Goal: Transaction & Acquisition: Purchase product/service

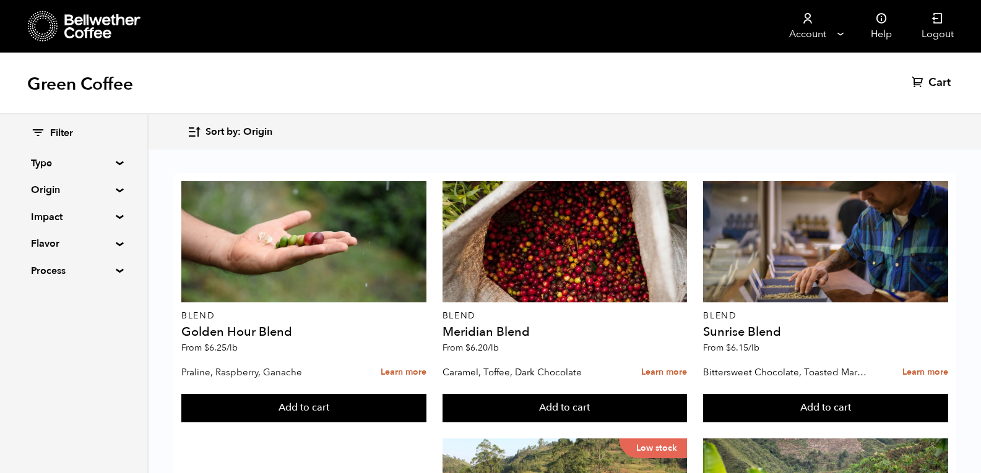
scroll to position [35, 0]
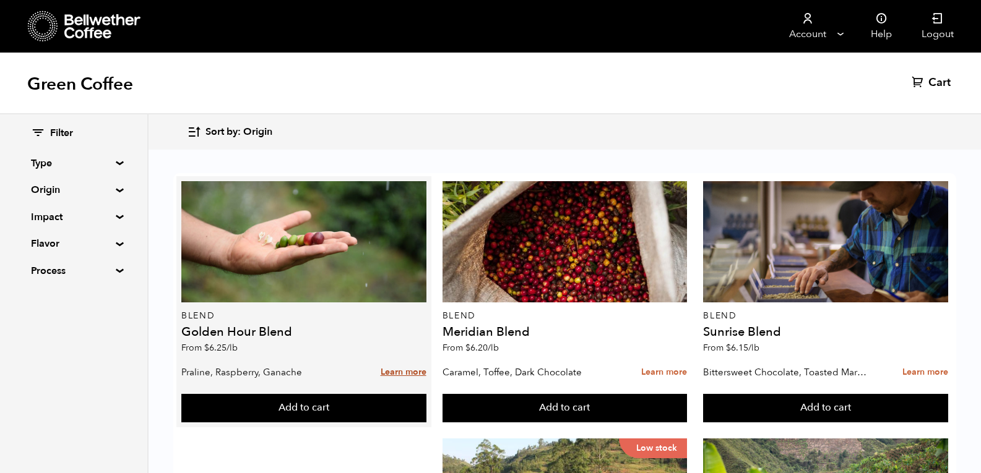
click at [415, 359] on link "Learn more" at bounding box center [404, 372] width 46 height 27
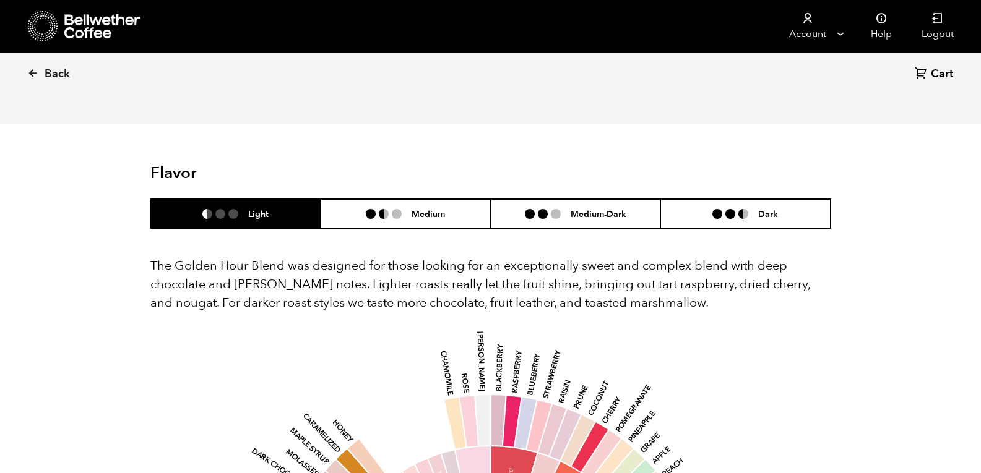
scroll to position [632, 0]
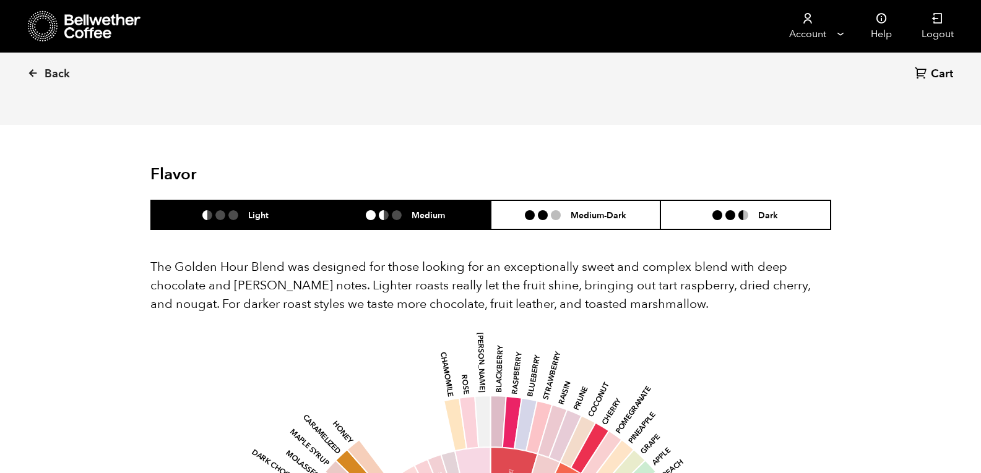
click at [431, 218] on h6 "Medium" at bounding box center [427, 215] width 33 height 11
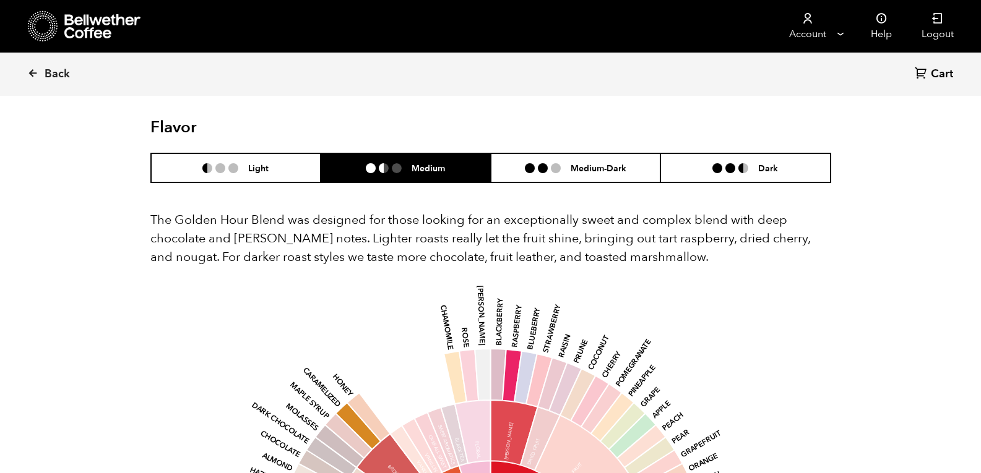
scroll to position [679, 0]
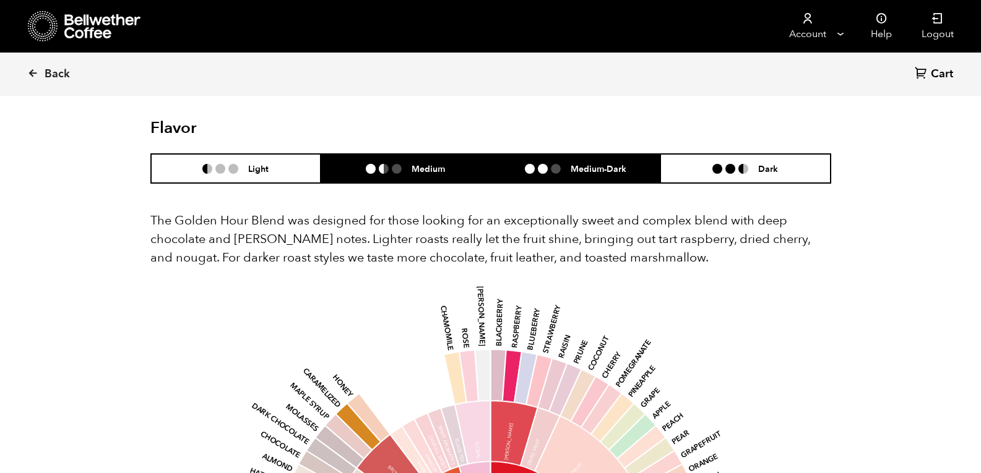
click at [570, 176] on li "Medium-Dark" at bounding box center [576, 168] width 170 height 29
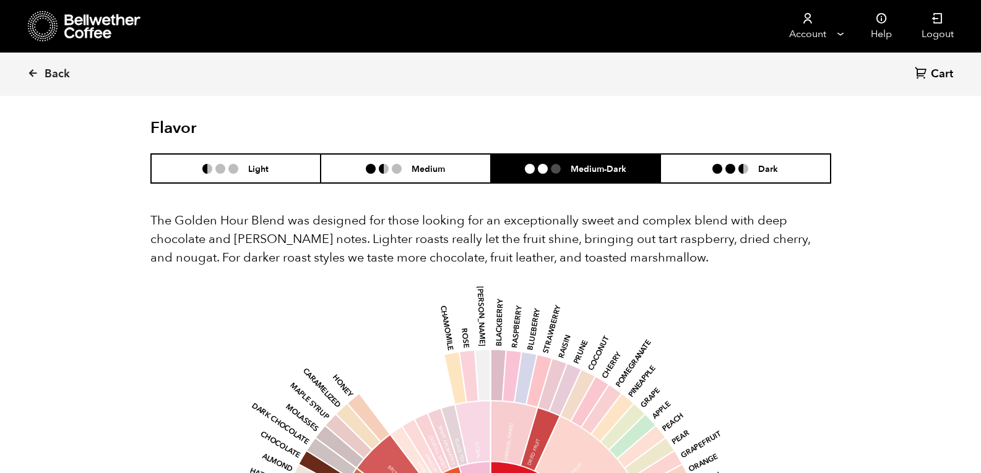
scroll to position [678, 0]
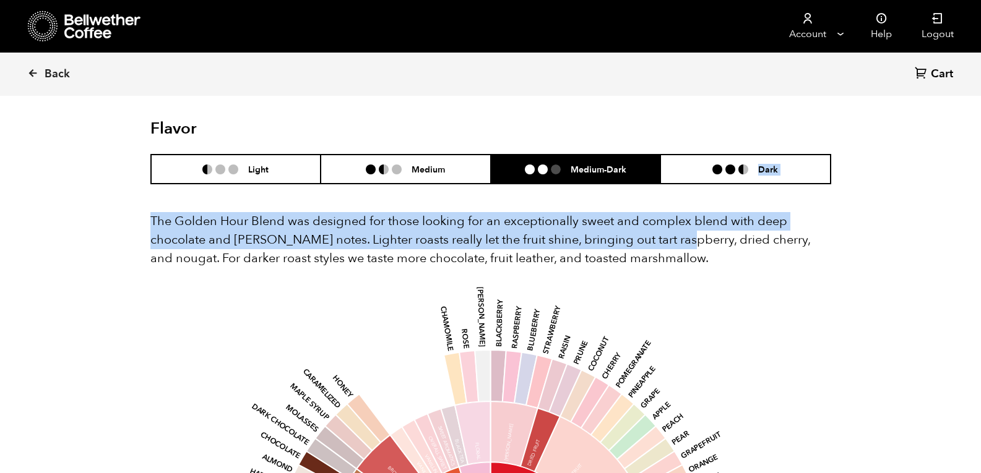
drag, startPoint x: 726, startPoint y: 173, endPoint x: 673, endPoint y: 234, distance: 81.1
click at [673, 234] on div "Flavor Light Medium Medium-Dark Dark The Golden Hour Blend was designed for tho…" at bounding box center [490, 475] width 681 height 712
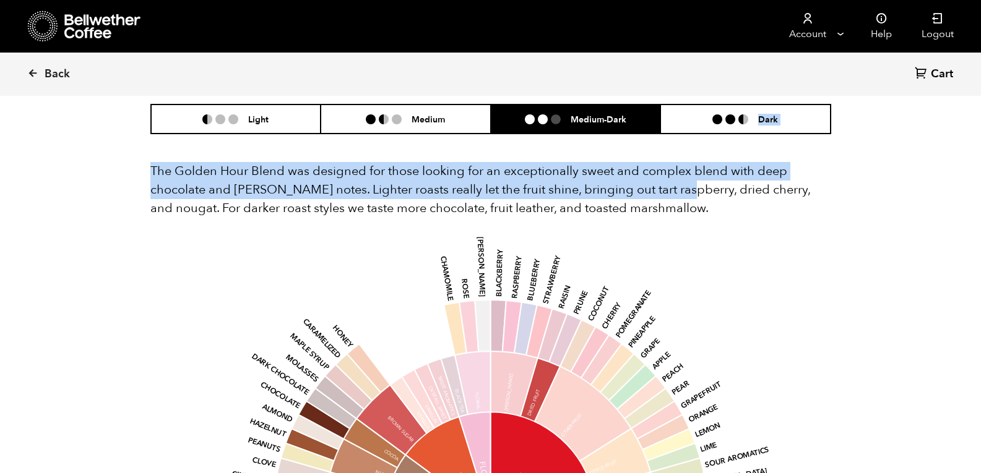
scroll to position [726, 0]
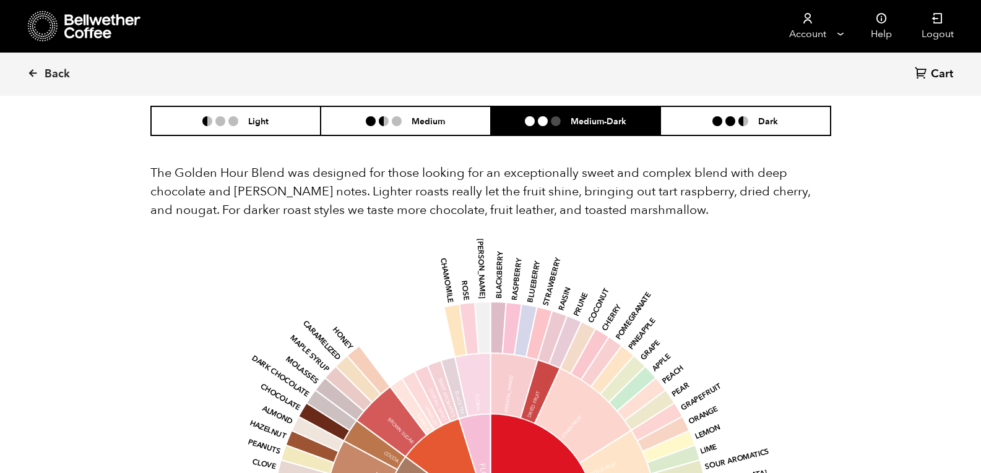
click at [673, 234] on div "The Golden Hour Blend was designed for those looking for an exceptionally sweet…" at bounding box center [490, 467] width 681 height 606
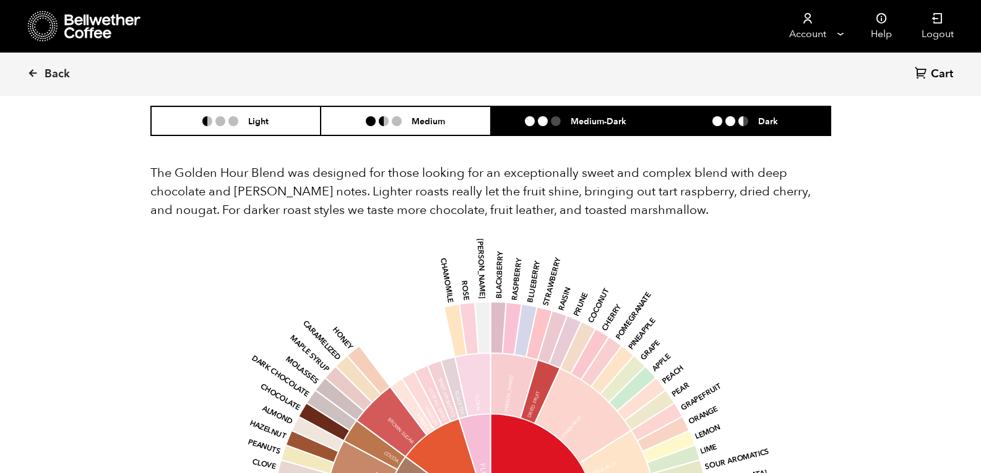
click at [767, 126] on h6 "Dark" at bounding box center [768, 121] width 20 height 11
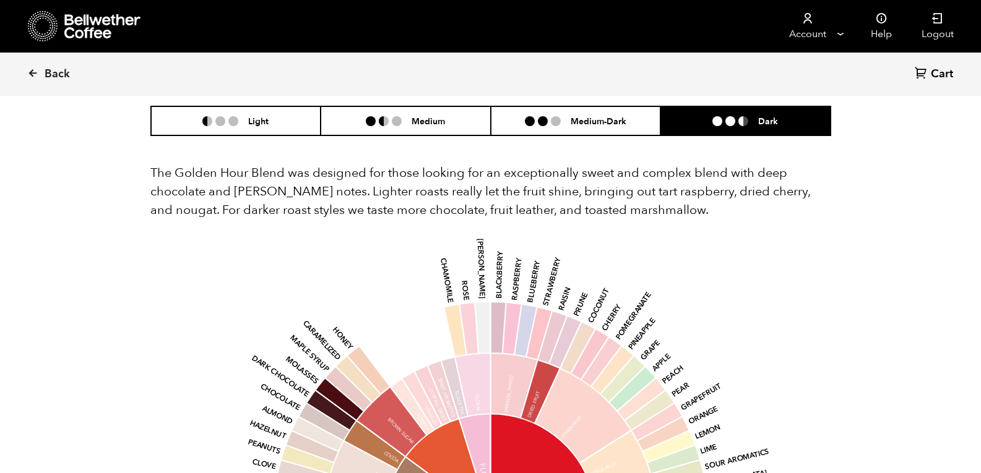
click at [767, 126] on h6 "Dark" at bounding box center [768, 121] width 20 height 11
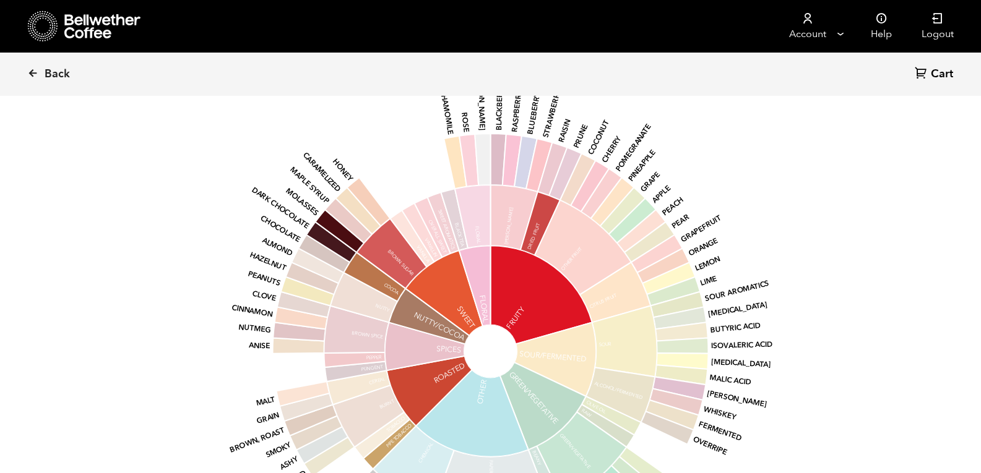
scroll to position [892, 0]
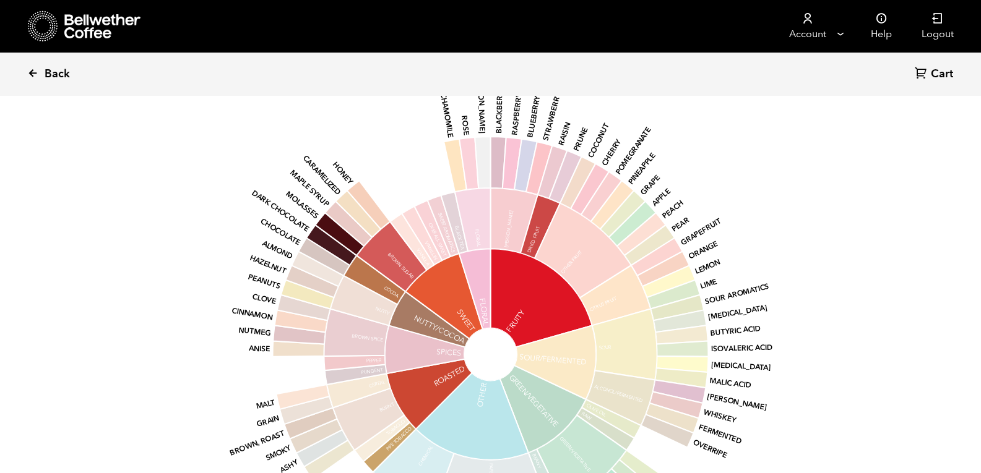
click at [61, 79] on span "Back" at bounding box center [57, 74] width 25 height 15
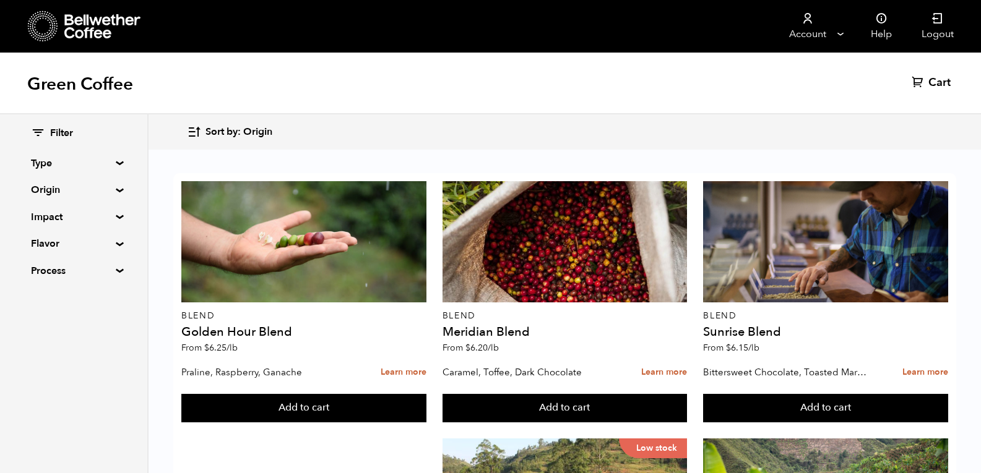
scroll to position [129, 0]
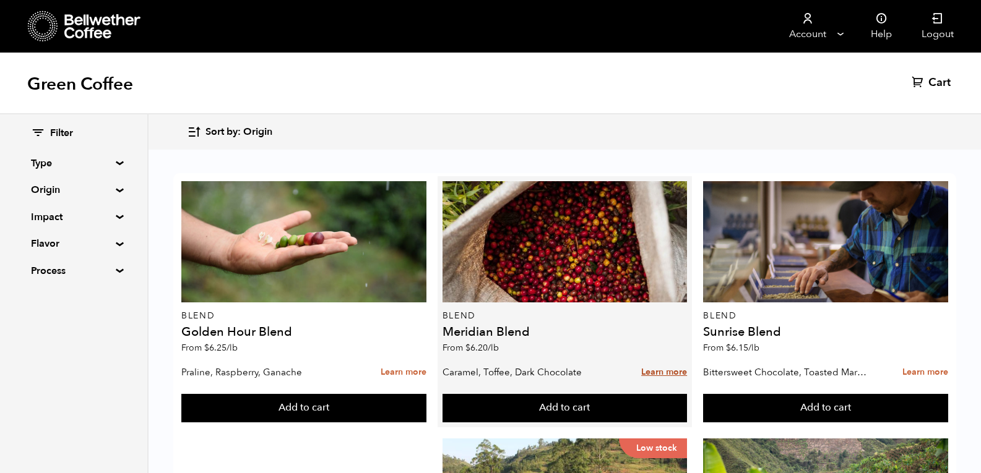
click at [655, 359] on link "Learn more" at bounding box center [664, 372] width 46 height 27
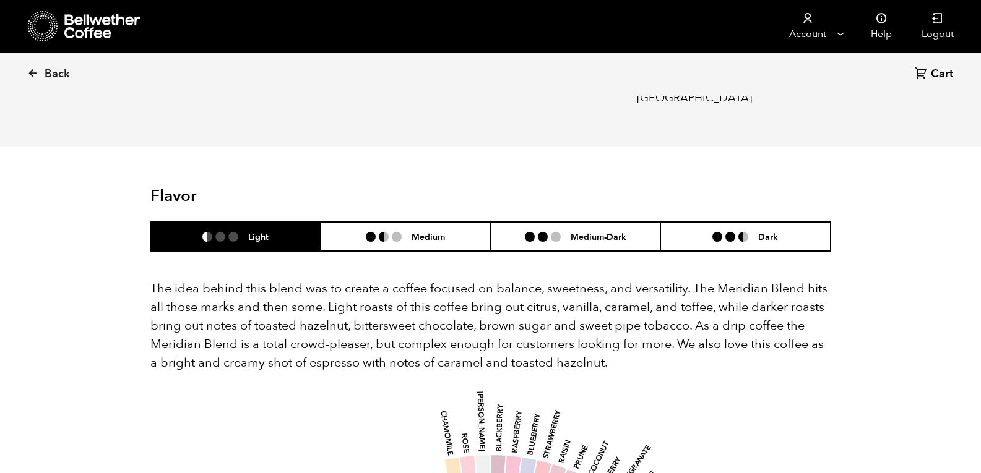
scroll to position [643, 0]
drag, startPoint x: 445, startPoint y: 209, endPoint x: 426, endPoint y: 184, distance: 31.8
click at [426, 187] on header "Flavor Light Medium Medium-Dark Dark" at bounding box center [490, 219] width 681 height 65
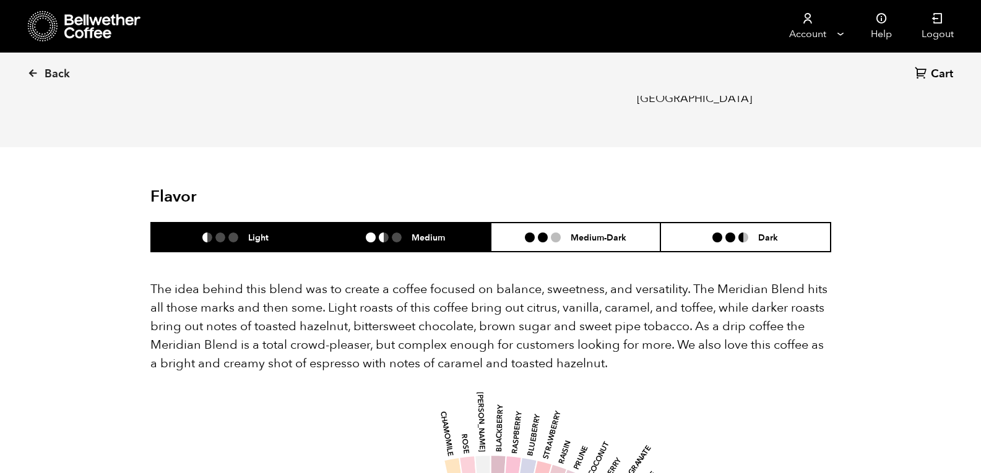
click at [422, 232] on h6 "Medium" at bounding box center [427, 237] width 33 height 11
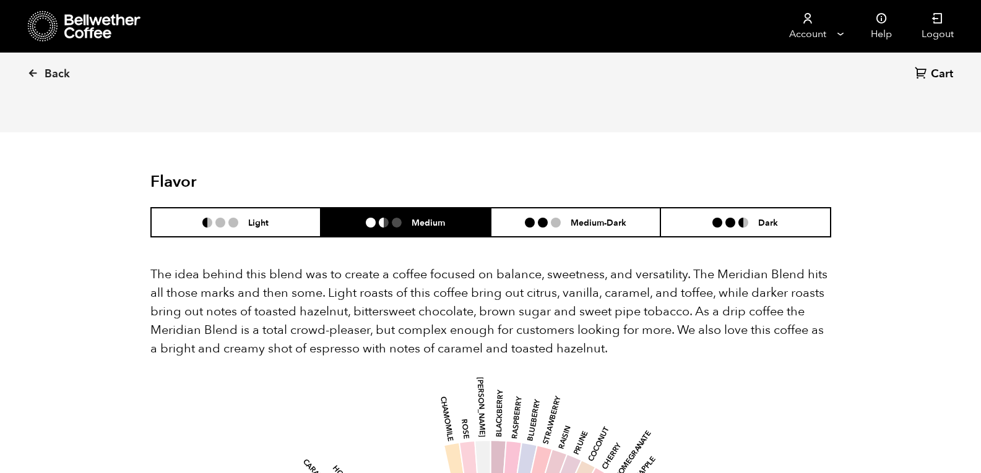
scroll to position [656, 0]
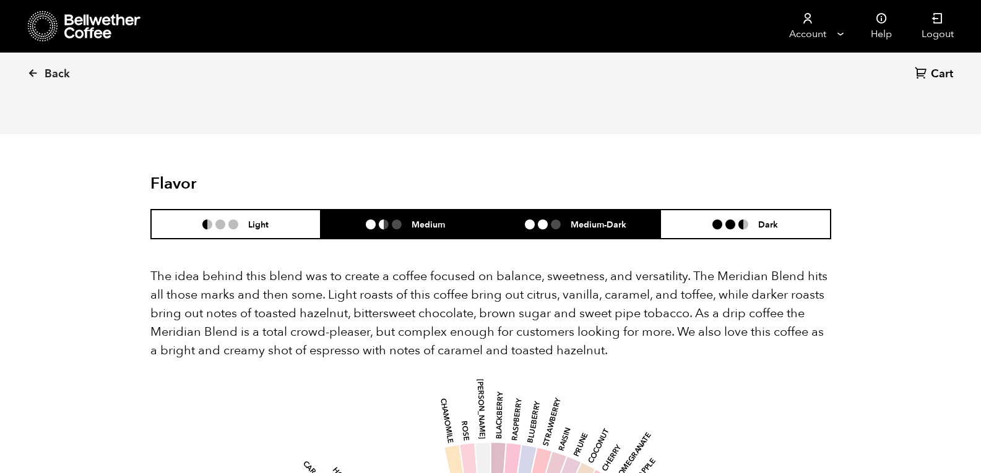
click at [572, 219] on h6 "Medium-Dark" at bounding box center [598, 224] width 56 height 11
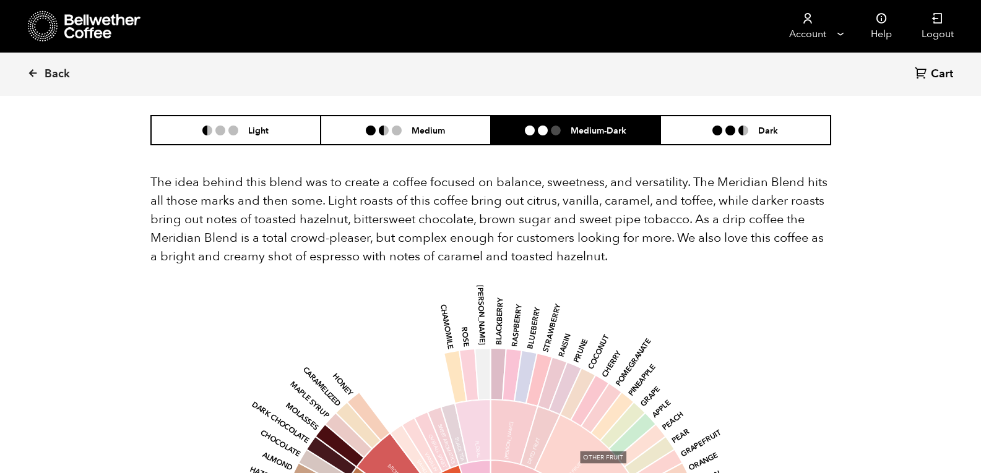
scroll to position [750, 0]
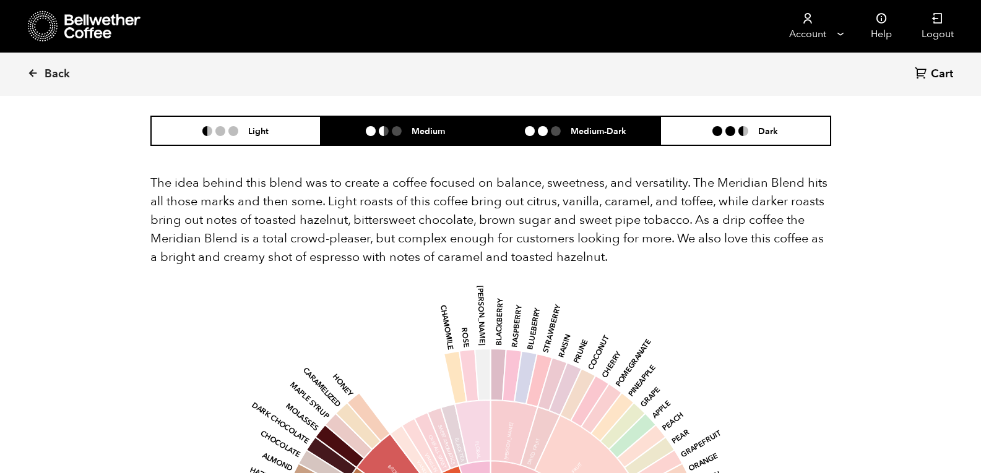
click at [426, 126] on h6 "Medium" at bounding box center [427, 131] width 33 height 11
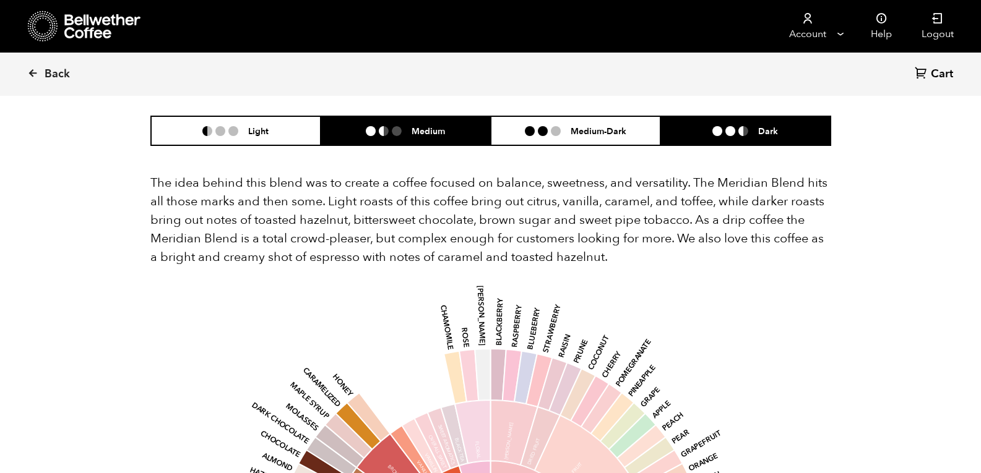
click at [725, 126] on ul at bounding box center [735, 131] width 46 height 10
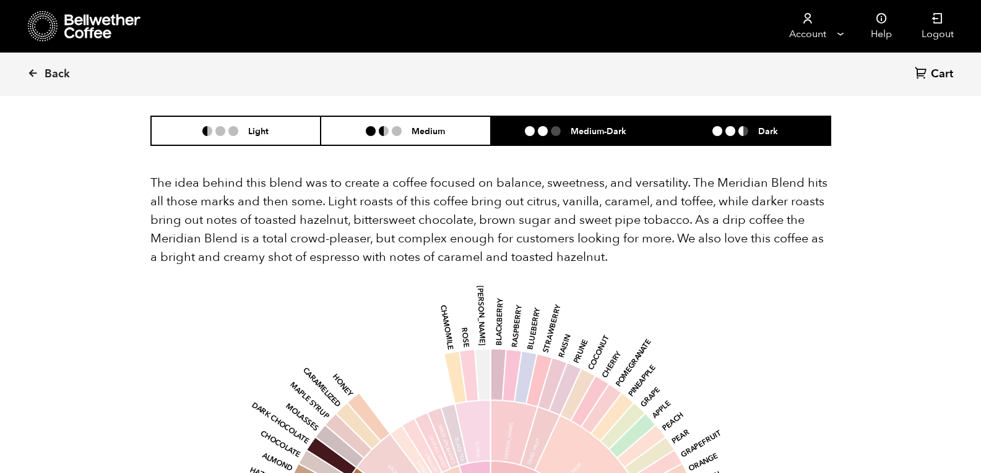
click at [603, 116] on li "Medium-Dark" at bounding box center [576, 130] width 170 height 29
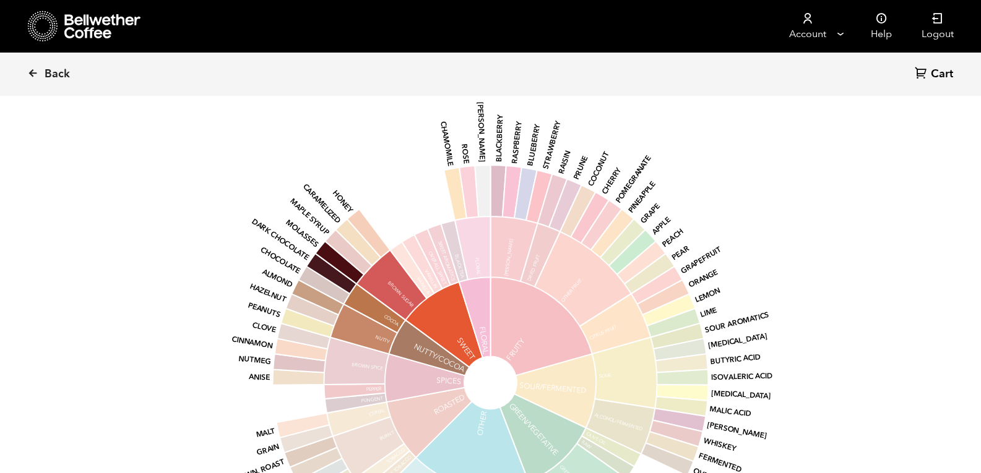
scroll to position [934, 0]
click at [49, 74] on span "Back" at bounding box center [57, 74] width 25 height 15
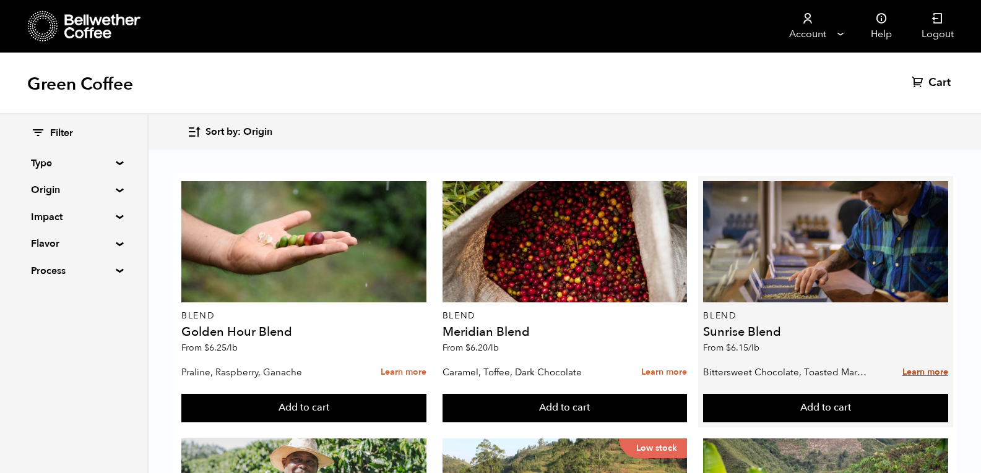
click at [920, 370] on link "Learn more" at bounding box center [925, 372] width 46 height 27
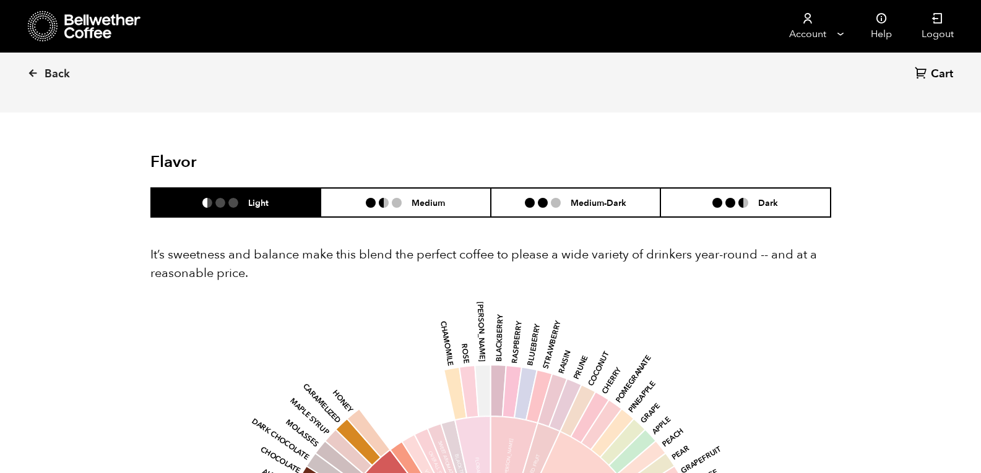
scroll to position [681, 0]
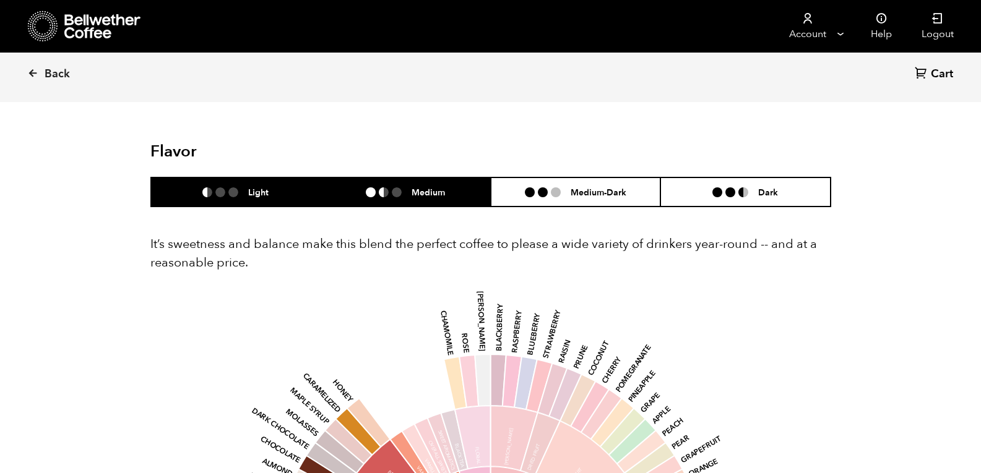
click at [433, 190] on h6 "Medium" at bounding box center [427, 192] width 33 height 11
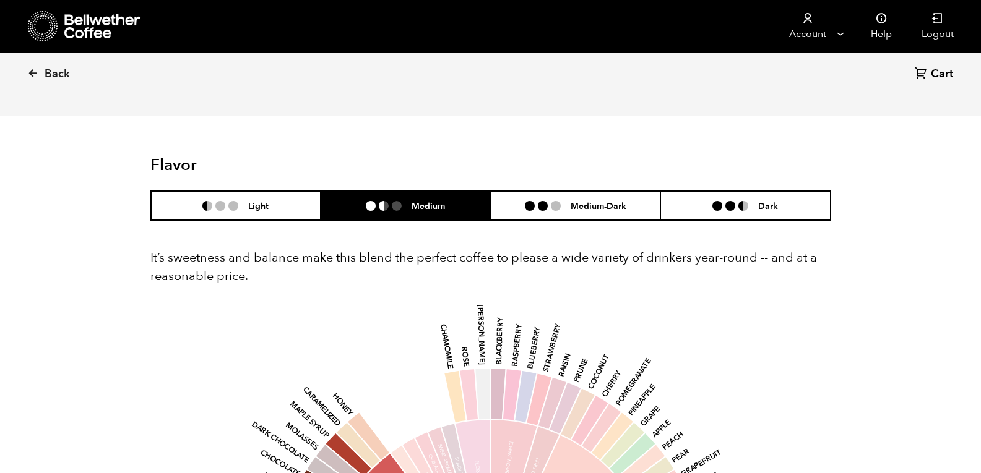
scroll to position [666, 0]
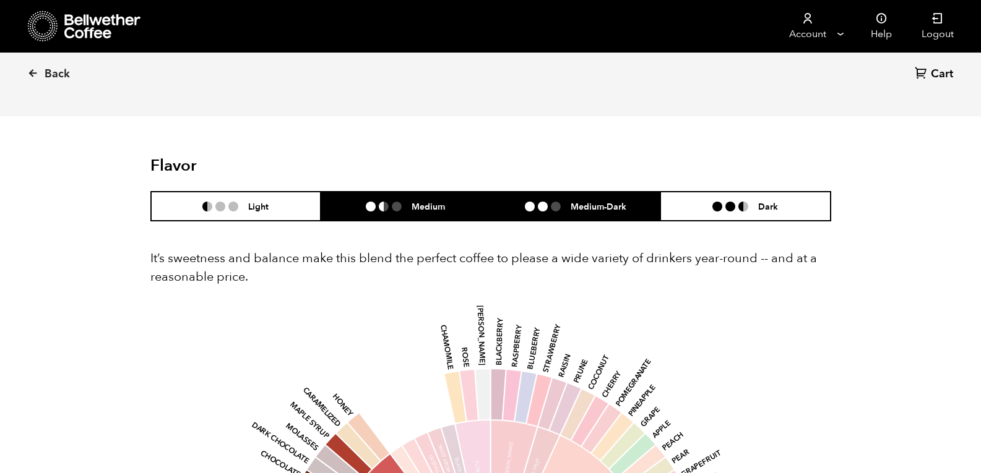
click at [575, 216] on li "Medium-Dark" at bounding box center [576, 206] width 170 height 29
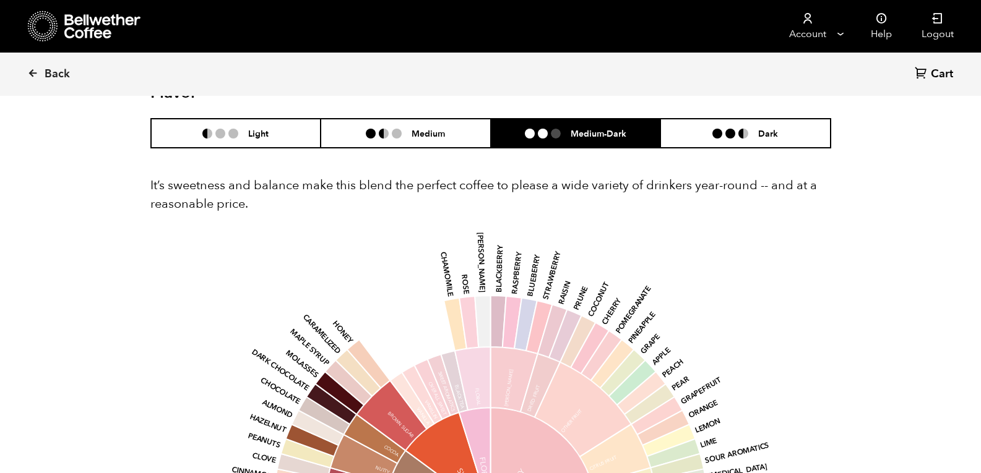
scroll to position [740, 0]
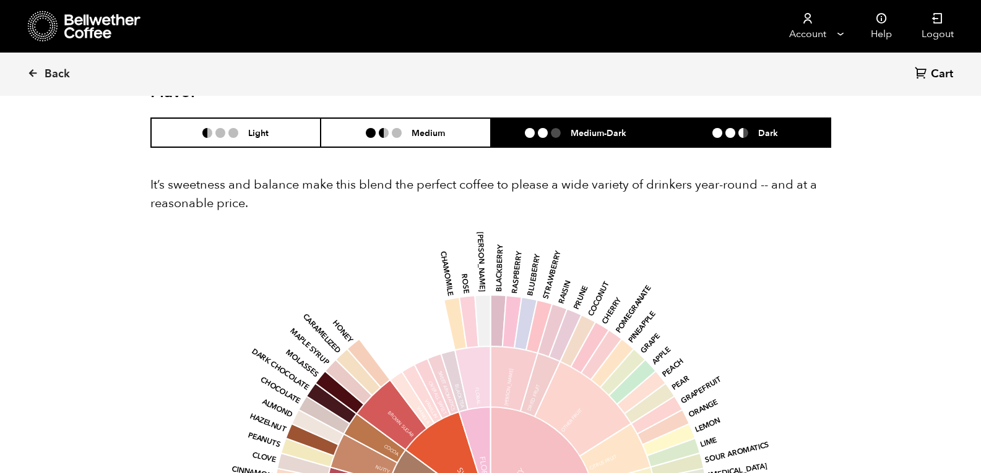
click at [749, 139] on li "Dark" at bounding box center [745, 132] width 170 height 29
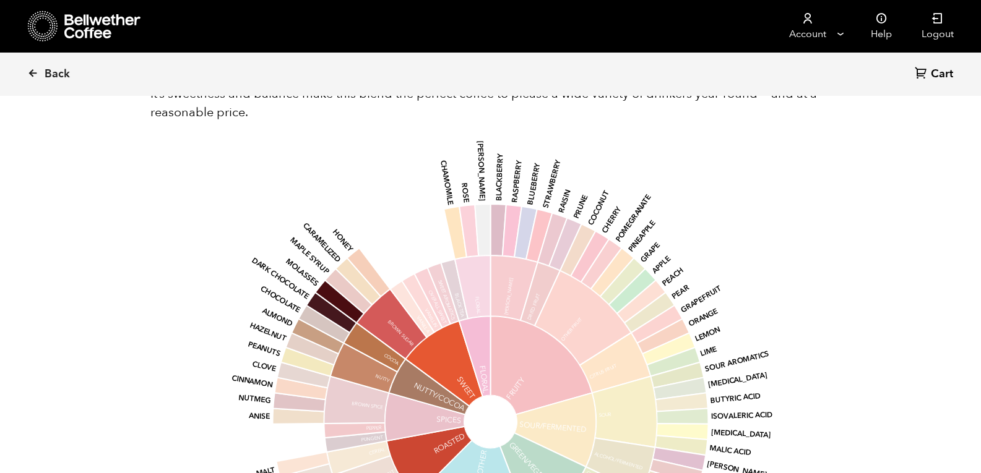
scroll to position [763, 0]
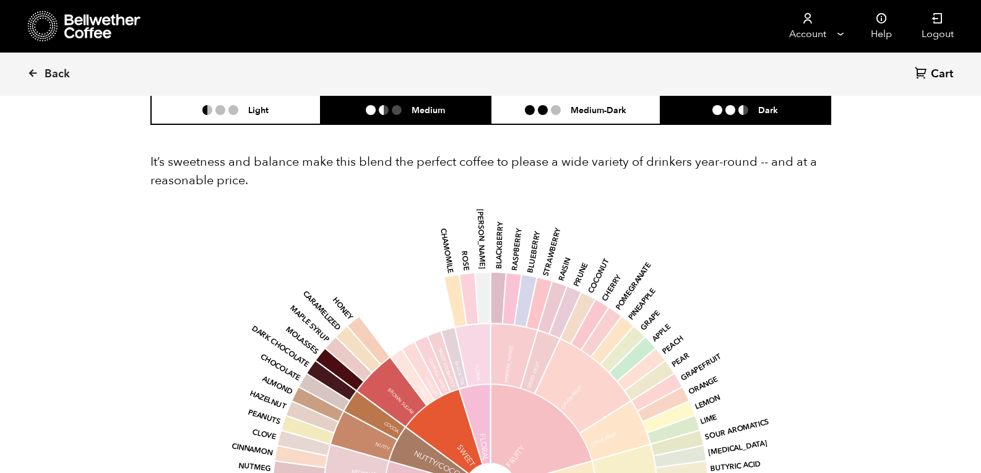
click at [455, 115] on li "Medium" at bounding box center [406, 109] width 170 height 29
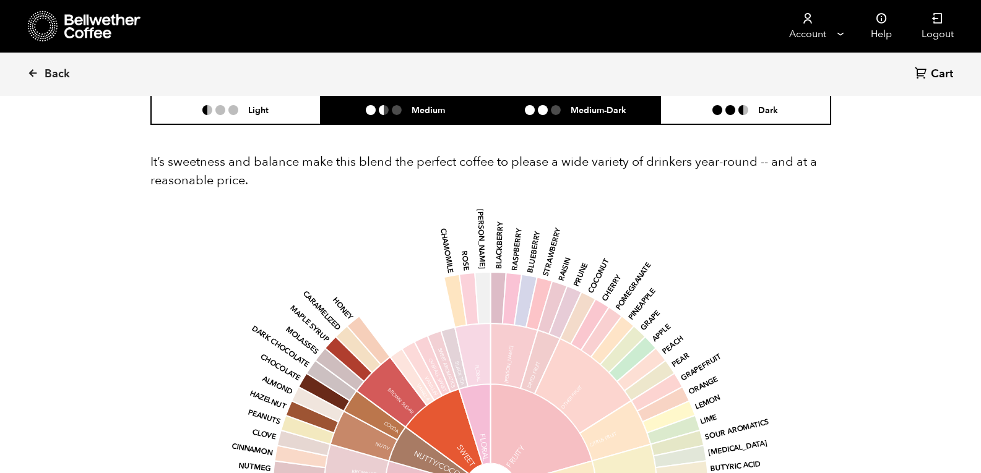
click at [567, 113] on ul at bounding box center [548, 110] width 46 height 10
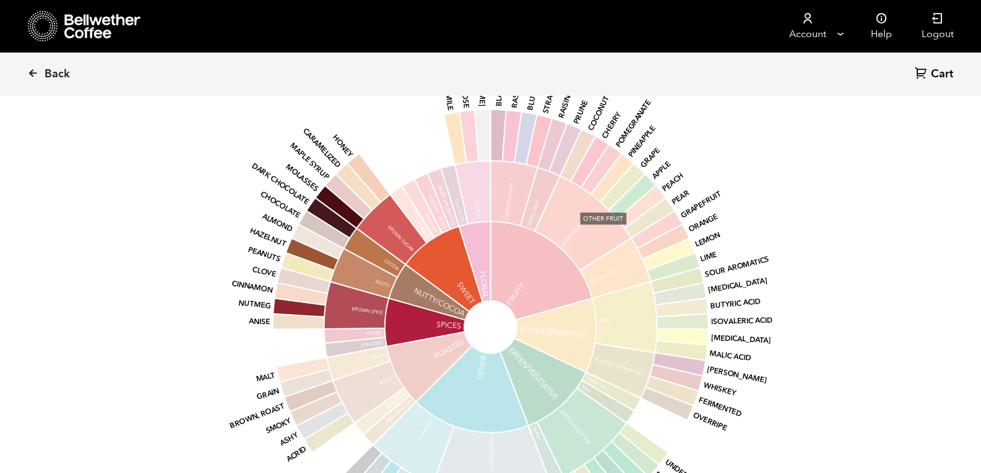
scroll to position [922, 0]
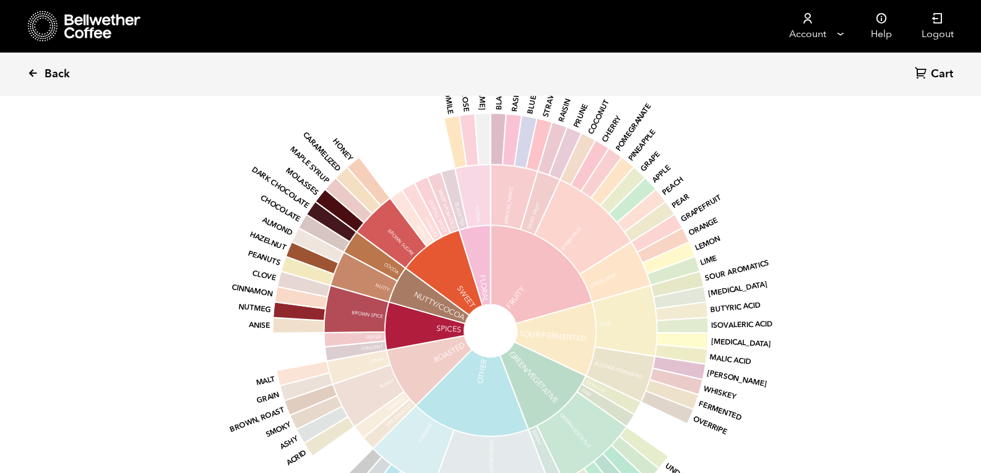
click at [58, 79] on span "Back" at bounding box center [57, 74] width 25 height 15
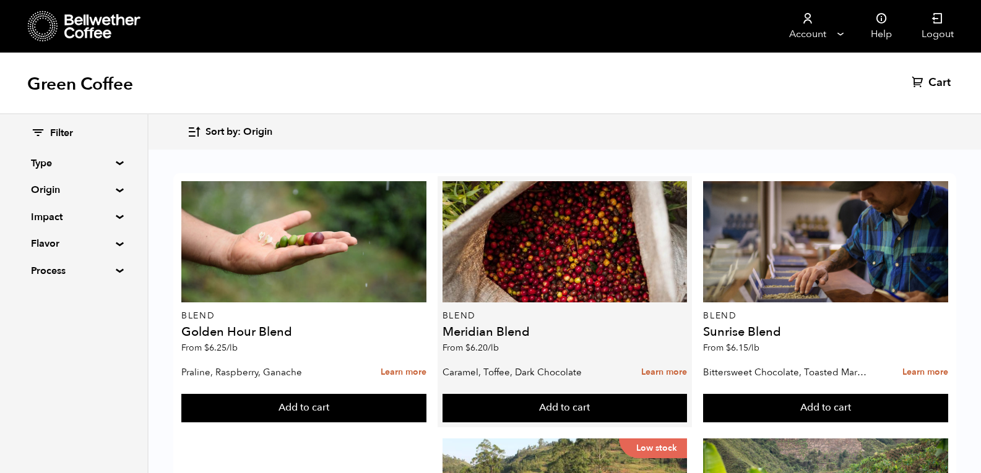
scroll to position [50, 0]
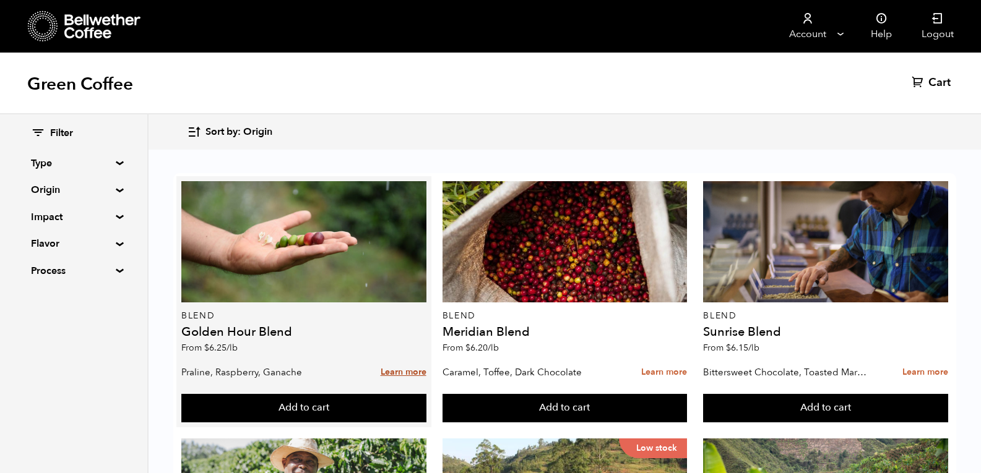
click at [403, 359] on link "Learn more" at bounding box center [404, 372] width 46 height 27
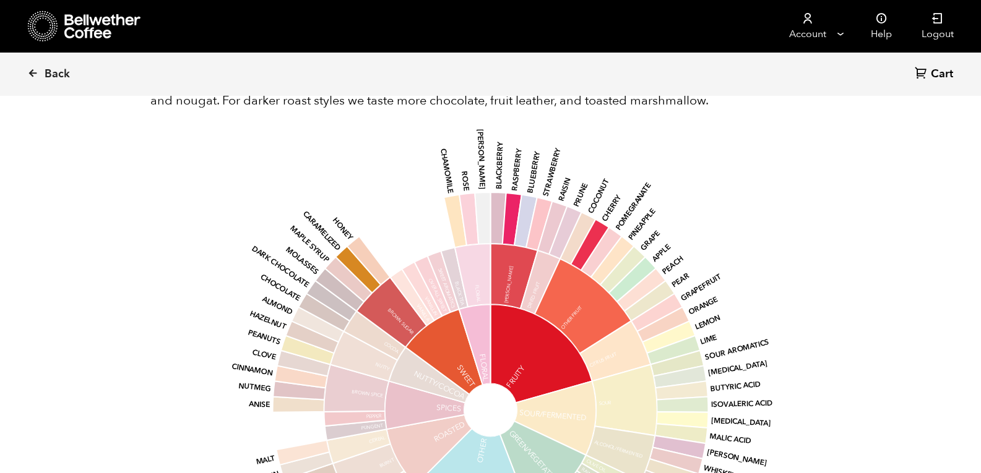
scroll to position [837, 0]
click at [869, 304] on div "Back Cart (0) Item 4 of 4 Arrow Left Arrow Right item 0 item 1 item 2 item 3 It…" at bounding box center [490, 157] width 981 height 1838
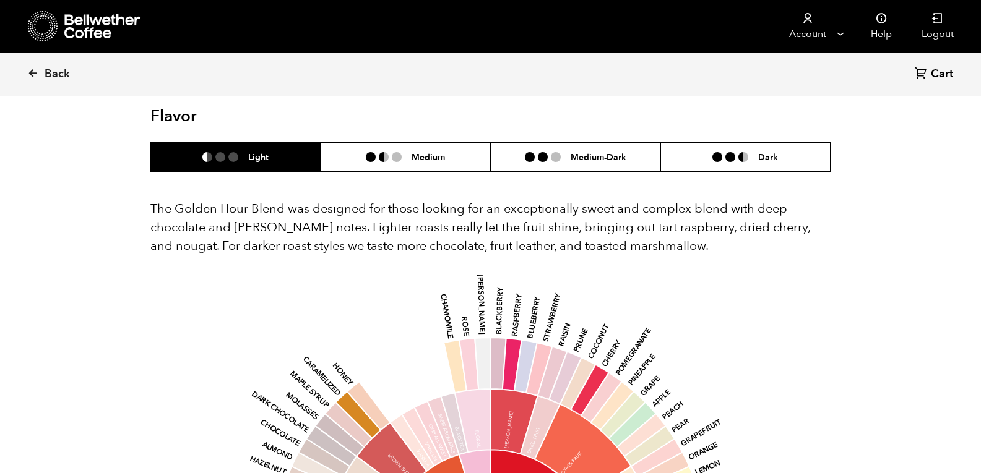
scroll to position [666, 0]
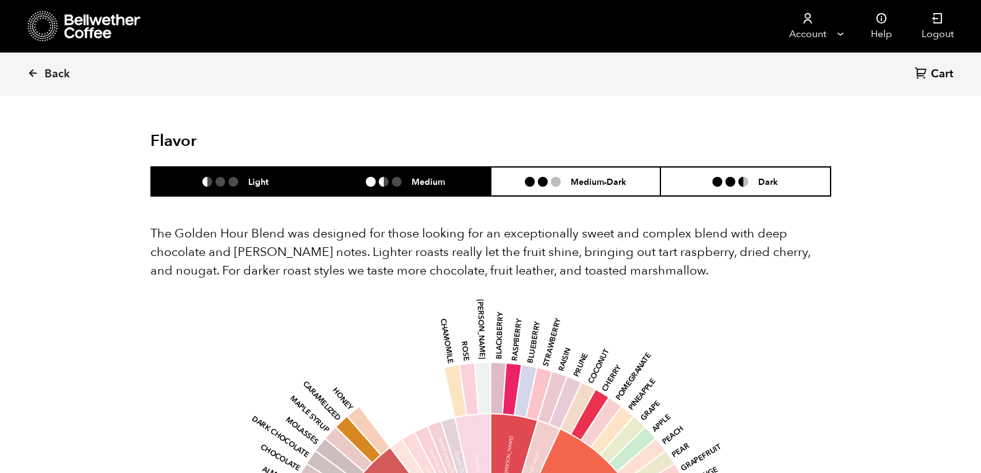
click at [411, 189] on li "Medium" at bounding box center [406, 181] width 170 height 29
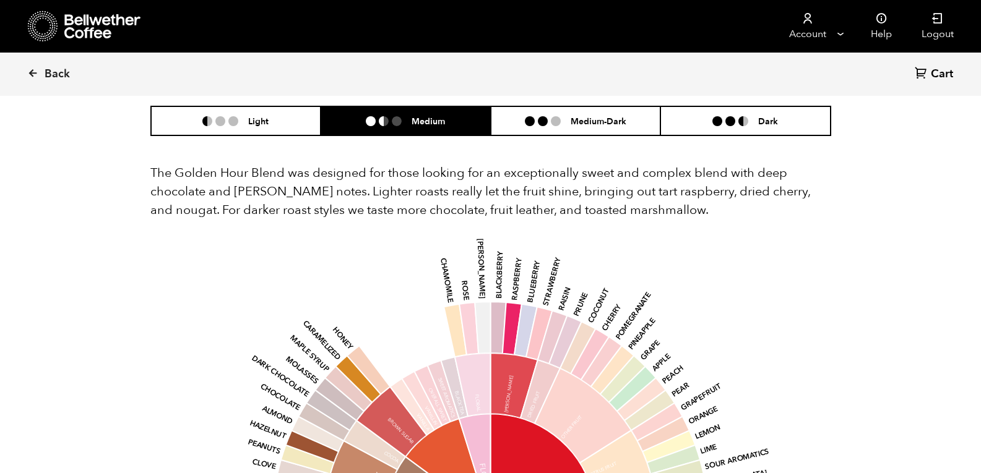
scroll to position [727, 0]
click at [46, 79] on span "Back" at bounding box center [57, 74] width 25 height 15
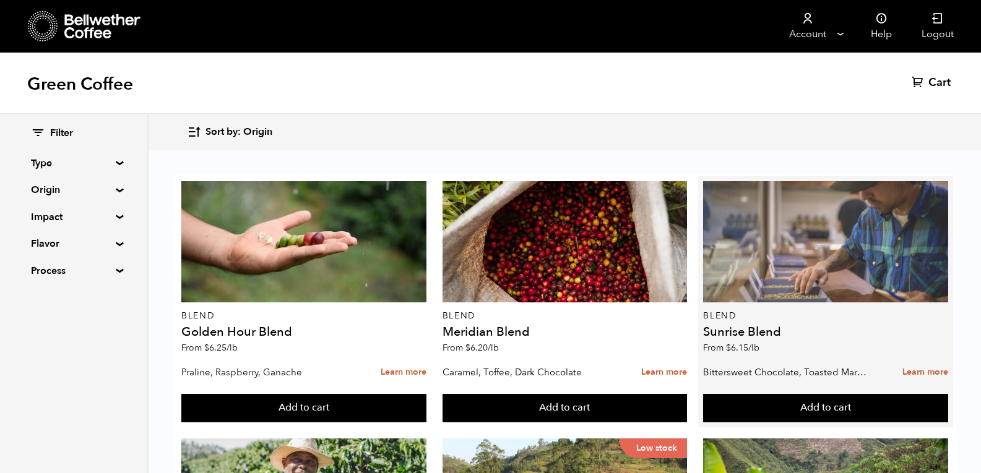
click at [752, 277] on div at bounding box center [825, 241] width 245 height 121
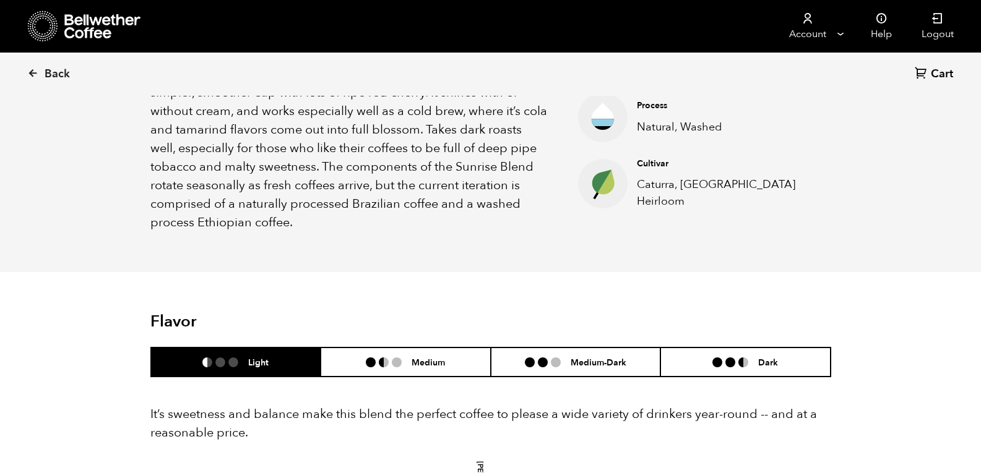
scroll to position [510, 0]
click at [44, 72] on link "Back" at bounding box center [65, 74] width 77 height 42
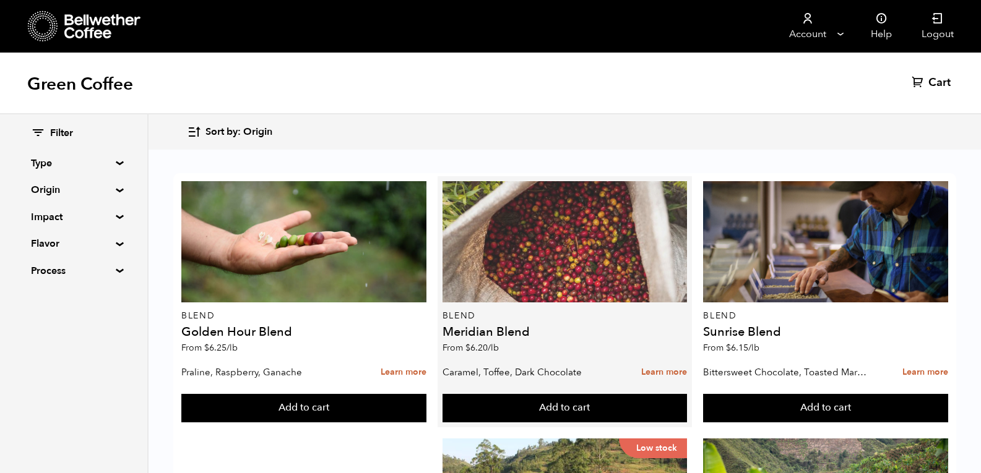
click at [495, 229] on div at bounding box center [564, 241] width 245 height 121
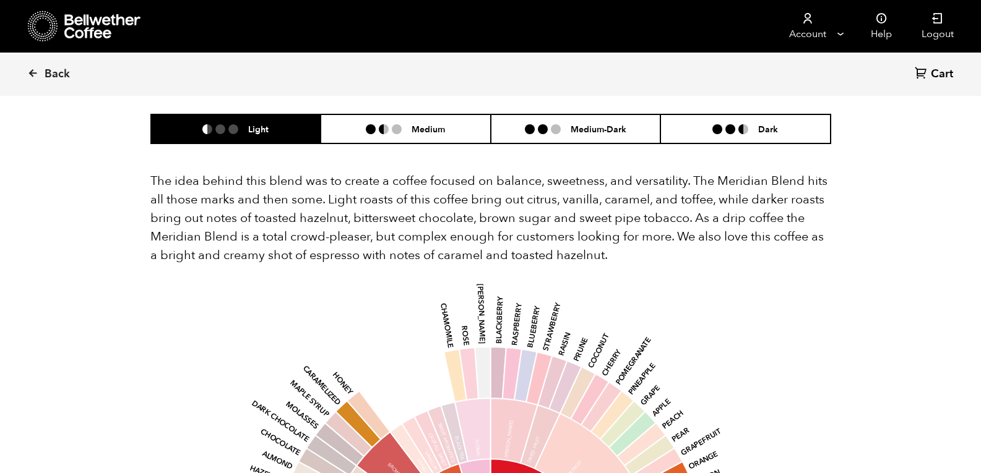
scroll to position [751, 0]
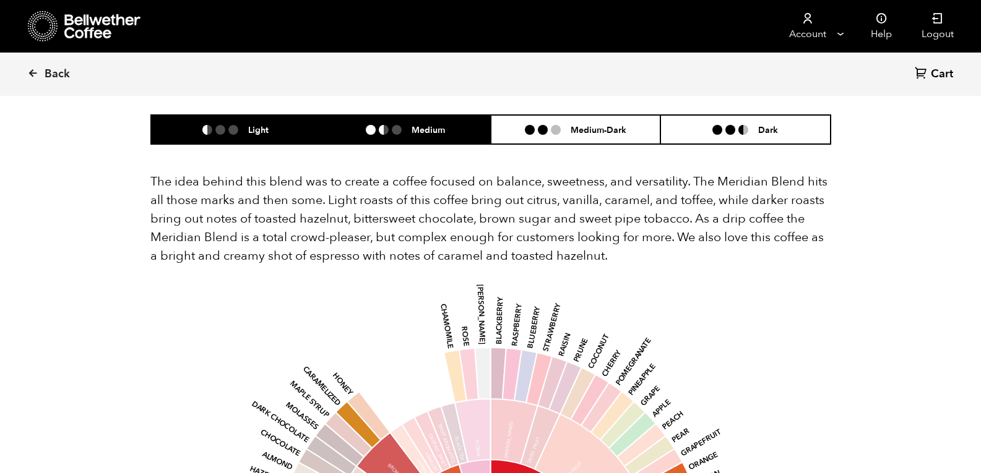
click at [430, 115] on li "Medium" at bounding box center [406, 129] width 170 height 29
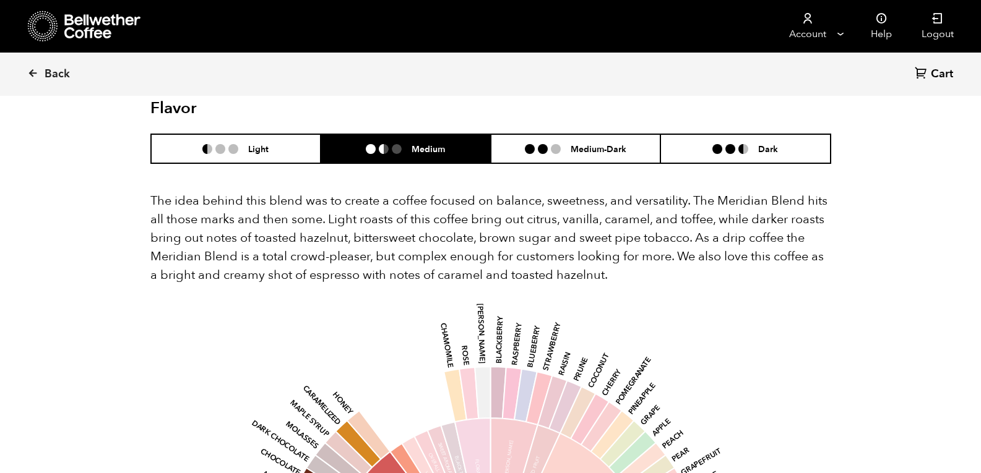
scroll to position [731, 0]
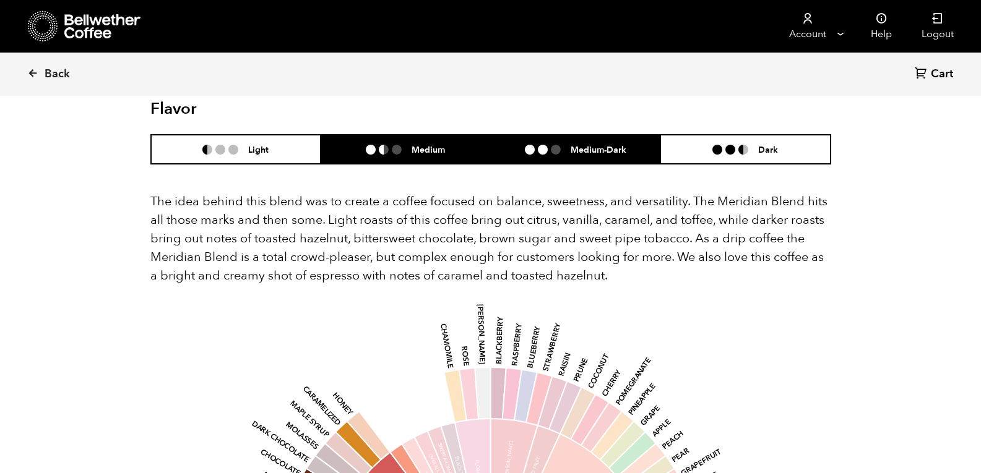
click at [586, 135] on li "Medium-Dark" at bounding box center [576, 149] width 170 height 29
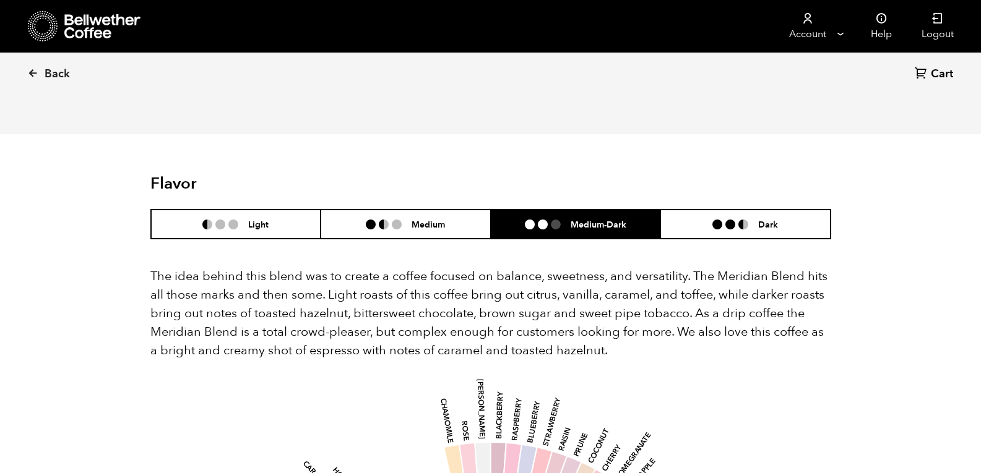
scroll to position [656, 0]
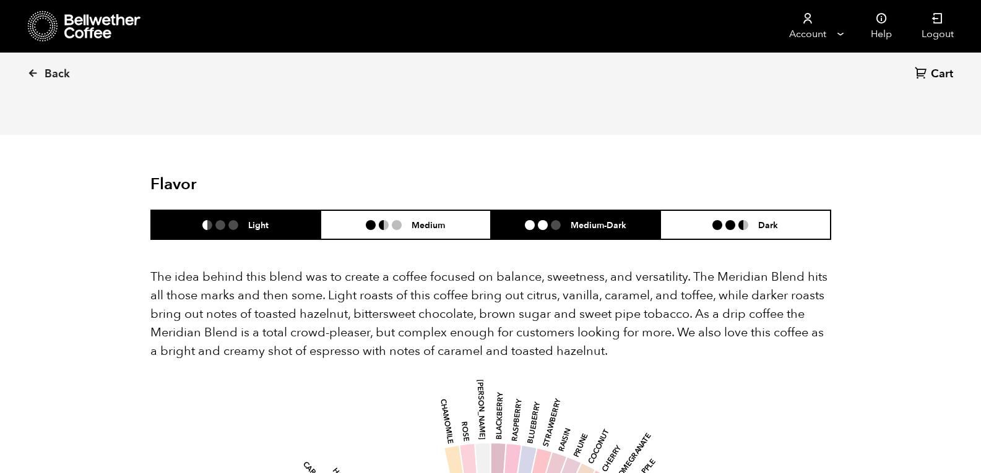
click at [255, 220] on h6 "Light" at bounding box center [258, 225] width 20 height 11
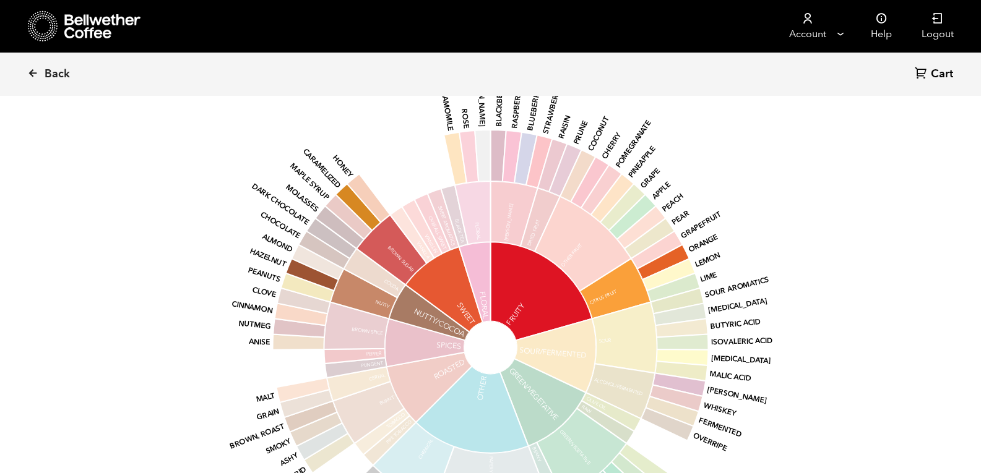
scroll to position [970, 0]
click at [57, 67] on span "Back" at bounding box center [57, 74] width 25 height 15
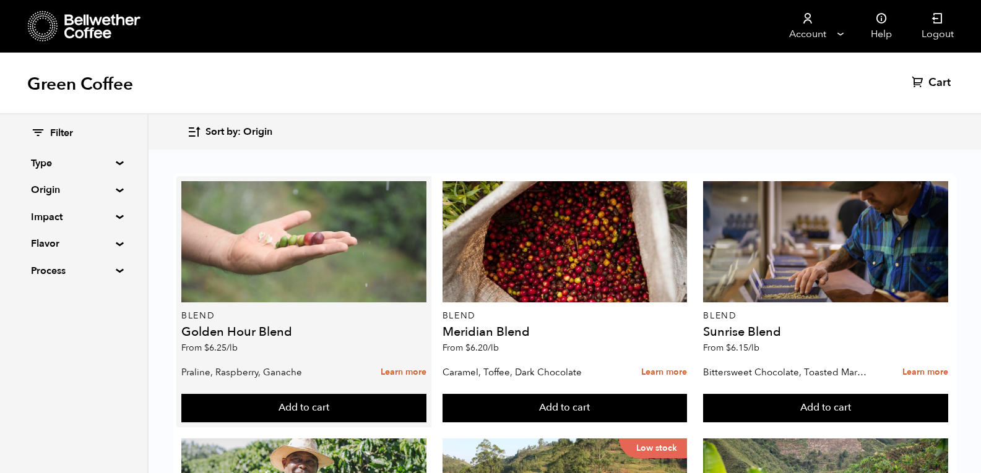
click at [309, 241] on div at bounding box center [303, 241] width 245 height 121
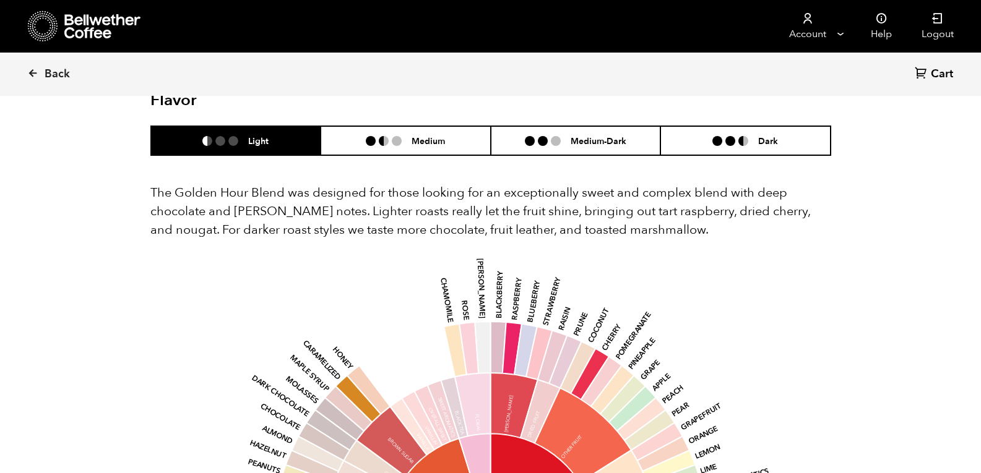
scroll to position [697, 0]
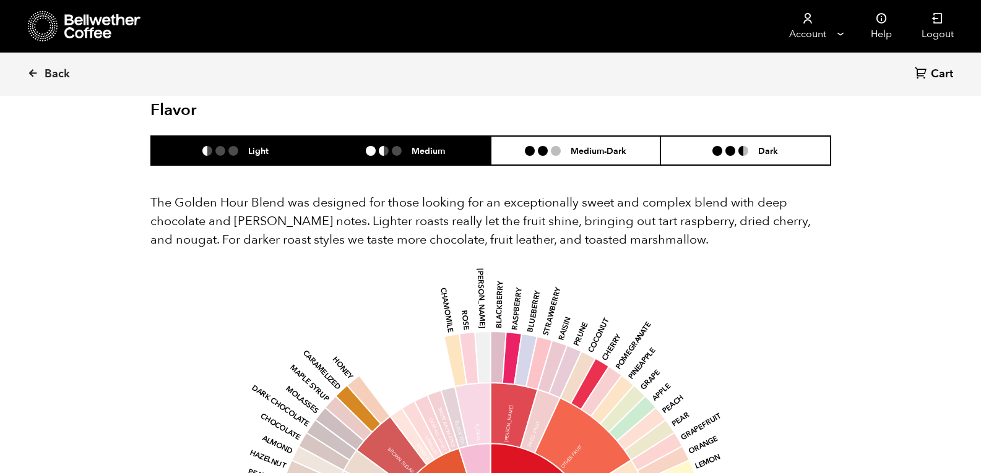
click at [455, 155] on li "Medium" at bounding box center [406, 150] width 170 height 29
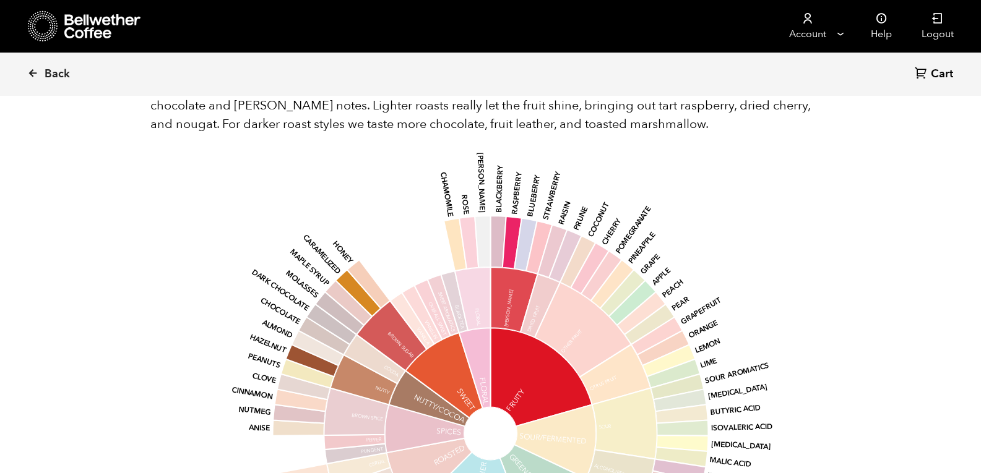
scroll to position [686, 0]
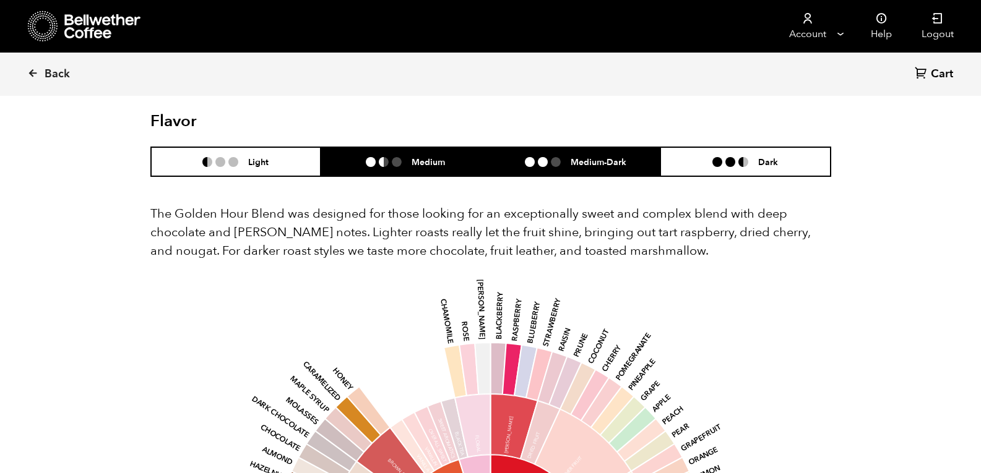
click at [581, 164] on h6 "Medium-Dark" at bounding box center [598, 162] width 56 height 11
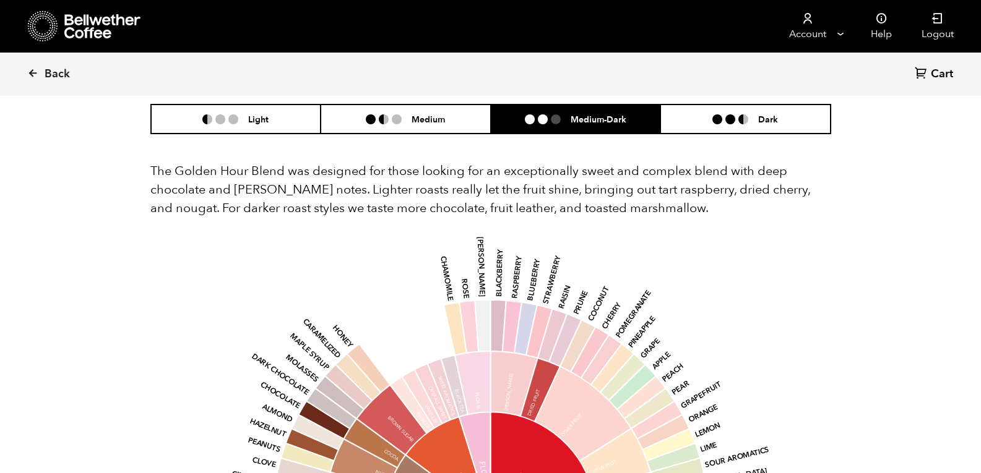
scroll to position [728, 0]
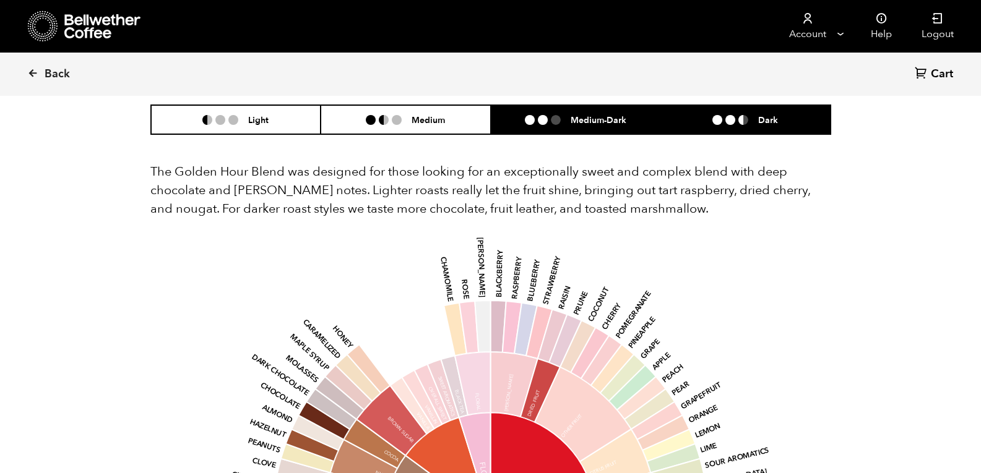
click at [736, 125] on div "Dark" at bounding box center [745, 119] width 66 height 11
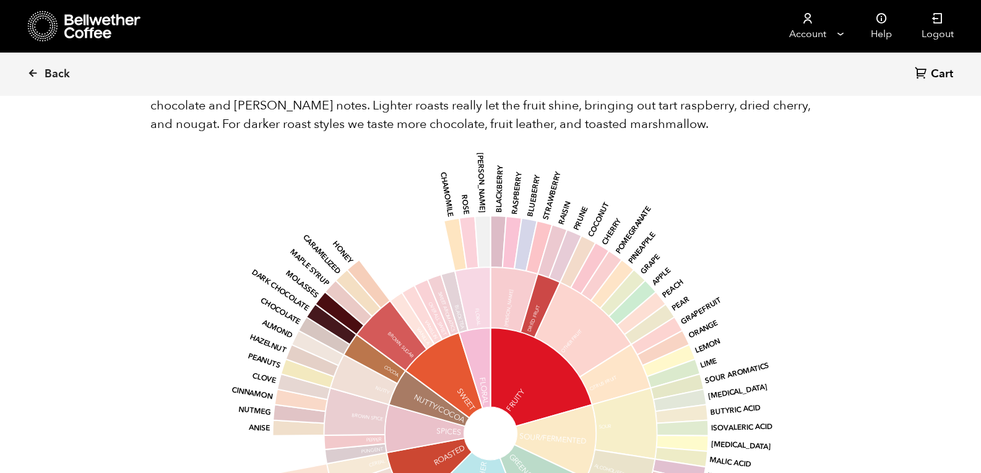
scroll to position [812, 0]
click at [59, 79] on span "Back" at bounding box center [57, 74] width 25 height 15
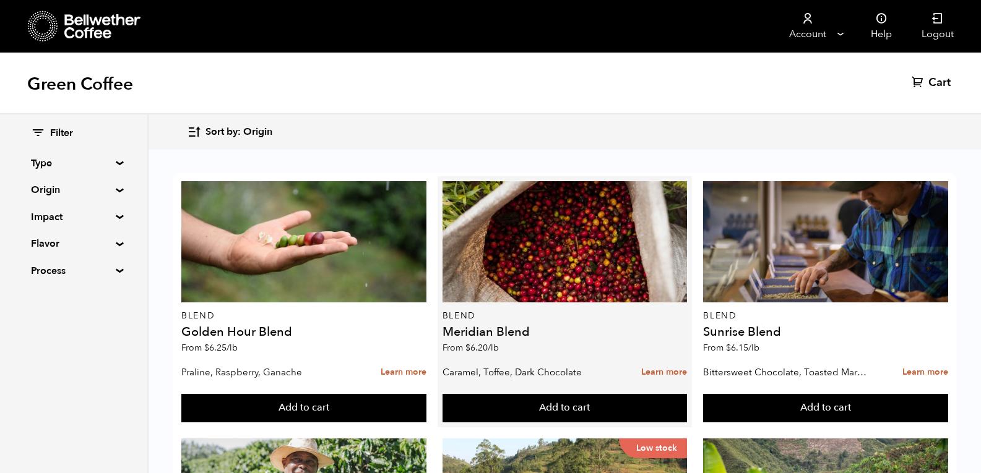
scroll to position [63, 0]
click at [668, 359] on link "Learn more" at bounding box center [664, 372] width 46 height 27
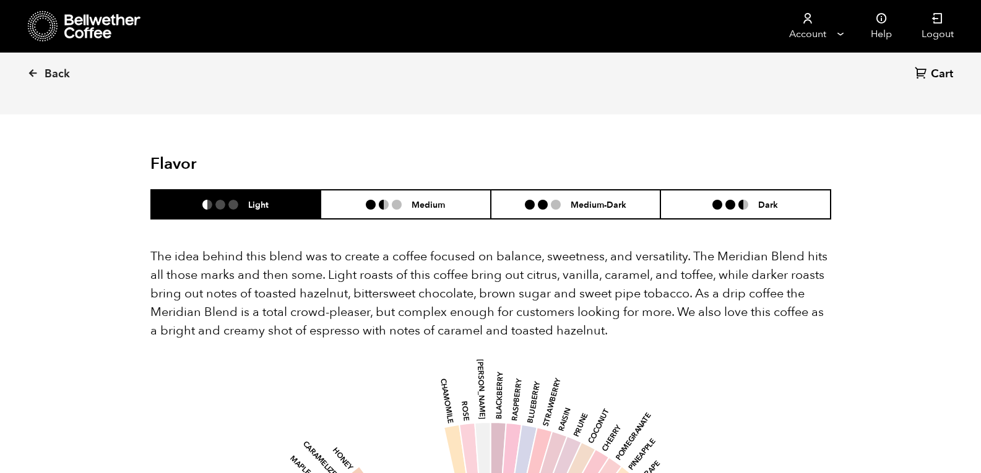
scroll to position [675, 0]
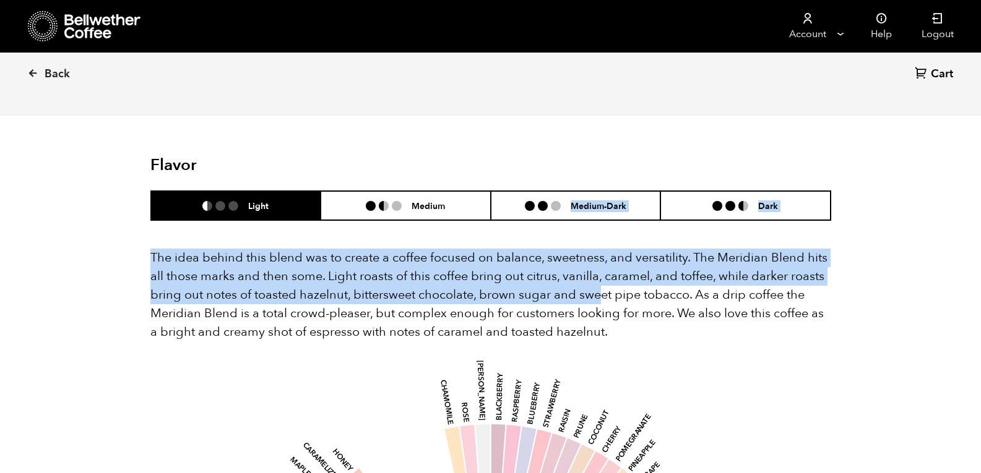
drag, startPoint x: 451, startPoint y: 168, endPoint x: 601, endPoint y: 268, distance: 179.8
click at [497, 249] on p "The idea behind this blend was to create a coffee focused on balance, sweetness…" at bounding box center [490, 295] width 681 height 93
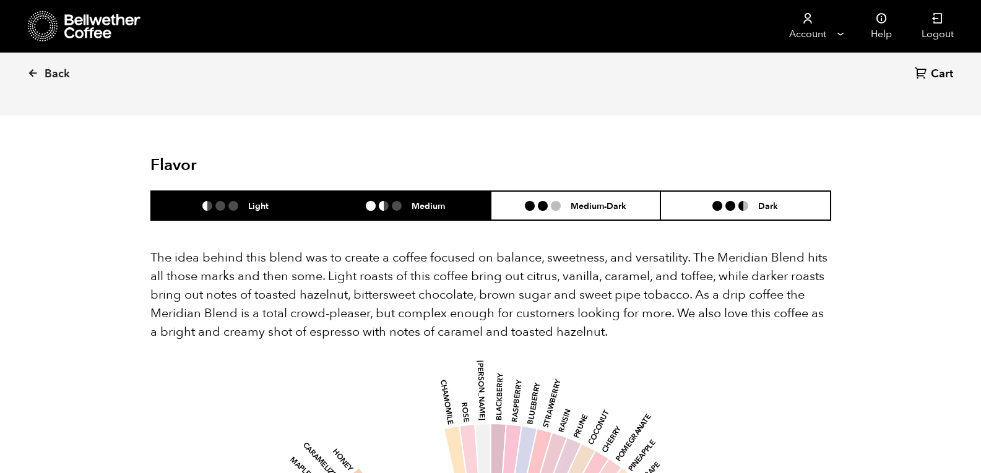
click at [441, 200] on h6 "Medium" at bounding box center [427, 205] width 33 height 11
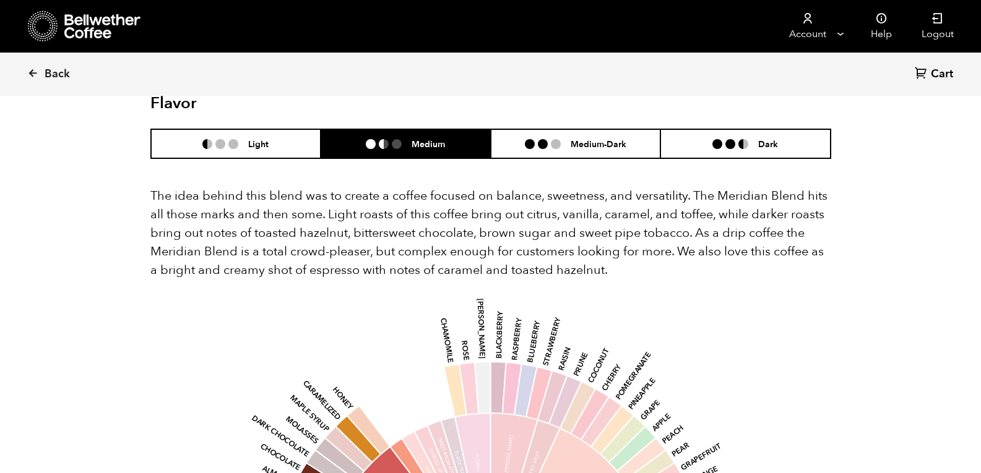
scroll to position [731, 0]
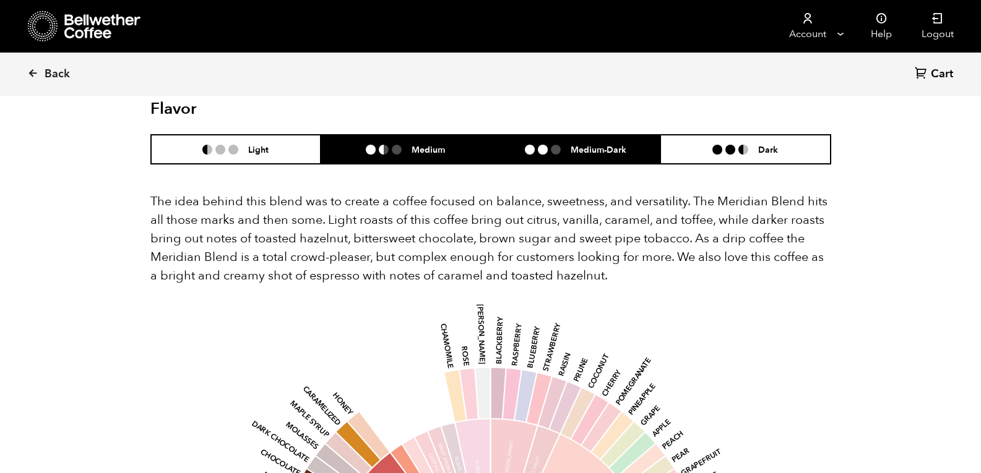
click at [606, 144] on h6 "Medium-Dark" at bounding box center [598, 149] width 56 height 11
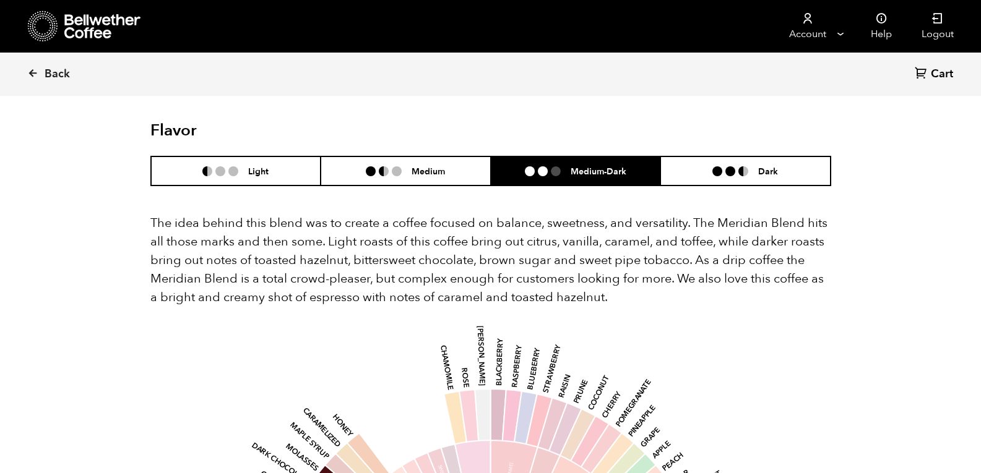
scroll to position [700, 0]
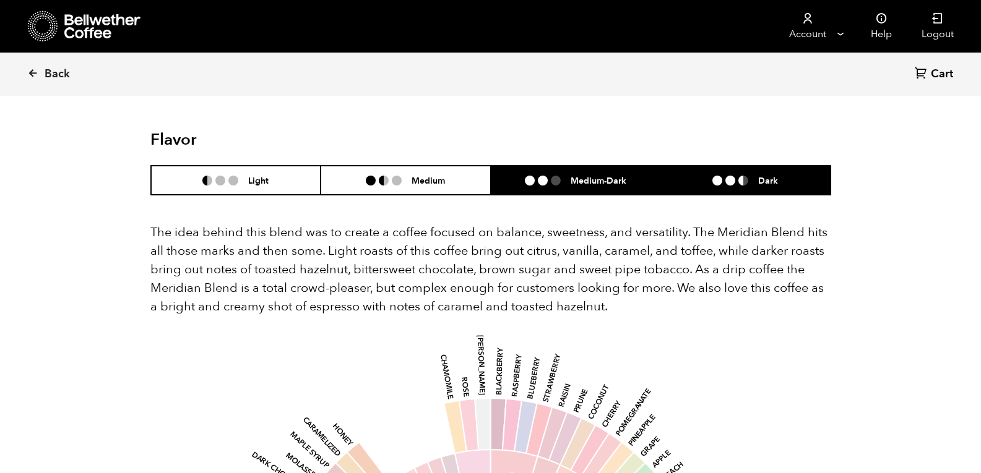
click at [746, 176] on li at bounding box center [743, 181] width 10 height 10
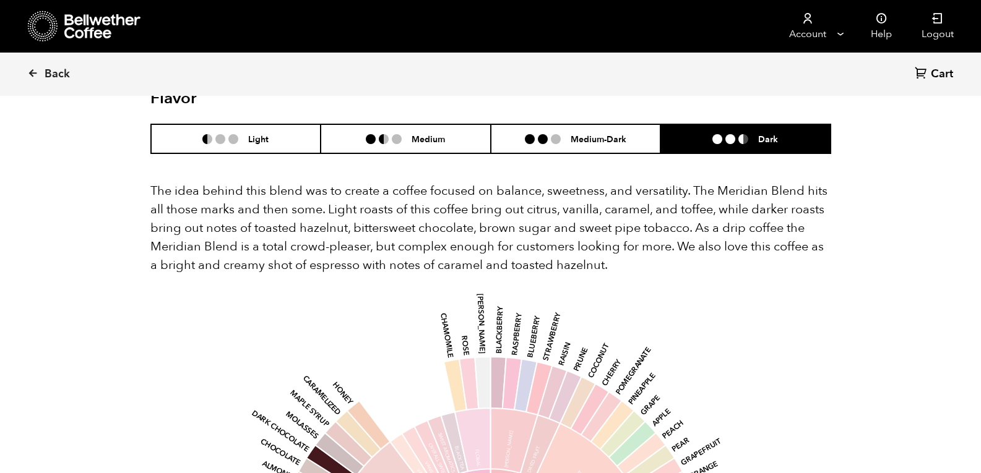
scroll to position [742, 0]
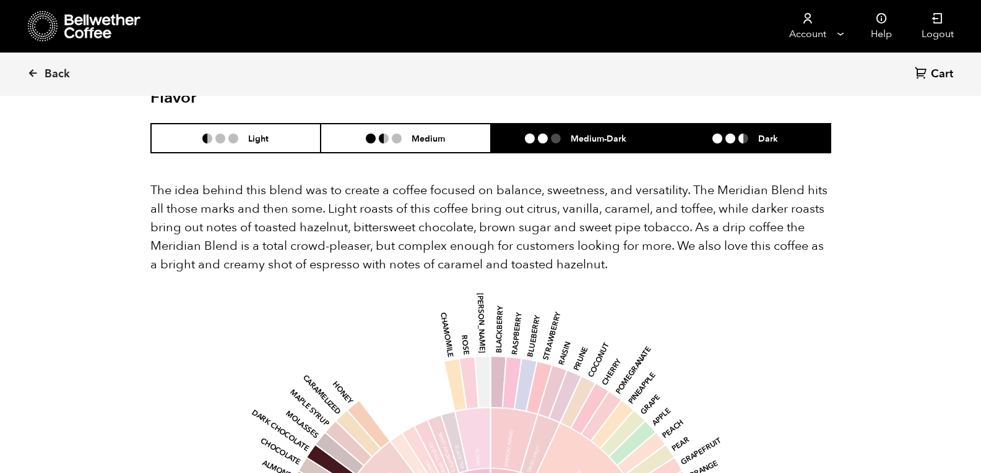
click at [580, 133] on h6 "Medium-Dark" at bounding box center [598, 138] width 56 height 11
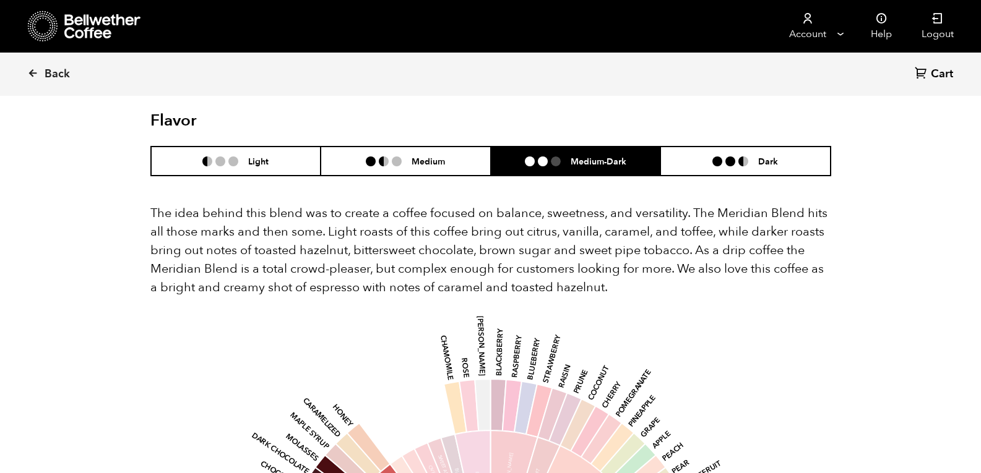
scroll to position [719, 0]
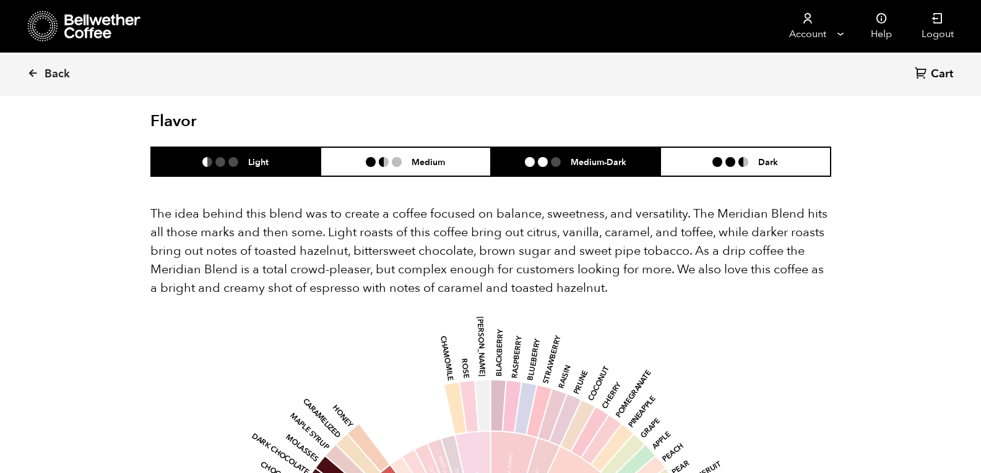
click at [269, 147] on li "Light" at bounding box center [236, 161] width 170 height 29
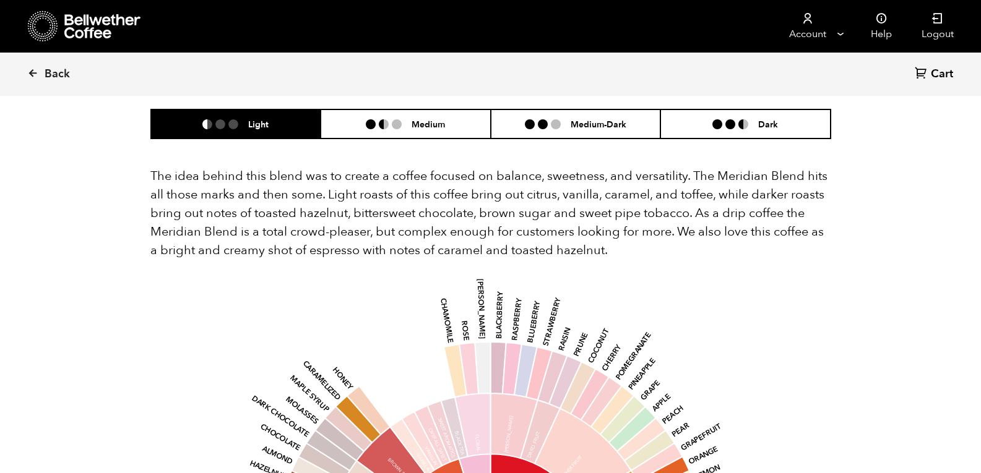
scroll to position [757, 0]
click at [61, 71] on span "Back" at bounding box center [57, 74] width 25 height 15
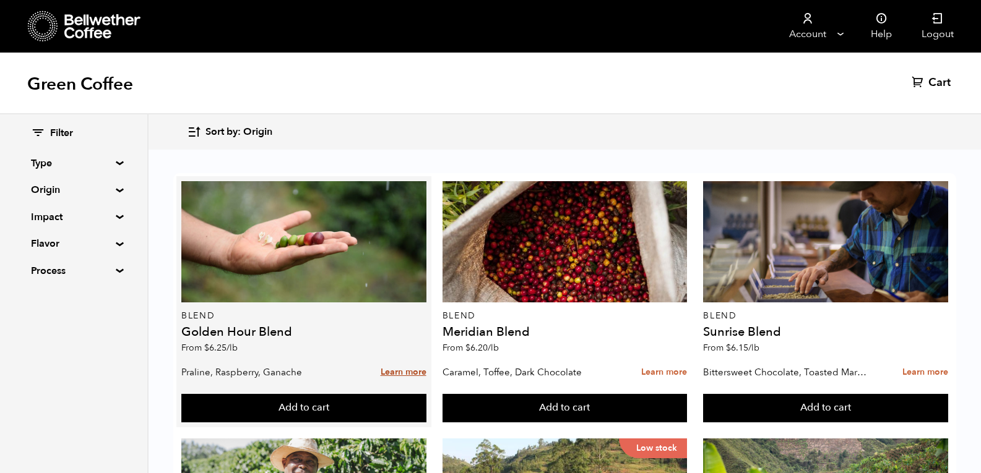
click at [405, 372] on link "Learn more" at bounding box center [404, 372] width 46 height 27
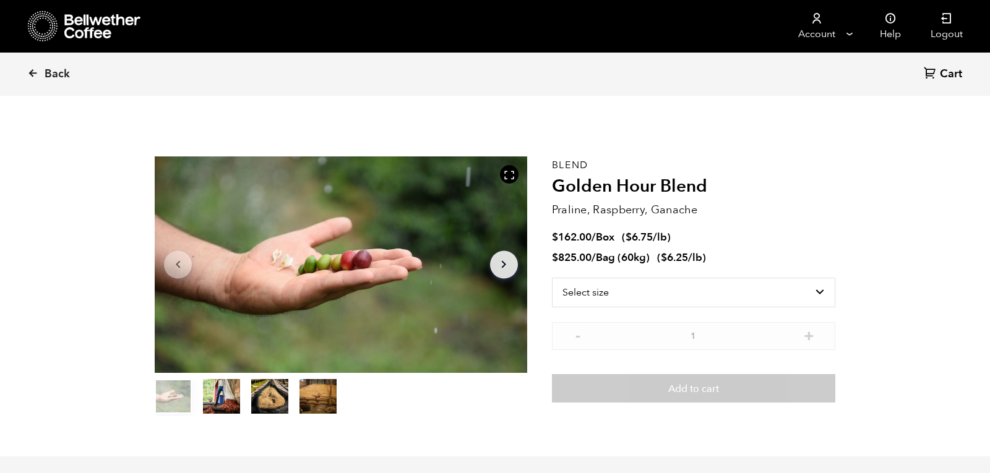
click at [405, 372] on div at bounding box center [341, 265] width 372 height 217
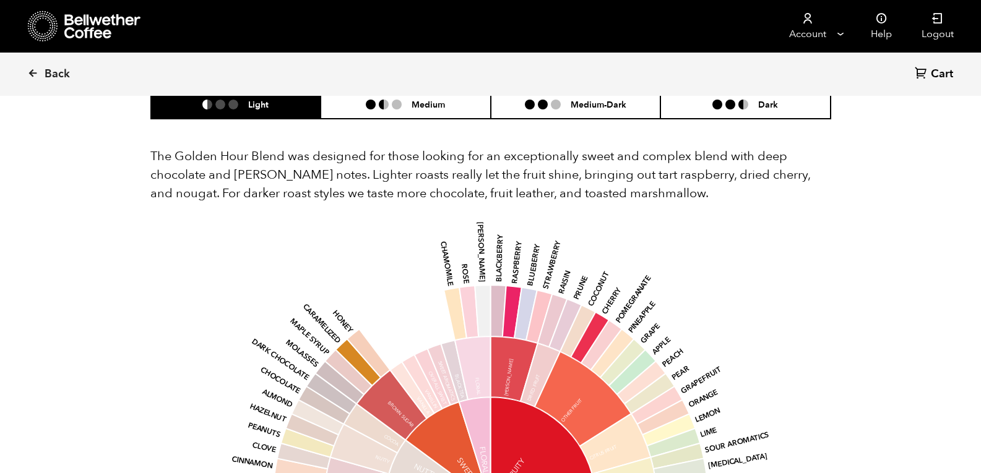
scroll to position [723, 0]
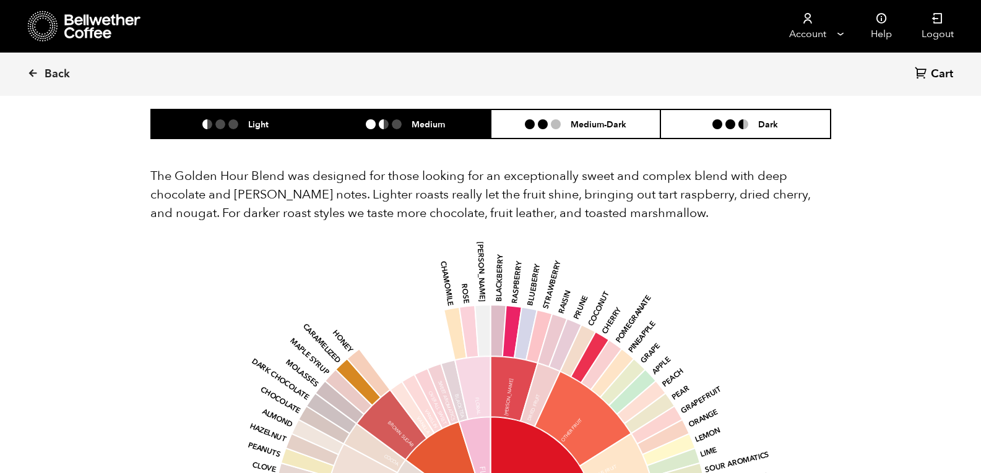
click at [462, 121] on li "Medium" at bounding box center [406, 124] width 170 height 29
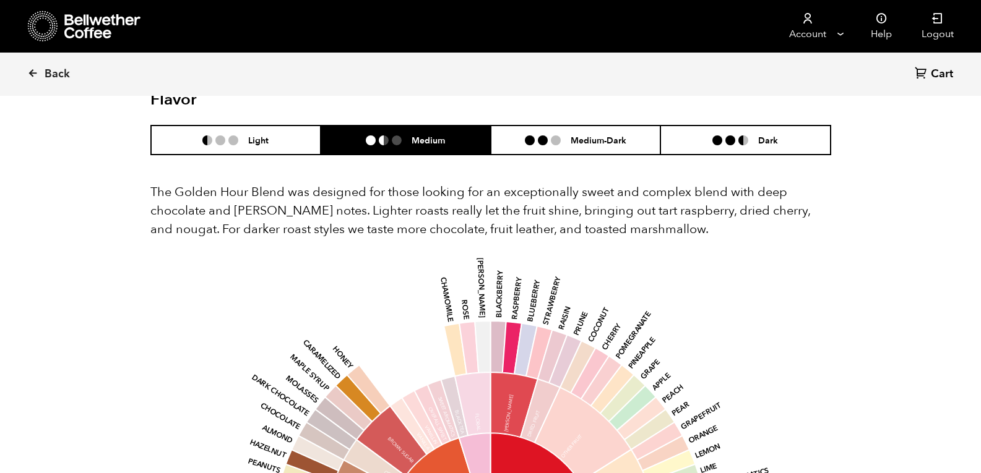
scroll to position [707, 0]
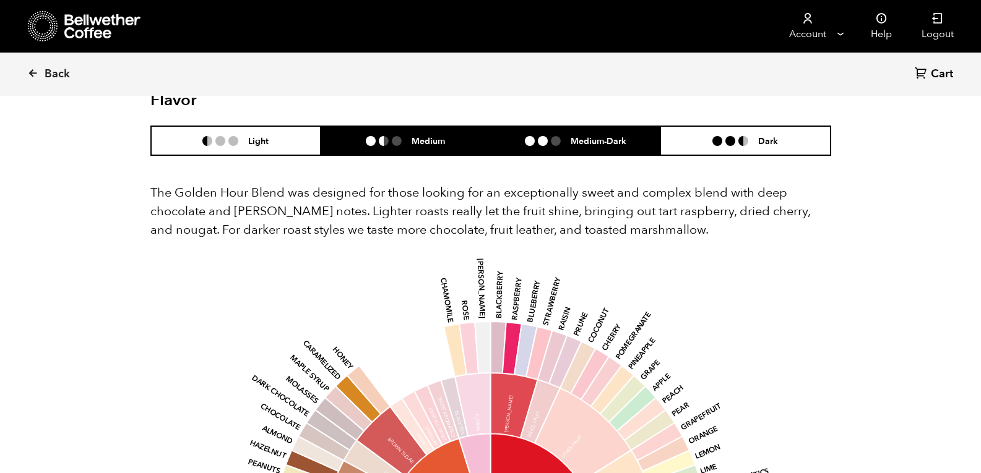
click at [551, 153] on li "Medium-Dark" at bounding box center [576, 140] width 170 height 29
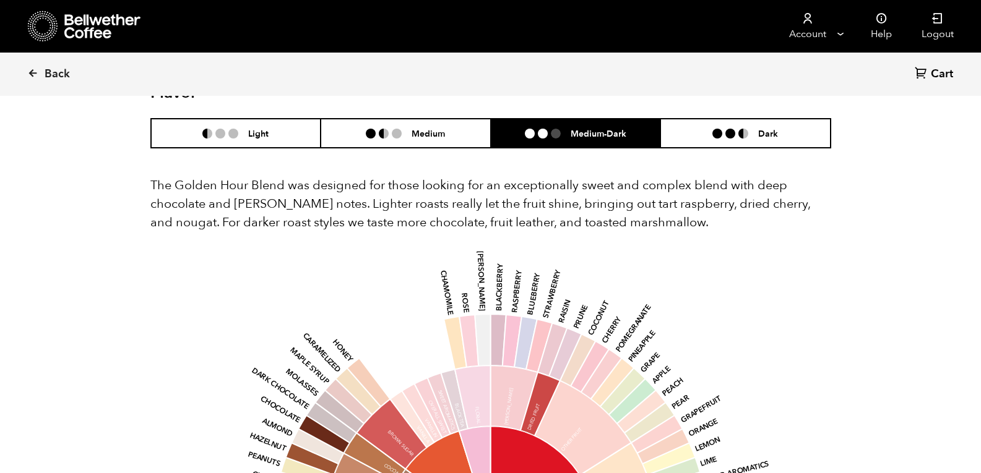
scroll to position [715, 0]
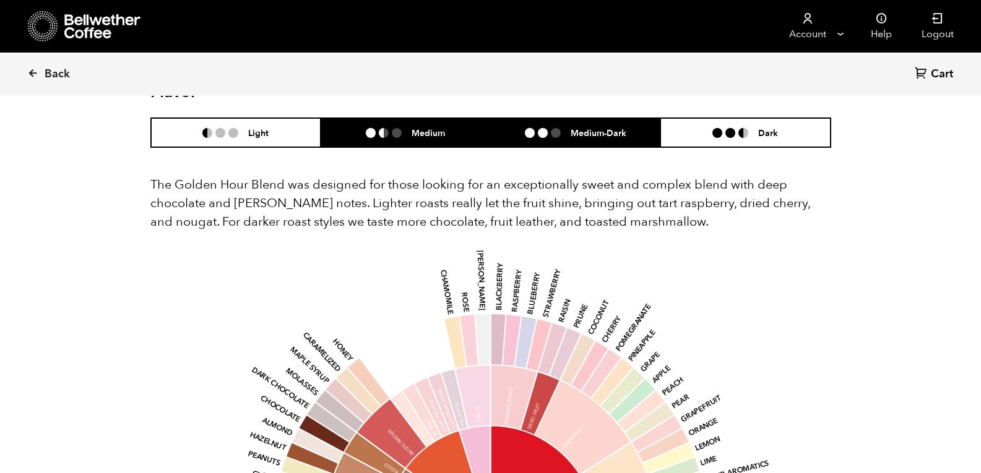
click at [419, 133] on h6 "Medium" at bounding box center [427, 132] width 33 height 11
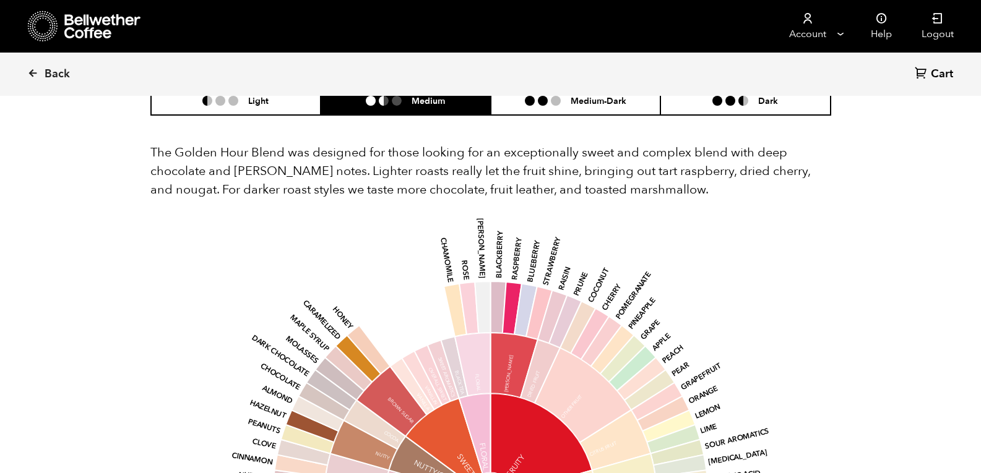
scroll to position [746, 0]
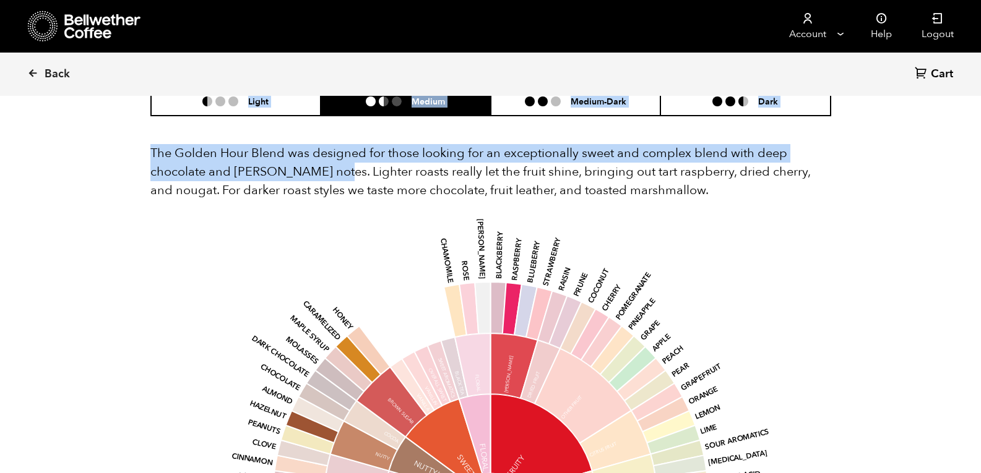
drag, startPoint x: 243, startPoint y: 111, endPoint x: 328, endPoint y: 180, distance: 109.5
click at [328, 180] on div "Flavor Light Medium Medium-Dark Dark The Golden Hour Blend was designed for tho…" at bounding box center [490, 407] width 681 height 712
click at [328, 180] on p "The Golden Hour Blend was designed for those looking for an exceptionally sweet…" at bounding box center [490, 172] width 681 height 56
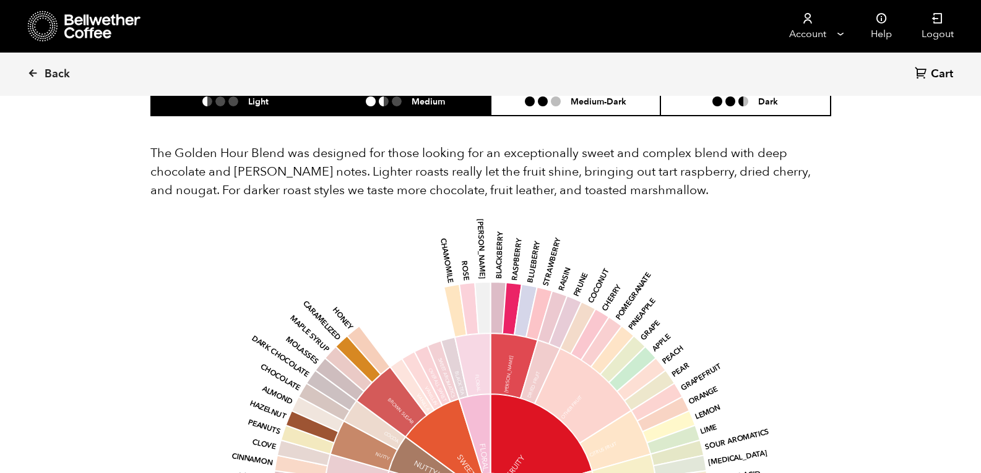
click at [257, 101] on h6 "Light" at bounding box center [258, 101] width 20 height 11
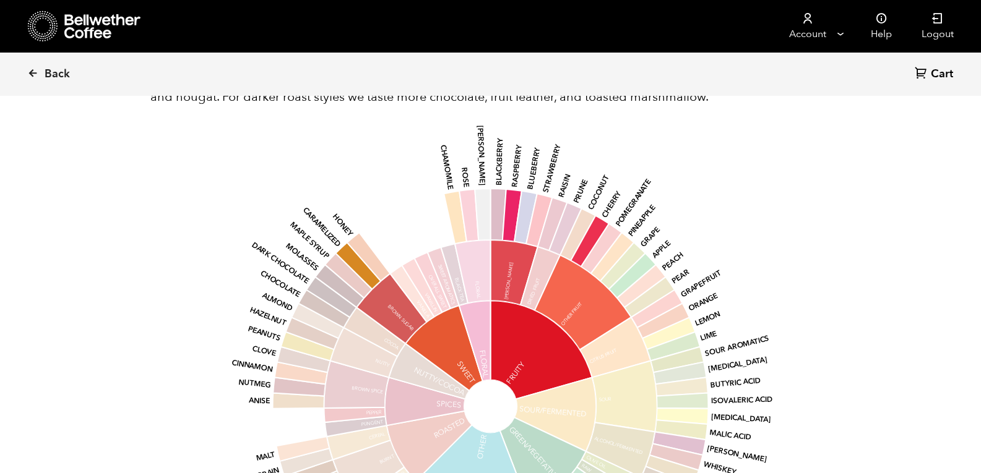
scroll to position [839, 0]
click at [48, 74] on span "Back" at bounding box center [57, 74] width 25 height 15
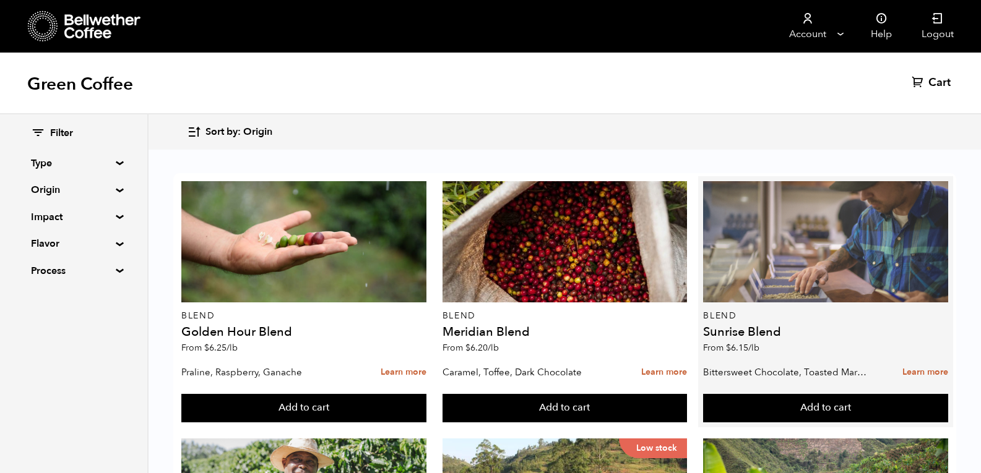
click at [778, 282] on div at bounding box center [825, 241] width 245 height 121
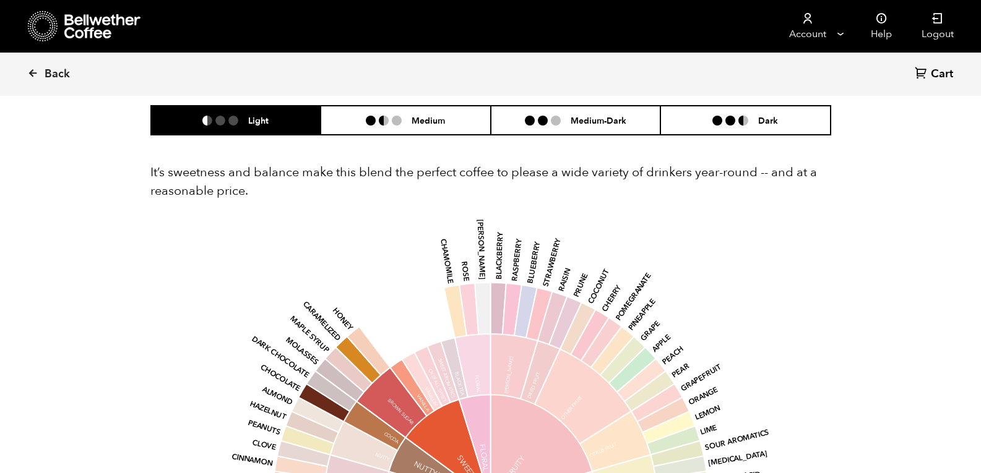
scroll to position [749, 0]
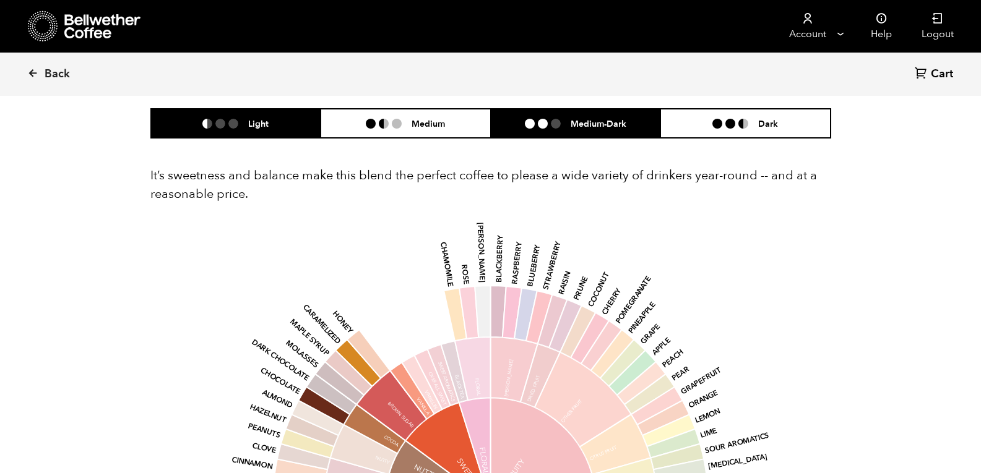
click at [569, 134] on li "Medium-Dark" at bounding box center [576, 123] width 170 height 29
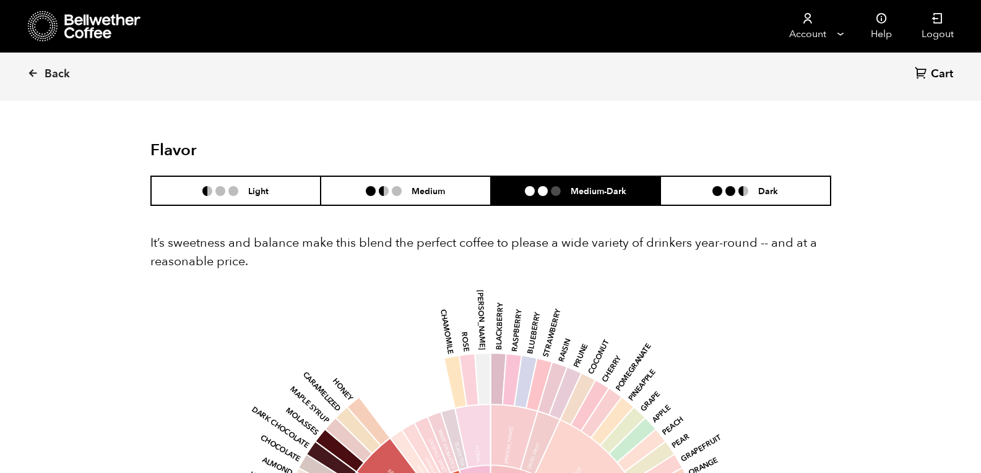
scroll to position [681, 0]
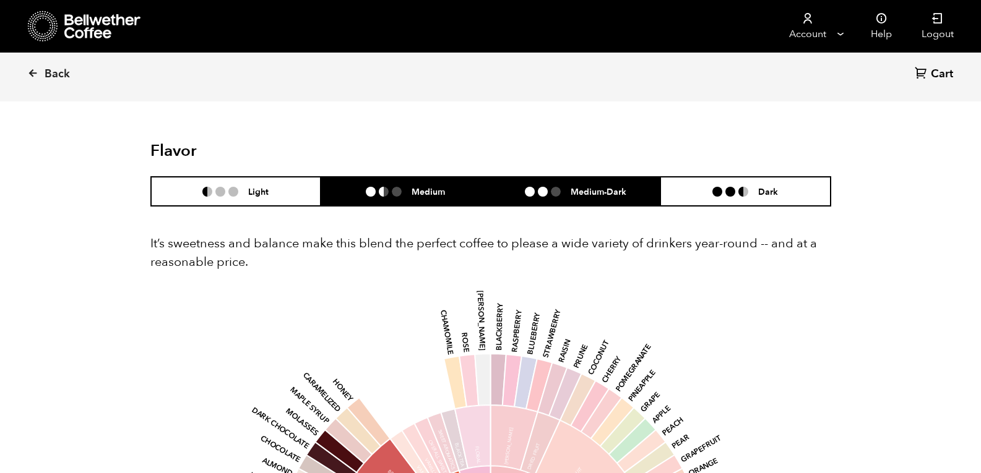
click at [445, 194] on li "Medium" at bounding box center [406, 191] width 170 height 29
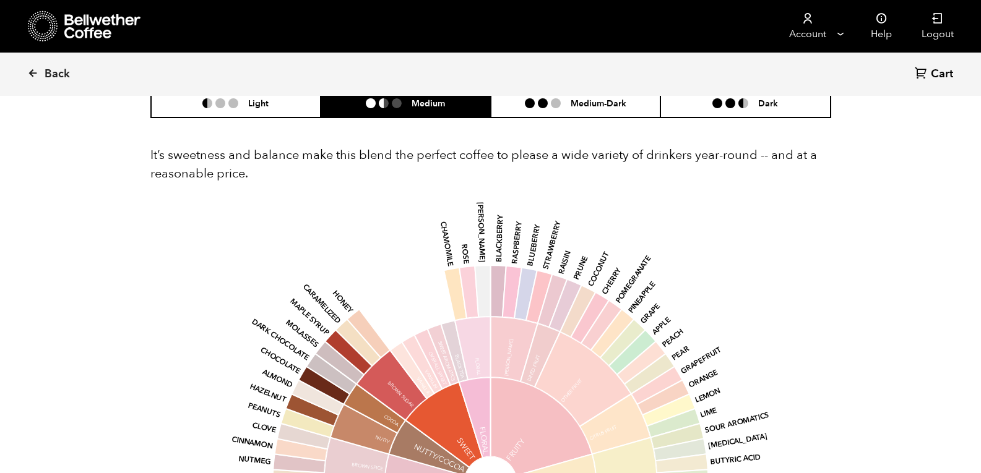
scroll to position [769, 0]
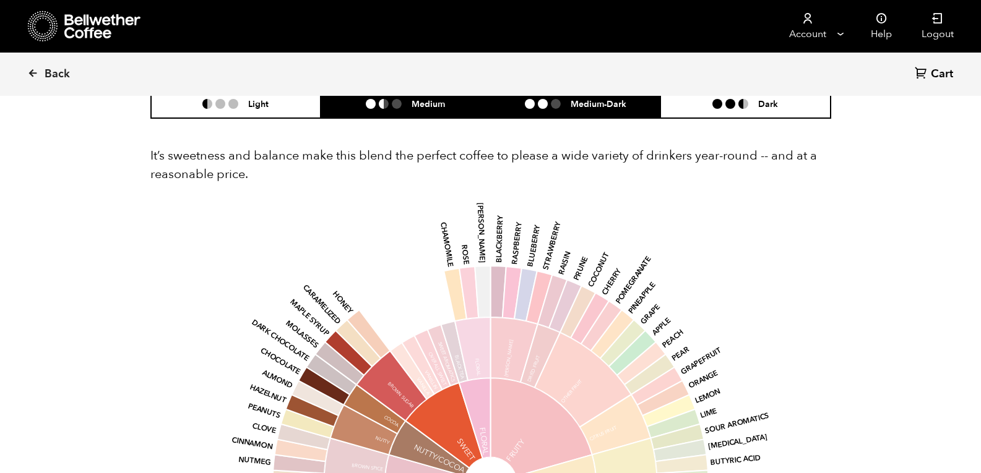
click at [625, 105] on h6 "Medium-Dark" at bounding box center [598, 103] width 56 height 11
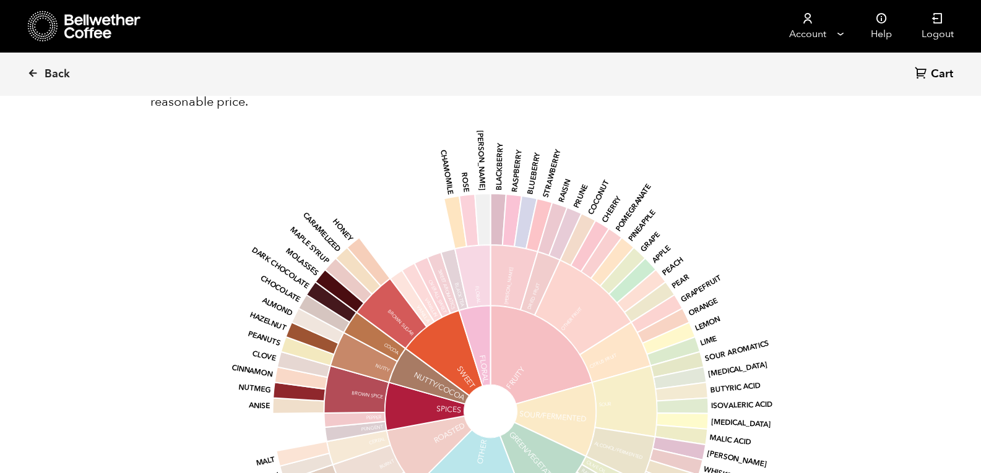
scroll to position [842, 0]
drag, startPoint x: 54, startPoint y: 74, endPoint x: 84, endPoint y: 131, distance: 64.2
click at [84, 131] on div "Back Cart (0) Item 1 of 3 Arrow Left Arrow Right item 0 item 1 item 2 Item 1 of…" at bounding box center [490, 154] width 981 height 1845
click at [49, 73] on span "Back" at bounding box center [57, 74] width 25 height 15
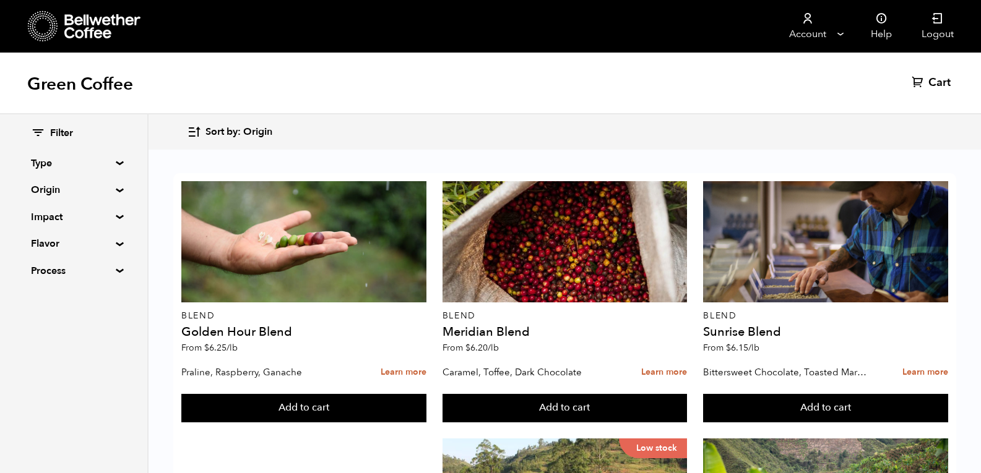
scroll to position [529, 0]
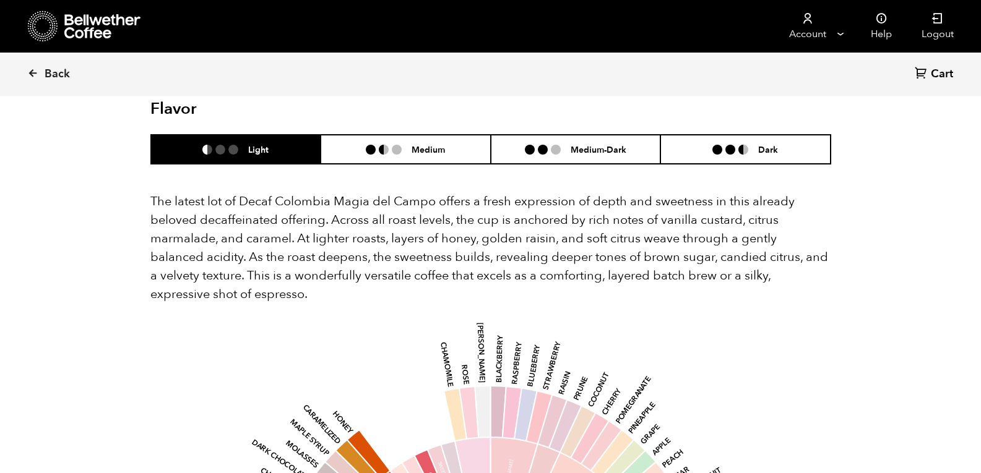
scroll to position [1164, 0]
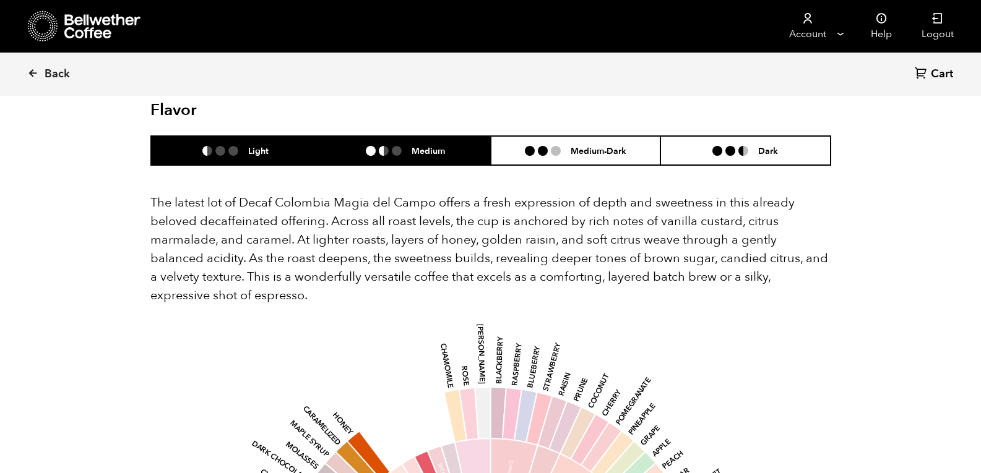
click at [424, 145] on h6 "Medium" at bounding box center [427, 150] width 33 height 11
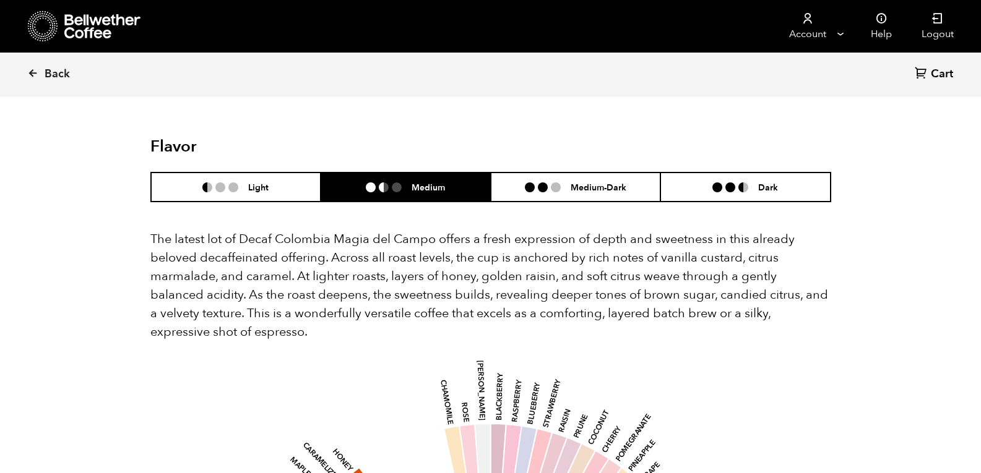
scroll to position [1125, 0]
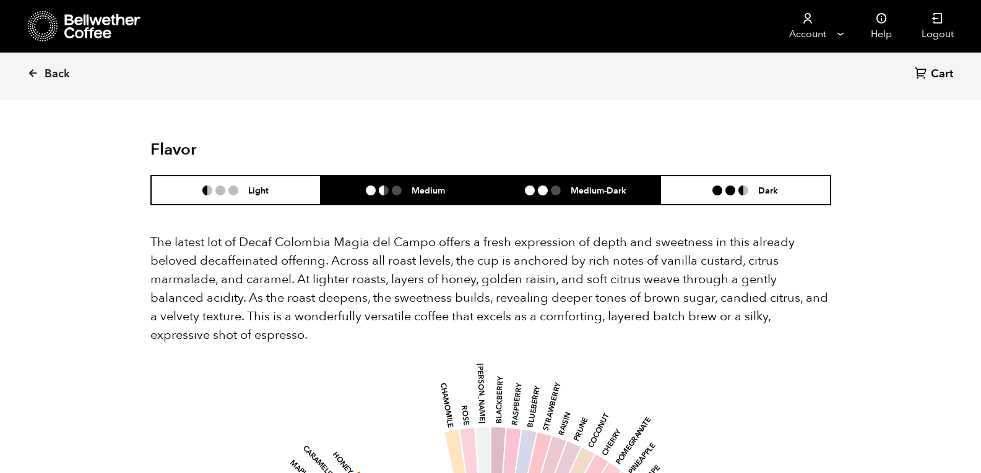
click at [593, 178] on li "Medium-Dark" at bounding box center [576, 190] width 170 height 29
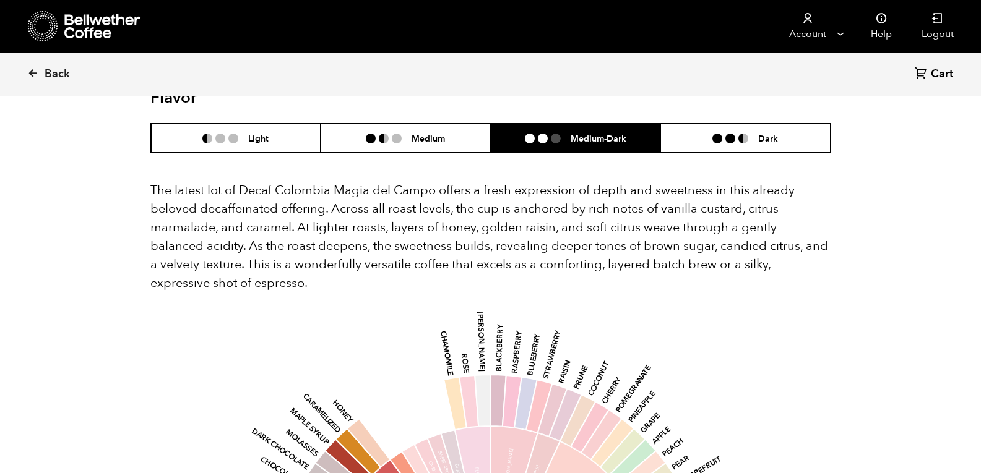
scroll to position [1176, 0]
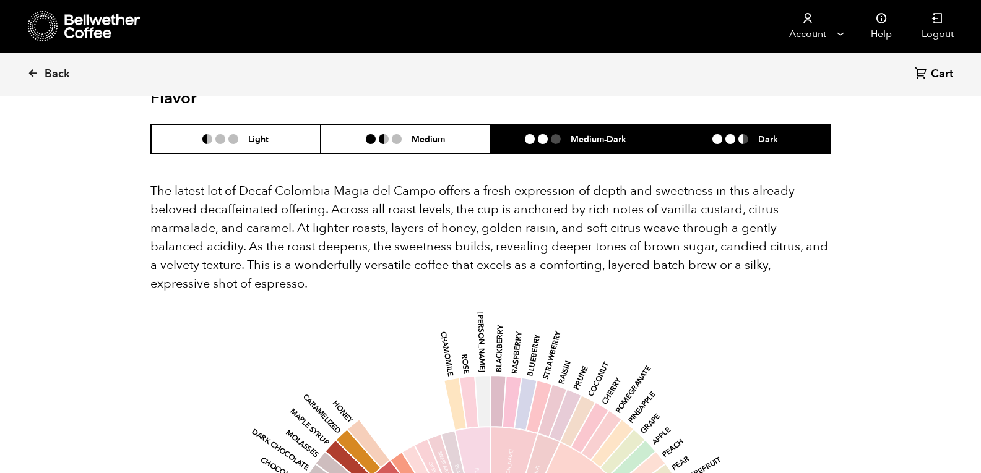
click at [739, 132] on li "Dark" at bounding box center [745, 138] width 170 height 29
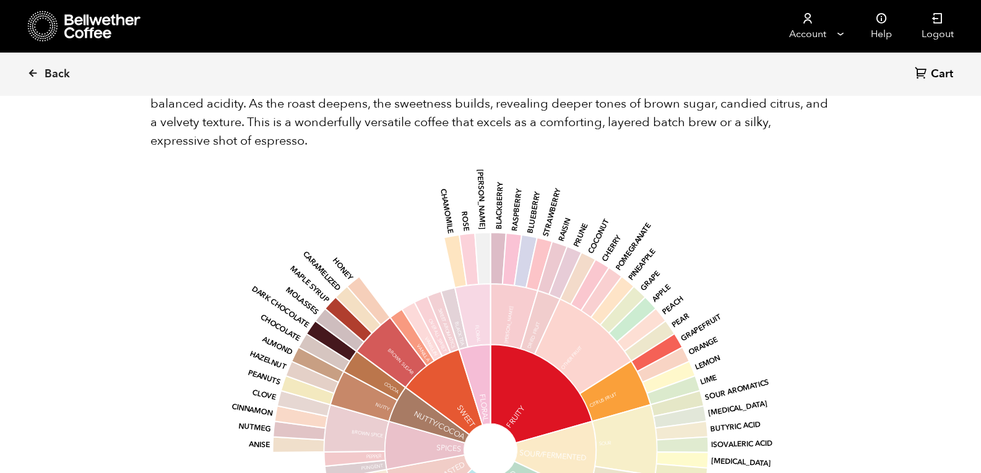
scroll to position [1320, 0]
click at [52, 75] on span "Back" at bounding box center [57, 74] width 25 height 15
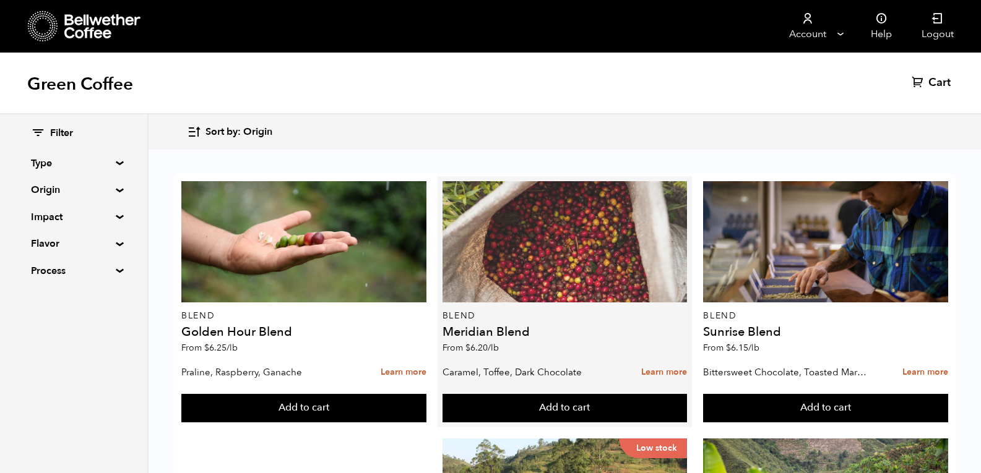
scroll to position [616, 0]
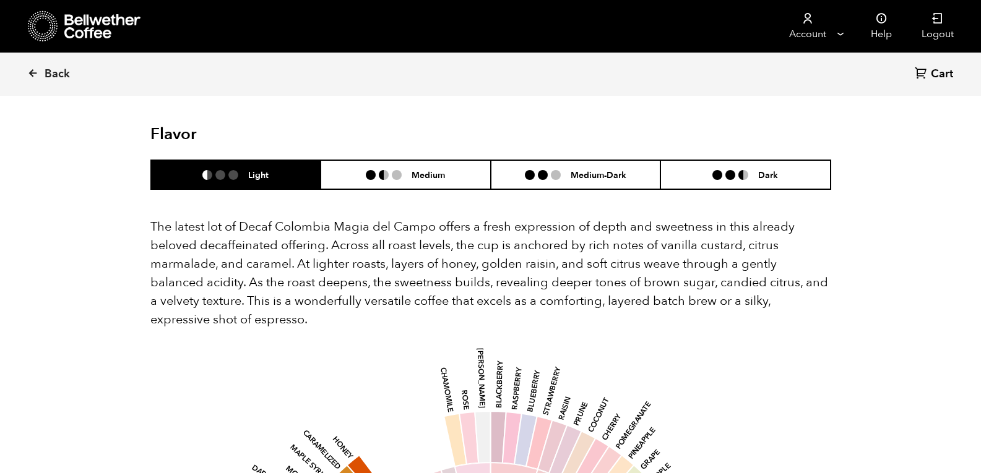
scroll to position [1133, 0]
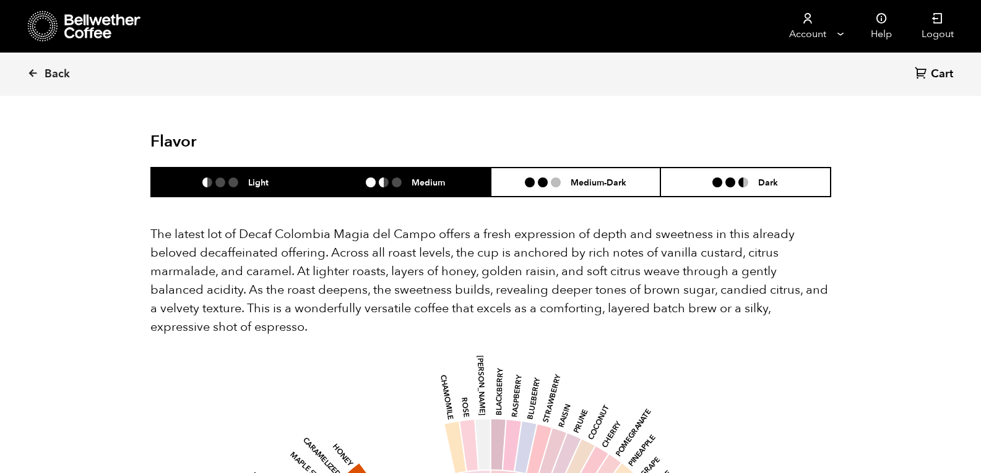
click at [429, 177] on h6 "Medium" at bounding box center [427, 182] width 33 height 11
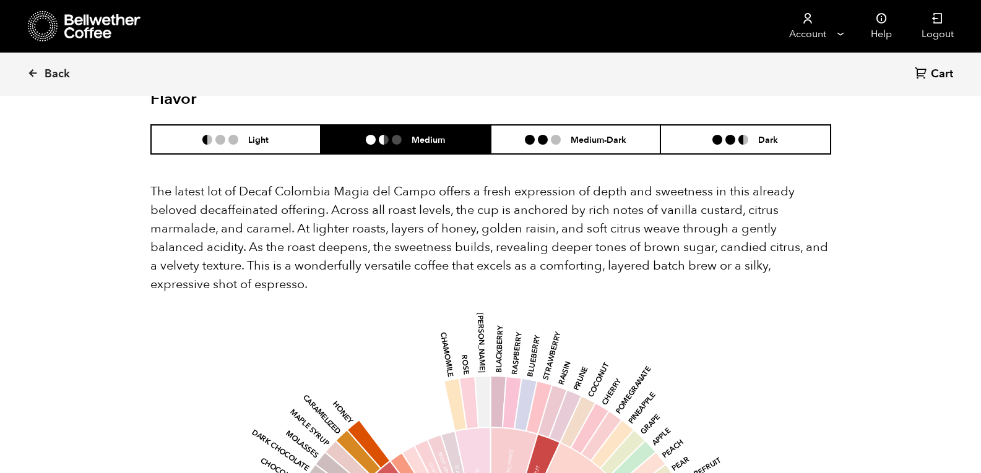
scroll to position [1174, 0]
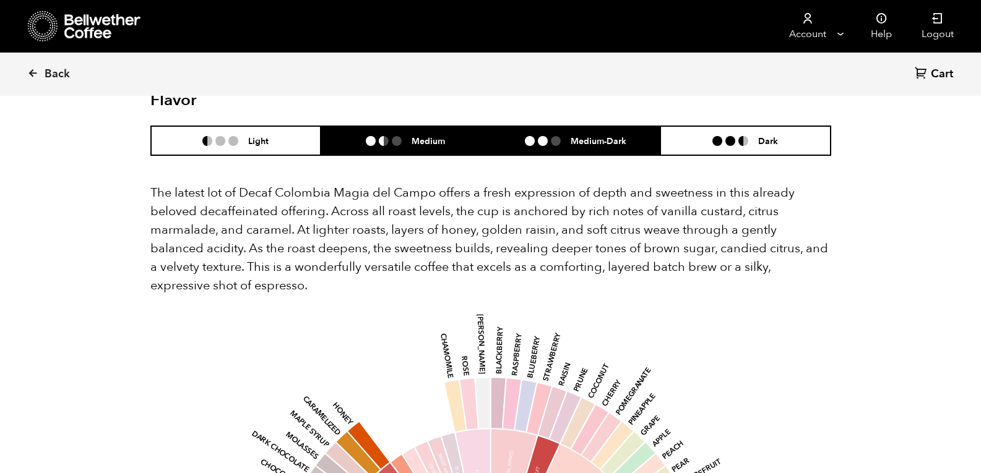
click at [588, 126] on li "Medium-Dark" at bounding box center [576, 140] width 170 height 29
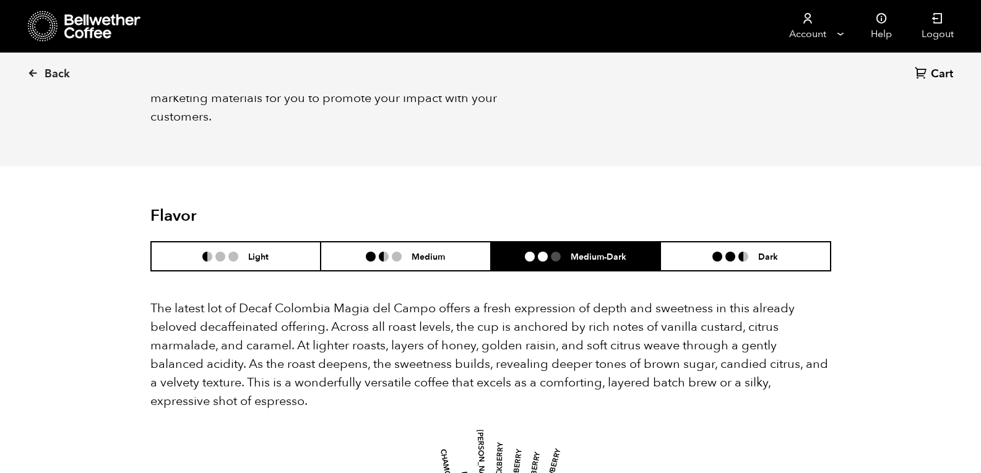
scroll to position [1058, 0]
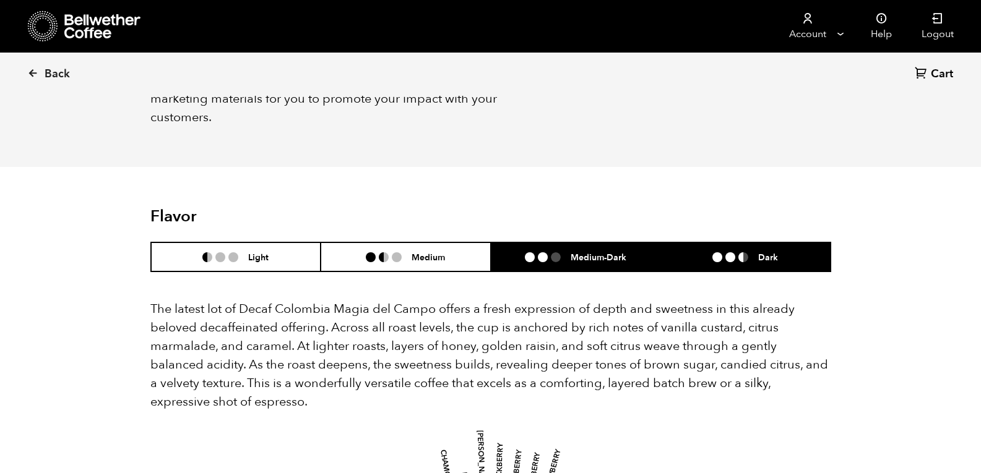
click at [718, 252] on li at bounding box center [717, 257] width 10 height 10
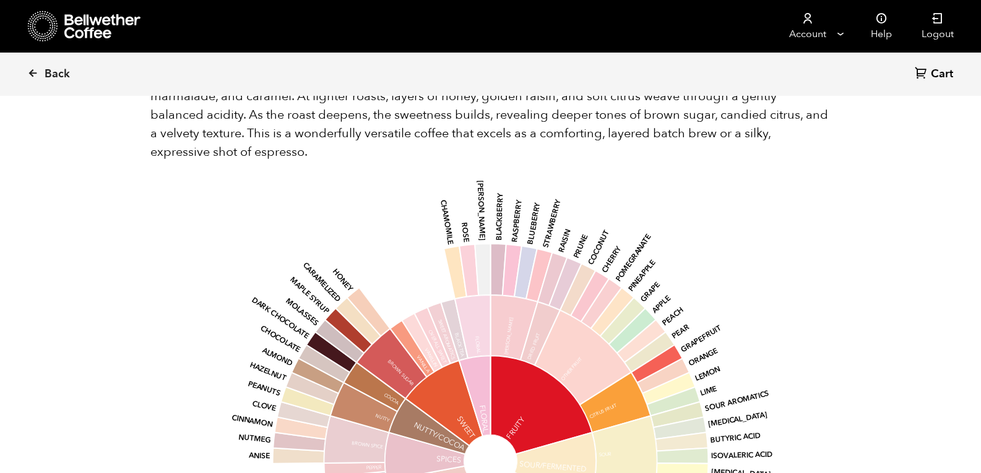
scroll to position [1214, 0]
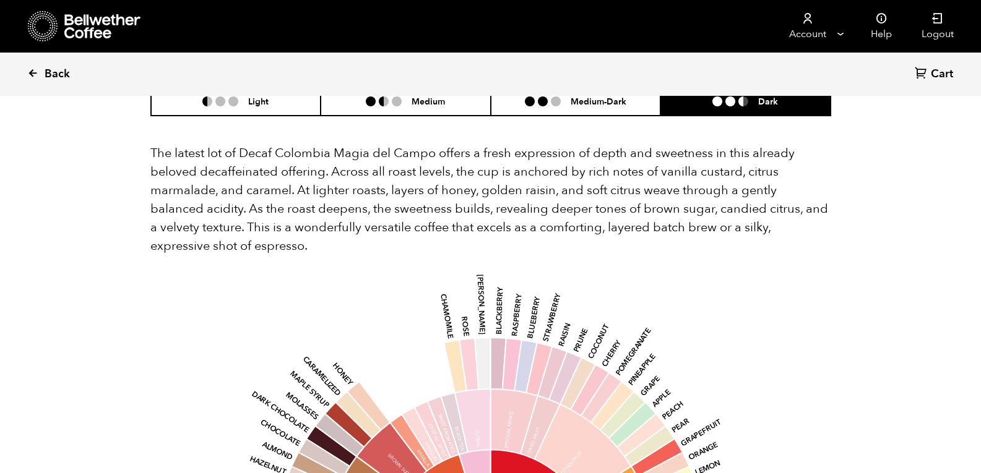
click at [58, 82] on span "Back" at bounding box center [57, 74] width 25 height 15
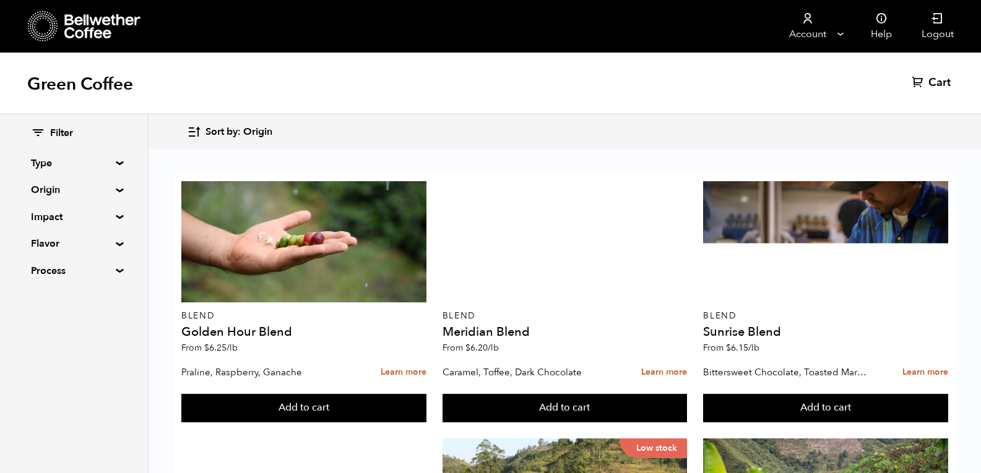
scroll to position [1078, 0]
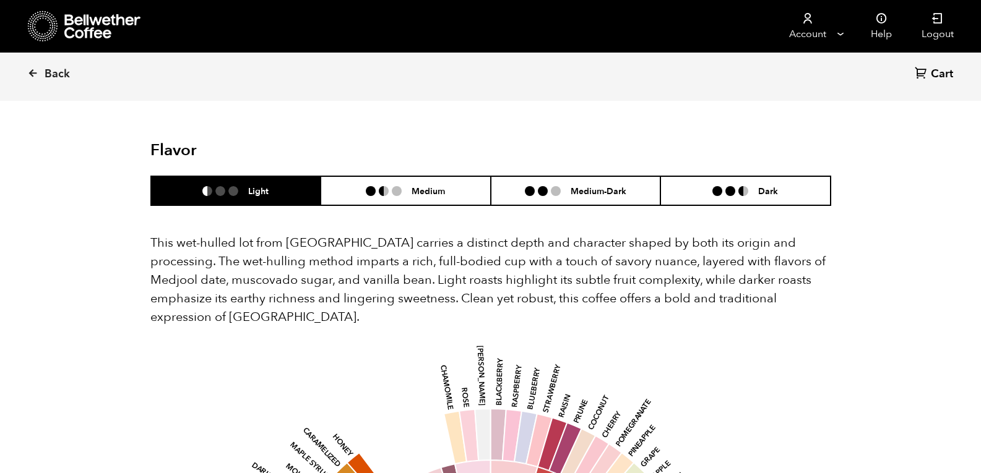
scroll to position [735, 0]
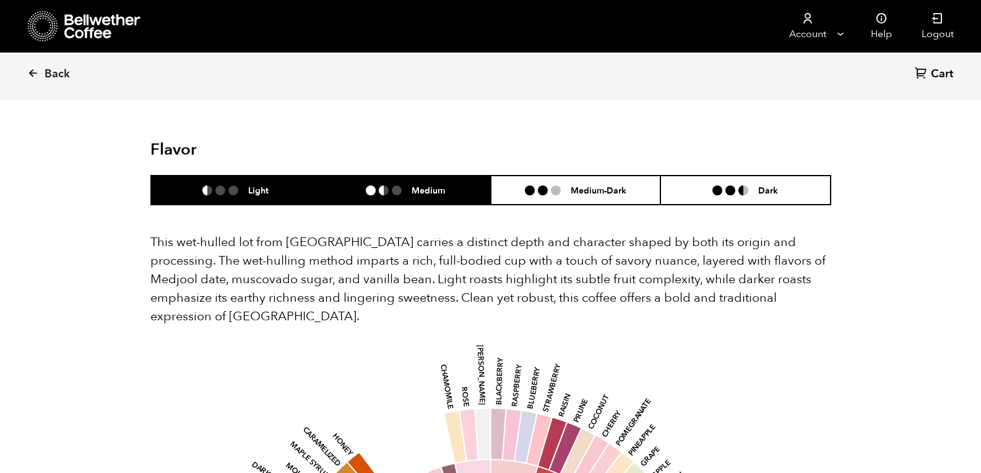
click at [437, 183] on li "Medium" at bounding box center [406, 190] width 170 height 29
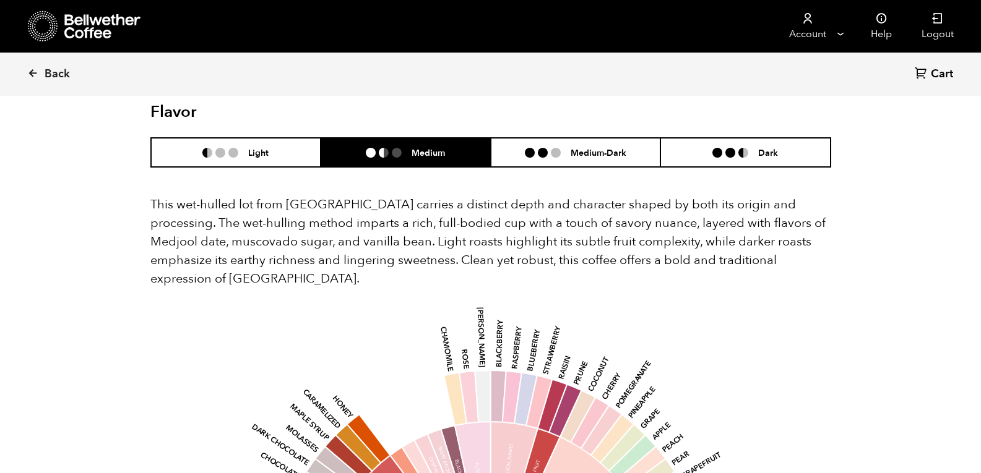
scroll to position [771, 0]
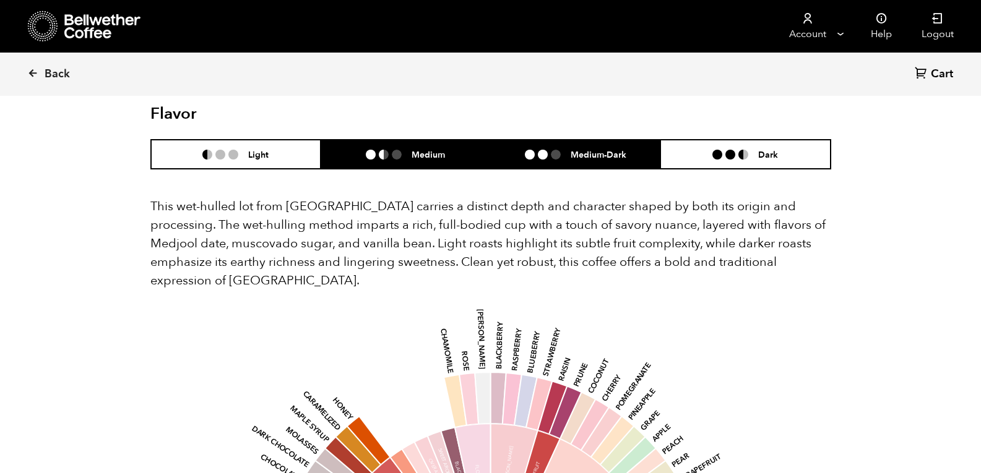
click at [599, 149] on h6 "Medium-Dark" at bounding box center [598, 154] width 56 height 11
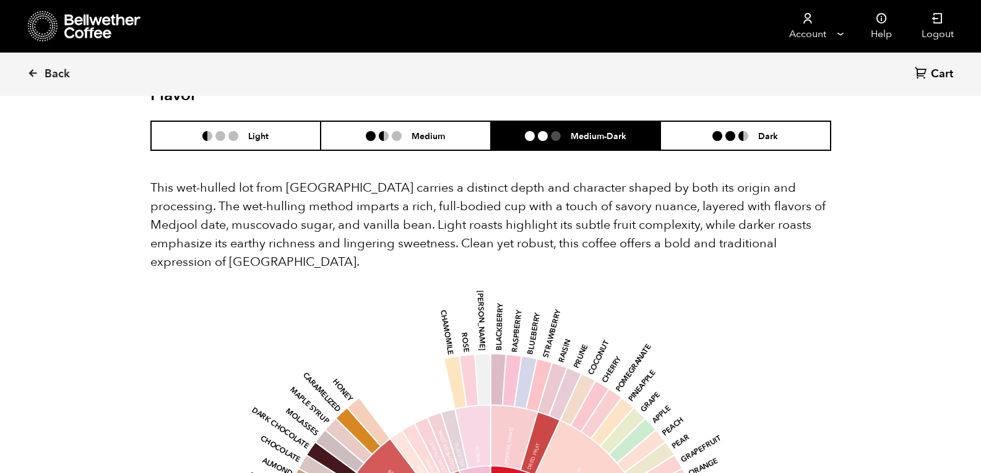
scroll to position [790, 0]
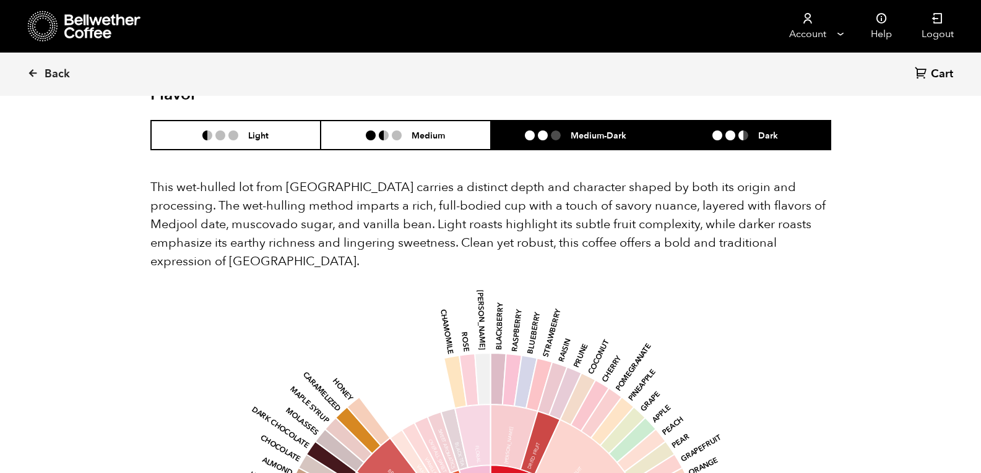
click at [755, 130] on div "Dark" at bounding box center [745, 135] width 66 height 11
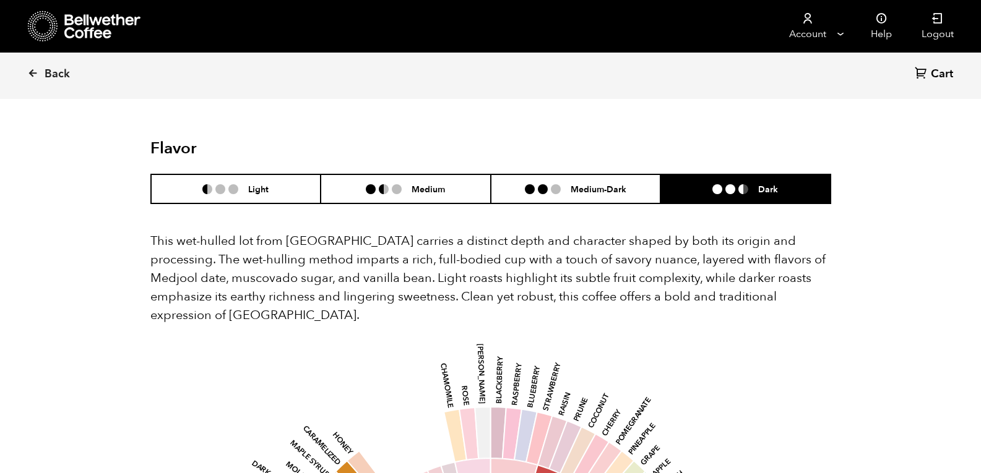
scroll to position [736, 0]
click at [50, 79] on span "Back" at bounding box center [57, 74] width 25 height 15
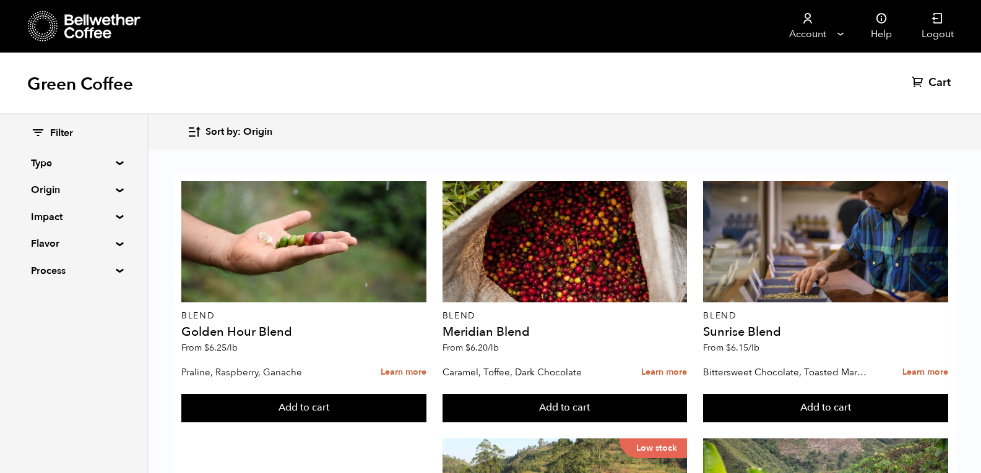
scroll to position [625, 0]
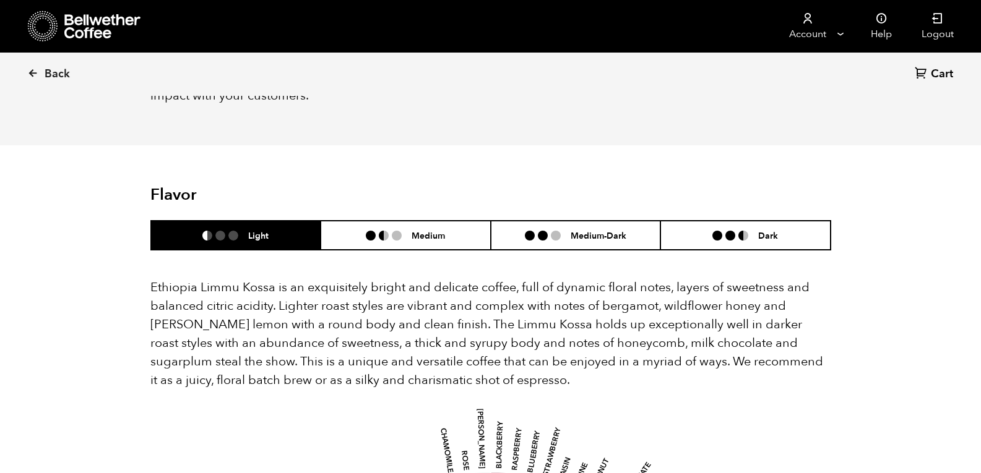
scroll to position [874, 0]
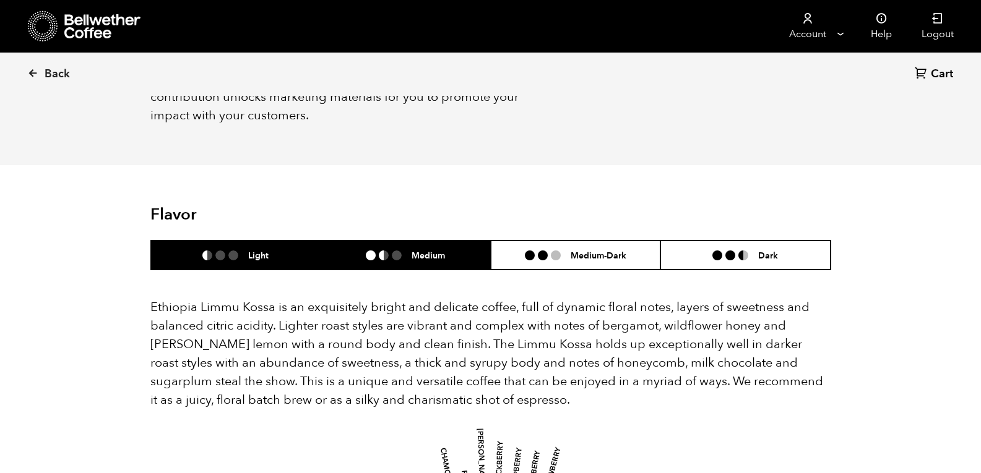
click at [442, 250] on h6 "Medium" at bounding box center [427, 255] width 33 height 11
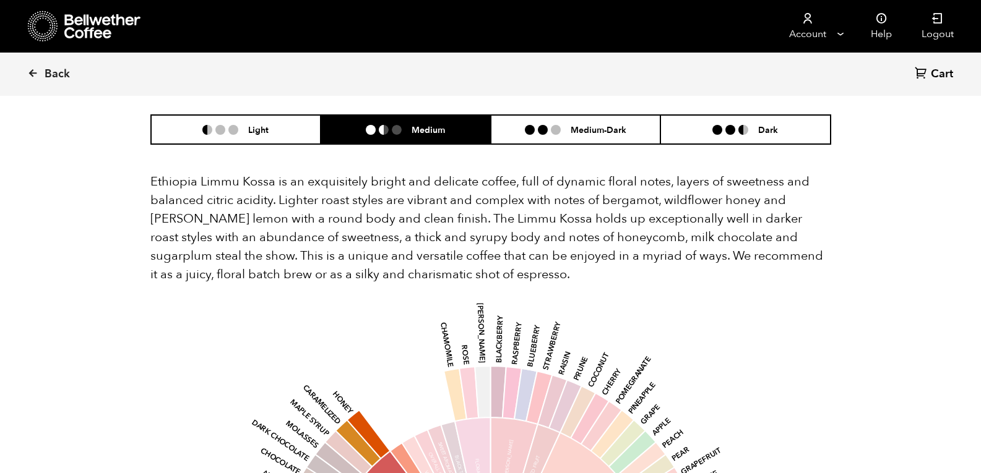
scroll to position [999, 0]
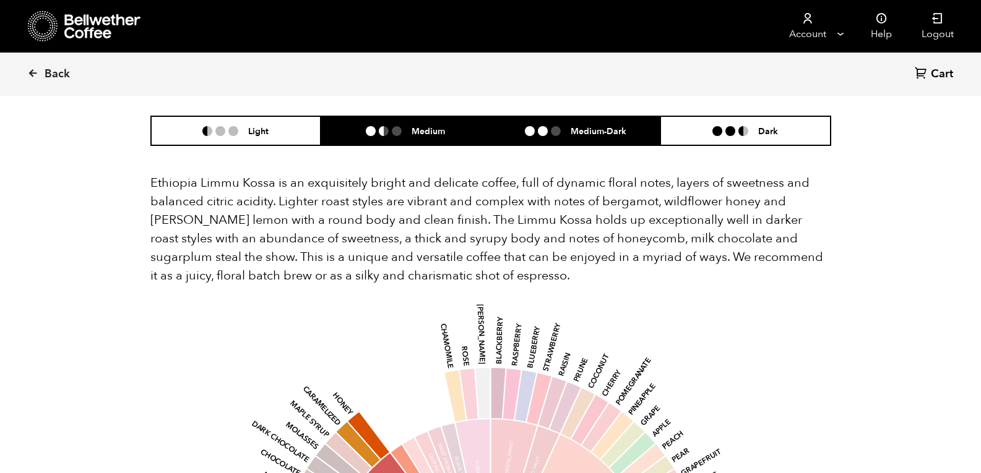
click at [593, 126] on h6 "Medium-Dark" at bounding box center [598, 131] width 56 height 11
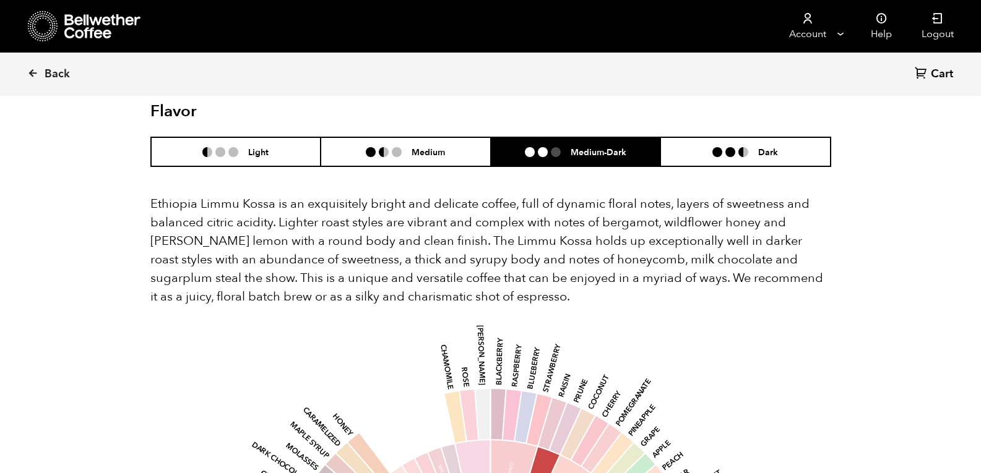
scroll to position [977, 0]
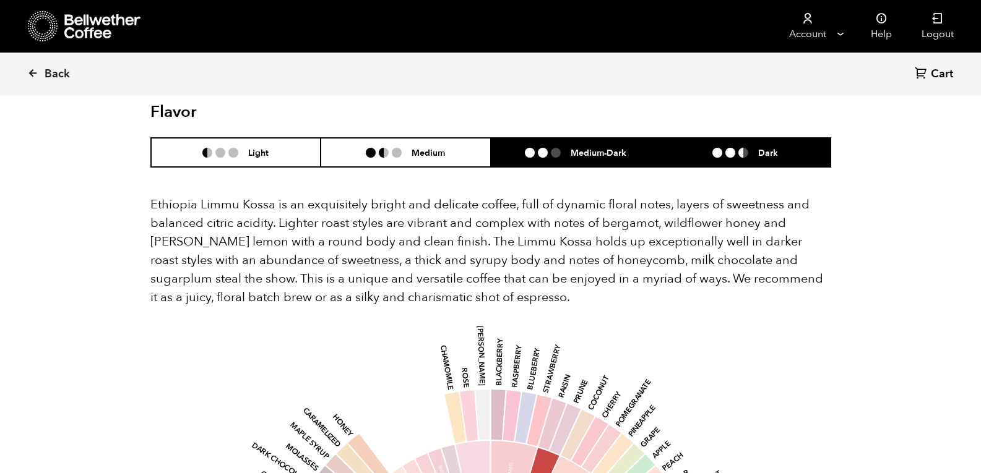
click at [746, 148] on li at bounding box center [743, 153] width 10 height 10
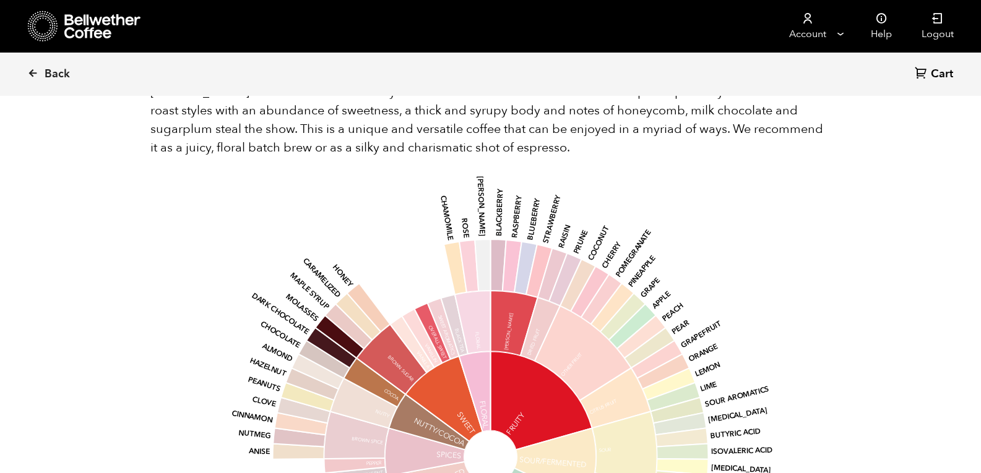
scroll to position [1127, 0]
click at [54, 72] on span "Back" at bounding box center [57, 74] width 25 height 15
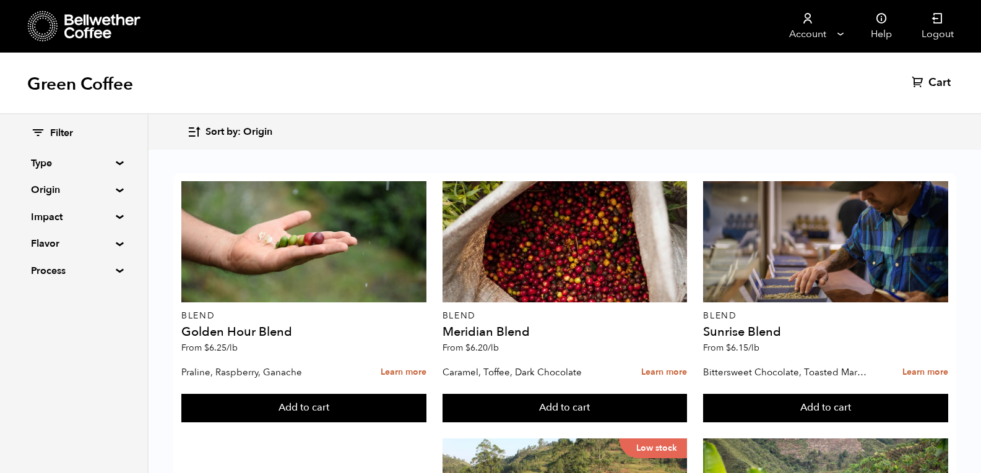
scroll to position [310, 0]
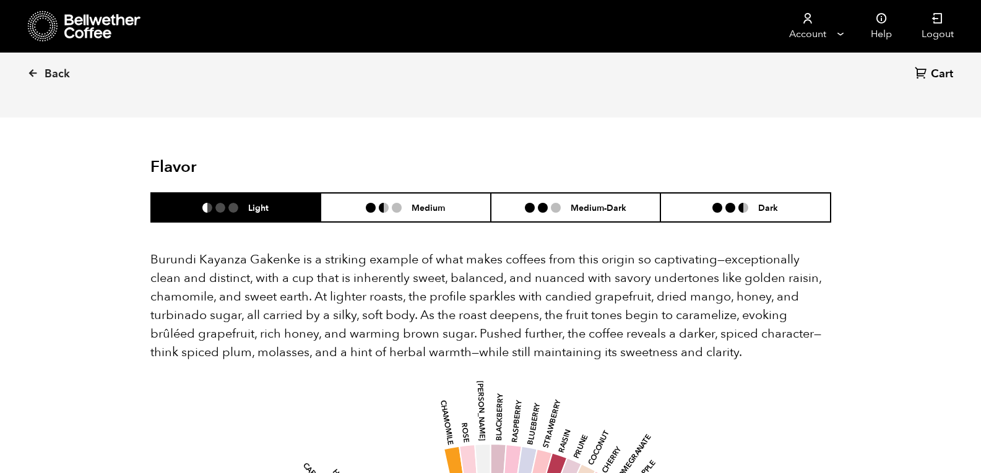
scroll to position [659, 0]
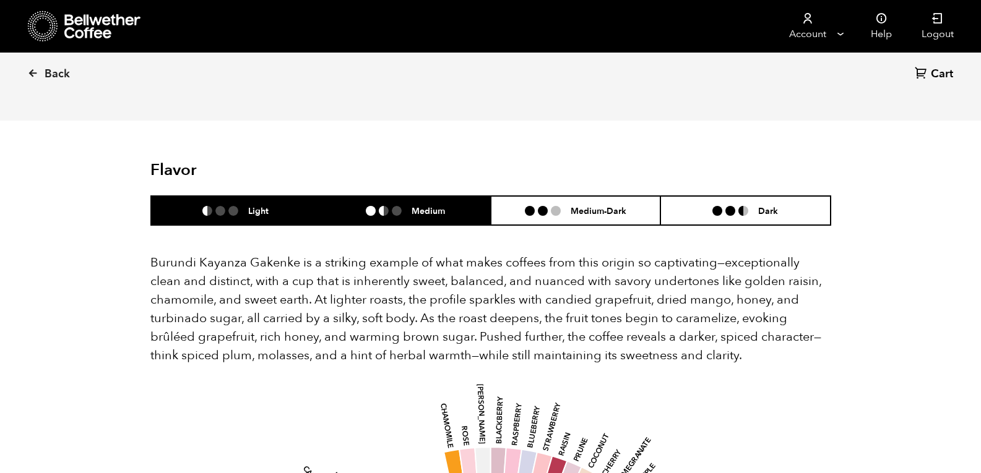
click at [414, 205] on h6 "Medium" at bounding box center [427, 210] width 33 height 11
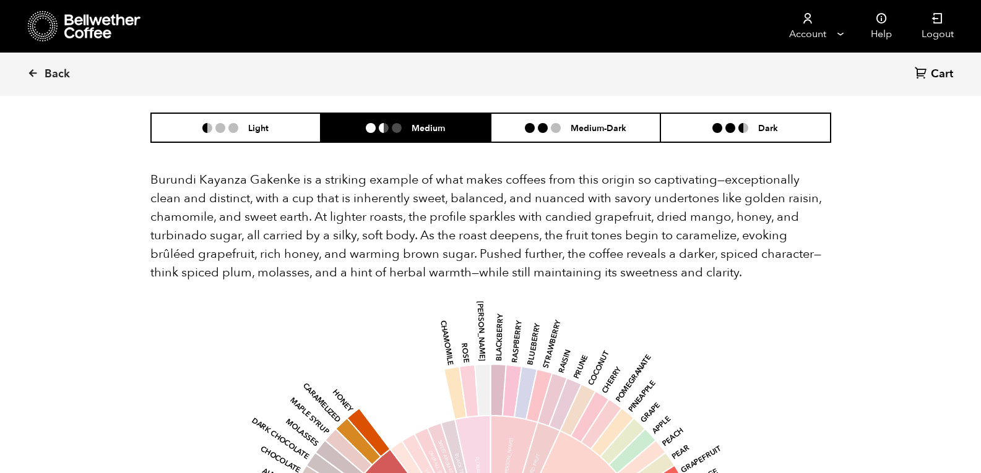
scroll to position [742, 0]
click at [49, 72] on span "Back" at bounding box center [57, 74] width 25 height 15
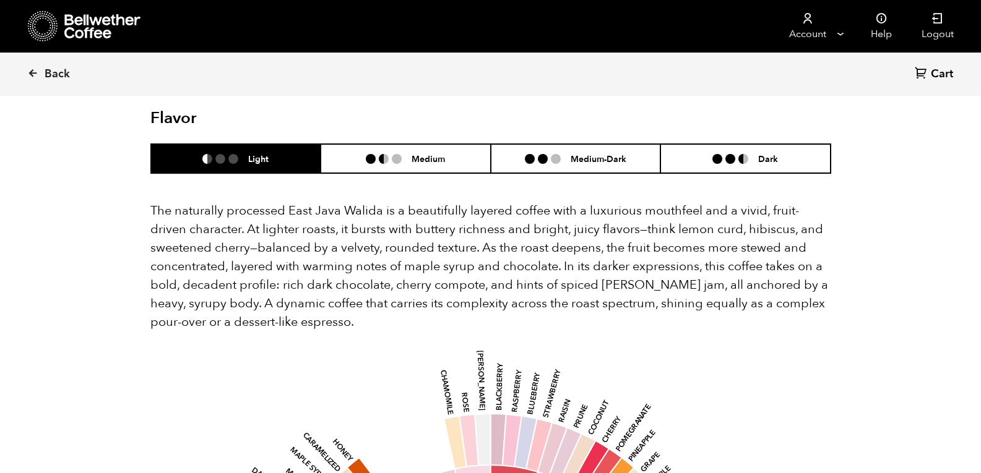
scroll to position [747, 0]
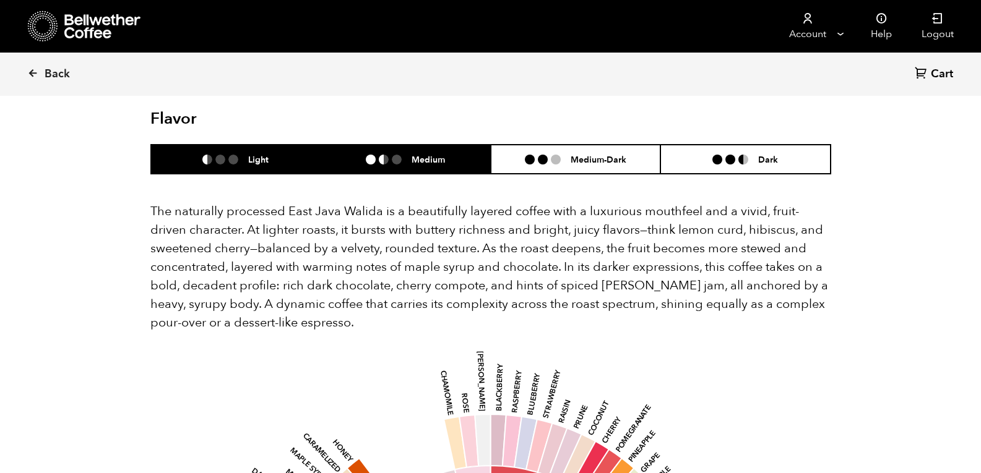
click at [431, 145] on li "Medium" at bounding box center [406, 159] width 170 height 29
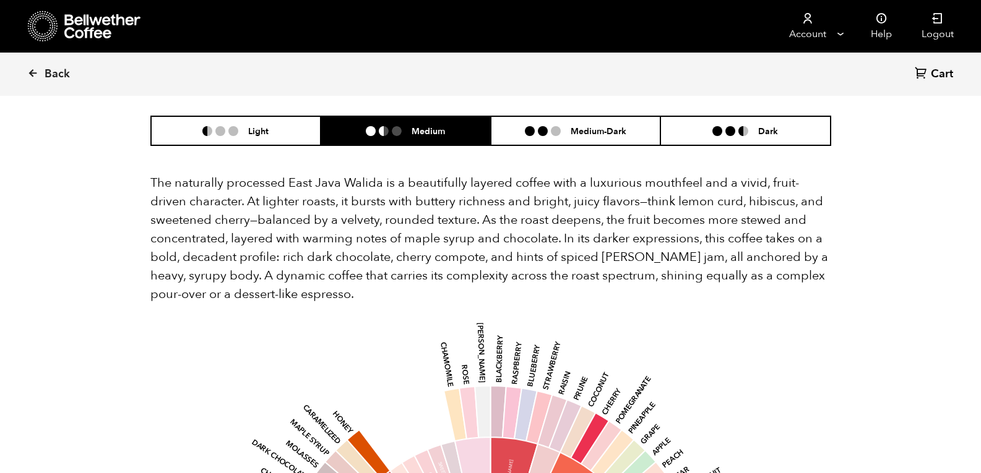
scroll to position [775, 0]
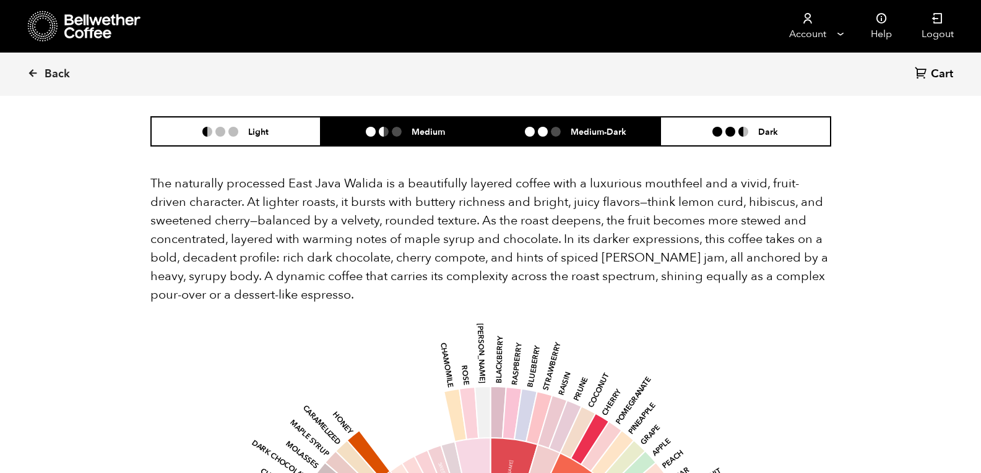
click at [619, 117] on li "Medium-Dark" at bounding box center [576, 131] width 170 height 29
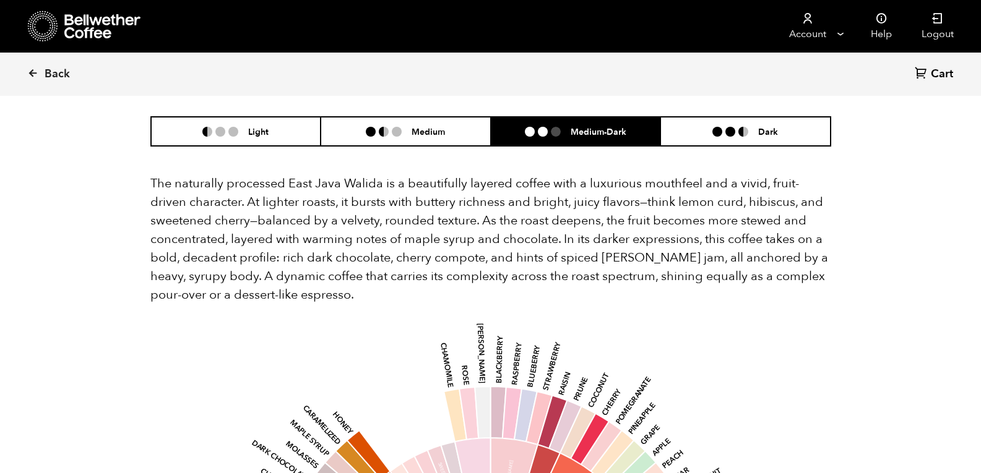
click at [282, 209] on p "The naturally processed East Java Walida is a beautifully layered coffee with a…" at bounding box center [490, 239] width 681 height 130
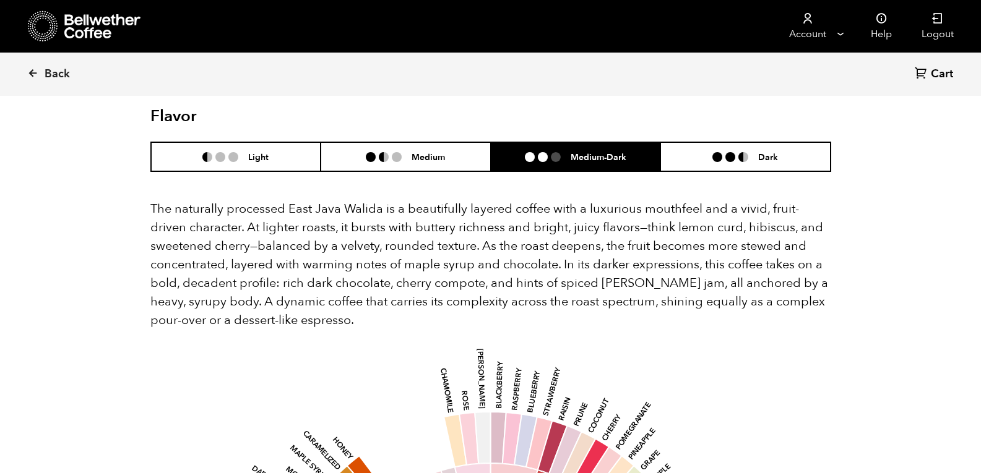
scroll to position [749, 0]
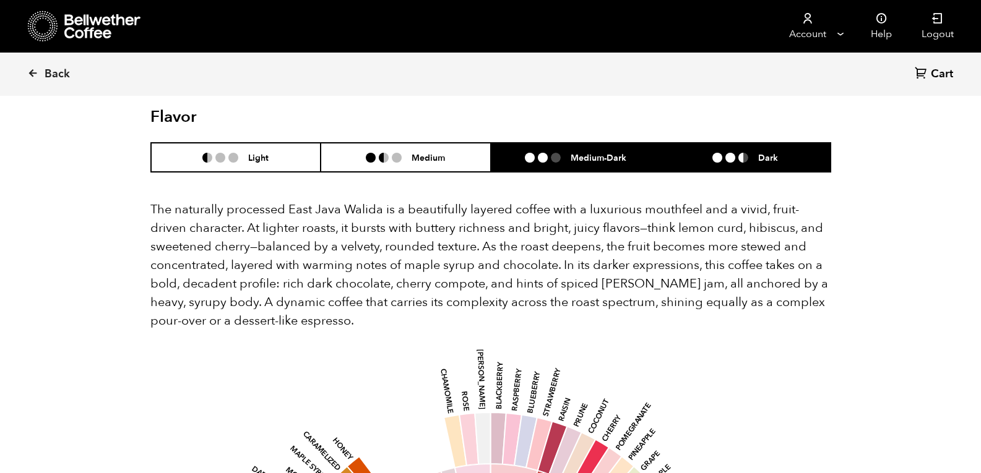
click at [738, 143] on li "Dark" at bounding box center [745, 157] width 170 height 29
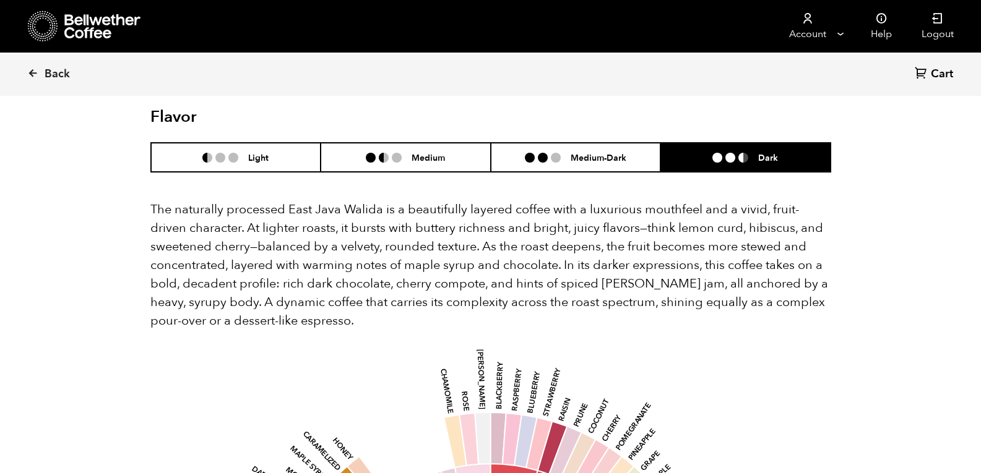
scroll to position [859, 0]
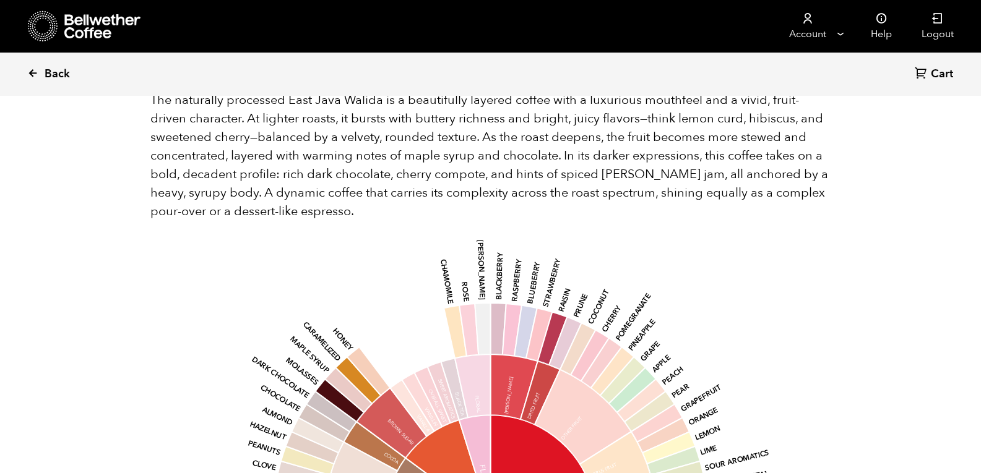
click at [54, 79] on span "Back" at bounding box center [57, 74] width 25 height 15
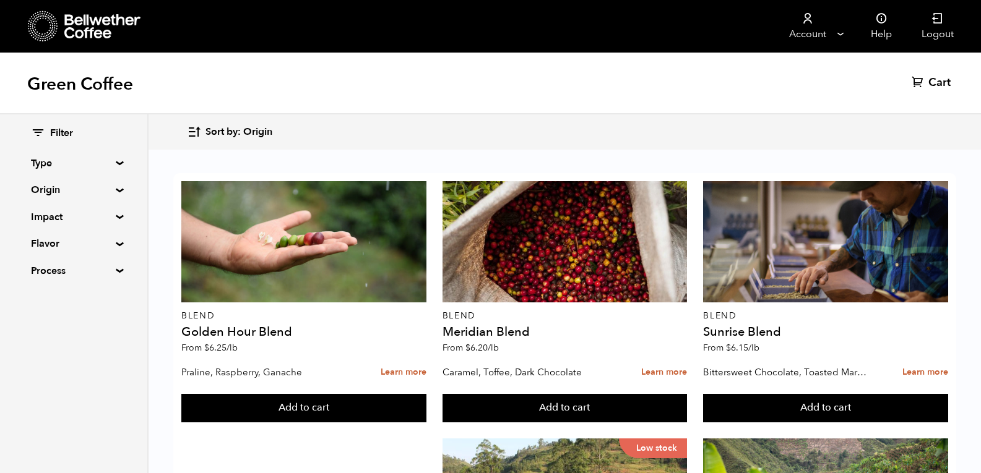
scroll to position [763, 0]
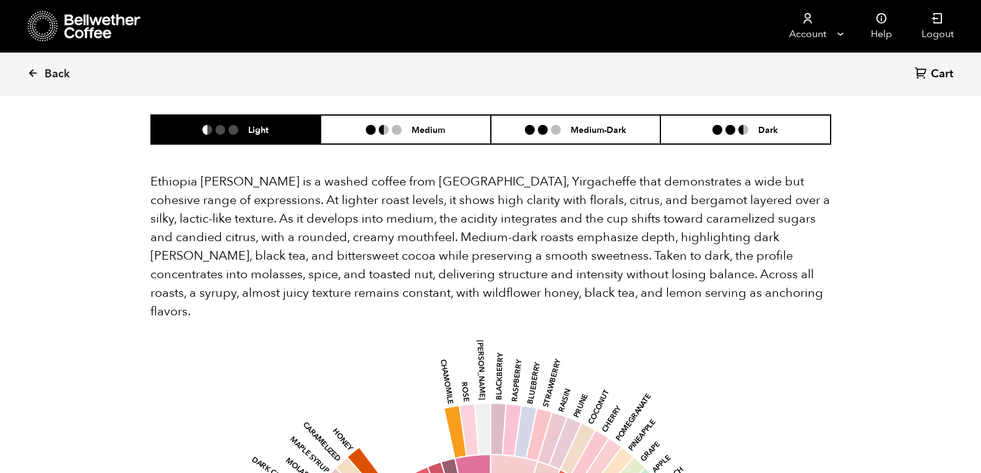
scroll to position [795, 0]
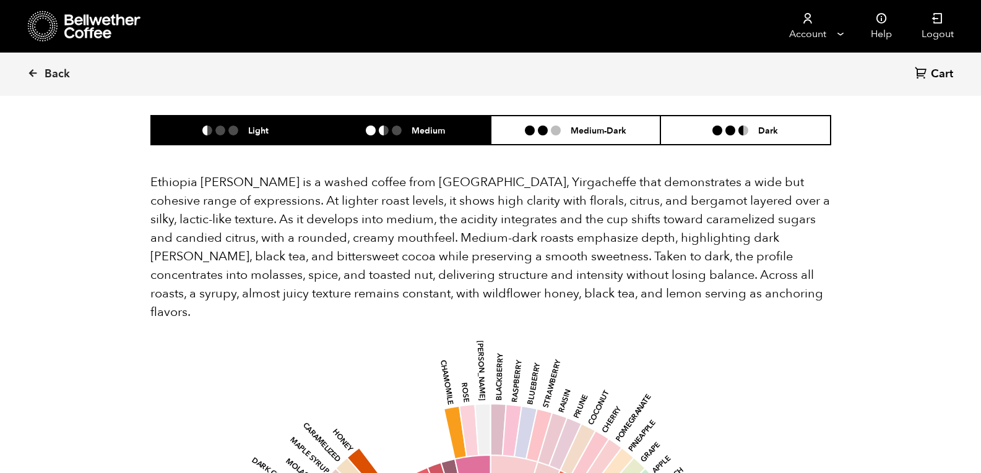
click at [452, 116] on li "Medium" at bounding box center [406, 130] width 170 height 29
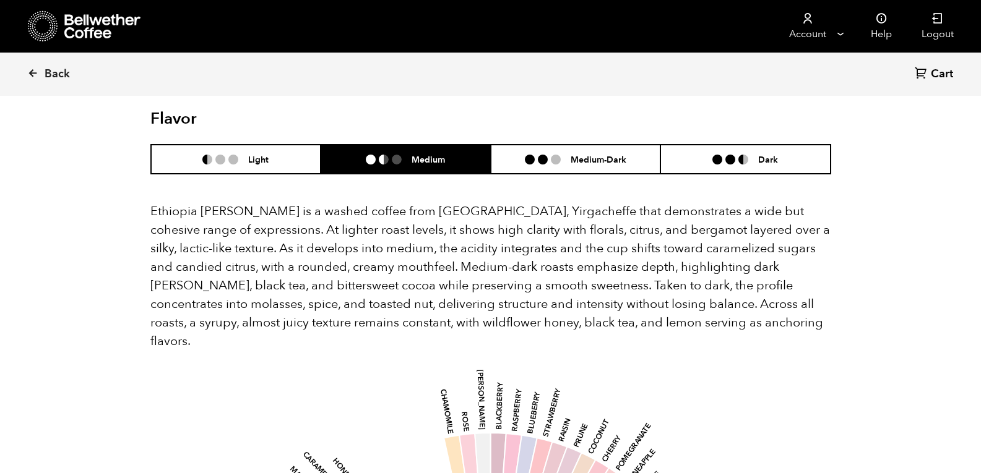
scroll to position [730, 0]
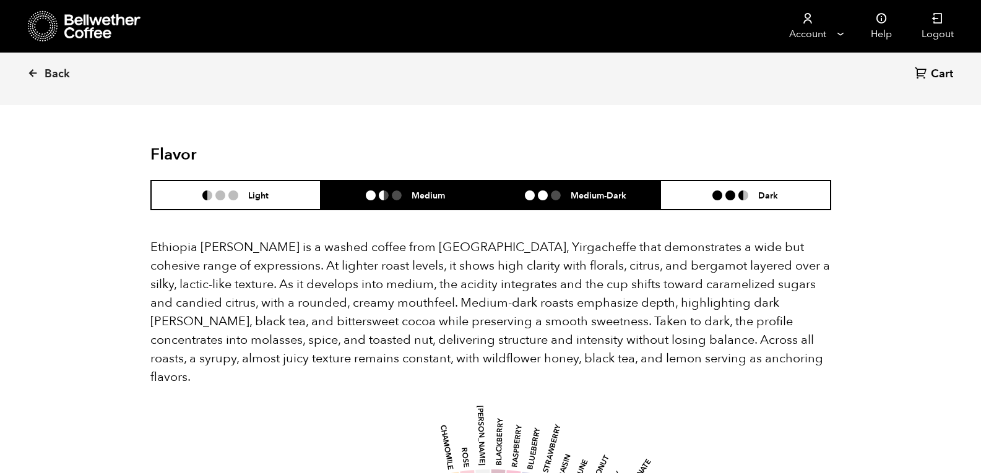
click at [602, 190] on h6 "Medium-Dark" at bounding box center [598, 195] width 56 height 11
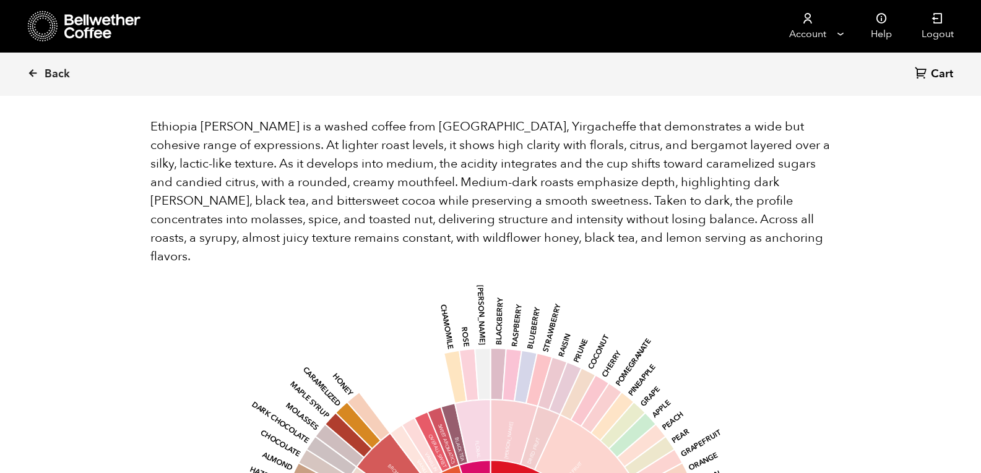
scroll to position [785, 0]
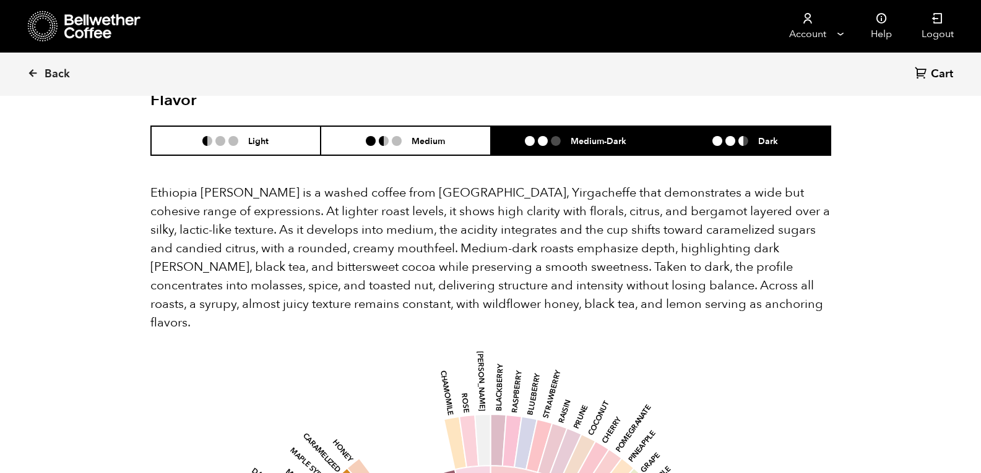
click at [772, 132] on li "Dark" at bounding box center [745, 140] width 170 height 29
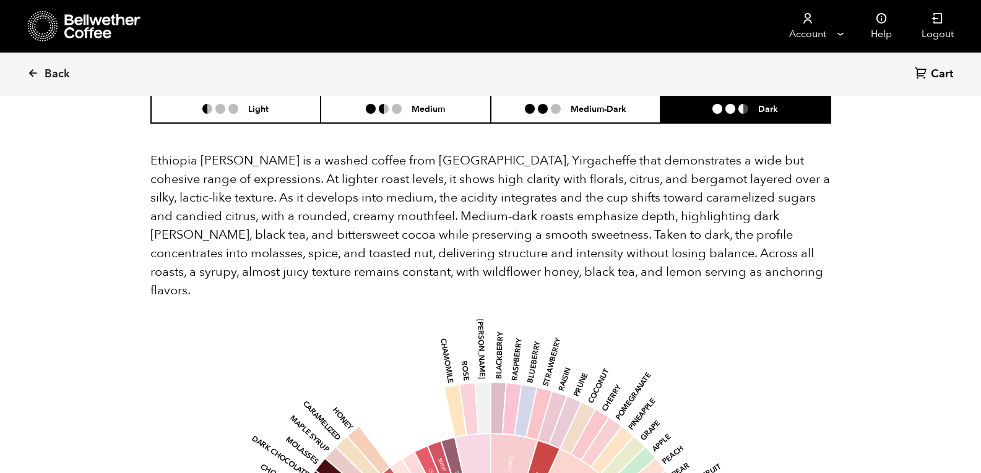
scroll to position [812, 0]
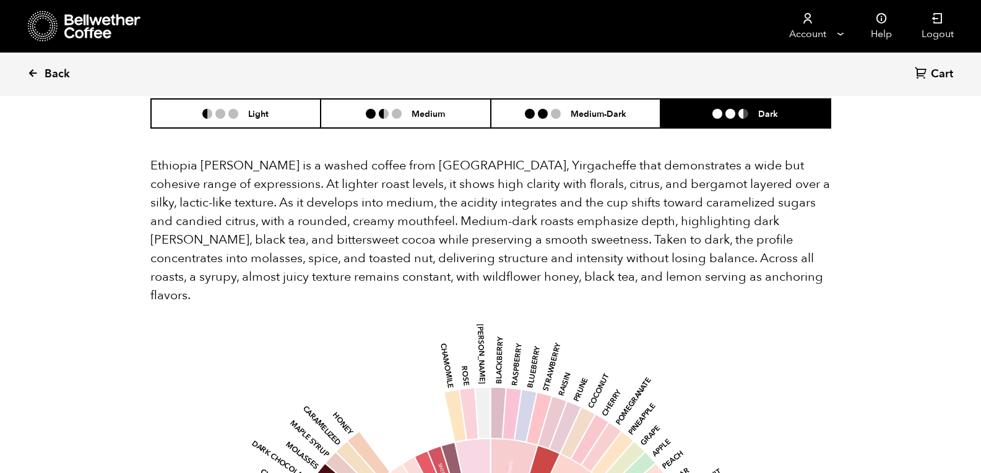
click at [52, 75] on span "Back" at bounding box center [57, 74] width 25 height 15
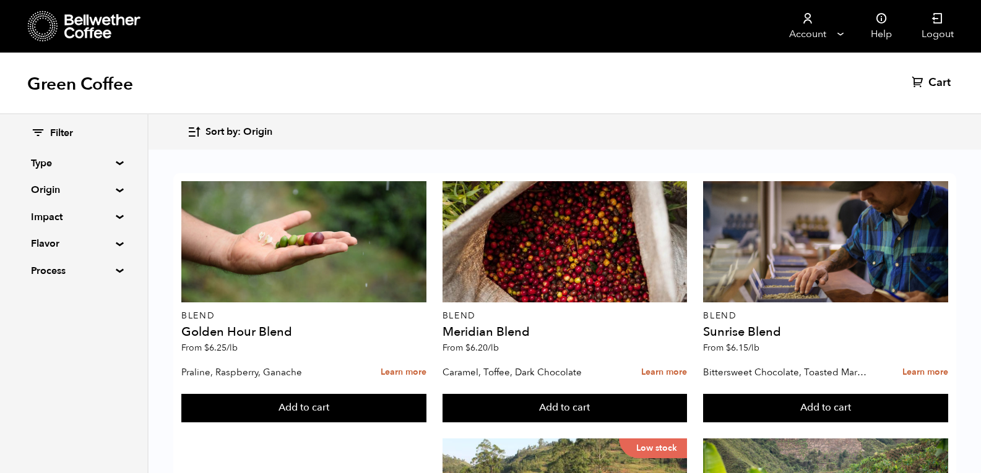
scroll to position [1274, 0]
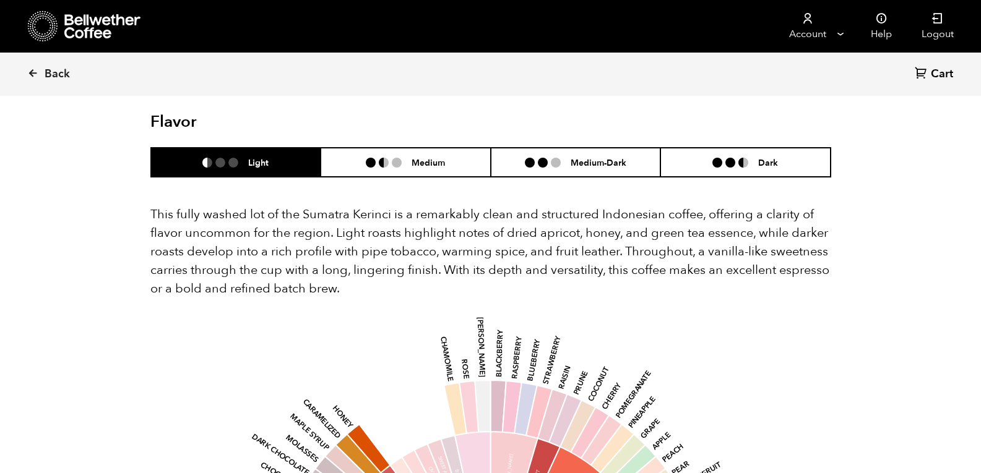
scroll to position [1078, 0]
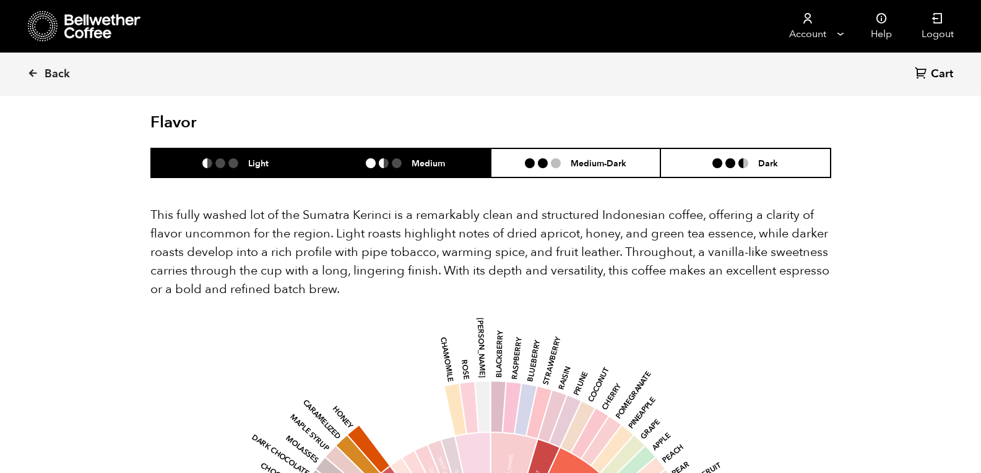
click at [424, 158] on h6 "Medium" at bounding box center [427, 163] width 33 height 11
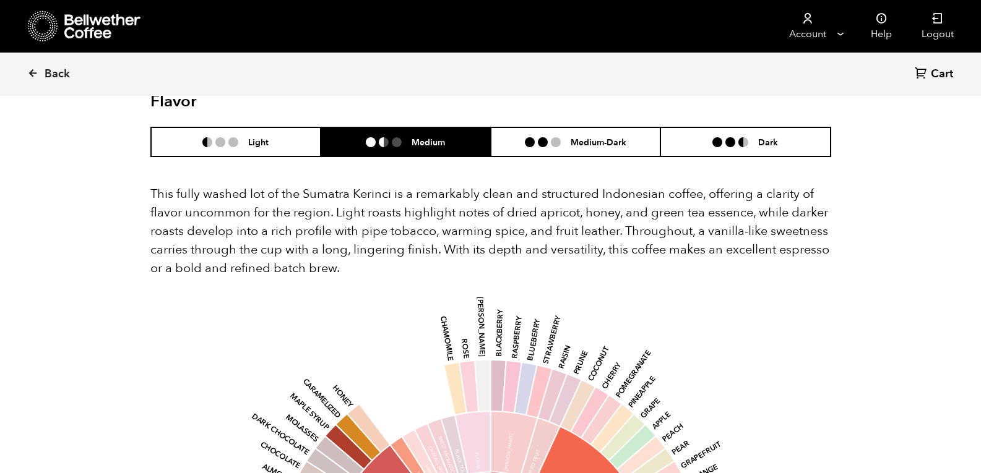
scroll to position [1097, 0]
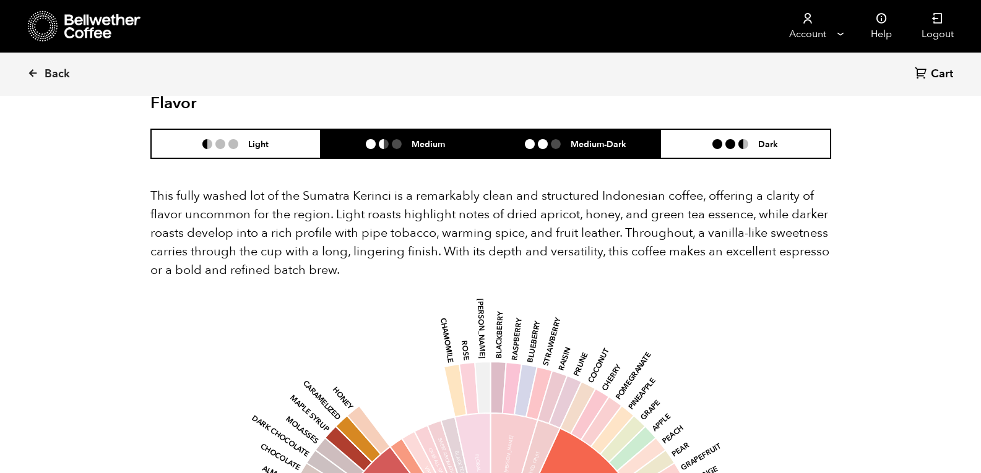
click at [572, 135] on li "Medium-Dark" at bounding box center [576, 143] width 170 height 29
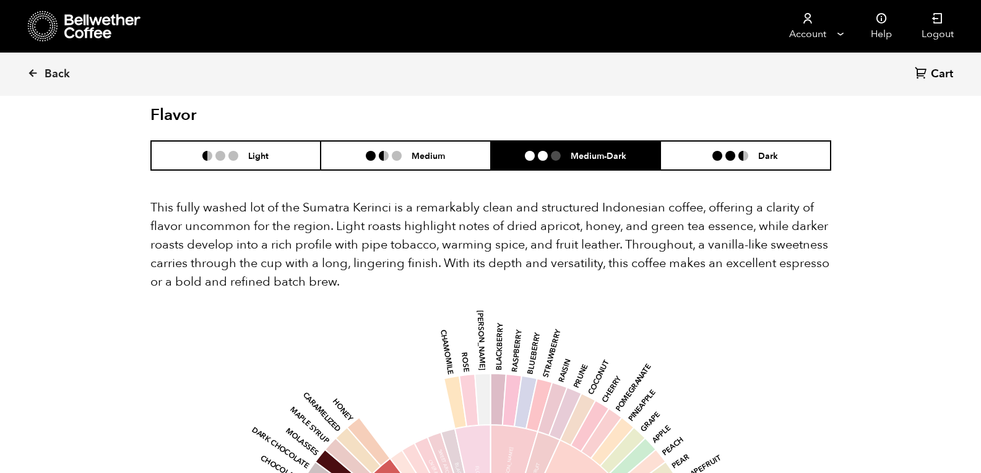
scroll to position [1084, 0]
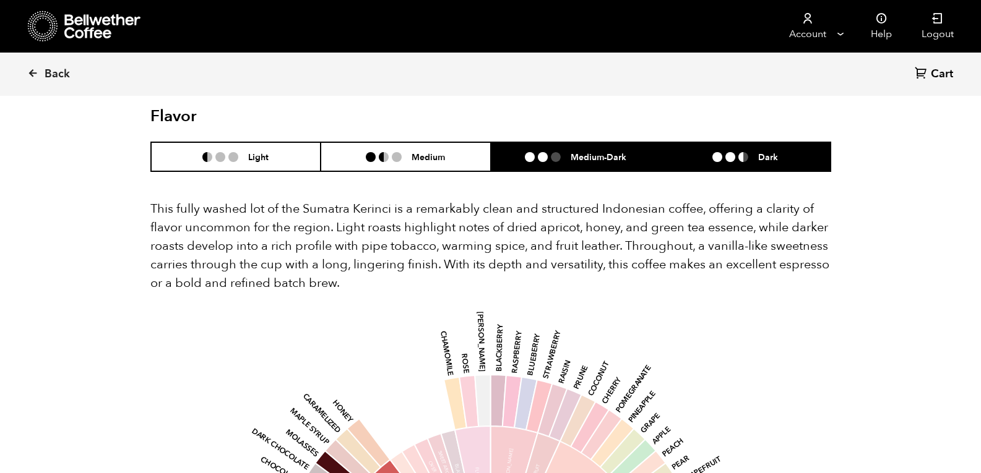
click at [771, 152] on h6 "Dark" at bounding box center [768, 157] width 20 height 11
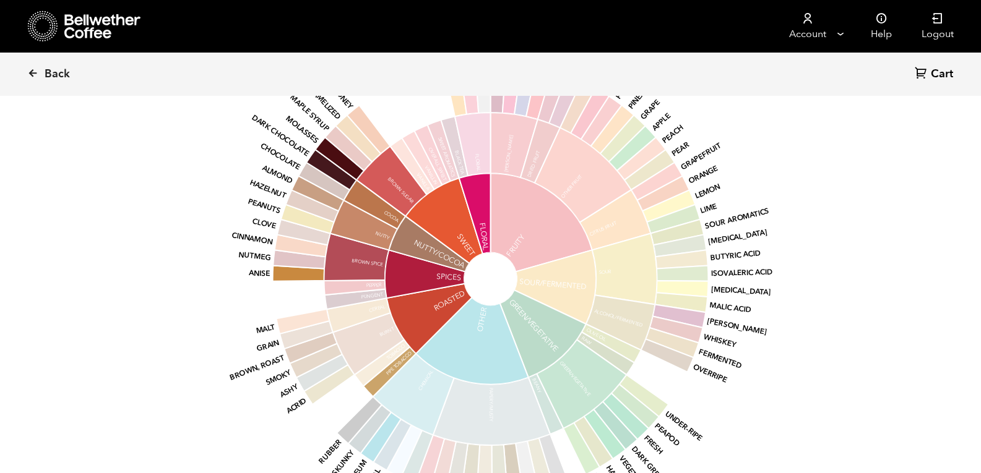
scroll to position [1398, 0]
click at [56, 71] on span "Back" at bounding box center [57, 74] width 25 height 15
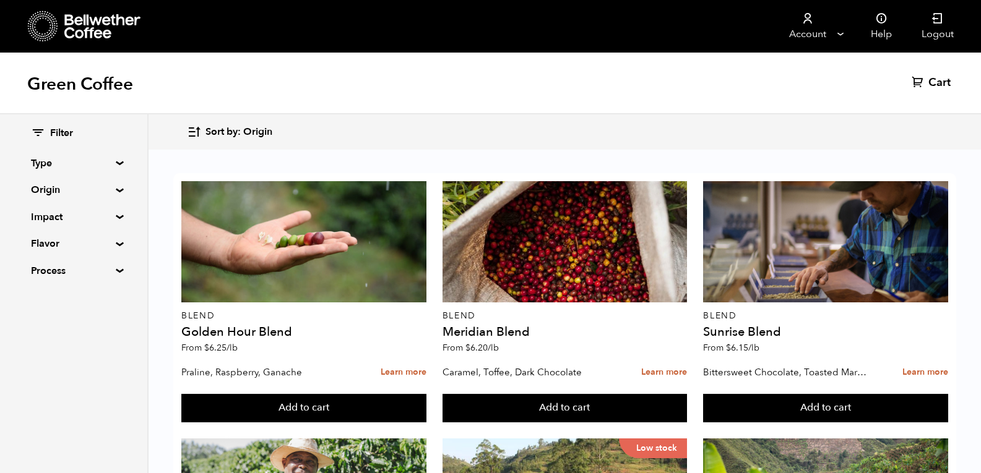
scroll to position [1274, 0]
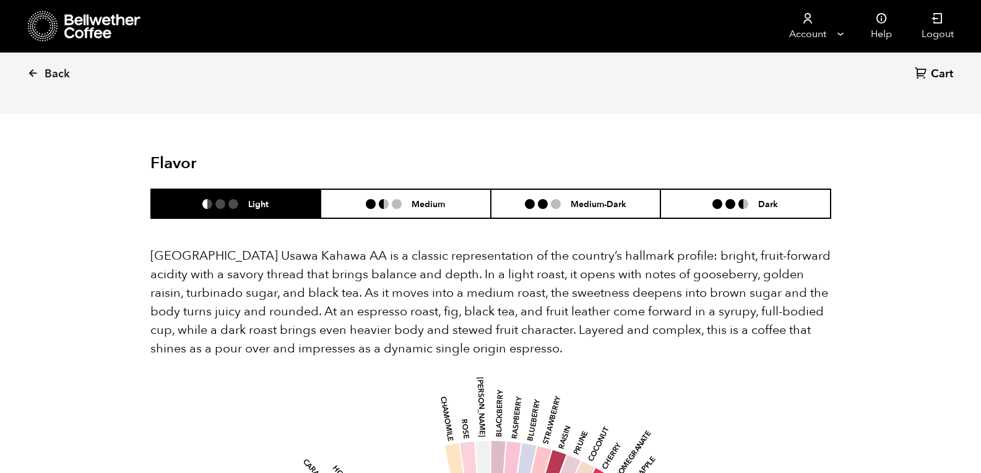
scroll to position [721, 0]
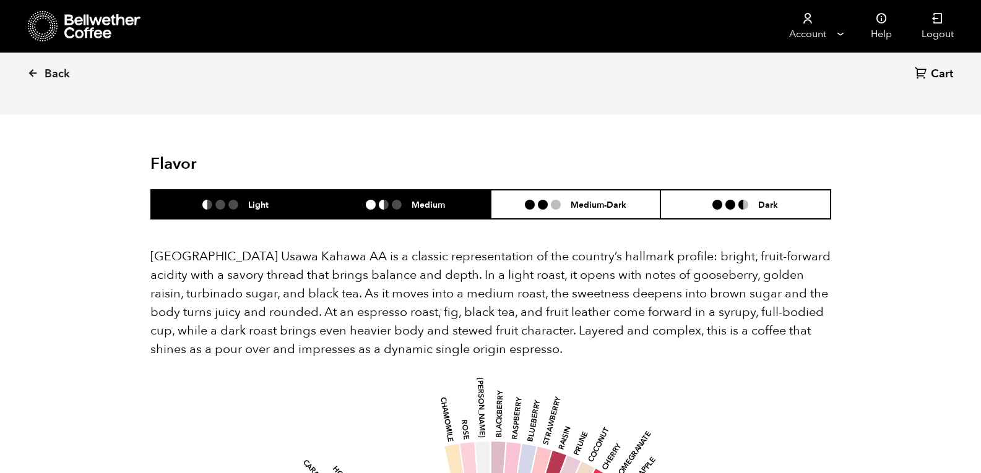
click at [444, 199] on h6 "Medium" at bounding box center [427, 204] width 33 height 11
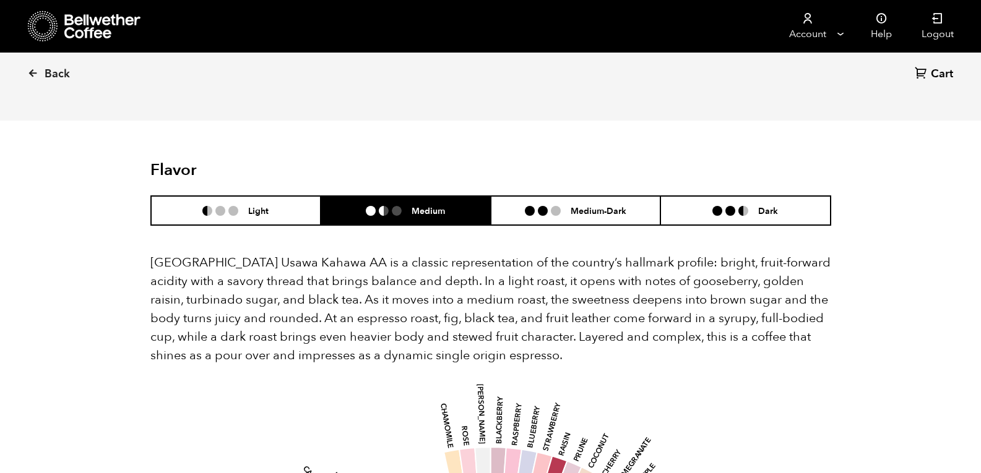
scroll to position [703, 0]
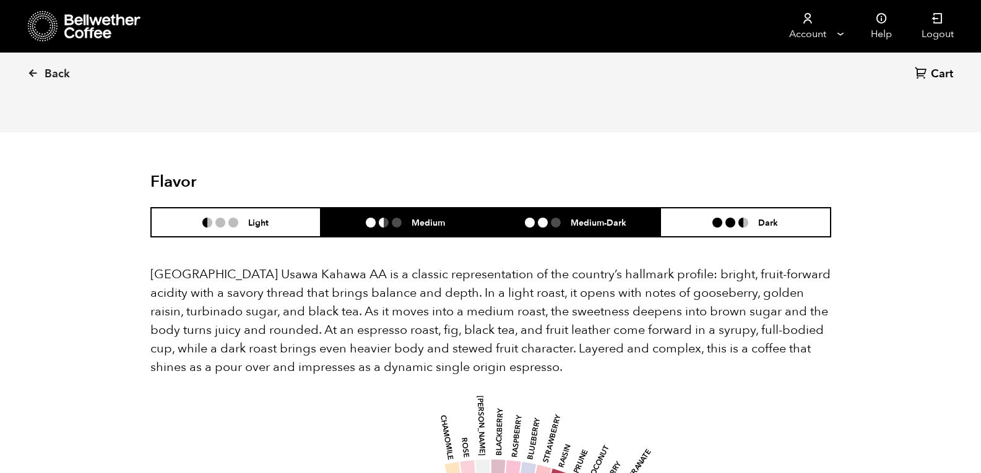
click at [593, 217] on h6 "Medium-Dark" at bounding box center [598, 222] width 56 height 11
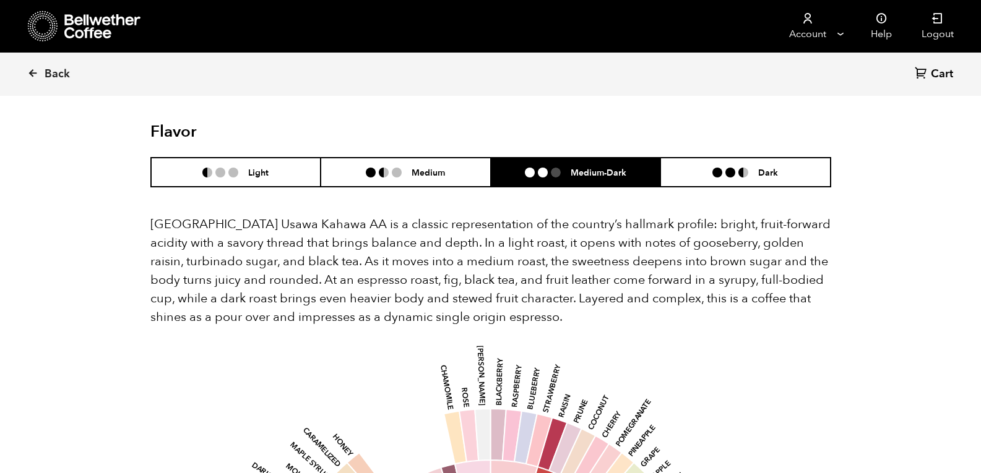
scroll to position [752, 0]
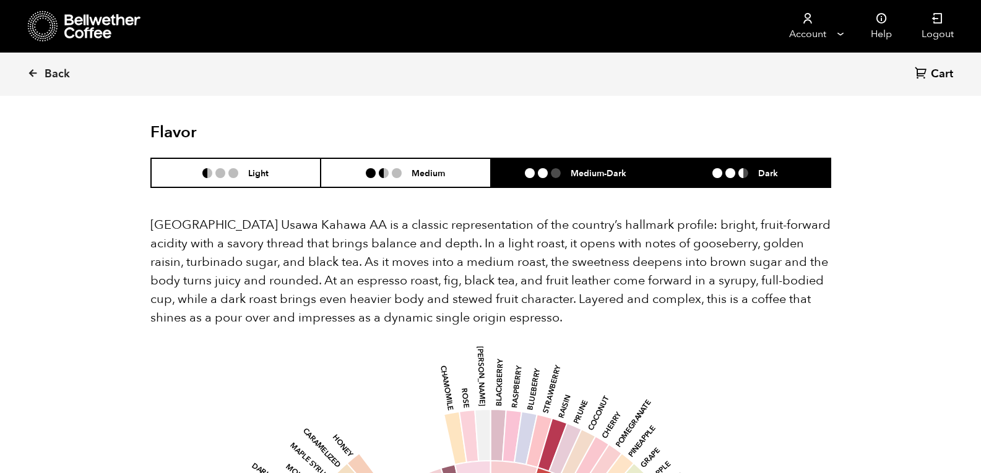
click at [745, 168] on li at bounding box center [743, 173] width 10 height 10
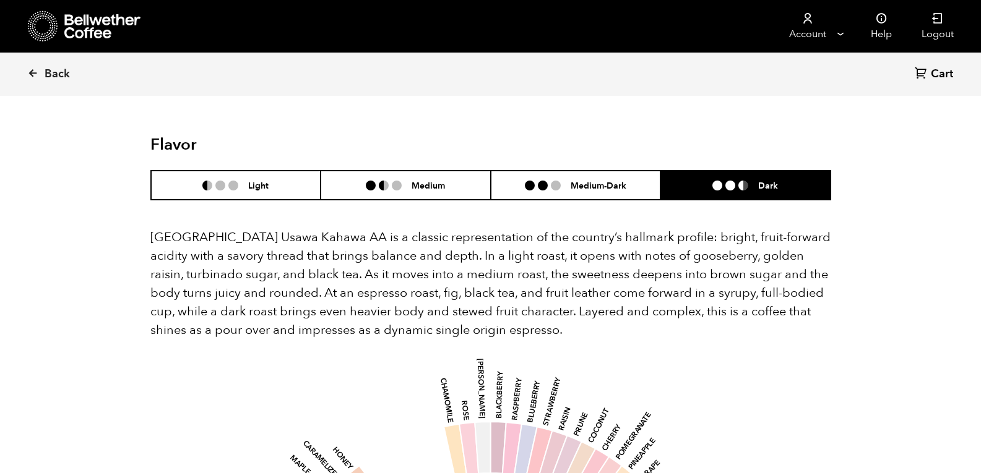
scroll to position [738, 0]
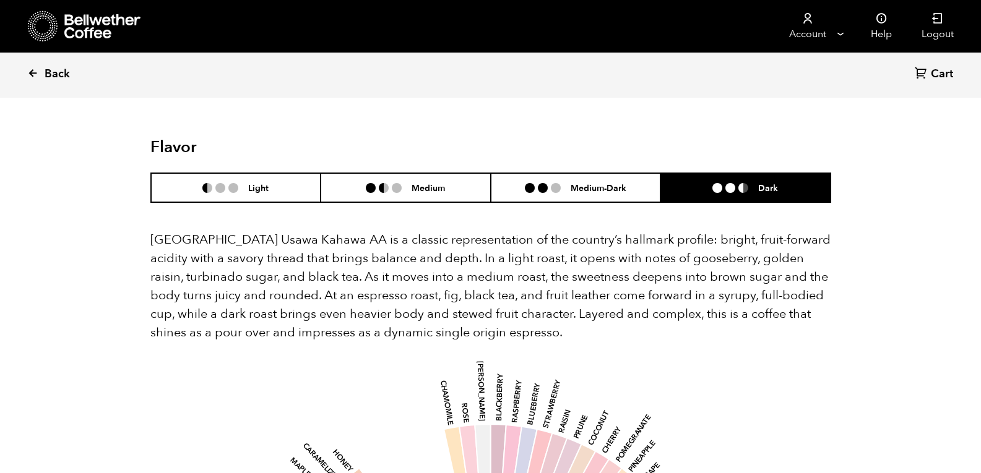
click at [50, 83] on link "Back" at bounding box center [65, 74] width 77 height 42
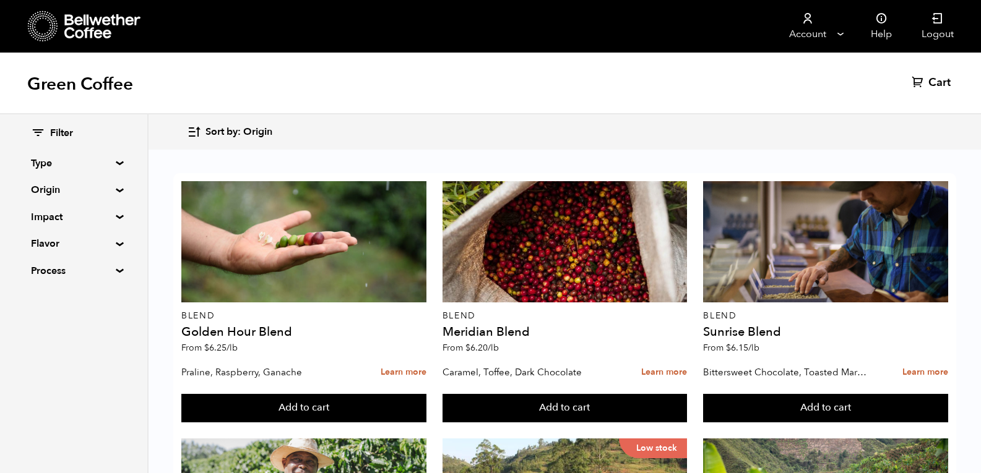
click at [113, 161] on summary "Type" at bounding box center [73, 163] width 85 height 15
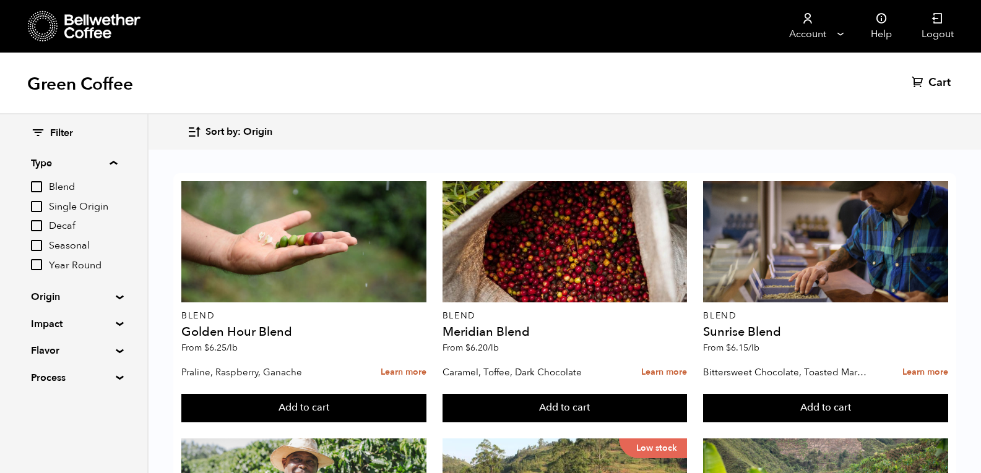
click at [35, 265] on input "Year Round" at bounding box center [36, 264] width 11 height 11
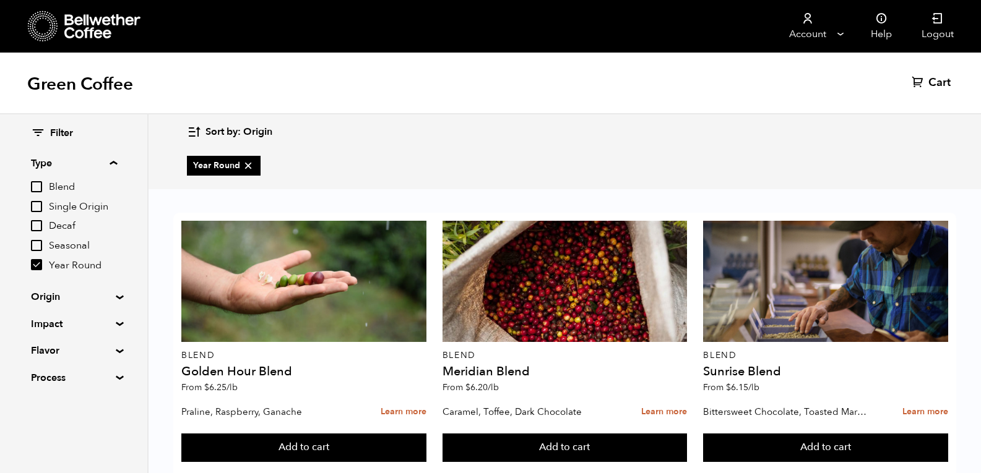
scroll to position [608, 0]
click at [39, 262] on input "Year Round" at bounding box center [36, 264] width 11 height 11
checkbox input "false"
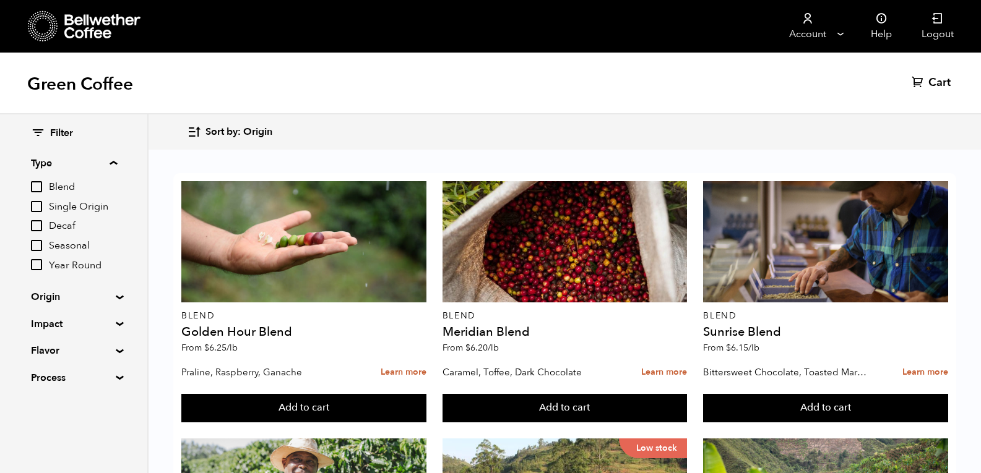
click at [114, 322] on summary "Impact" at bounding box center [73, 324] width 85 height 15
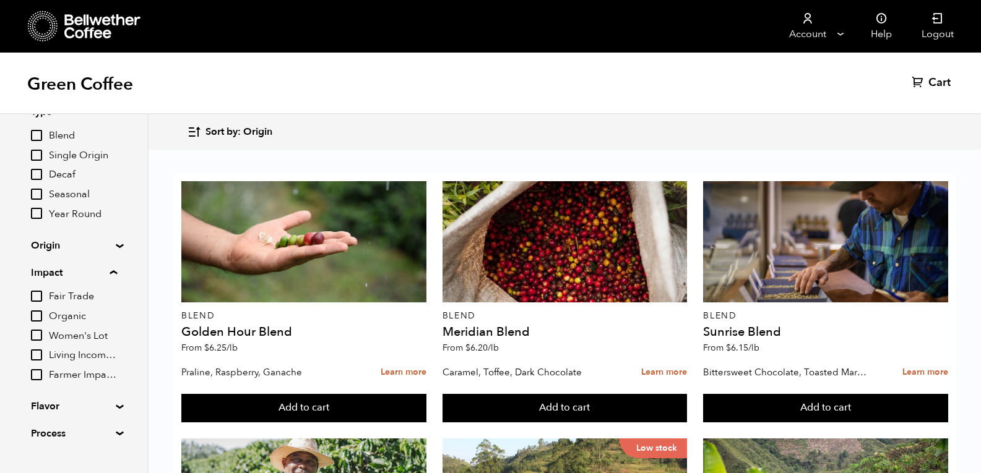
scroll to position [75, 0]
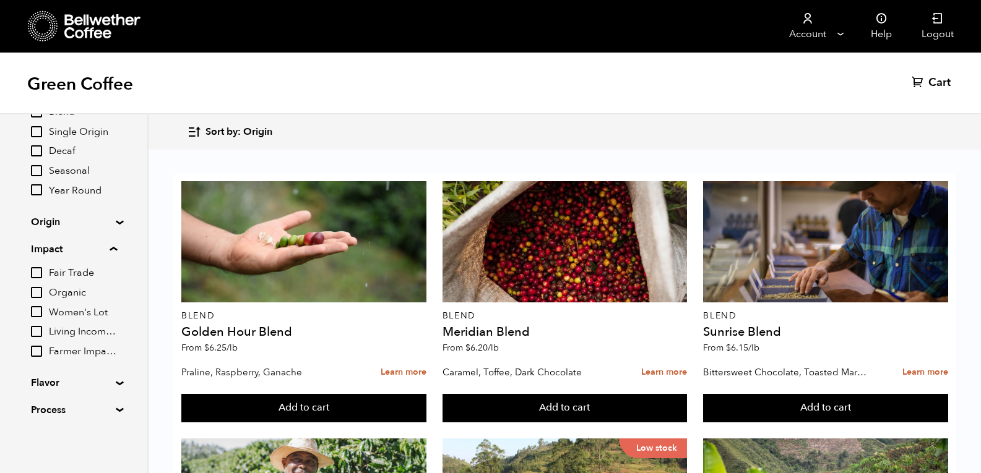
click at [38, 335] on input "Living Income Pricing" at bounding box center [36, 331] width 11 height 11
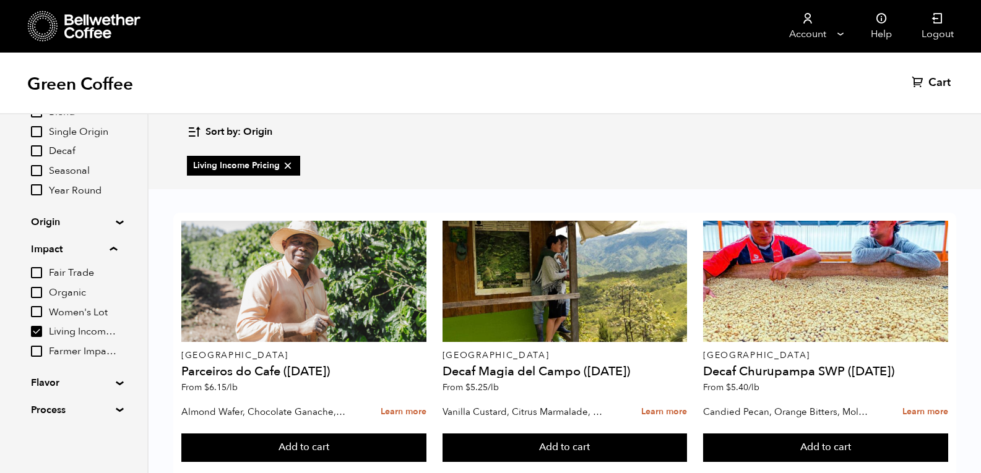
scroll to position [90, 0]
click at [290, 166] on icon at bounding box center [288, 166] width 12 height 12
checkbox input "false"
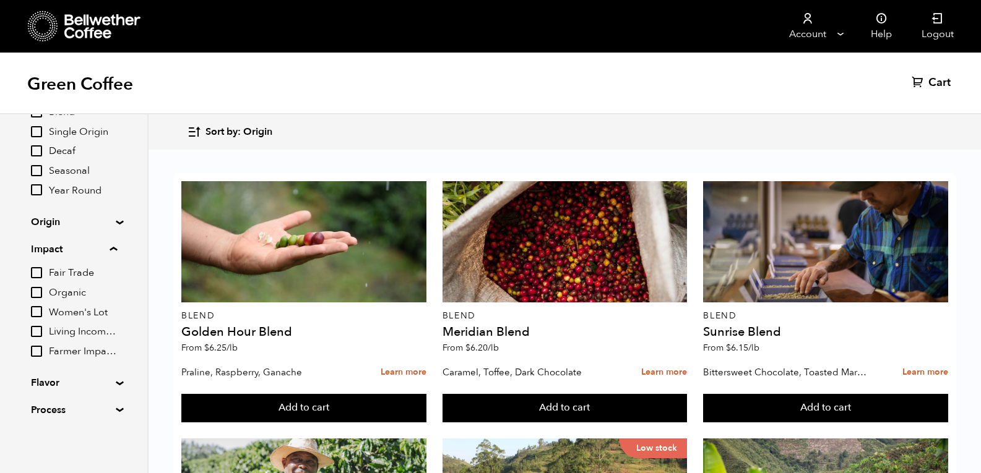
click at [117, 252] on summary "Impact" at bounding box center [74, 249] width 86 height 15
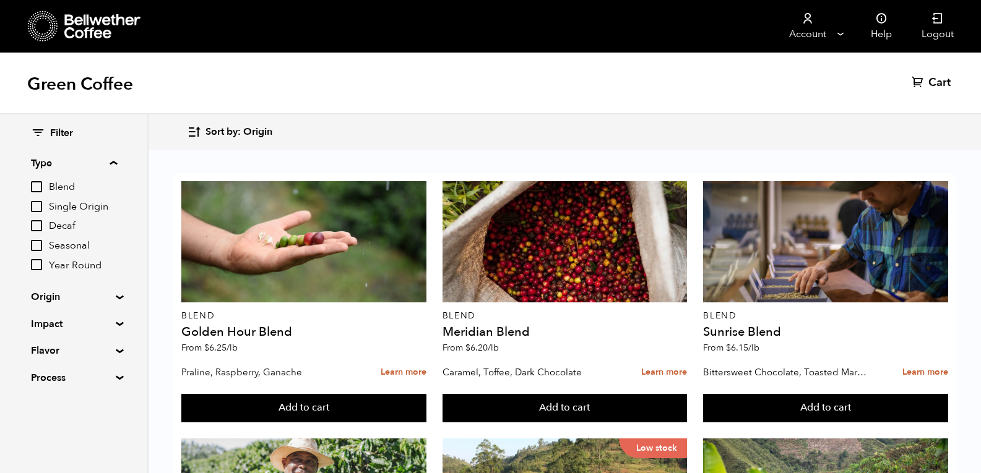
scroll to position [58, 0]
click at [117, 165] on summary "Type" at bounding box center [74, 163] width 86 height 15
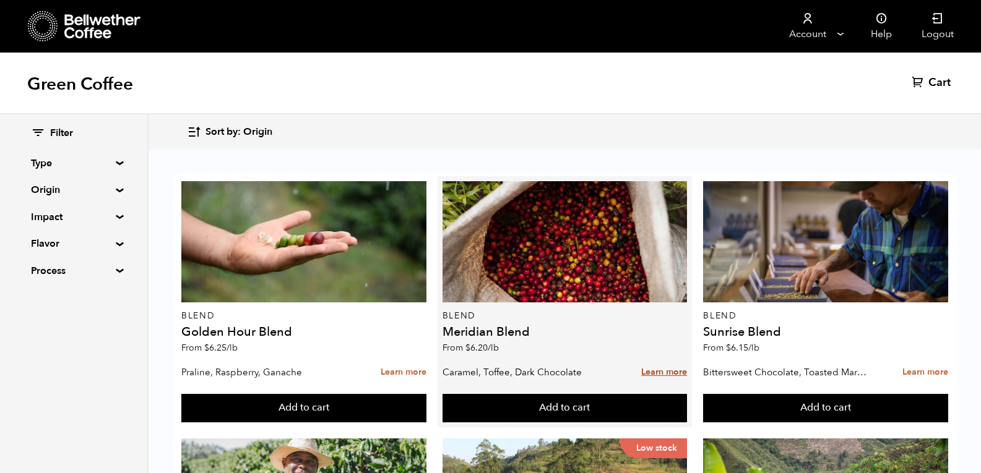
click at [656, 359] on link "Learn more" at bounding box center [664, 372] width 46 height 27
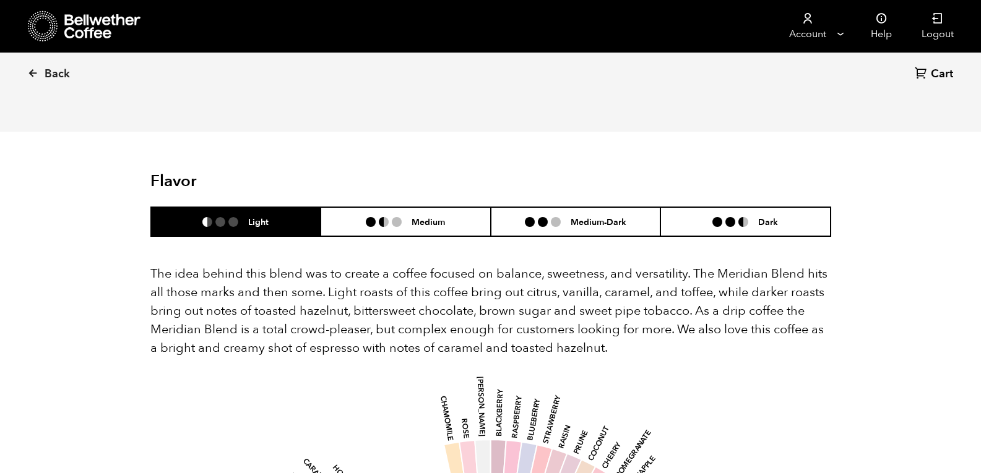
scroll to position [658, 0]
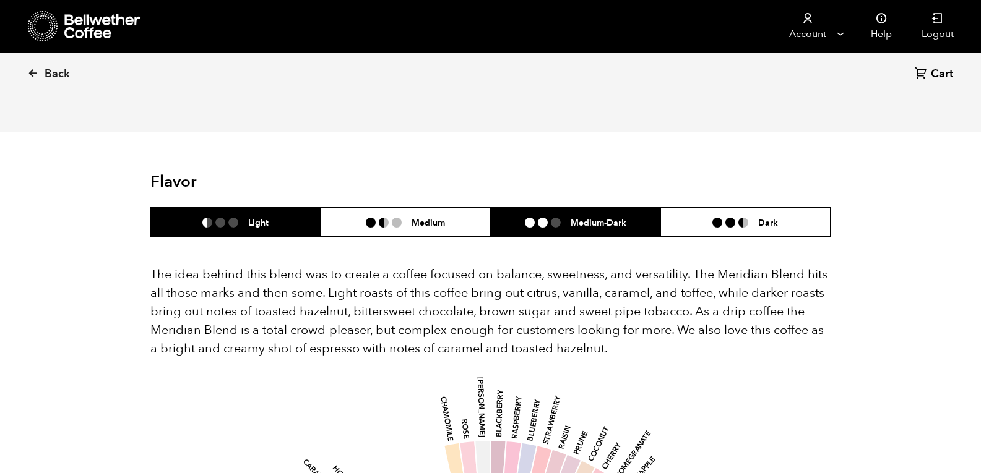
click at [570, 217] on h6 "Medium-Dark" at bounding box center [598, 222] width 56 height 11
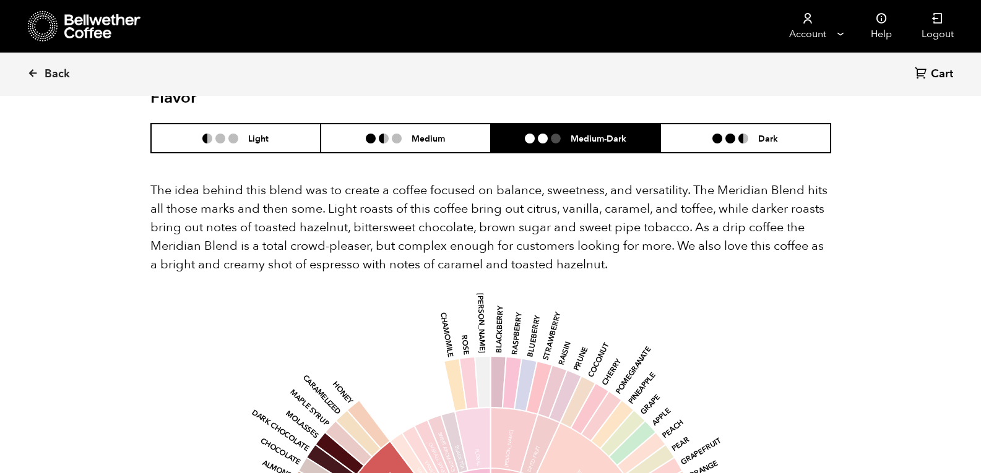
scroll to position [715, 0]
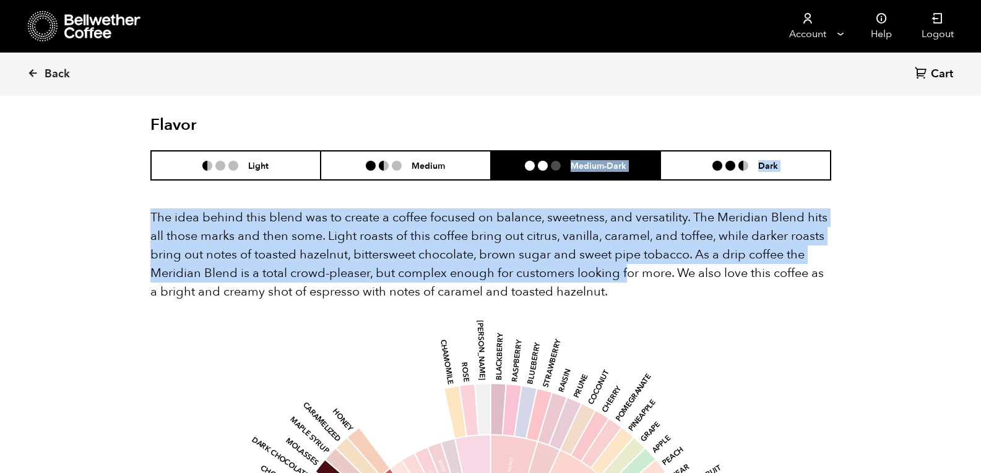
drag, startPoint x: 445, startPoint y: 140, endPoint x: 626, endPoint y: 250, distance: 211.1
click at [626, 250] on p "The idea behind this blend was to create a coffee focused on balance, sweetness…" at bounding box center [490, 255] width 681 height 93
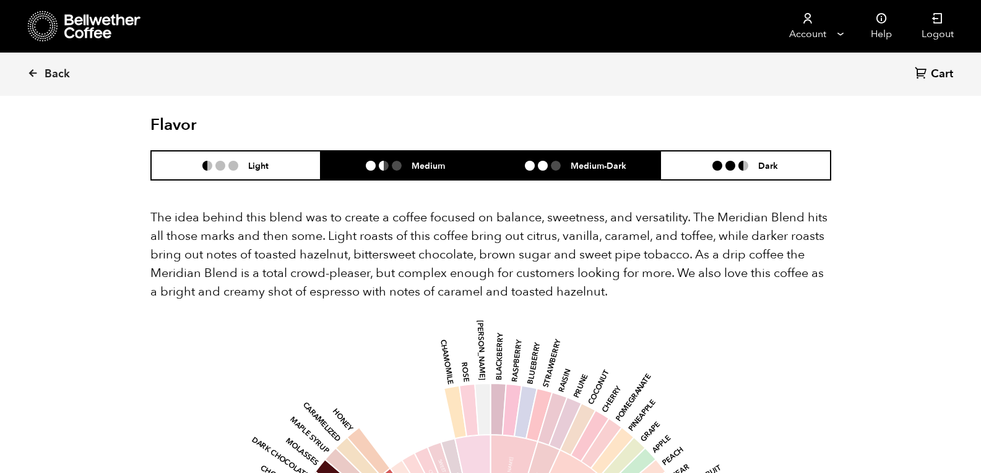
click at [427, 160] on h6 "Medium" at bounding box center [427, 165] width 33 height 11
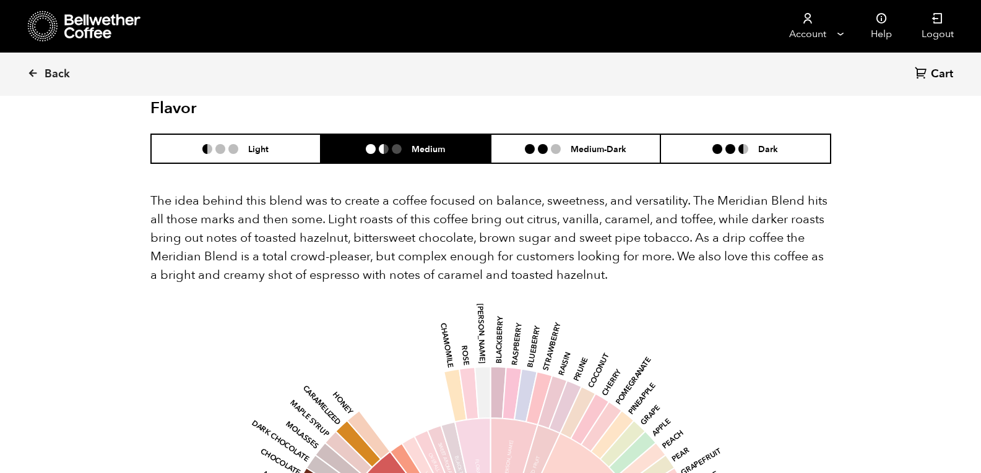
scroll to position [715, 0]
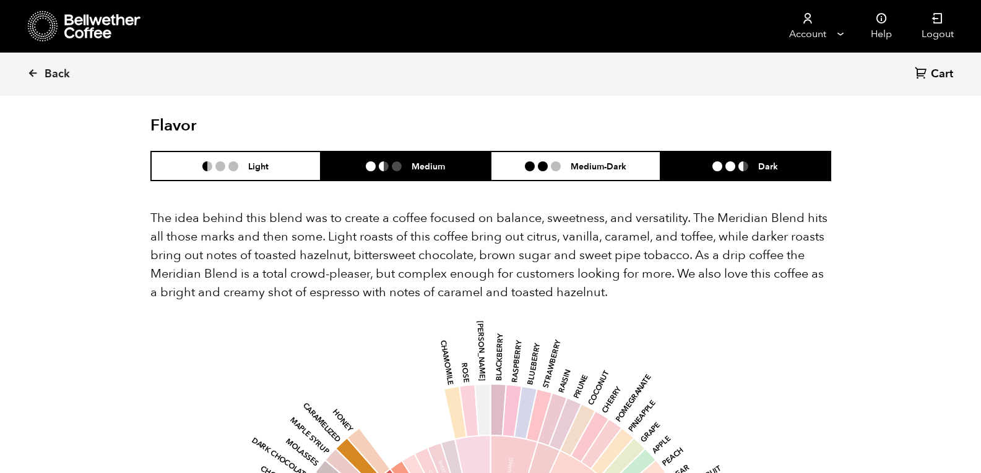
click at [710, 152] on li "Dark" at bounding box center [745, 166] width 170 height 29
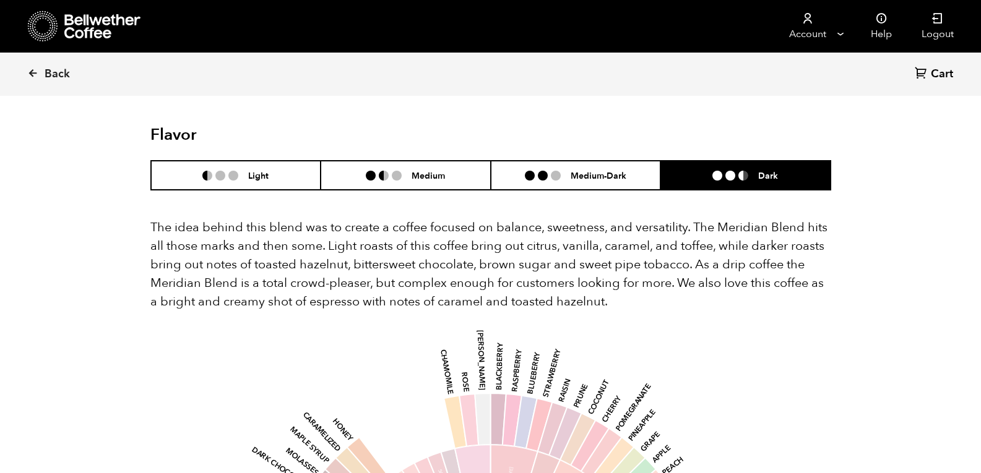
scroll to position [705, 0]
click at [54, 74] on span "Back" at bounding box center [57, 74] width 25 height 15
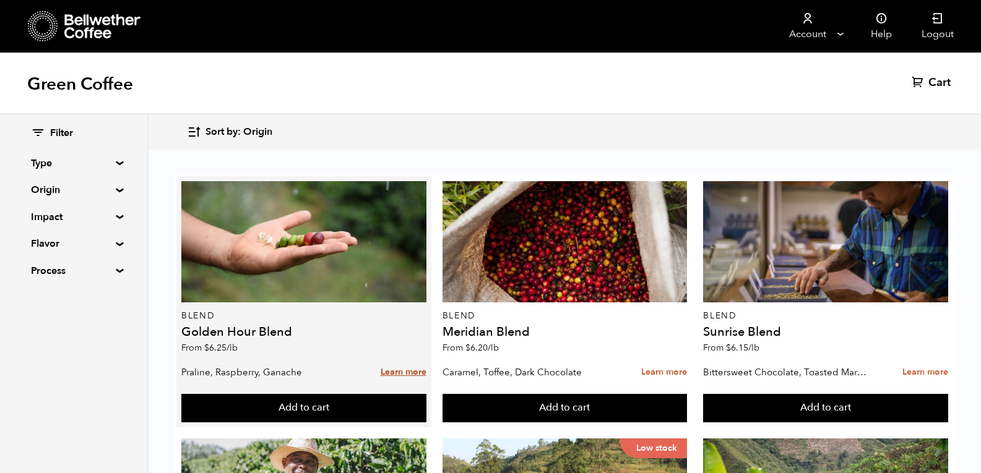
click at [403, 376] on link "Learn more" at bounding box center [404, 372] width 46 height 27
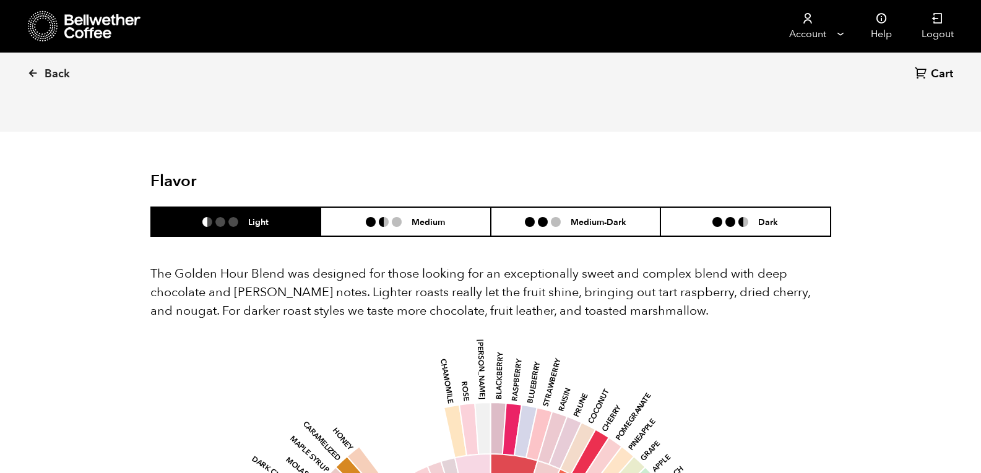
scroll to position [620, 0]
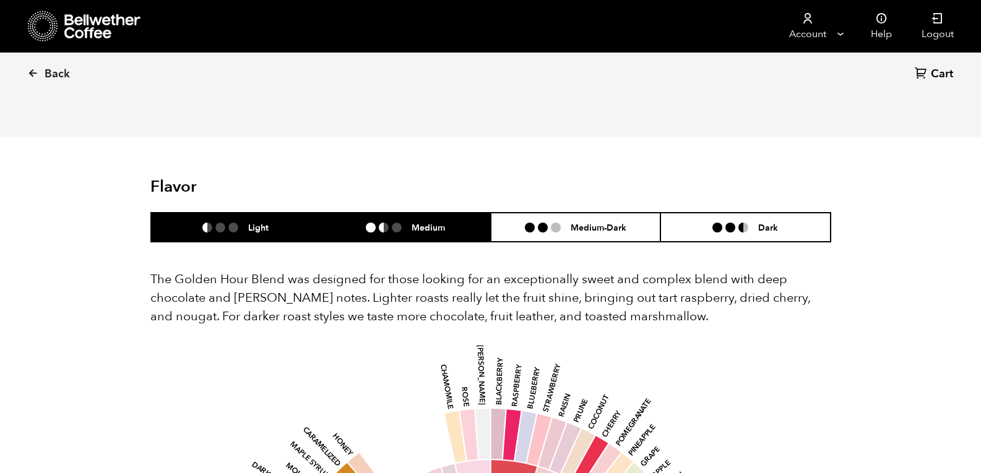
click at [410, 227] on ul at bounding box center [389, 228] width 46 height 10
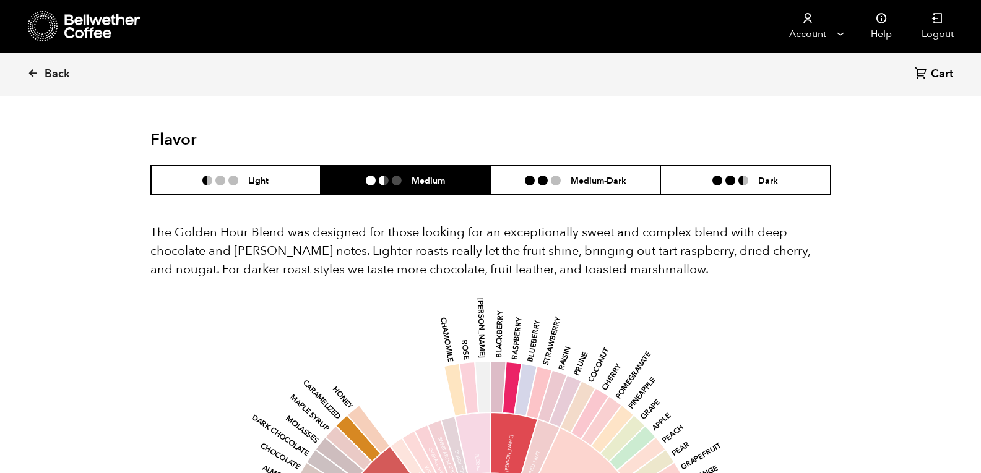
scroll to position [668, 0]
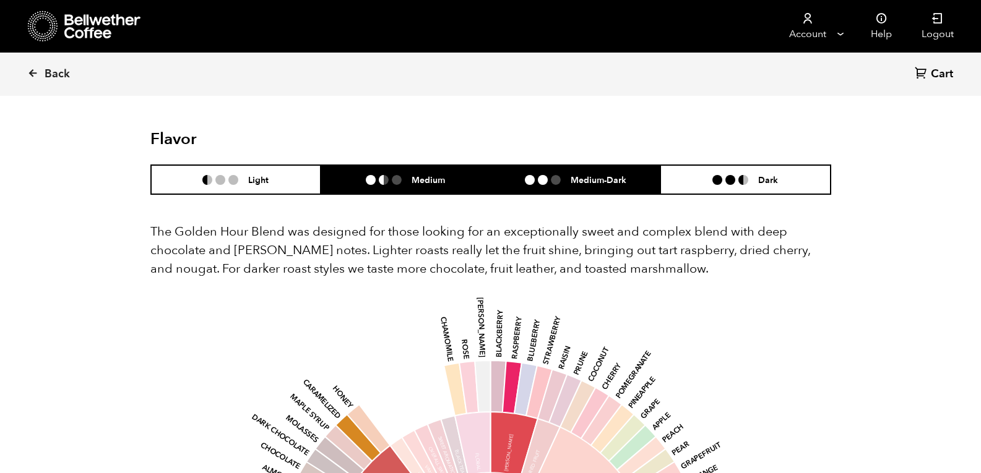
click at [591, 181] on h6 "Medium-Dark" at bounding box center [598, 179] width 56 height 11
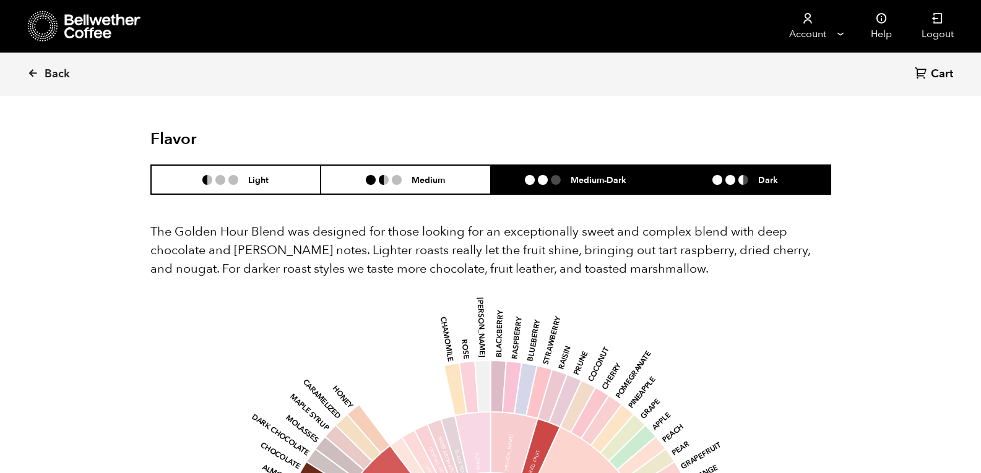
click at [699, 173] on li "Dark" at bounding box center [745, 179] width 170 height 29
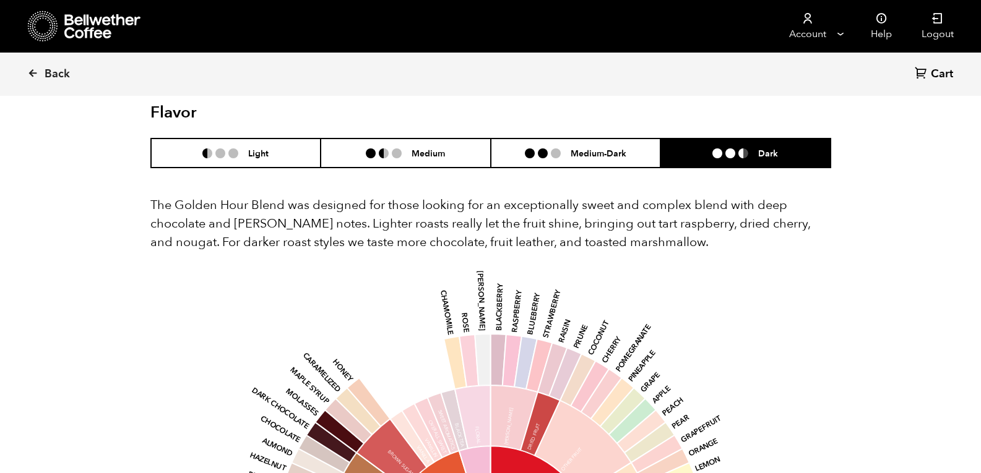
scroll to position [693, 0]
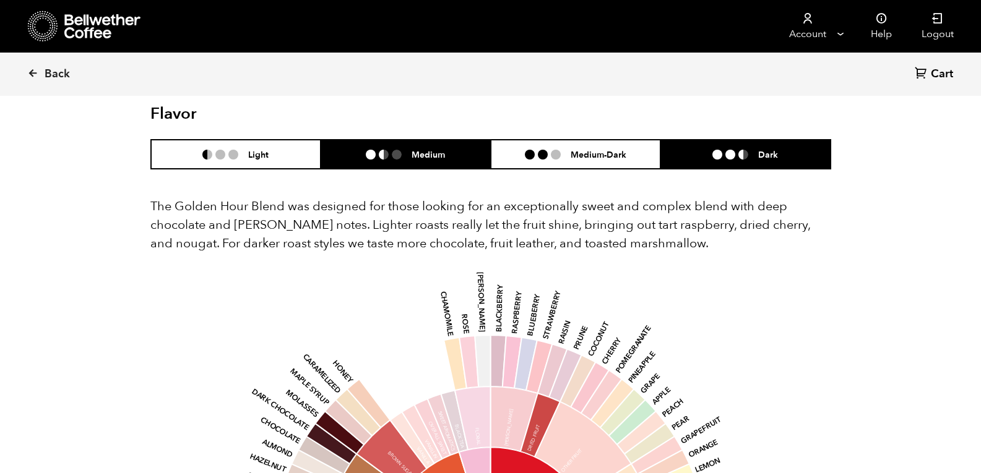
click at [411, 160] on h6 "Medium" at bounding box center [427, 154] width 33 height 11
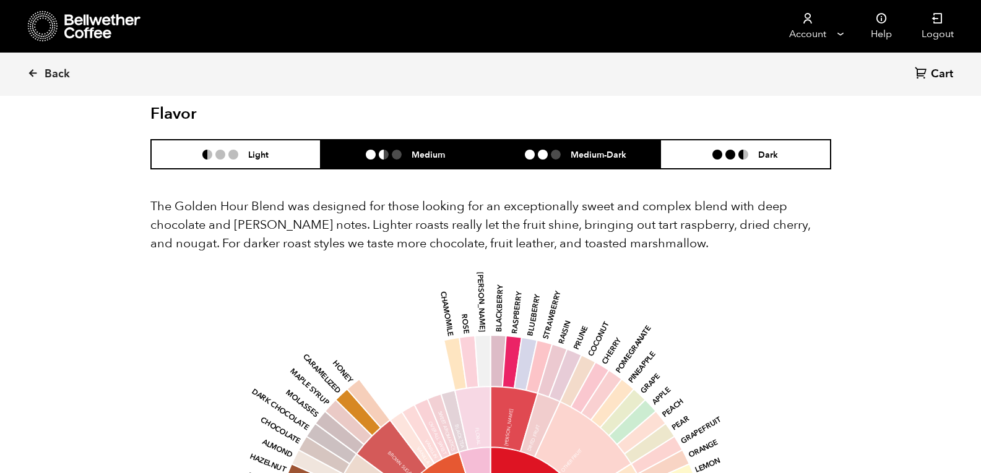
click at [554, 153] on li at bounding box center [556, 155] width 10 height 10
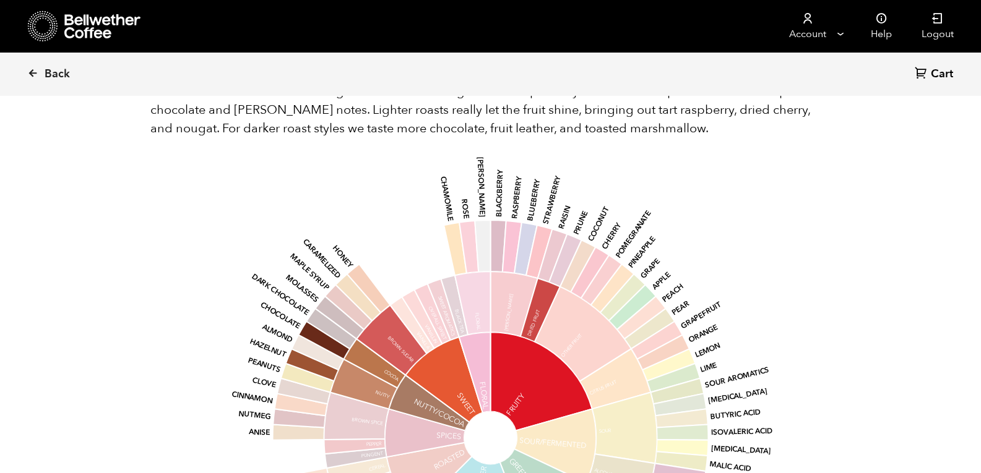
scroll to position [809, 0]
click at [49, 88] on link "Back" at bounding box center [65, 74] width 77 height 42
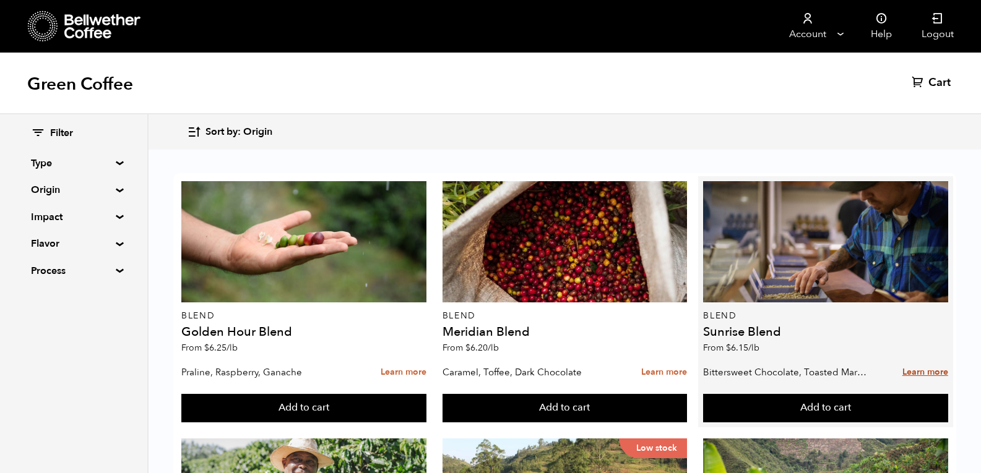
click at [919, 371] on link "Learn more" at bounding box center [925, 372] width 46 height 27
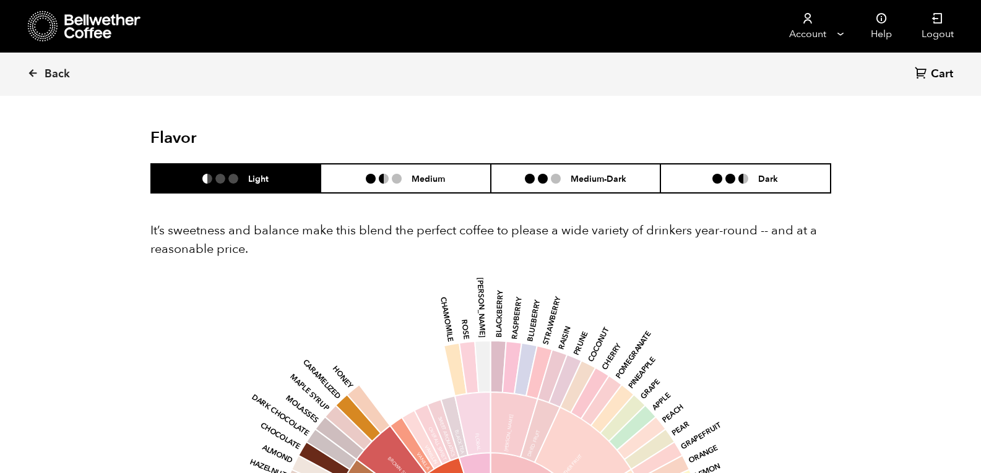
scroll to position [694, 0]
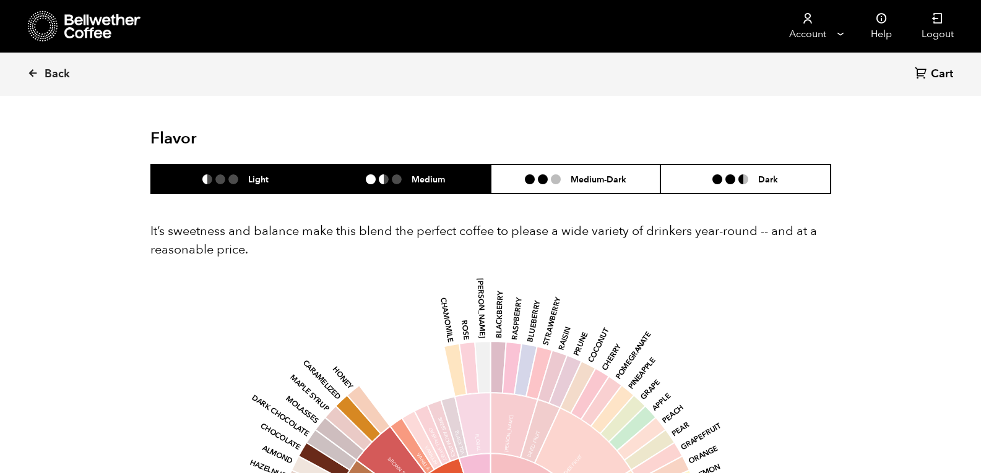
click at [436, 181] on h6 "Medium" at bounding box center [427, 179] width 33 height 11
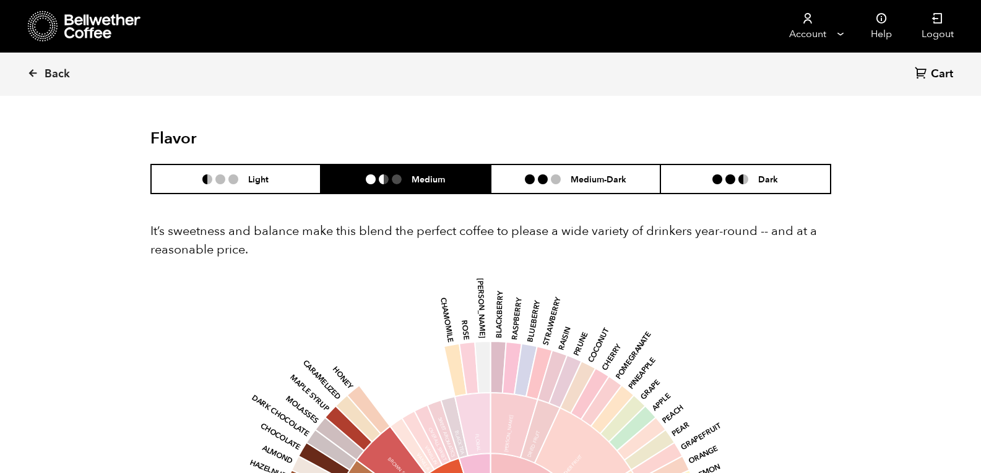
scroll to position [684, 0]
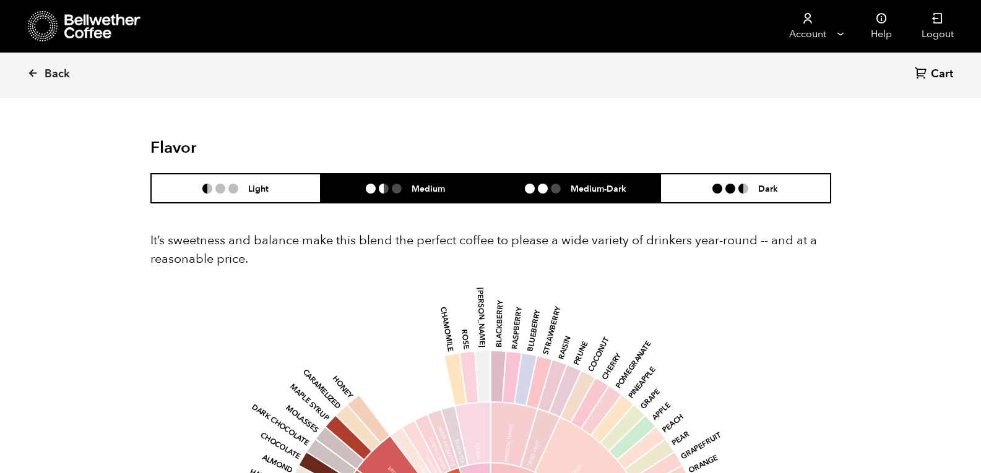
click at [609, 189] on h6 "Medium-Dark" at bounding box center [598, 188] width 56 height 11
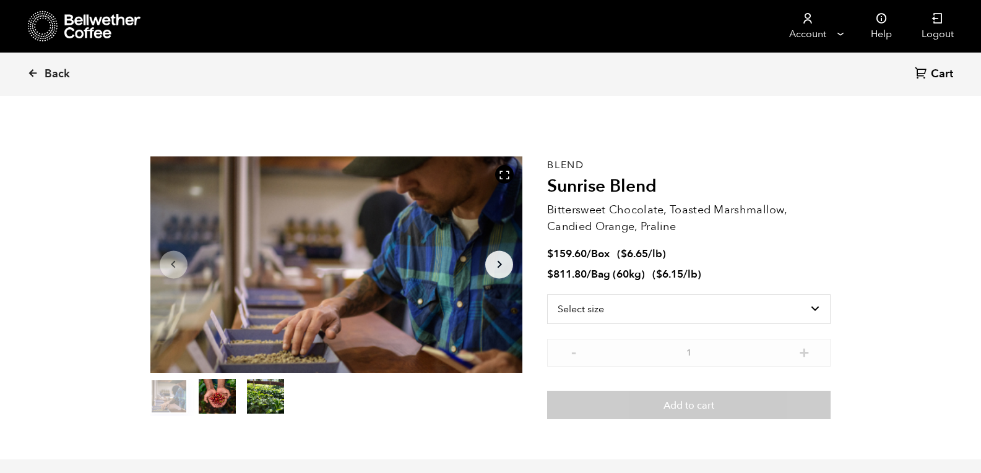
scroll to position [4, 0]
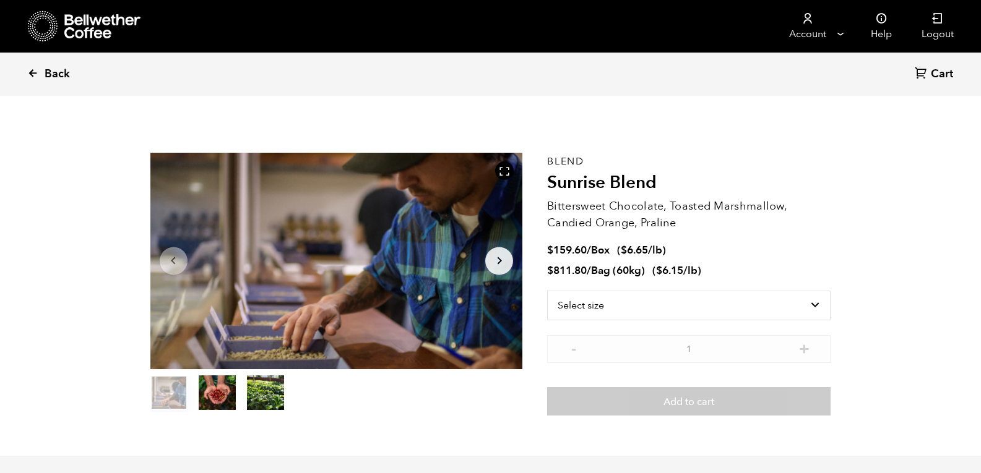
click at [49, 75] on span "Back" at bounding box center [57, 74] width 25 height 15
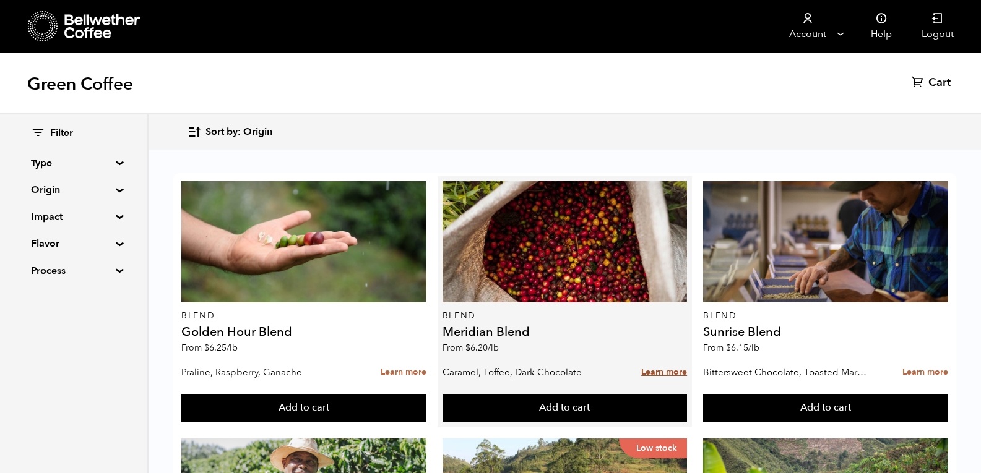
click at [667, 372] on link "Learn more" at bounding box center [664, 372] width 46 height 27
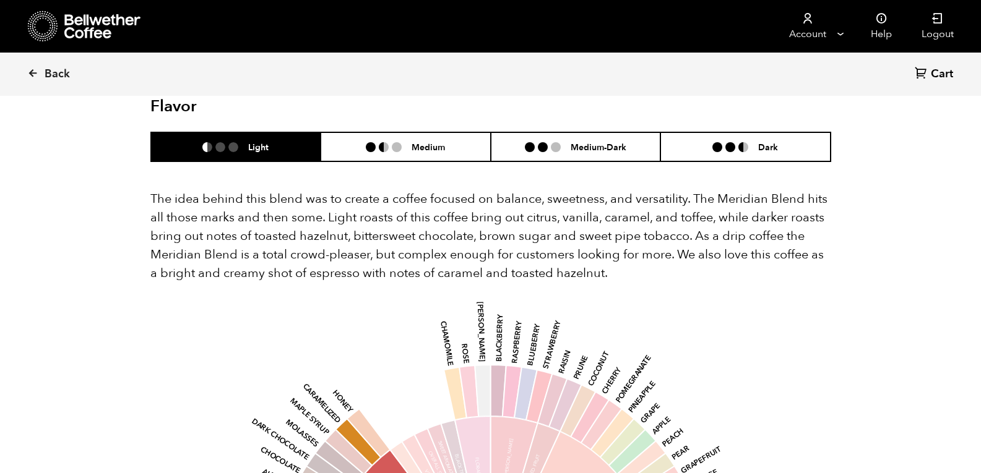
scroll to position [733, 0]
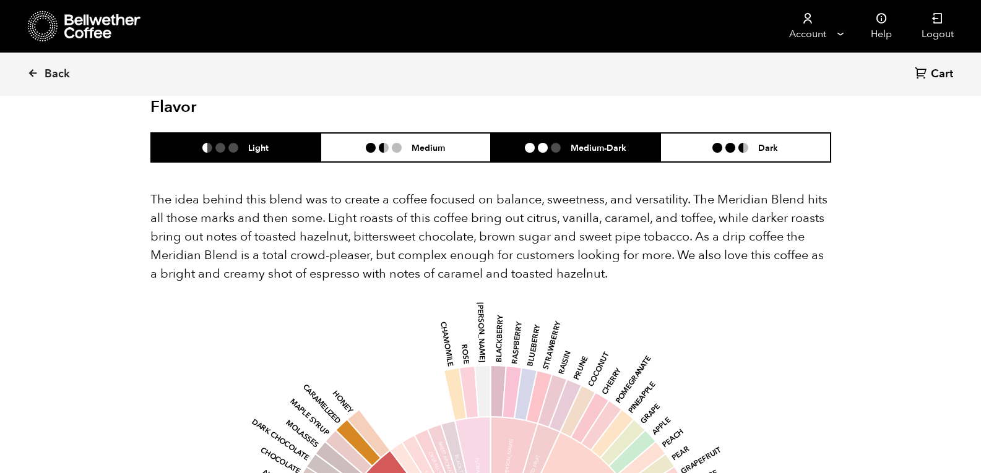
click at [601, 142] on h6 "Medium-Dark" at bounding box center [598, 147] width 56 height 11
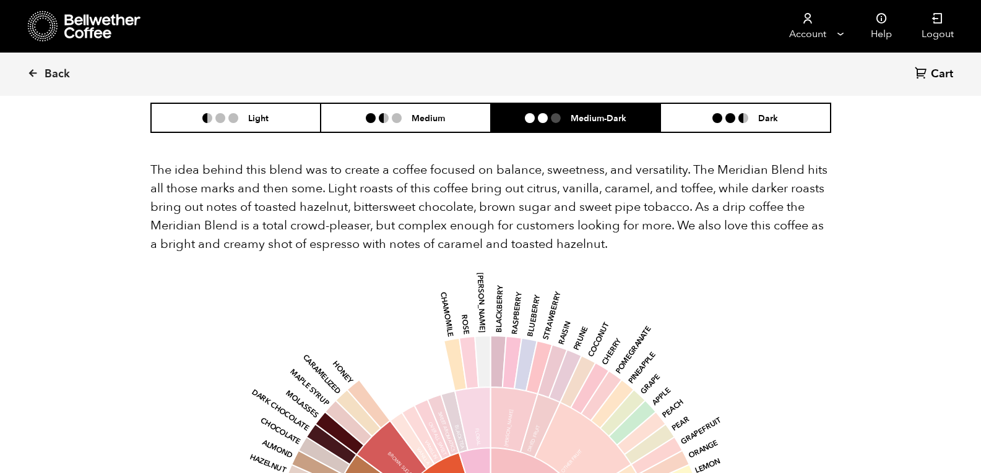
scroll to position [726, 0]
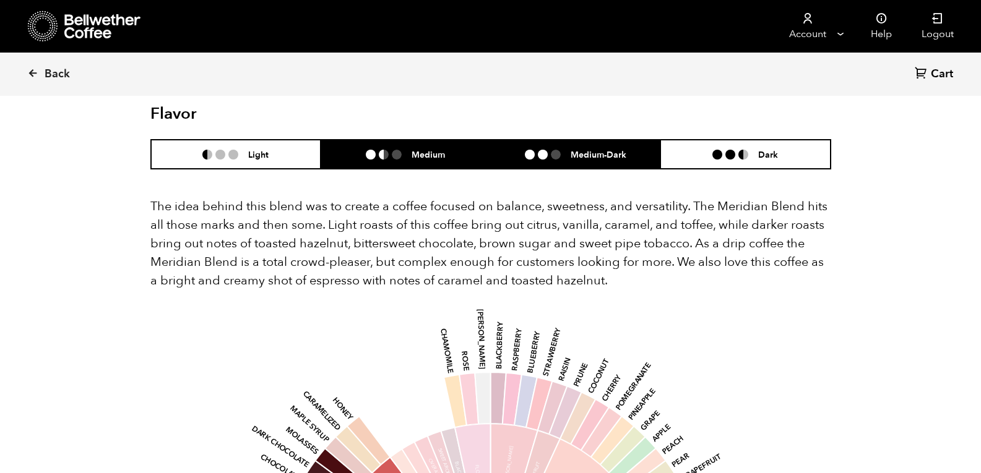
click at [428, 149] on h6 "Medium" at bounding box center [427, 154] width 33 height 11
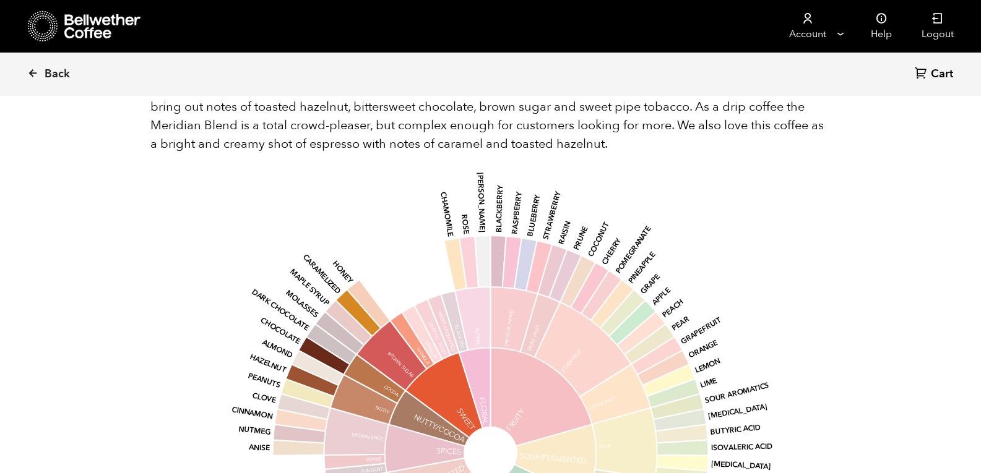
scroll to position [864, 0]
click at [44, 79] on link "Back" at bounding box center [65, 74] width 77 height 42
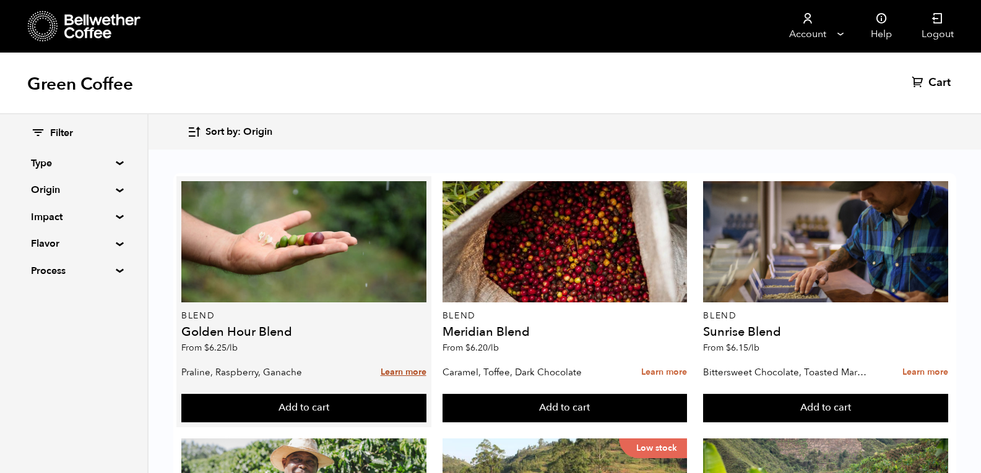
click at [400, 374] on link "Learn more" at bounding box center [404, 372] width 46 height 27
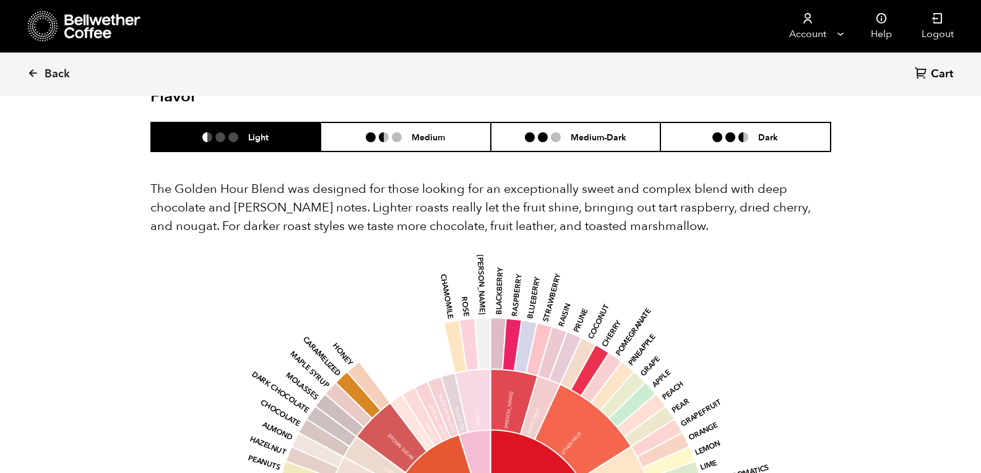
scroll to position [705, 0]
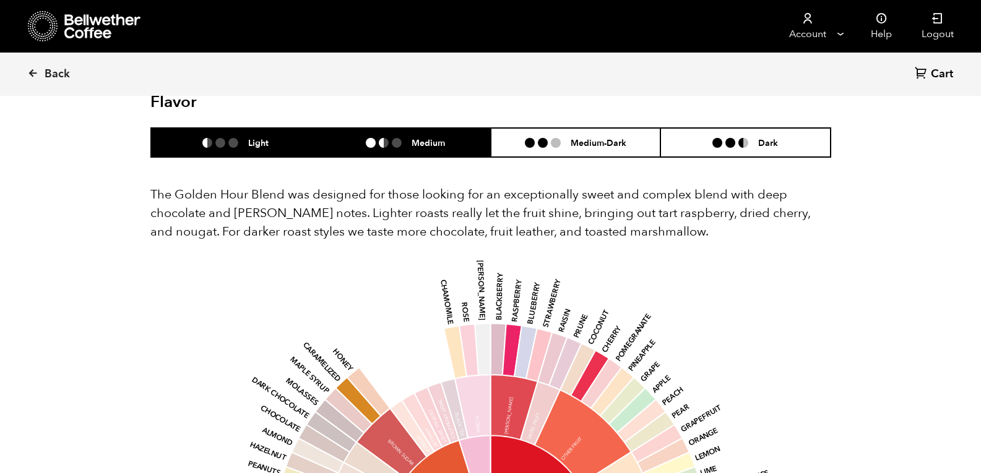
click at [432, 155] on li "Medium" at bounding box center [406, 142] width 170 height 29
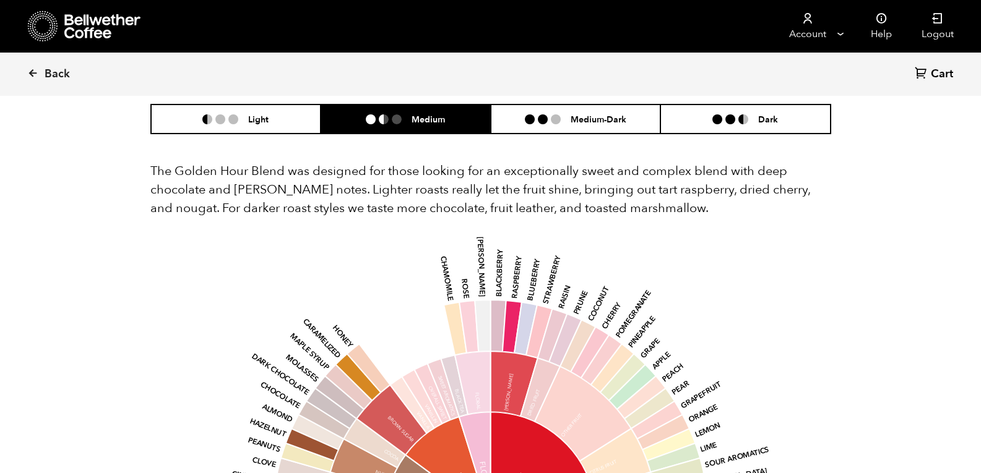
scroll to position [729, 0]
click at [52, 77] on span "Back" at bounding box center [57, 74] width 25 height 15
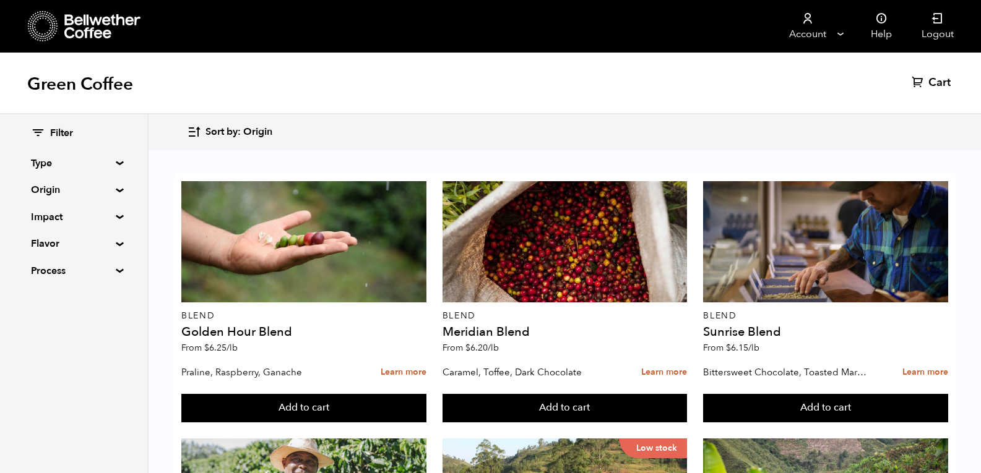
click at [116, 162] on summary "Type" at bounding box center [73, 163] width 85 height 15
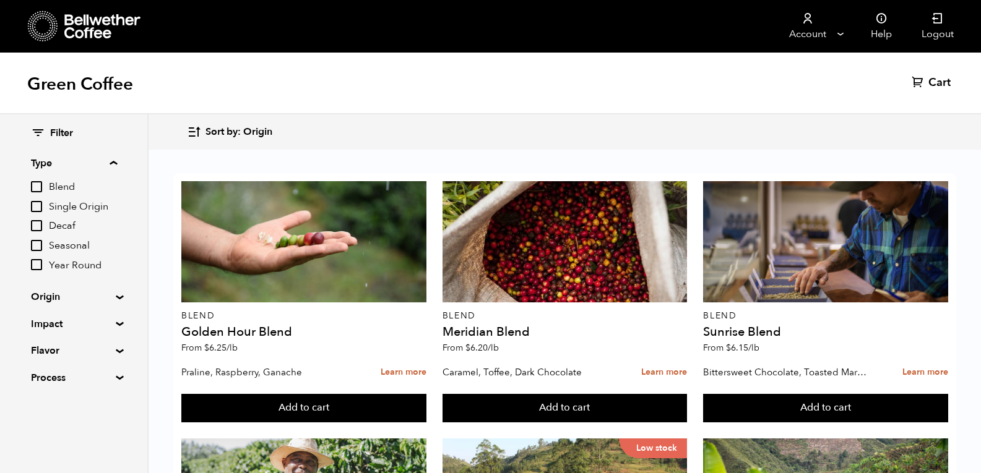
click at [35, 227] on input "Decaf" at bounding box center [36, 225] width 11 height 11
checkbox input "true"
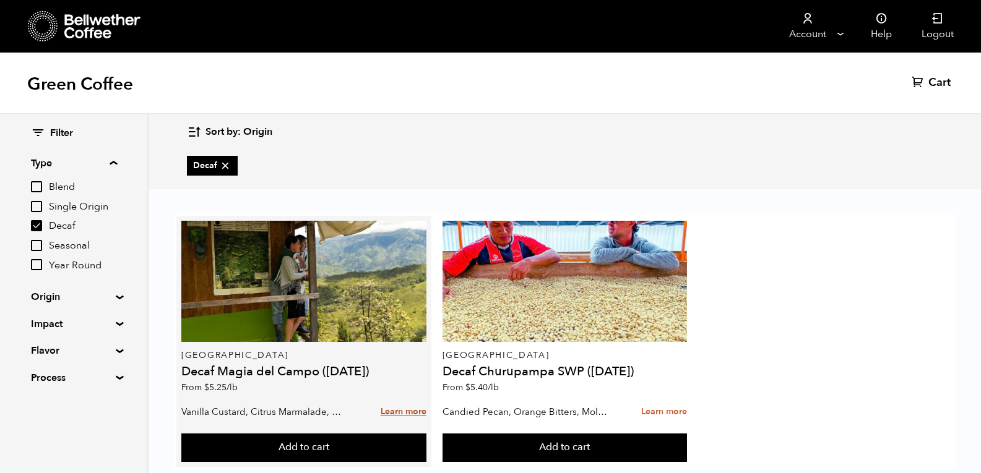
click at [407, 411] on link "Learn more" at bounding box center [404, 412] width 46 height 27
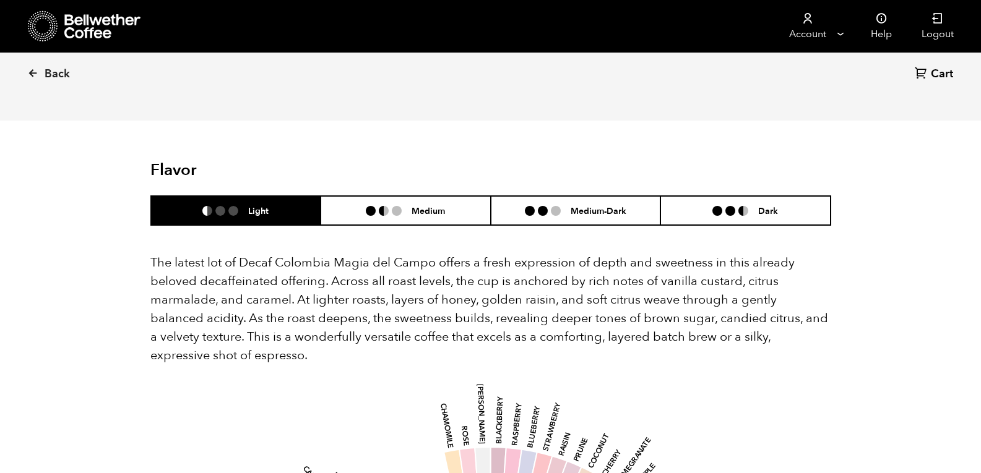
scroll to position [1104, 0]
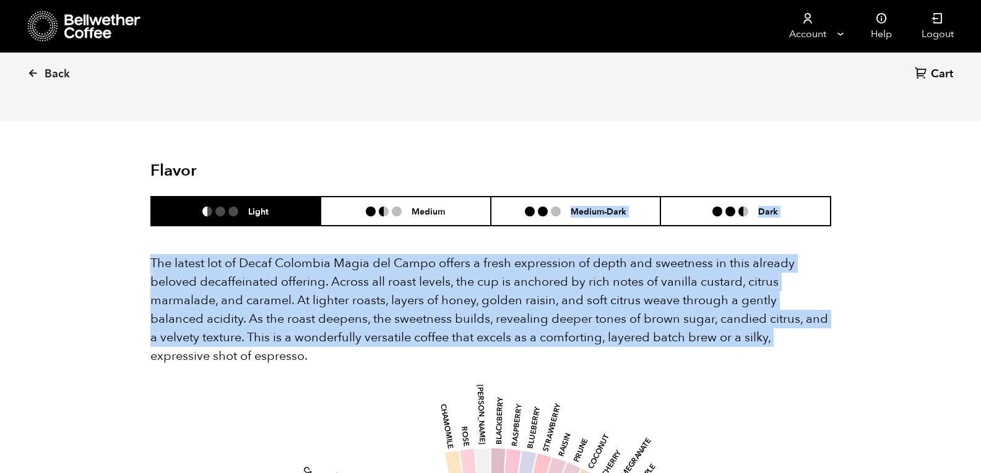
drag, startPoint x: 448, startPoint y: 197, endPoint x: 727, endPoint y: 322, distance: 305.5
click at [727, 322] on p "The latest lot of Decaf Colombia Magia del Campo offers a fresh expression of d…" at bounding box center [490, 309] width 681 height 111
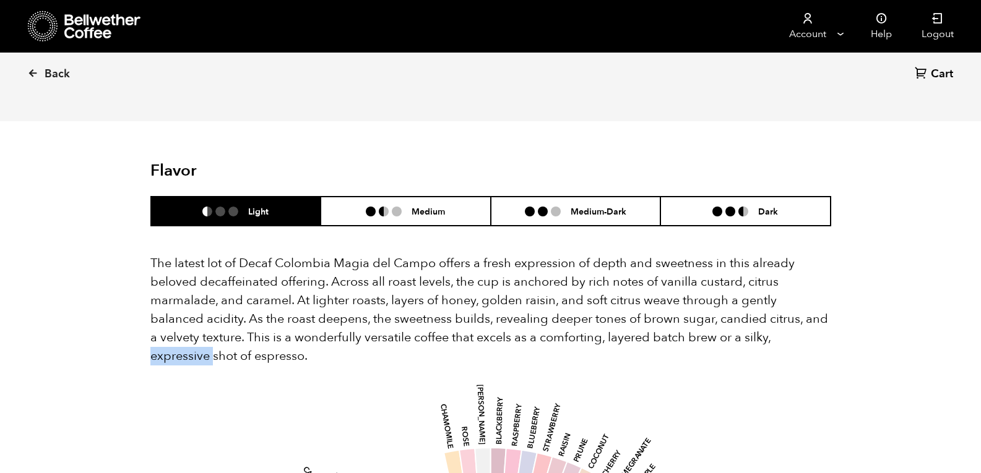
click at [727, 322] on p "The latest lot of Decaf Colombia Magia del Campo offers a fresh expression of d…" at bounding box center [490, 309] width 681 height 111
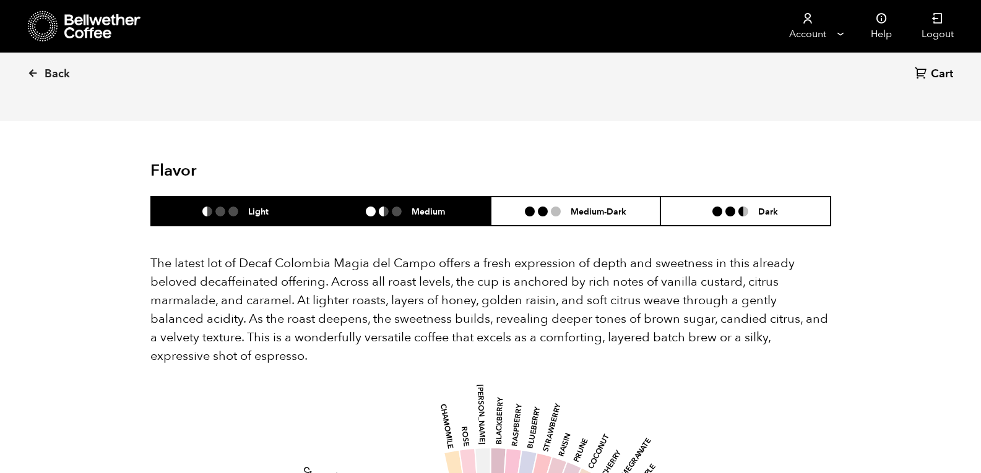
click at [426, 197] on li "Medium" at bounding box center [406, 211] width 170 height 29
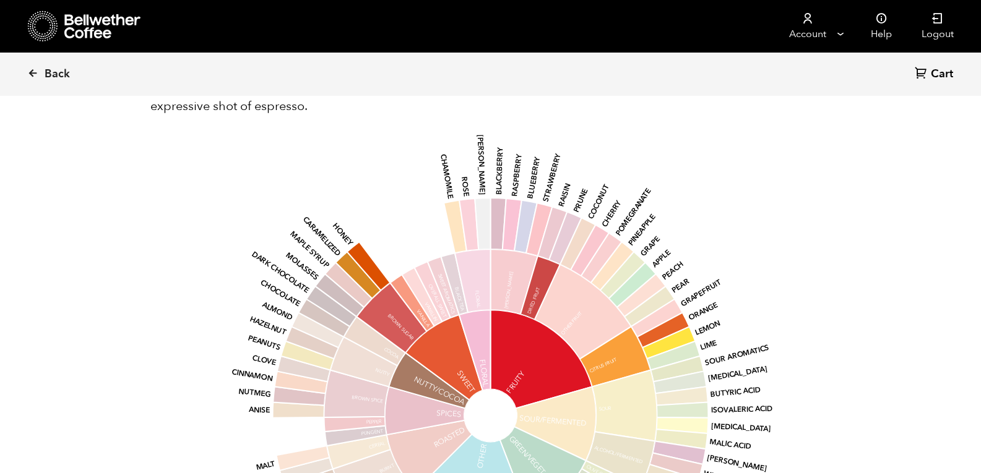
scroll to position [1203, 0]
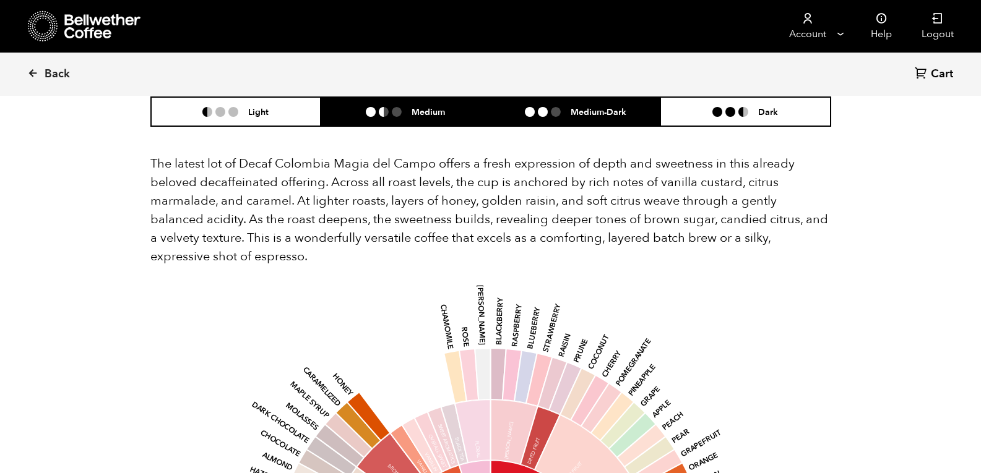
click at [577, 103] on li "Medium-Dark" at bounding box center [576, 111] width 170 height 29
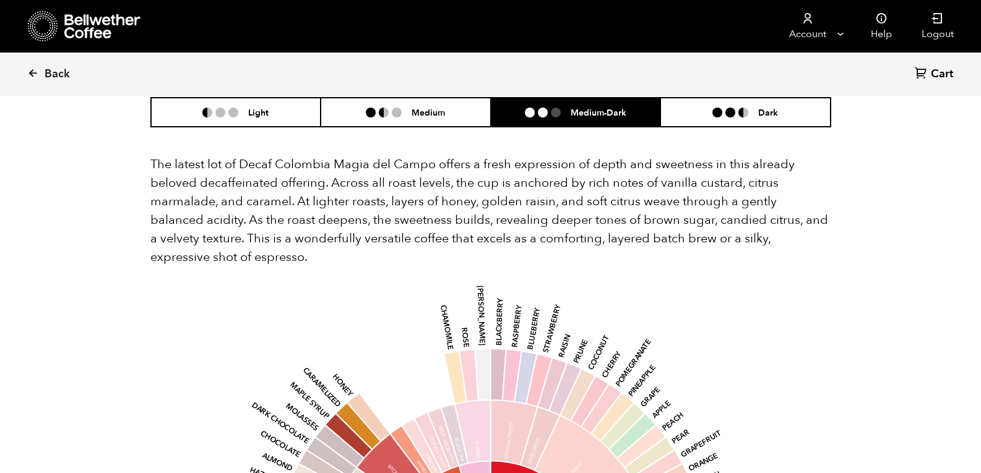
scroll to position [1197, 0]
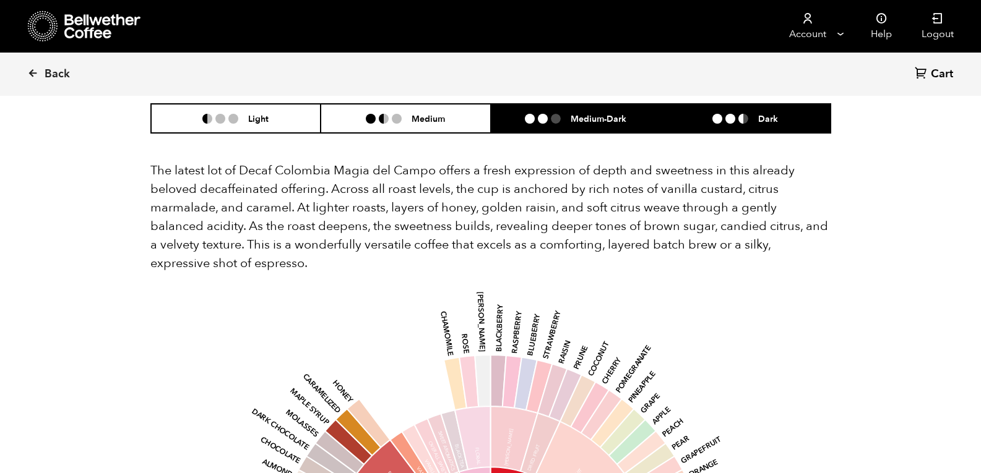
click at [712, 108] on li "Dark" at bounding box center [745, 118] width 170 height 29
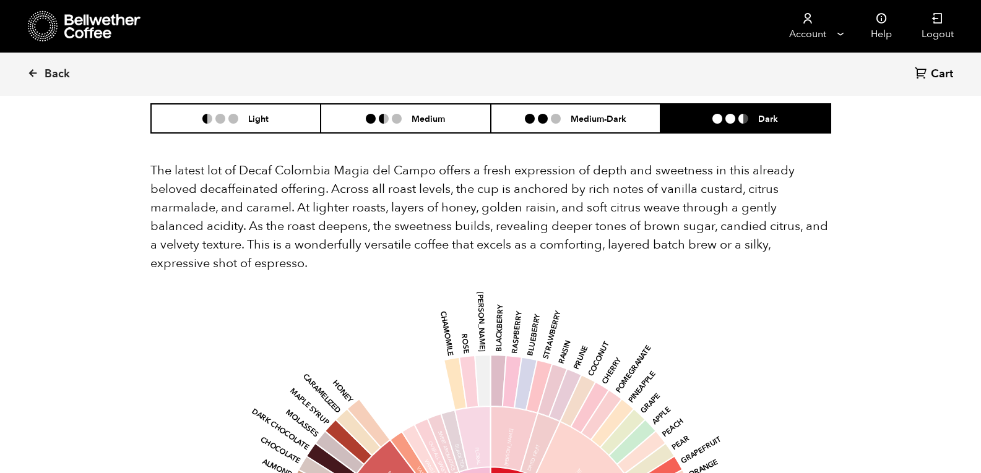
scroll to position [1330, 0]
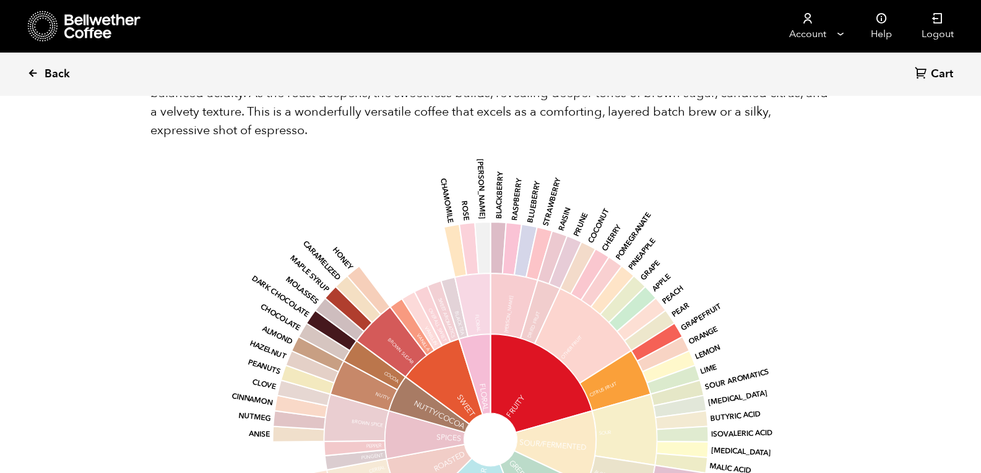
click at [34, 75] on icon at bounding box center [32, 72] width 11 height 11
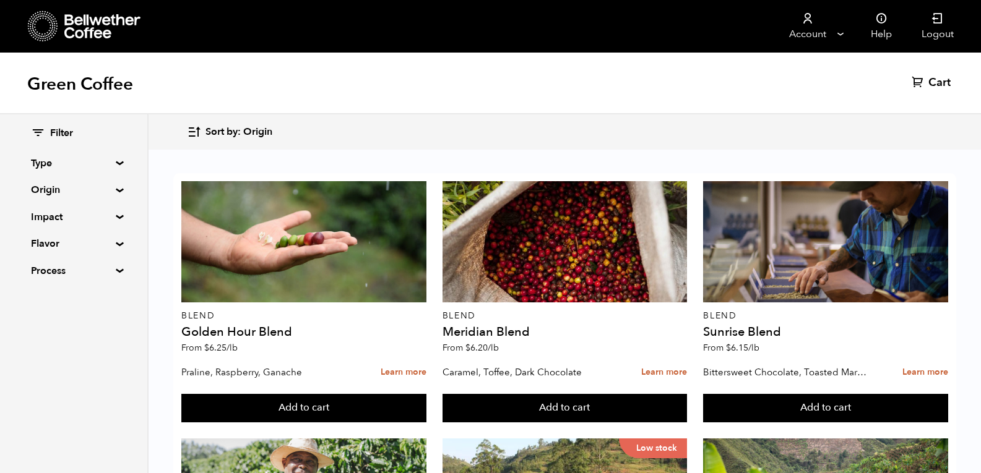
click at [106, 160] on summary "Type" at bounding box center [73, 163] width 85 height 15
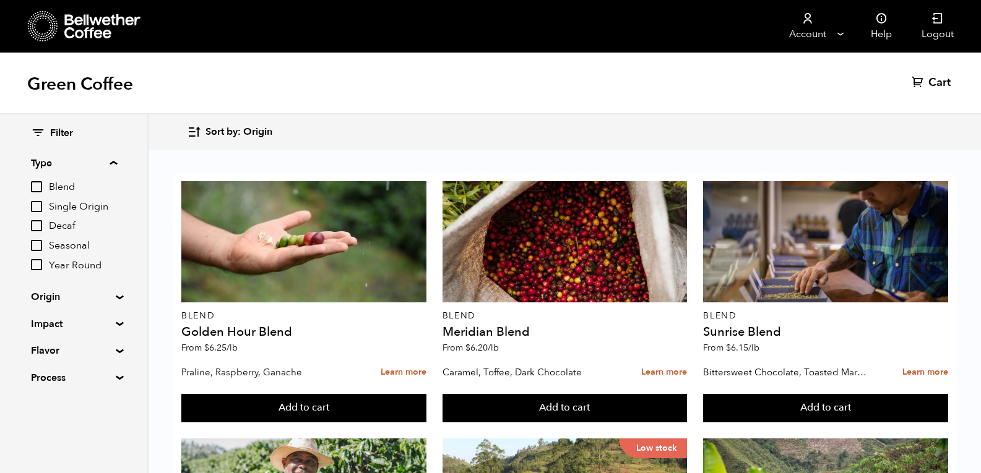
click at [37, 225] on input "Decaf" at bounding box center [36, 225] width 11 height 11
checkbox input "true"
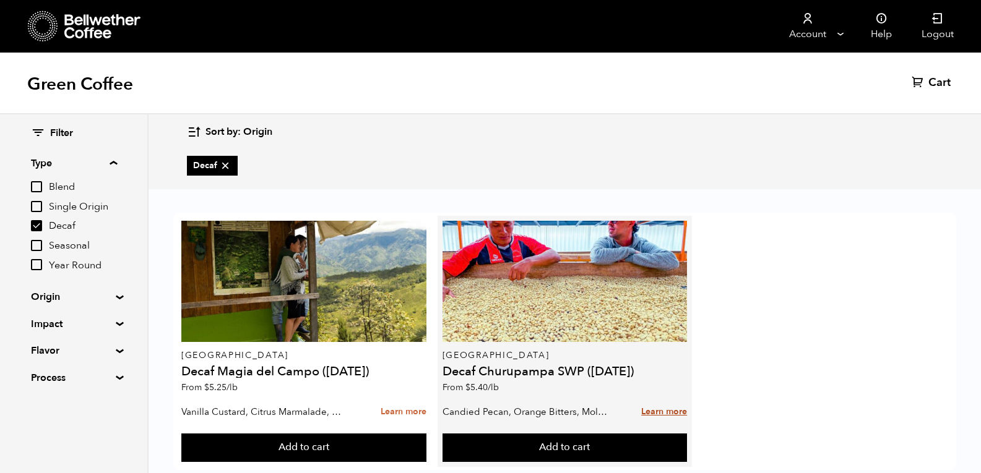
click at [652, 407] on link "Learn more" at bounding box center [664, 412] width 46 height 27
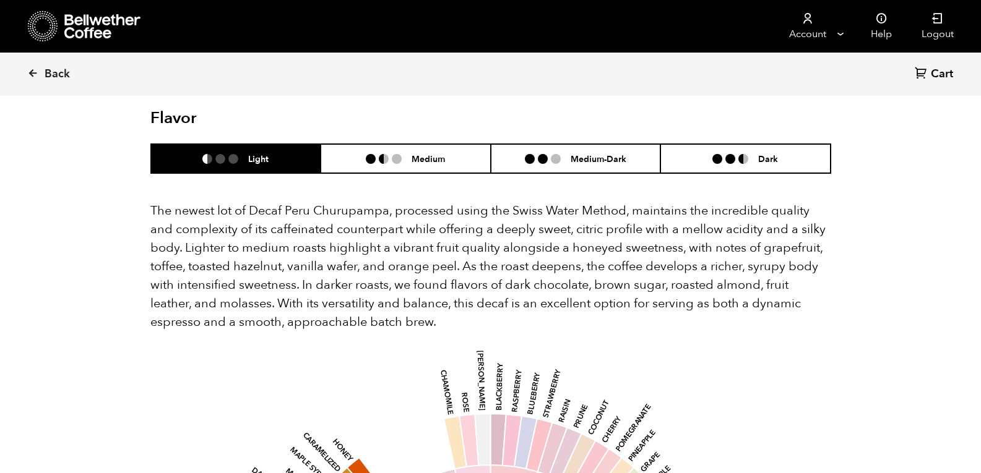
scroll to position [1169, 0]
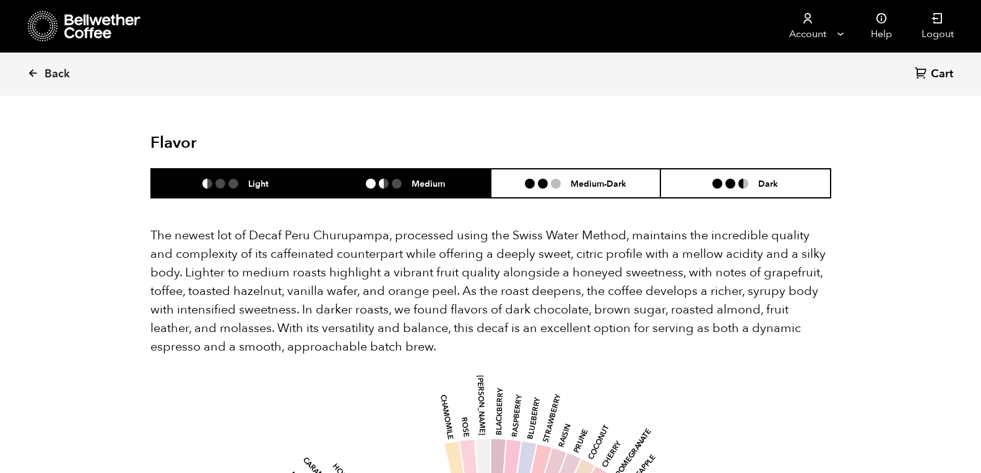
click at [450, 170] on li "Medium" at bounding box center [406, 183] width 170 height 29
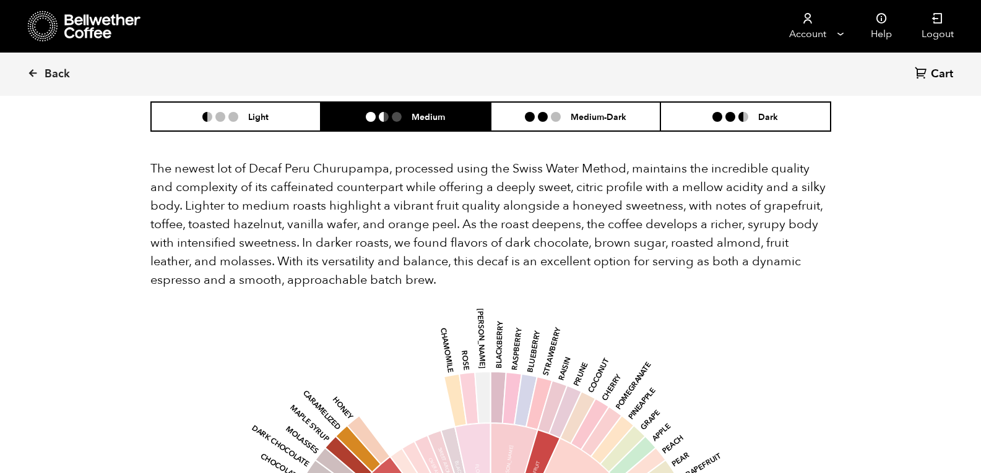
scroll to position [1233, 0]
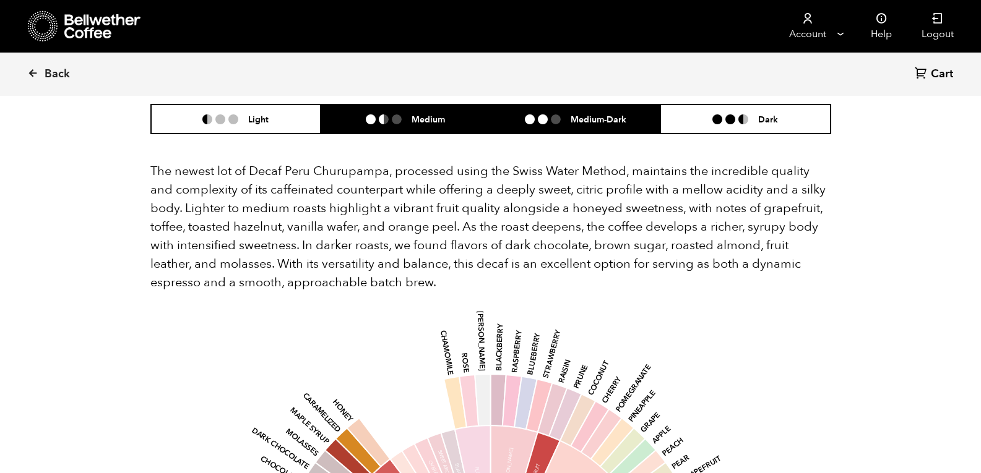
click at [593, 114] on h6 "Medium-Dark" at bounding box center [598, 119] width 56 height 11
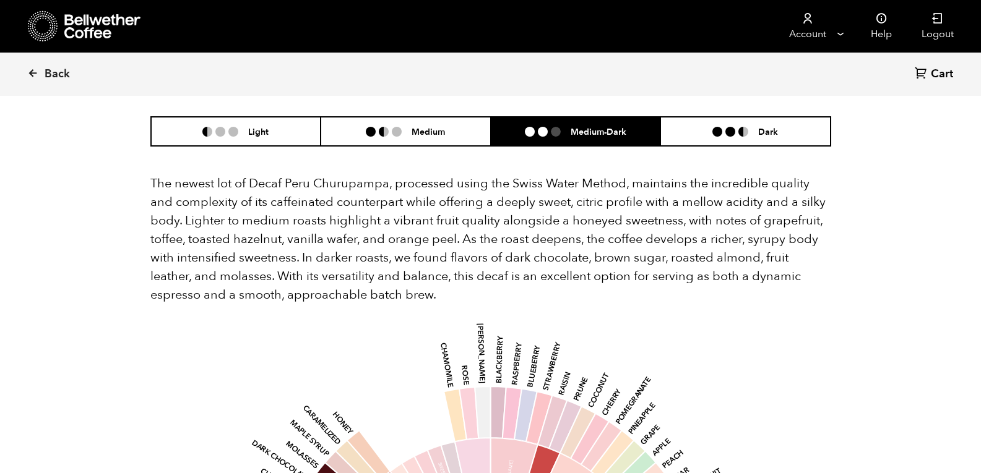
scroll to position [1220, 0]
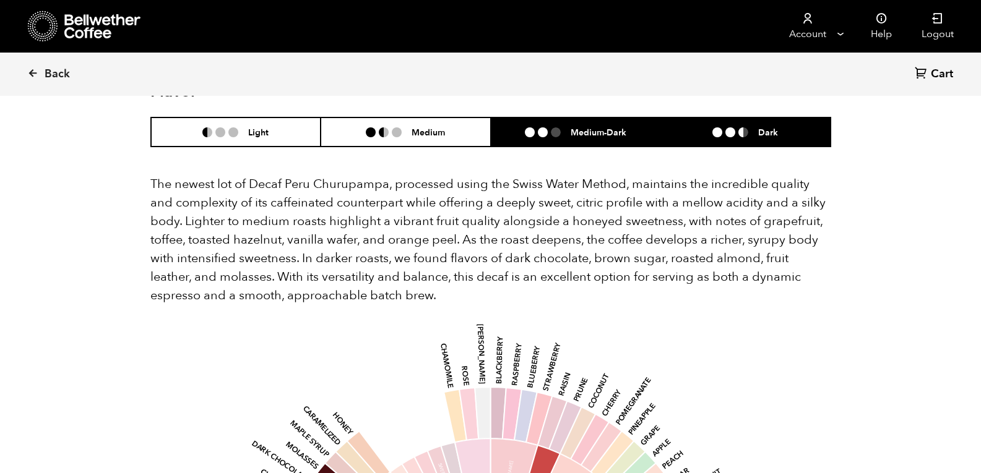
click at [742, 127] on li at bounding box center [743, 132] width 10 height 10
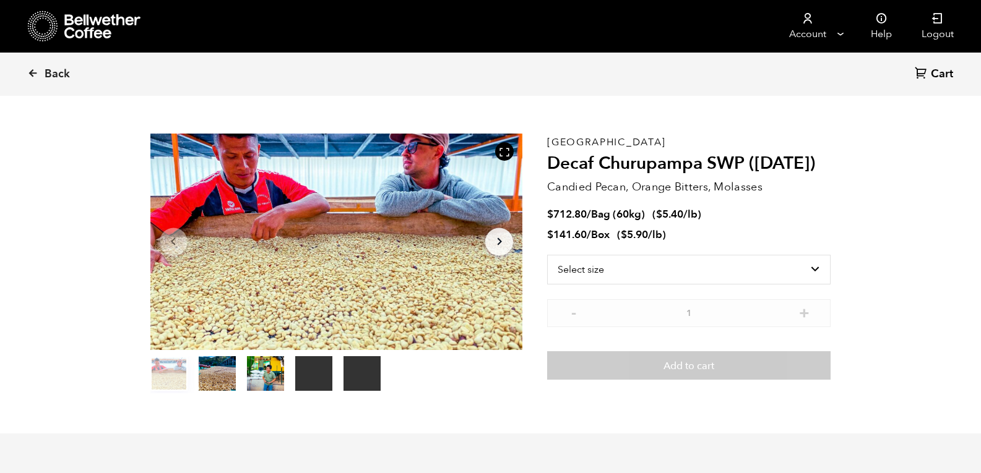
scroll to position [14, 0]
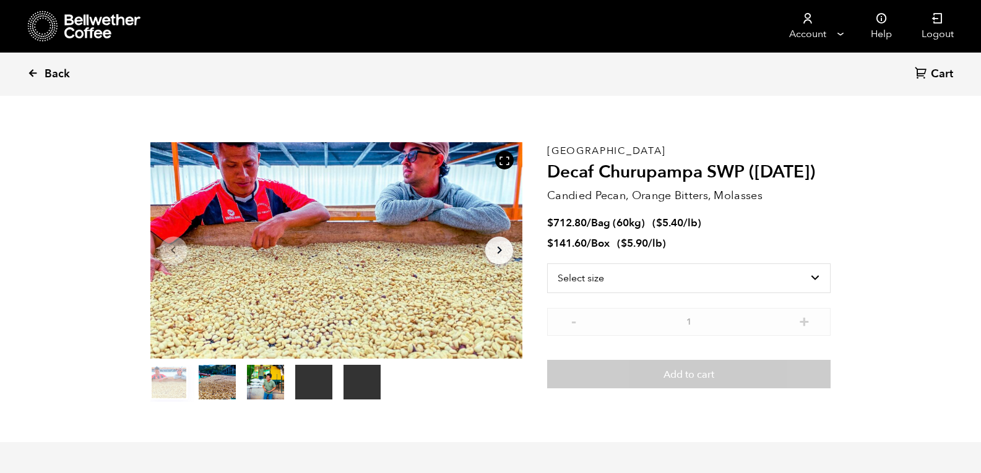
click at [66, 77] on span "Back" at bounding box center [57, 74] width 25 height 15
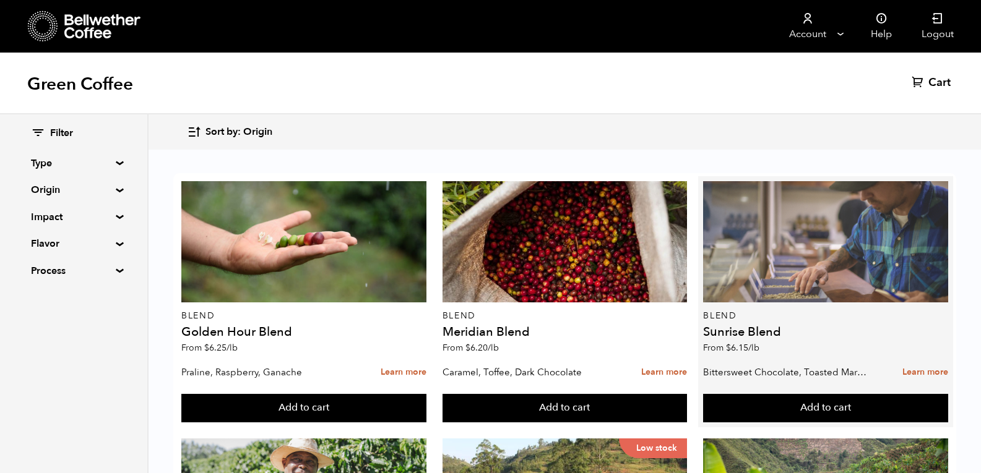
click at [786, 254] on div at bounding box center [825, 241] width 245 height 121
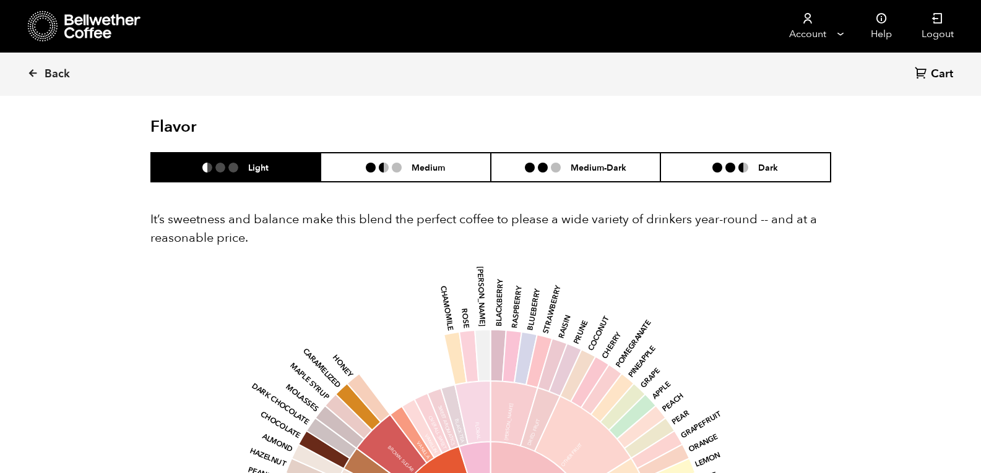
scroll to position [707, 0]
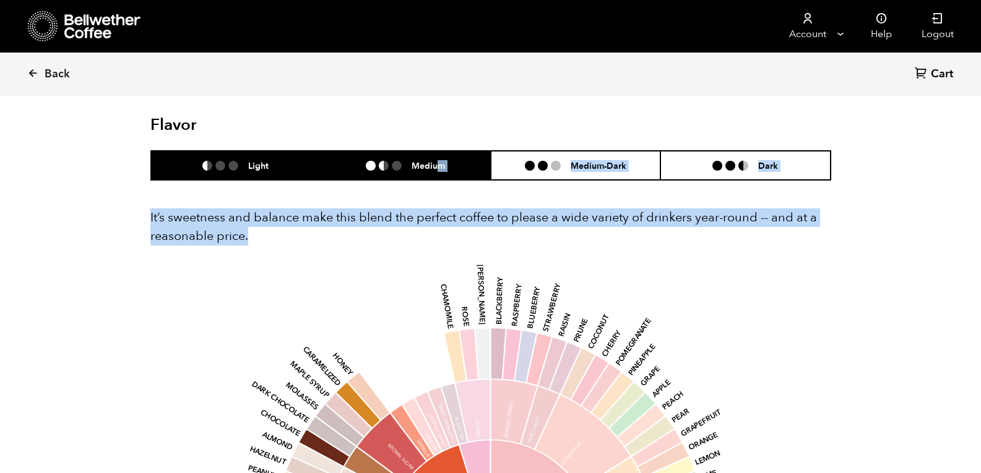
drag, startPoint x: 875, startPoint y: 241, endPoint x: 436, endPoint y: 160, distance: 446.7
click at [436, 160] on div "Back Cart (0) Item 1 of 3 Arrow Left Arrow Right item 0 item 1 item 2 Item 1 of…" at bounding box center [490, 289] width 981 height 1845
click at [436, 160] on h6 "Medium" at bounding box center [427, 165] width 33 height 11
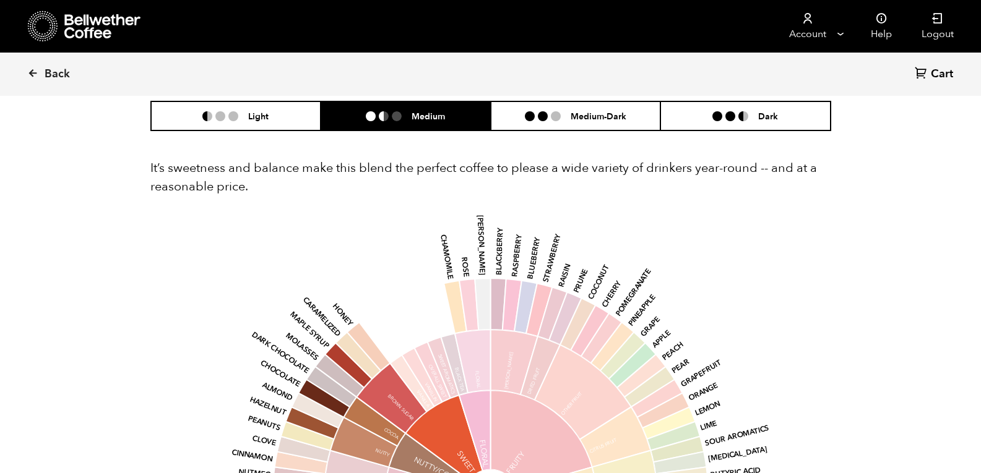
scroll to position [757, 0]
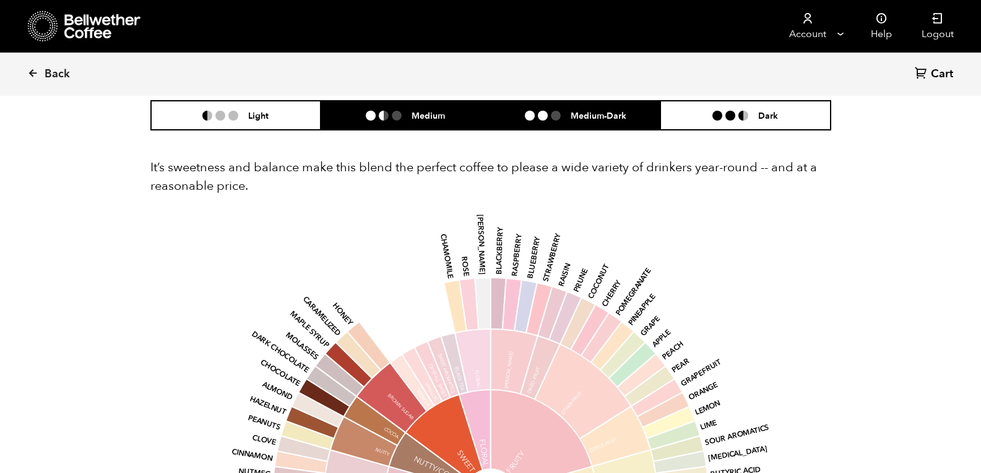
click at [593, 121] on h6 "Medium-Dark" at bounding box center [598, 115] width 56 height 11
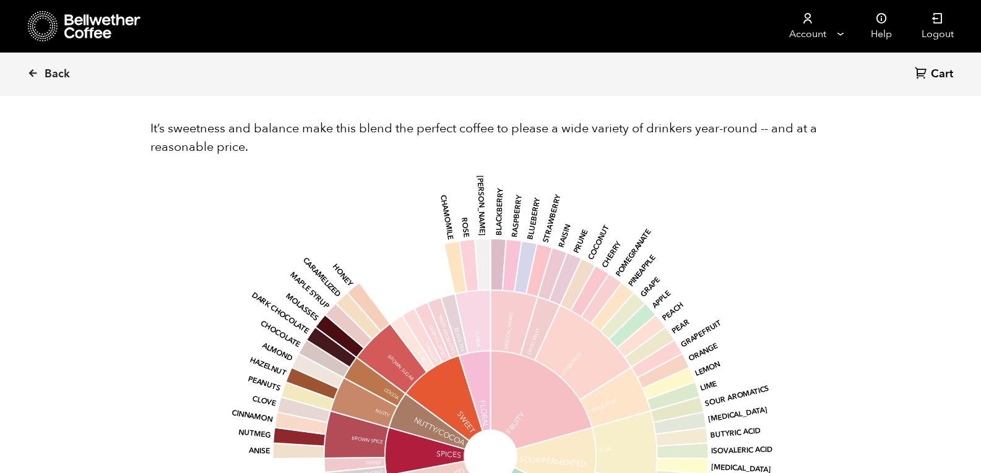
scroll to position [795, 0]
click at [50, 74] on span "Back" at bounding box center [57, 74] width 25 height 15
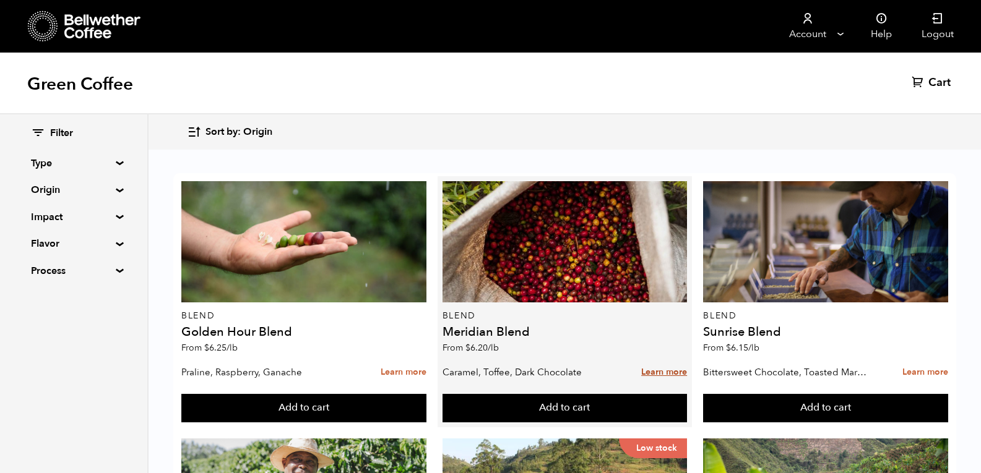
click at [661, 379] on link "Learn more" at bounding box center [664, 372] width 46 height 27
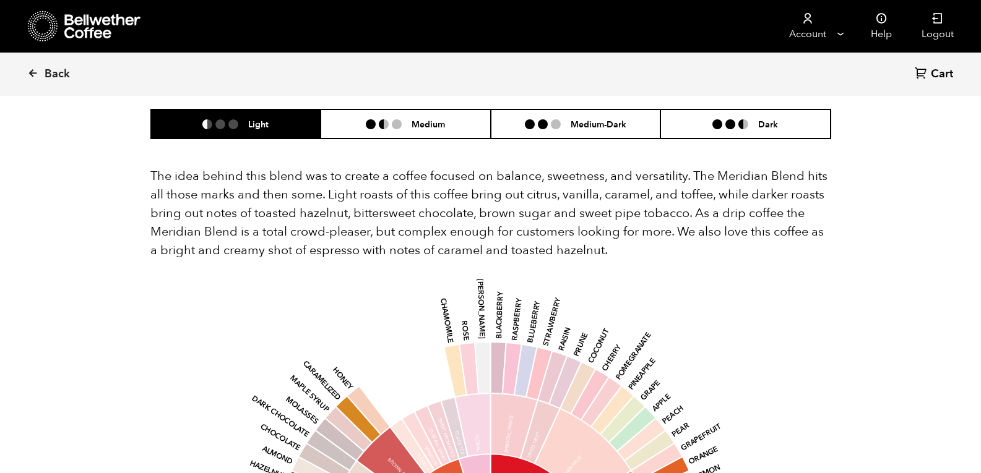
scroll to position [757, 0]
drag, startPoint x: 893, startPoint y: 232, endPoint x: 893, endPoint y: 279, distance: 47.0
click at [893, 279] on div "Back Cart (0) Item 1 of 4 Arrow Left Arrow Right item 0 item 1 item 2 item 3 It…" at bounding box center [490, 271] width 981 height 1909
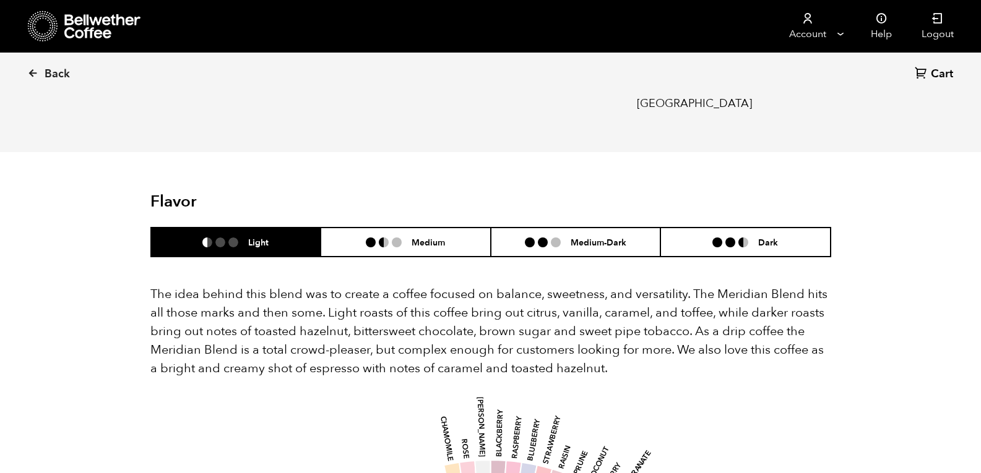
scroll to position [633, 0]
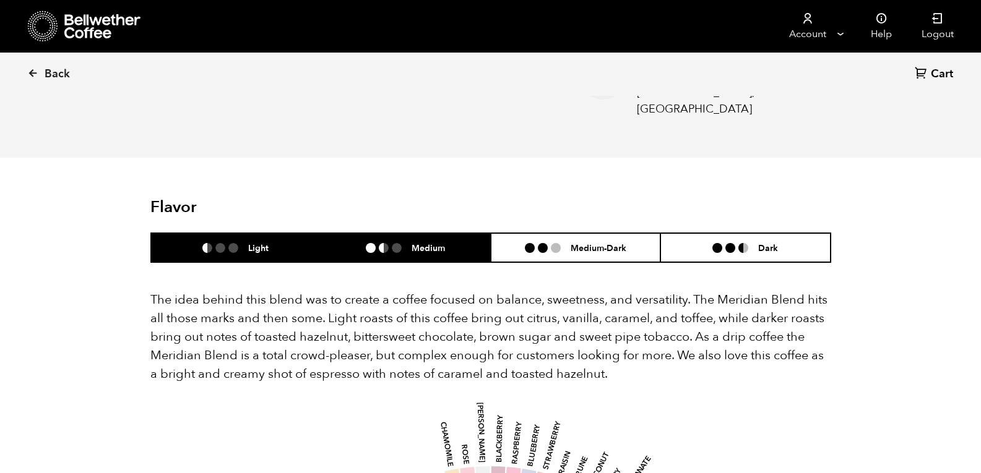
click at [450, 233] on li "Medium" at bounding box center [406, 247] width 170 height 29
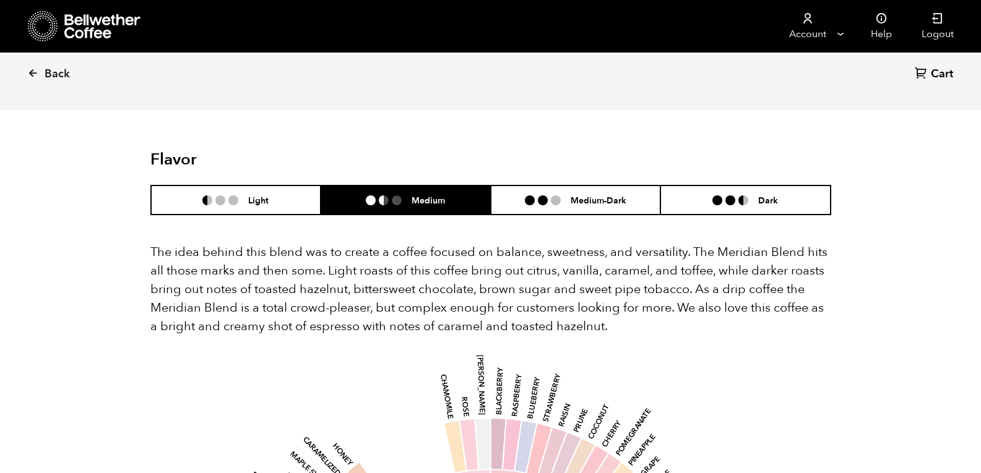
scroll to position [680, 0]
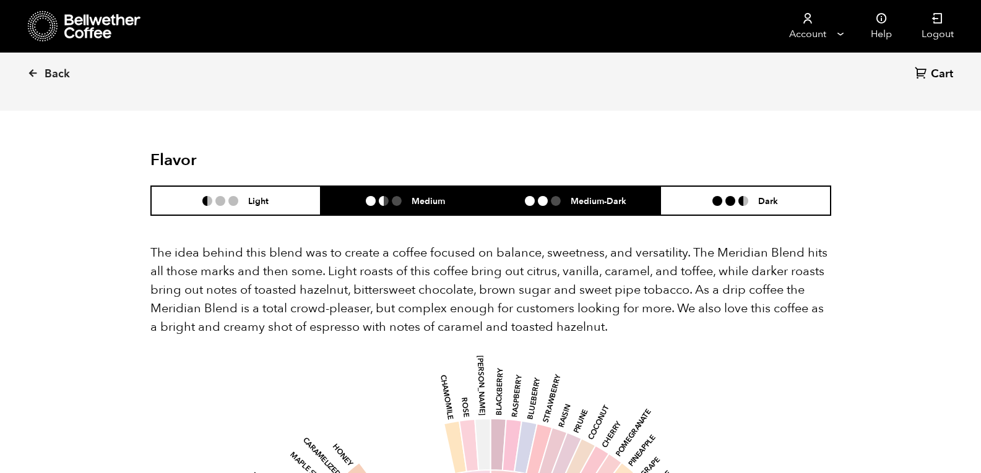
click at [562, 186] on li "Medium-Dark" at bounding box center [576, 200] width 170 height 29
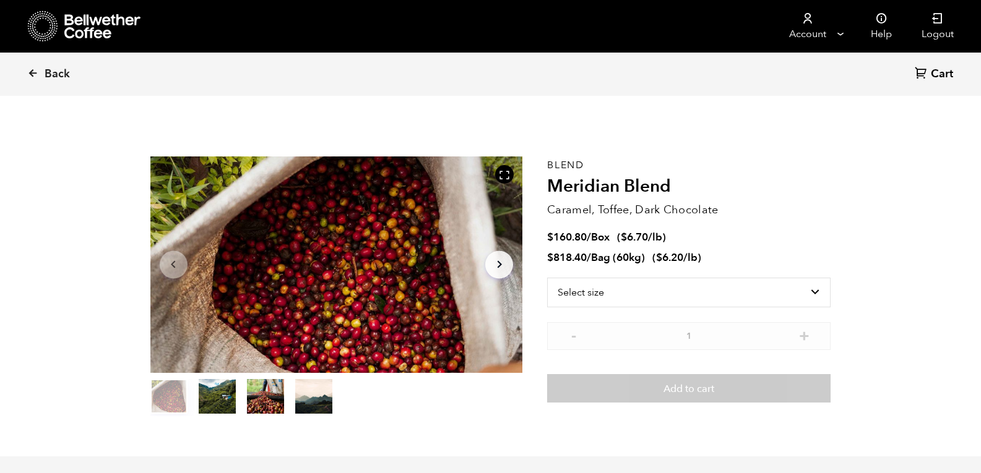
scroll to position [2, 0]
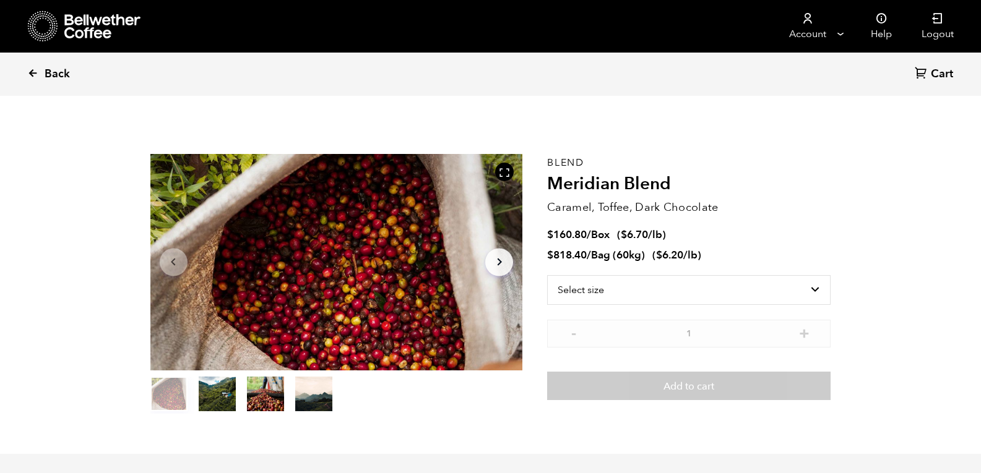
click at [54, 72] on span "Back" at bounding box center [57, 74] width 25 height 15
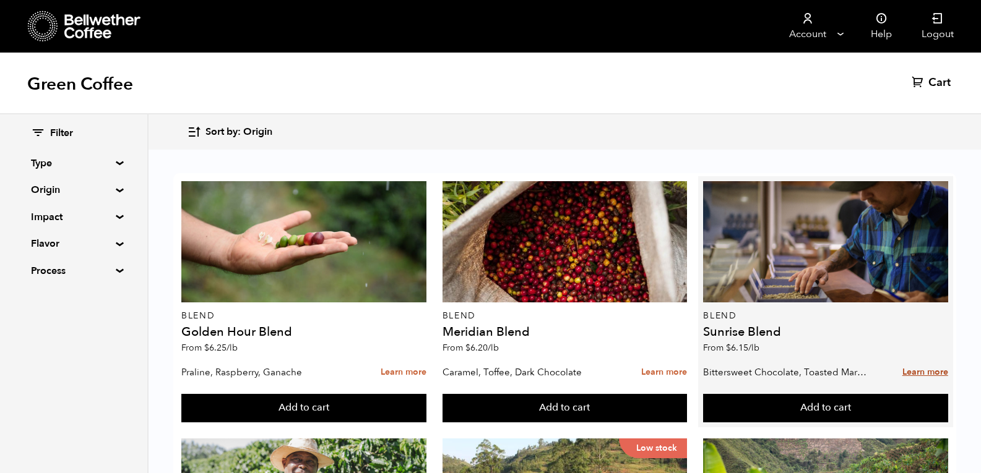
click at [914, 377] on link "Learn more" at bounding box center [925, 372] width 46 height 27
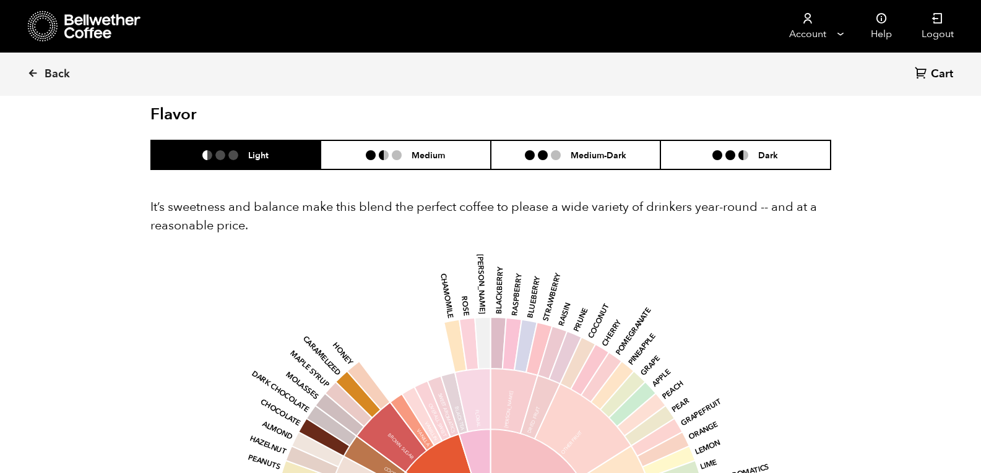
scroll to position [719, 0]
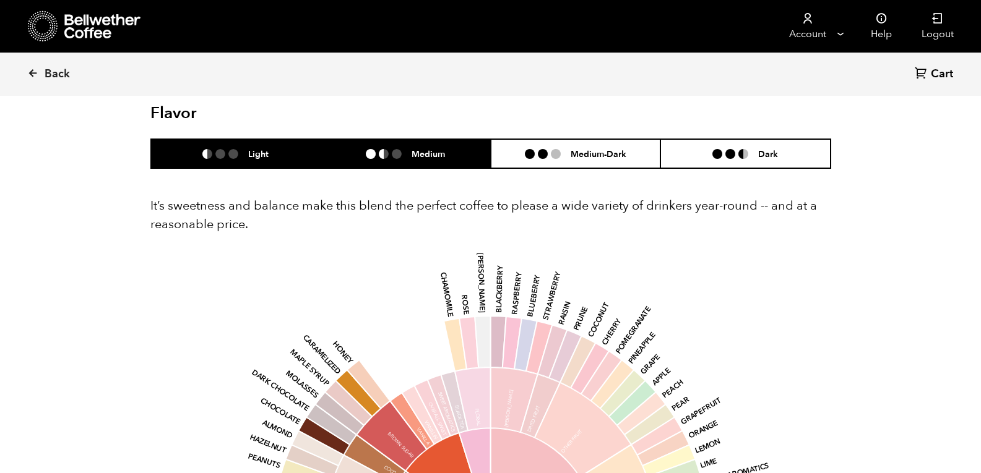
click at [381, 153] on li at bounding box center [384, 154] width 10 height 10
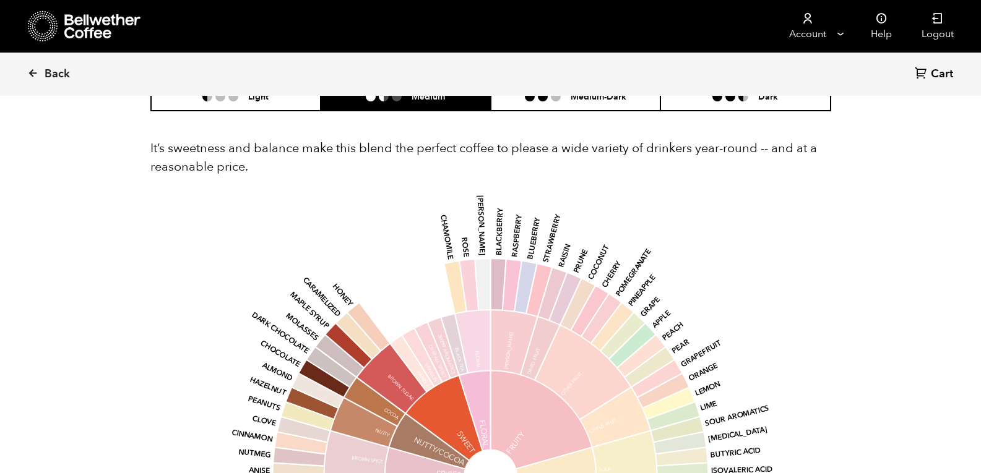
scroll to position [777, 0]
click at [579, 107] on li "Medium-Dark" at bounding box center [576, 95] width 170 height 29
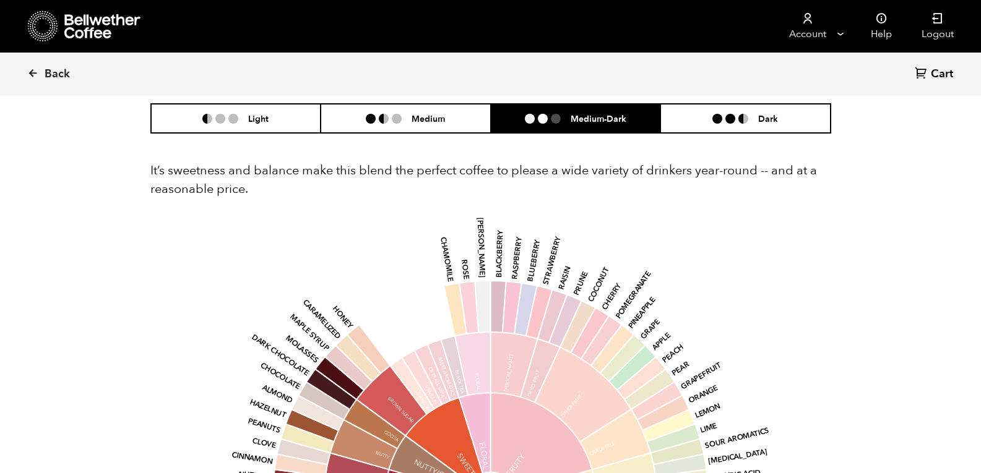
scroll to position [754, 0]
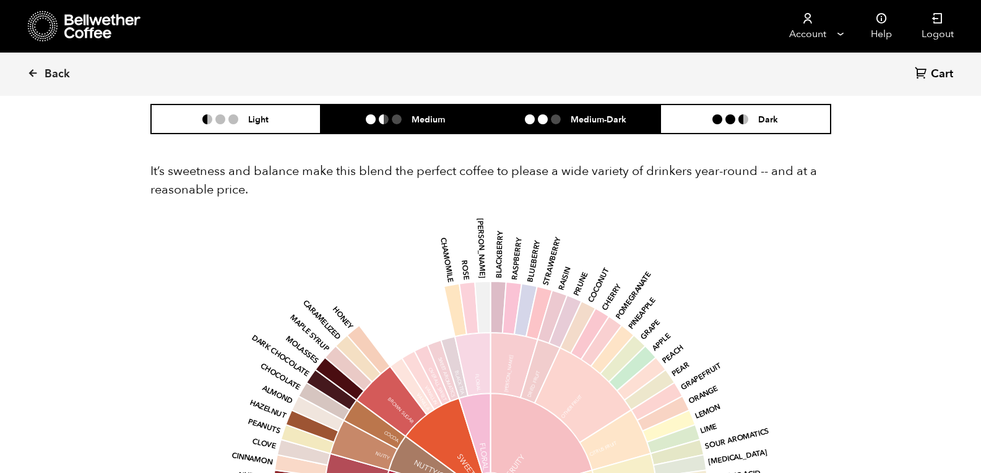
click at [441, 126] on li "Medium" at bounding box center [406, 119] width 170 height 29
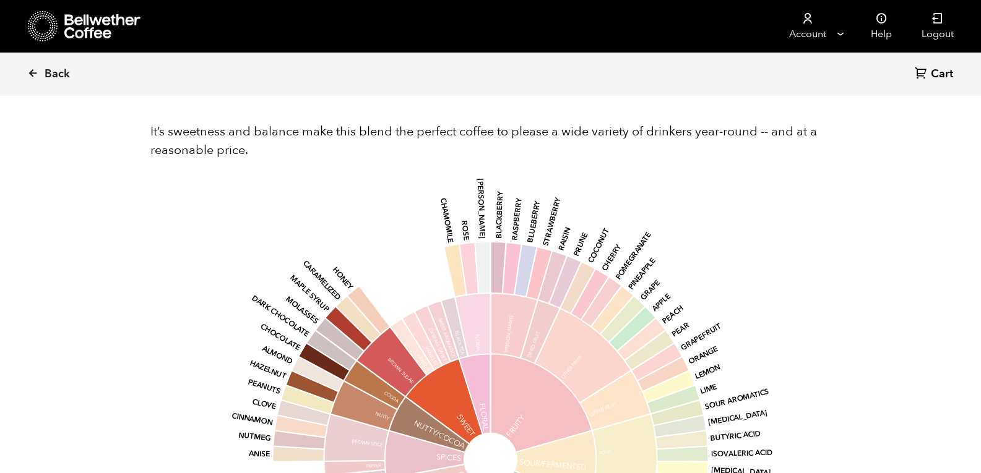
scroll to position [794, 0]
click at [38, 70] on icon at bounding box center [32, 72] width 11 height 11
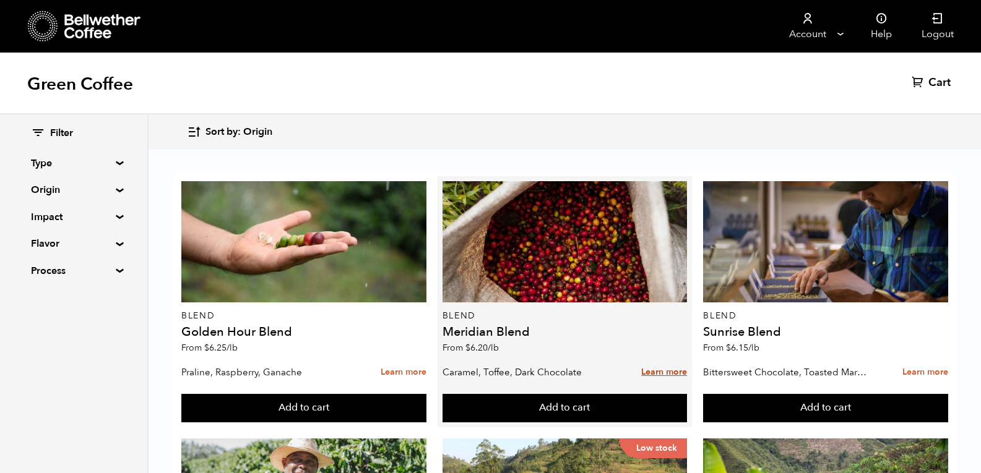
click at [671, 376] on link "Learn more" at bounding box center [664, 372] width 46 height 27
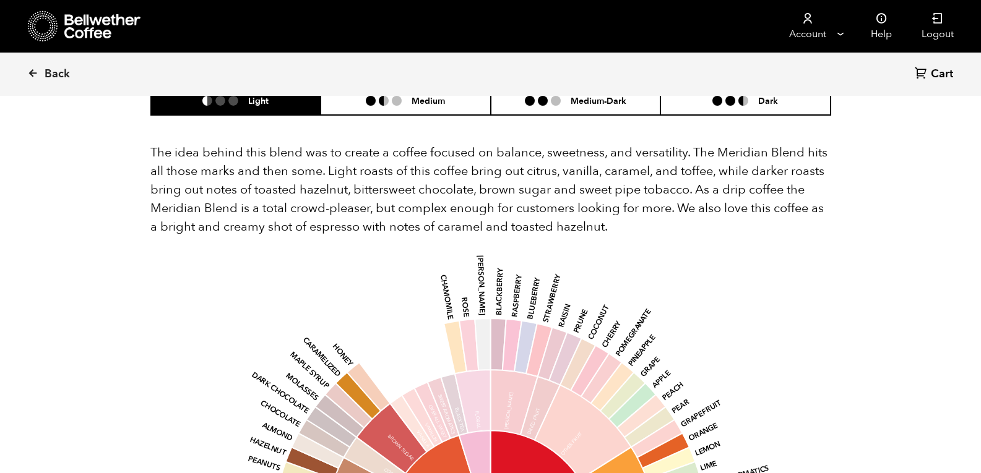
scroll to position [763, 0]
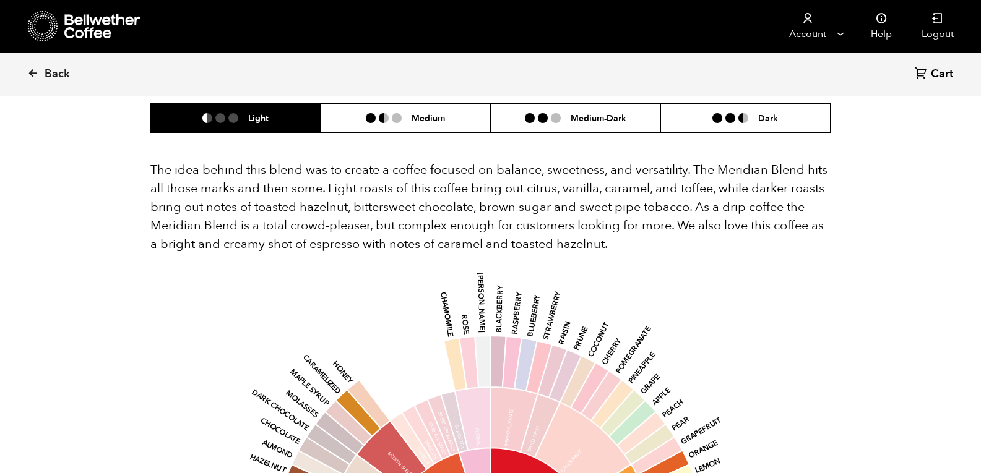
click at [509, 200] on p "The idea behind this blend was to create a coffee focused on balance, sweetness…" at bounding box center [490, 207] width 681 height 93
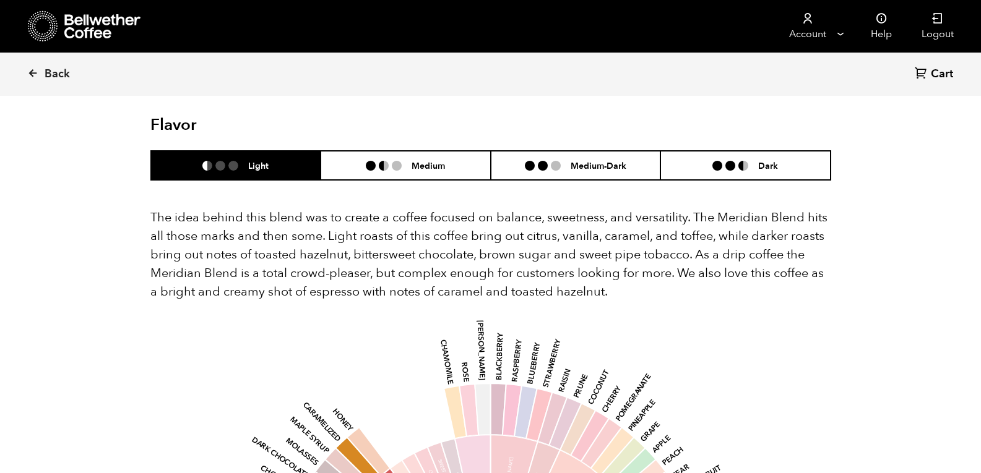
scroll to position [715, 0]
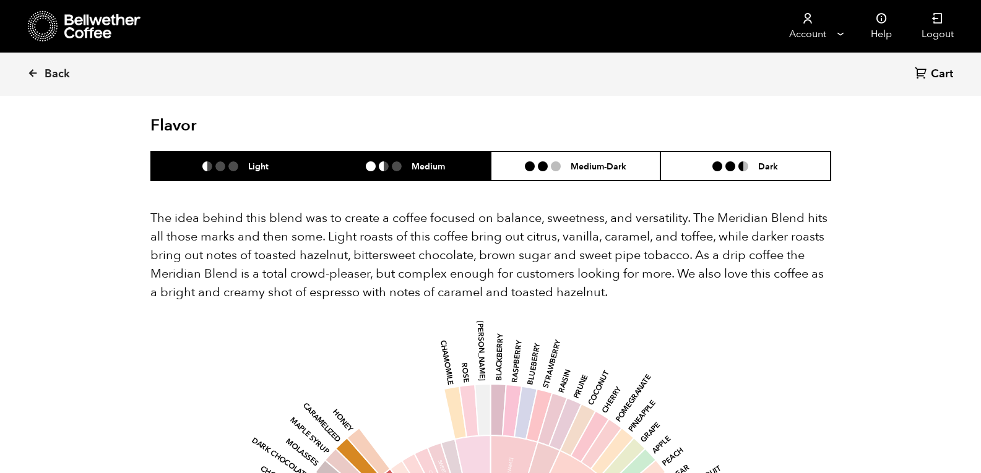
click at [420, 152] on li "Medium" at bounding box center [406, 166] width 170 height 29
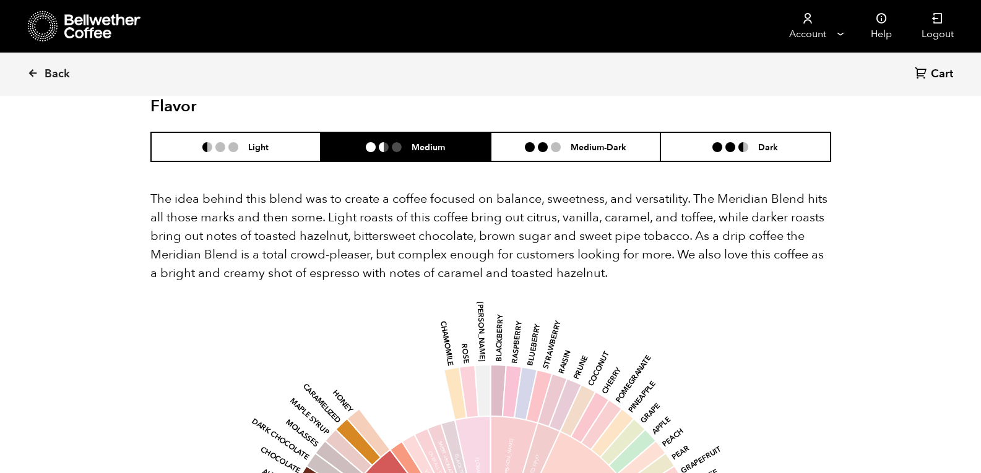
scroll to position [733, 0]
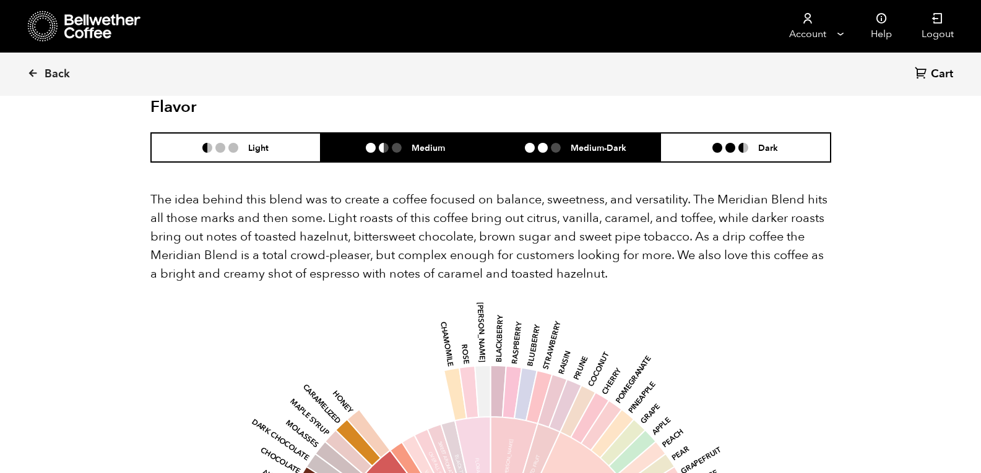
click at [573, 142] on h6 "Medium-Dark" at bounding box center [598, 147] width 56 height 11
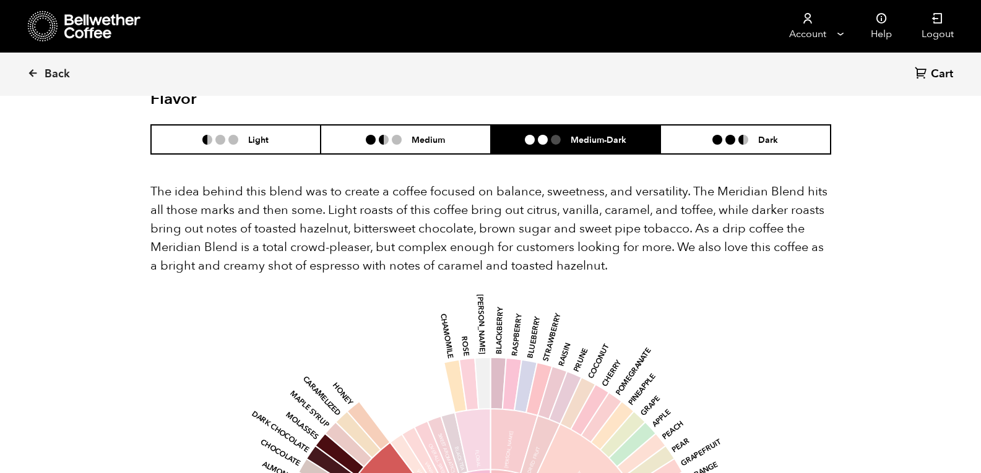
scroll to position [742, 0]
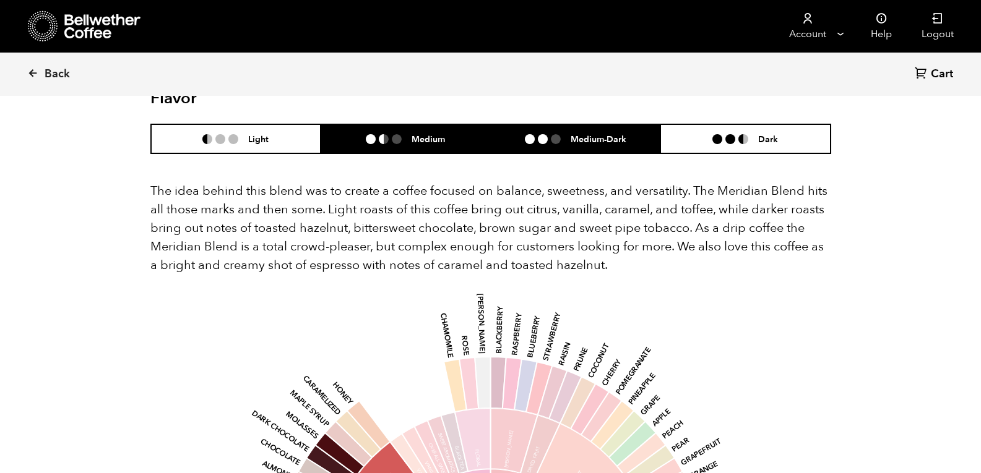
click at [431, 124] on li "Medium" at bounding box center [406, 138] width 170 height 29
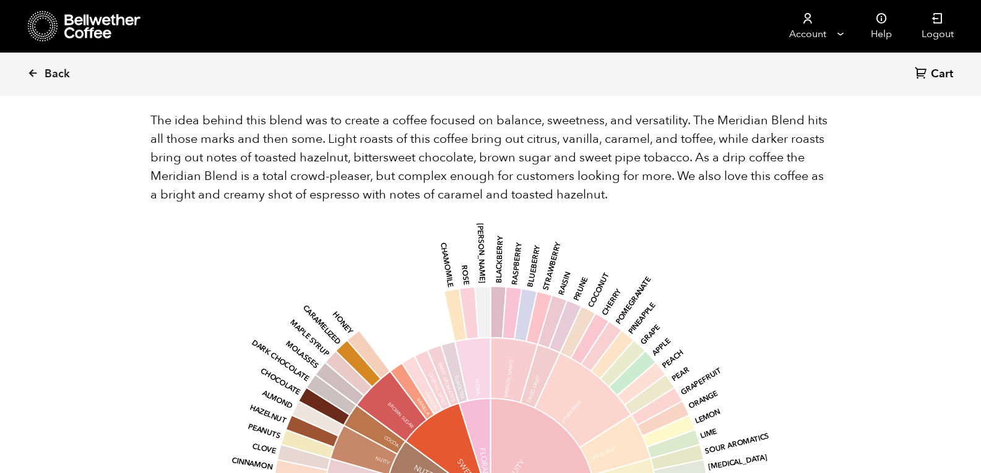
scroll to position [814, 0]
click at [45, 75] on span "Back" at bounding box center [57, 74] width 25 height 15
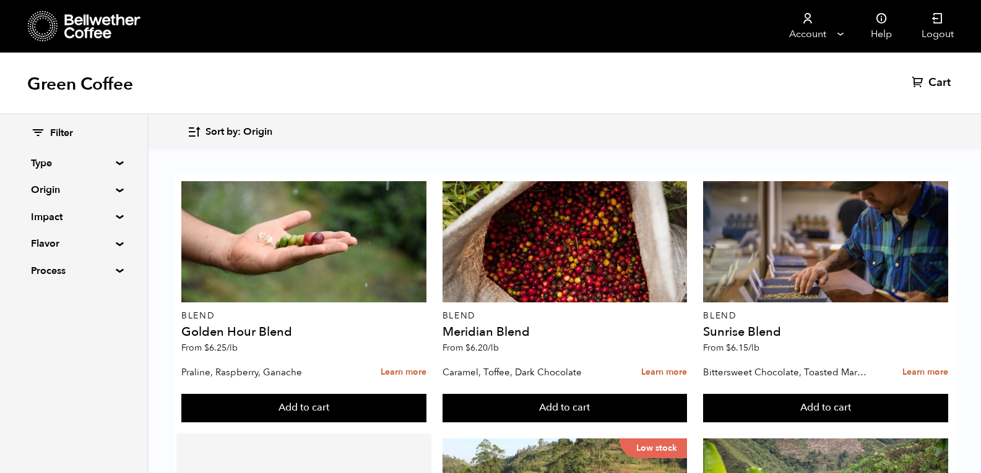
scroll to position [1160, 0]
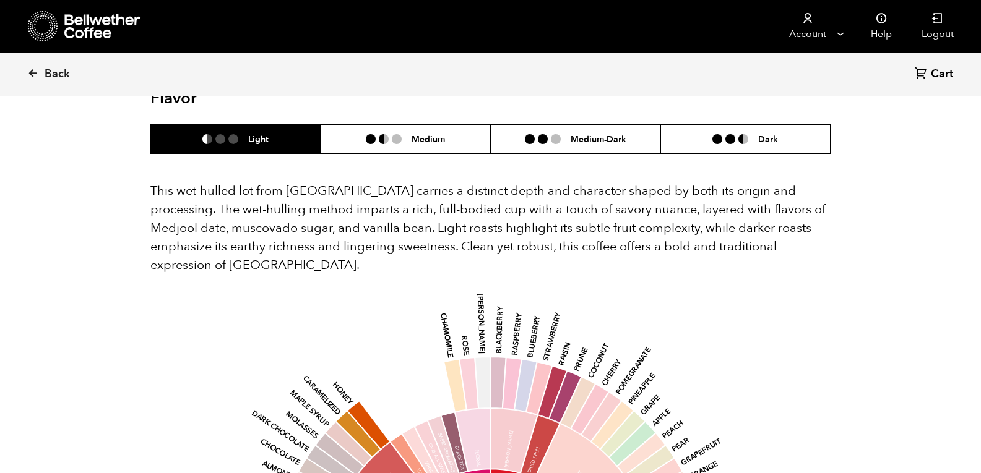
scroll to position [786, 0]
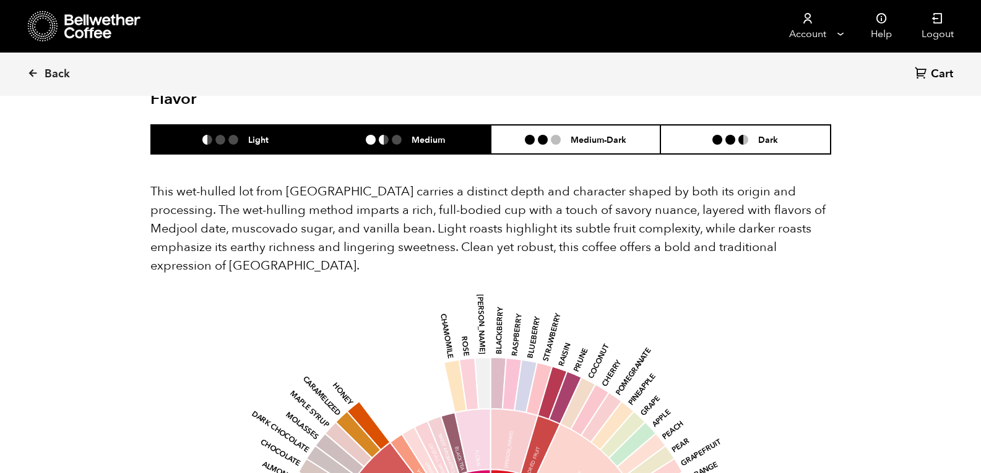
click at [416, 134] on h6 "Medium" at bounding box center [427, 139] width 33 height 11
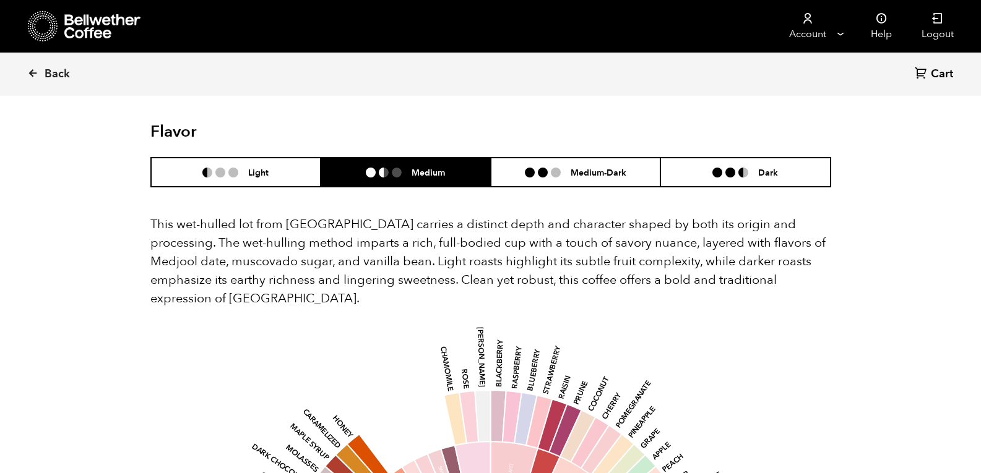
scroll to position [752, 0]
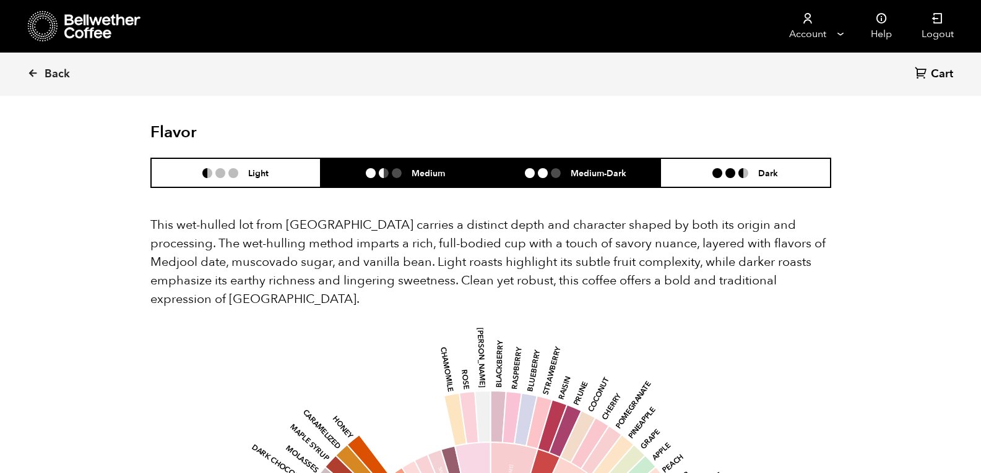
click at [609, 168] on h6 "Medium-Dark" at bounding box center [598, 173] width 56 height 11
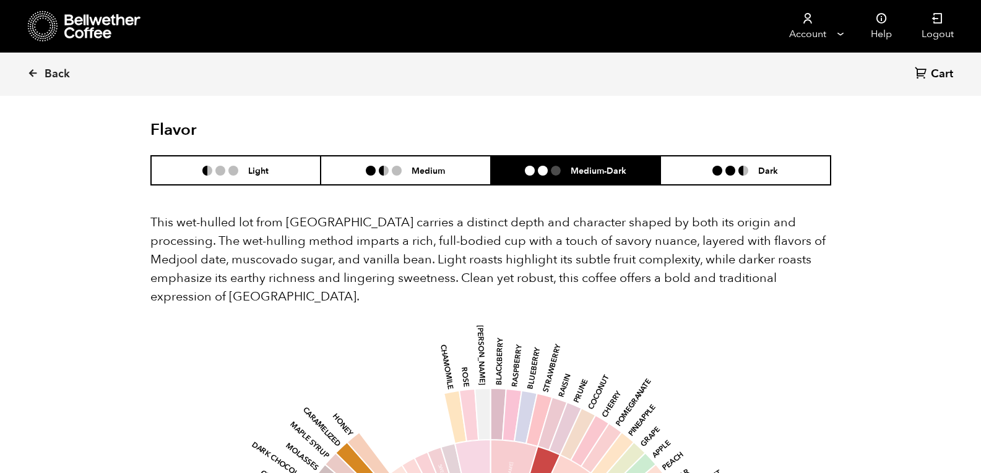
scroll to position [755, 0]
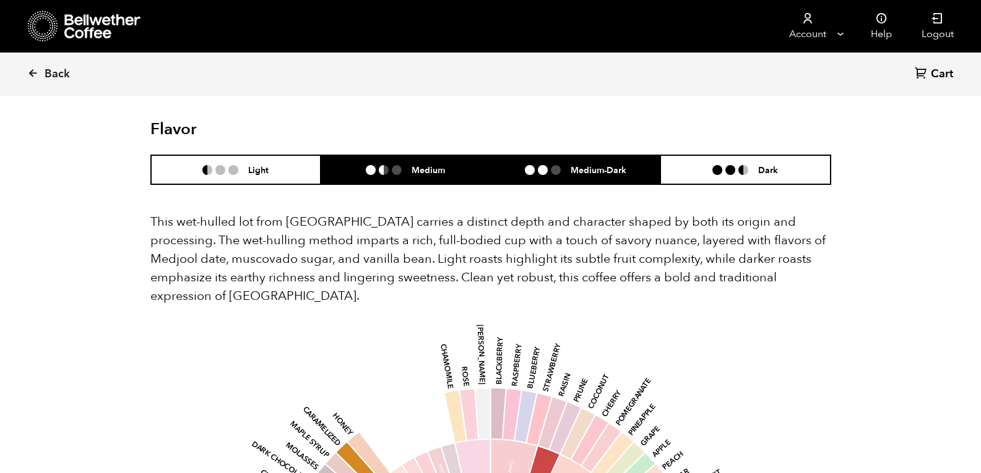
click at [424, 155] on li "Medium" at bounding box center [406, 169] width 170 height 29
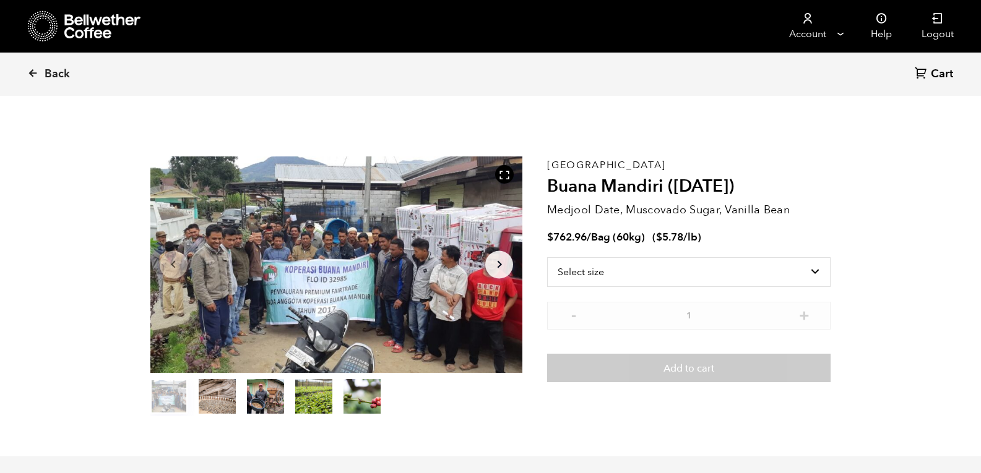
scroll to position [4, 0]
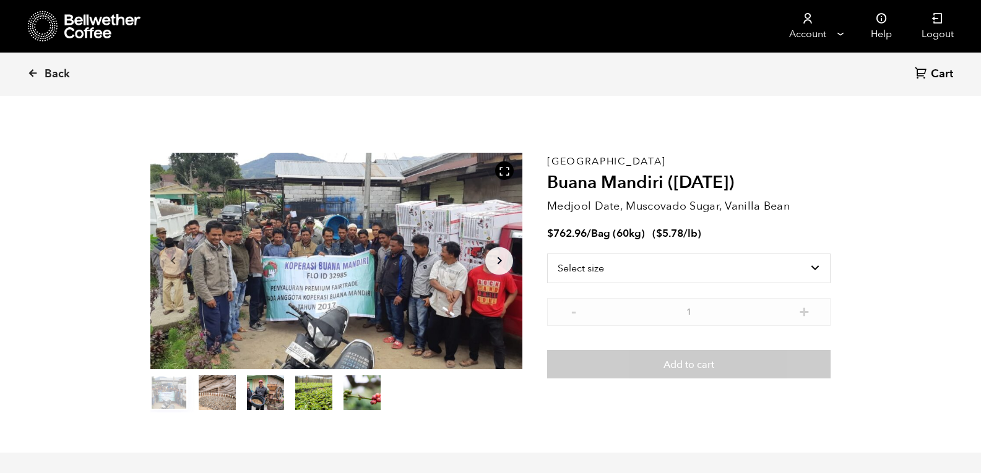
click at [497, 209] on div at bounding box center [336, 261] width 372 height 217
click at [48, 71] on span "Back" at bounding box center [57, 74] width 25 height 15
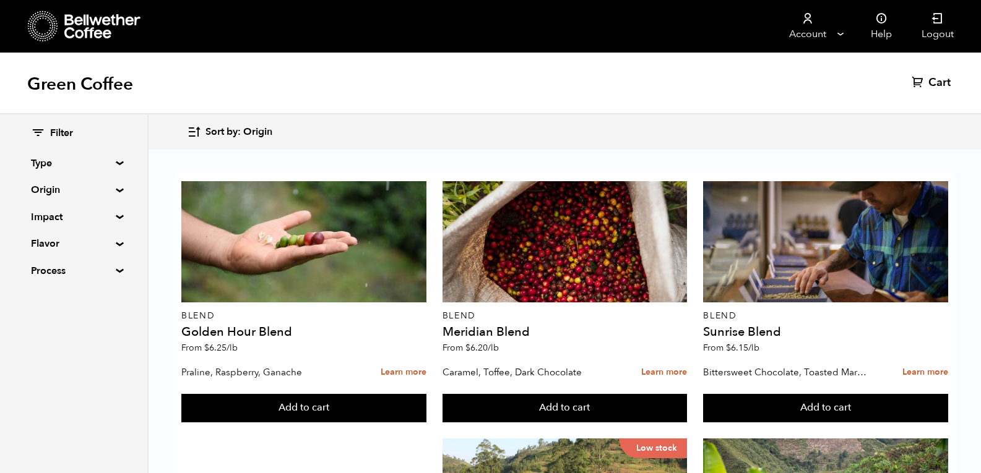
scroll to position [350, 0]
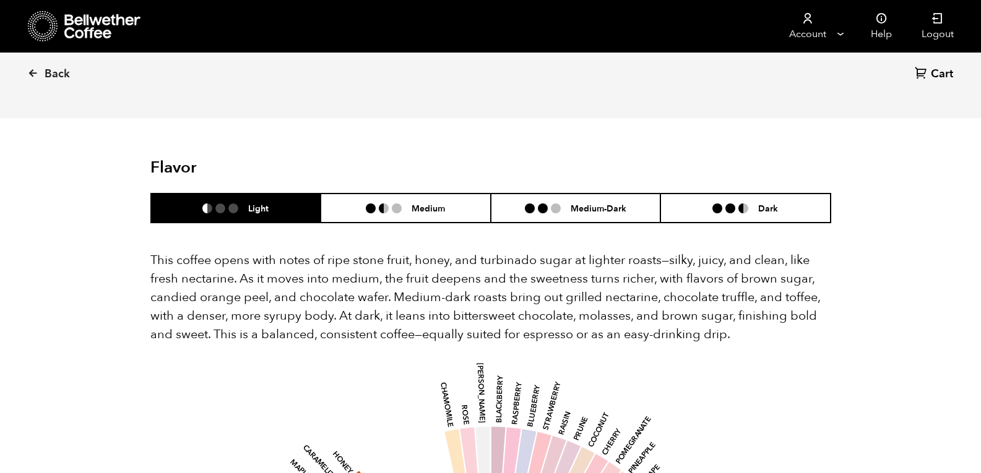
scroll to position [707, 0]
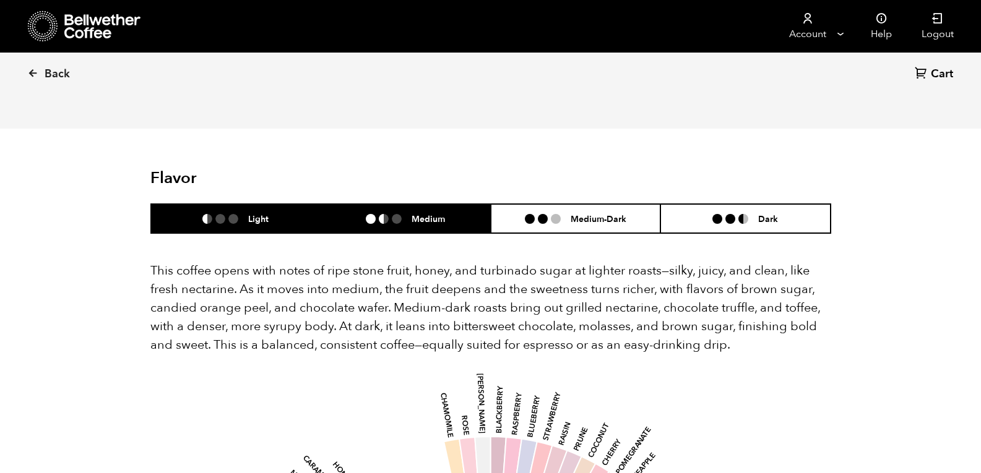
click at [439, 213] on h6 "Medium" at bounding box center [427, 218] width 33 height 11
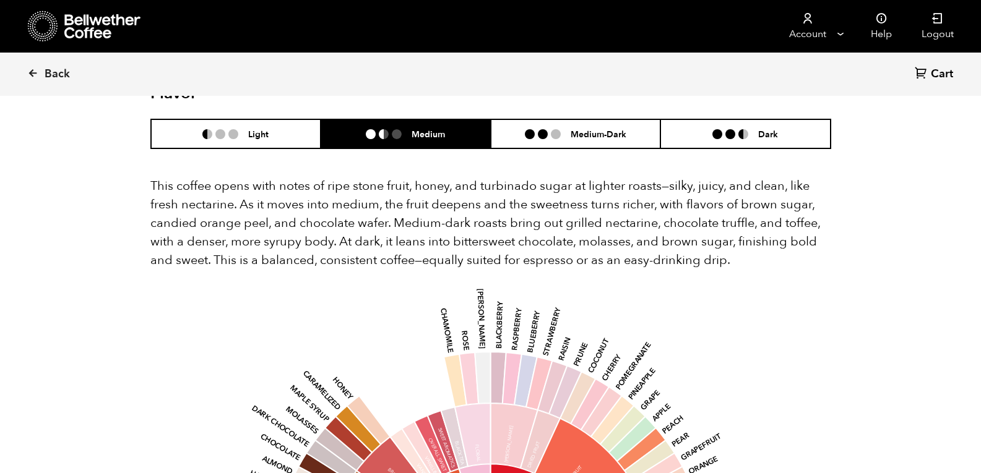
scroll to position [778, 0]
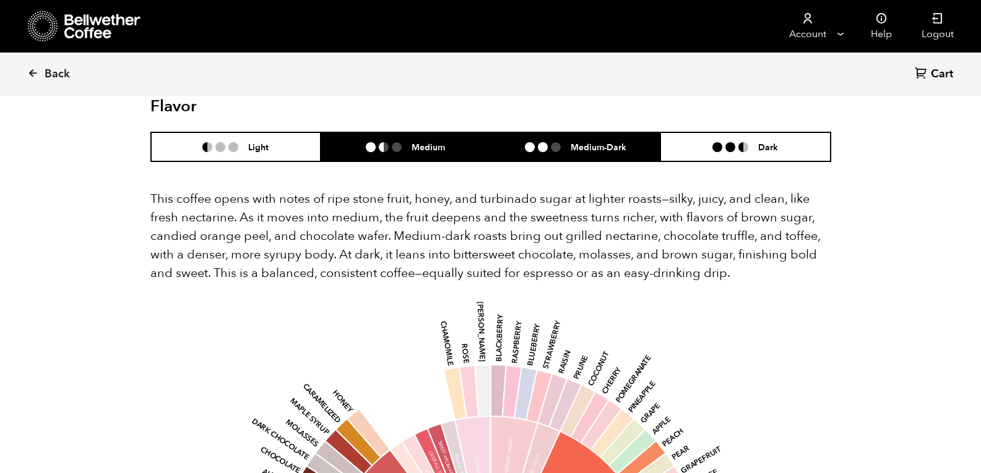
click at [587, 132] on li "Medium-Dark" at bounding box center [576, 146] width 170 height 29
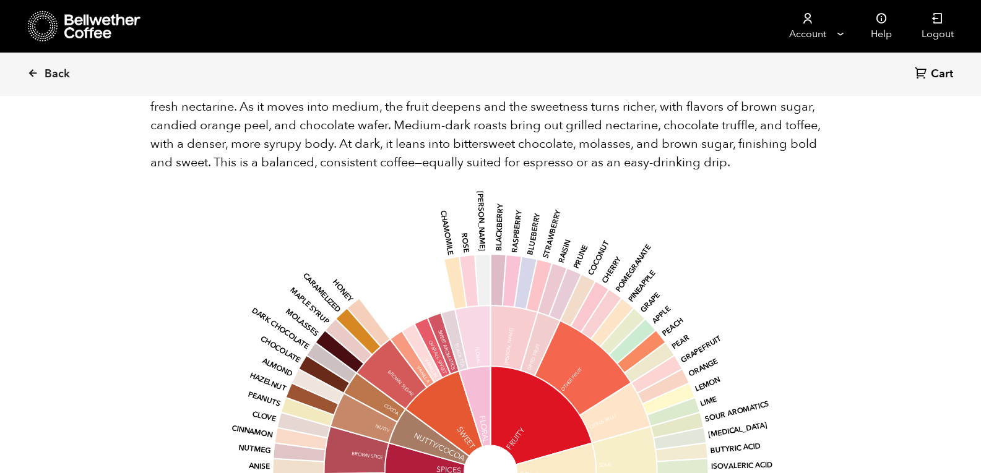
scroll to position [759, 0]
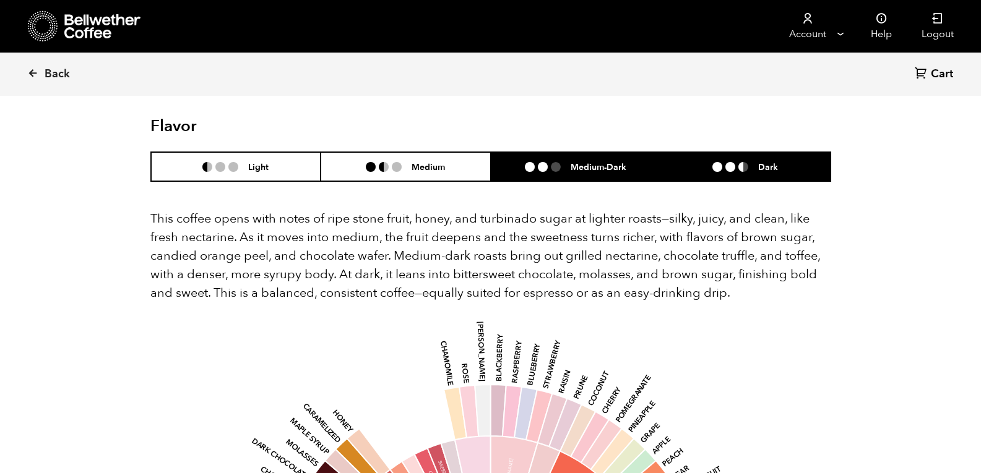
click at [754, 152] on li "Dark" at bounding box center [745, 166] width 170 height 29
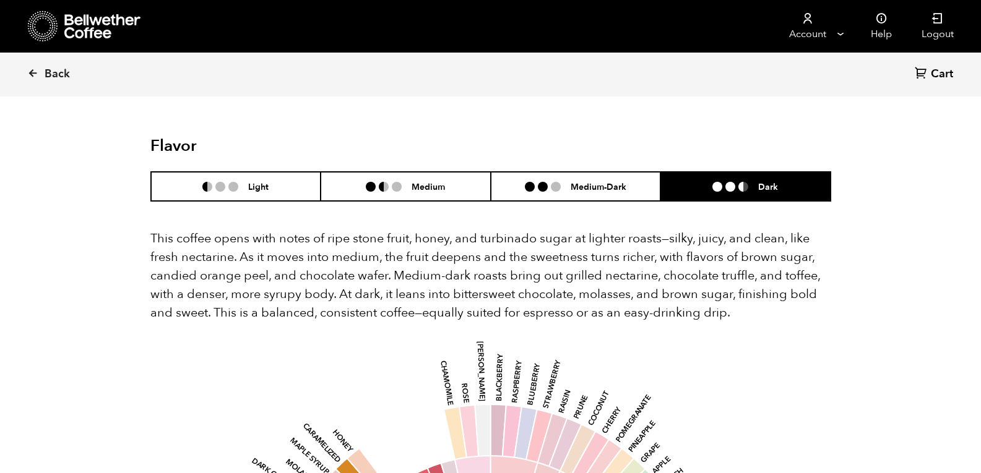
scroll to position [738, 0]
click at [44, 76] on link "Back" at bounding box center [65, 74] width 77 height 42
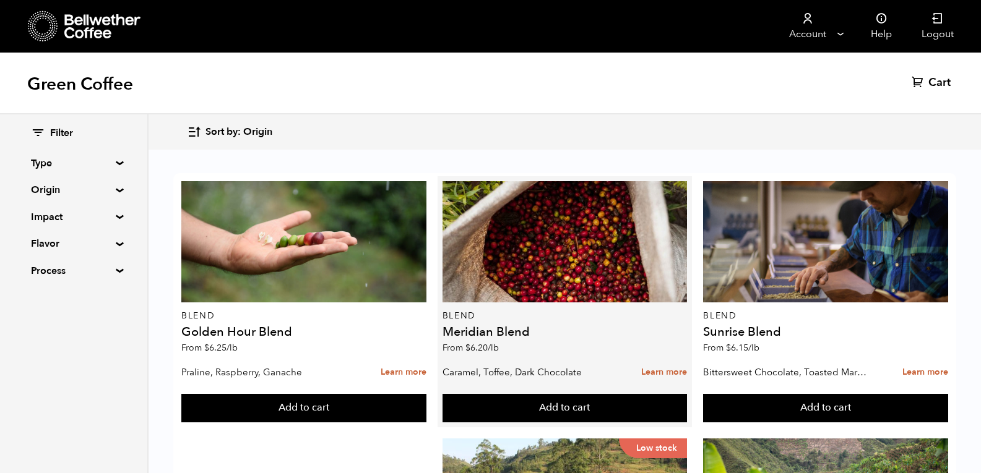
scroll to position [1036, 0]
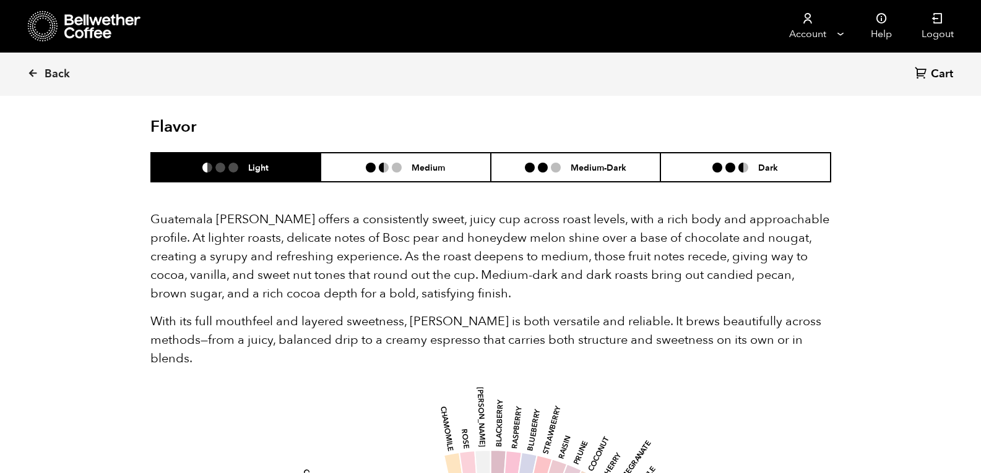
scroll to position [741, 0]
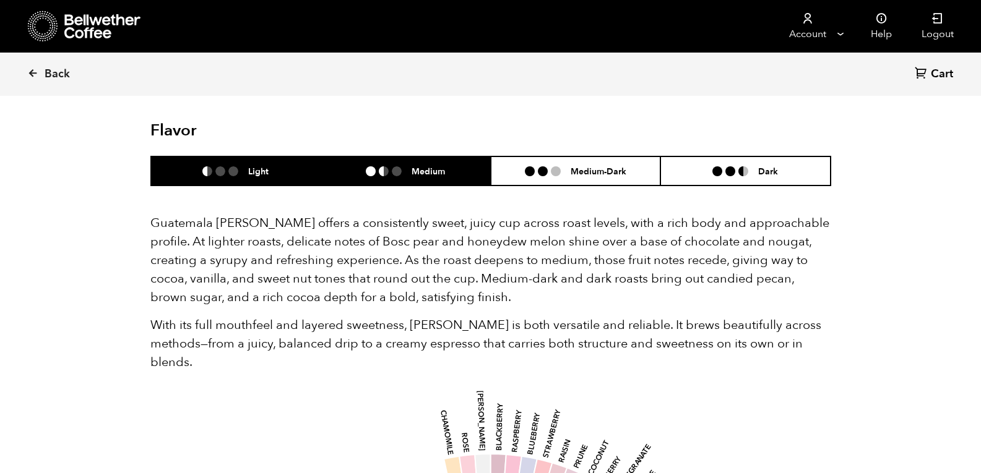
click at [431, 166] on h6 "Medium" at bounding box center [427, 171] width 33 height 11
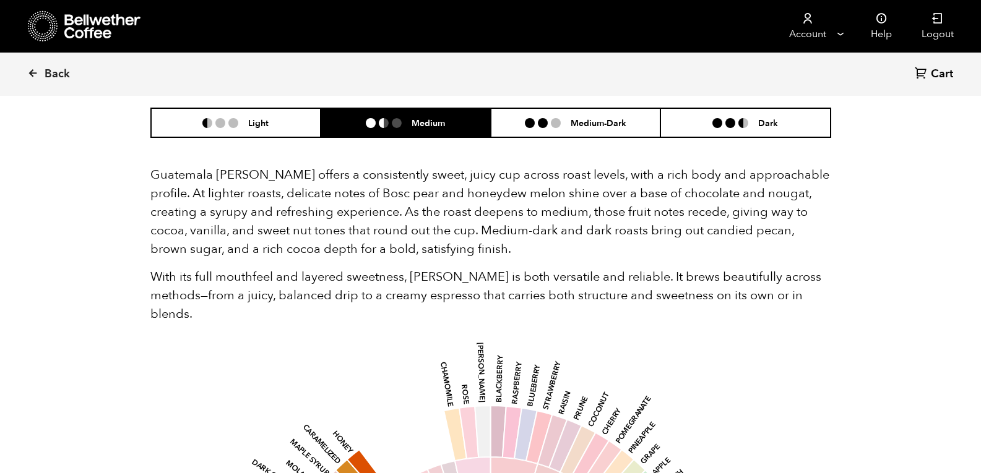
scroll to position [778, 0]
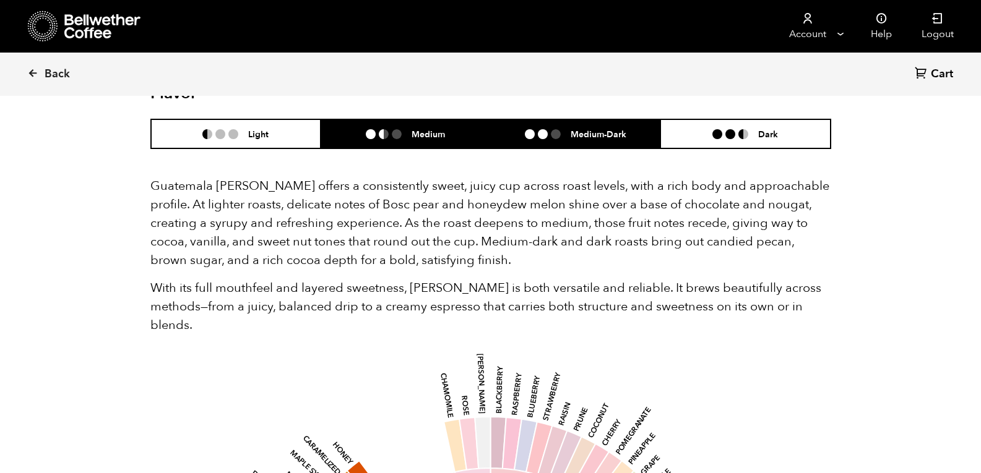
click at [611, 144] on li "Medium-Dark" at bounding box center [576, 133] width 170 height 29
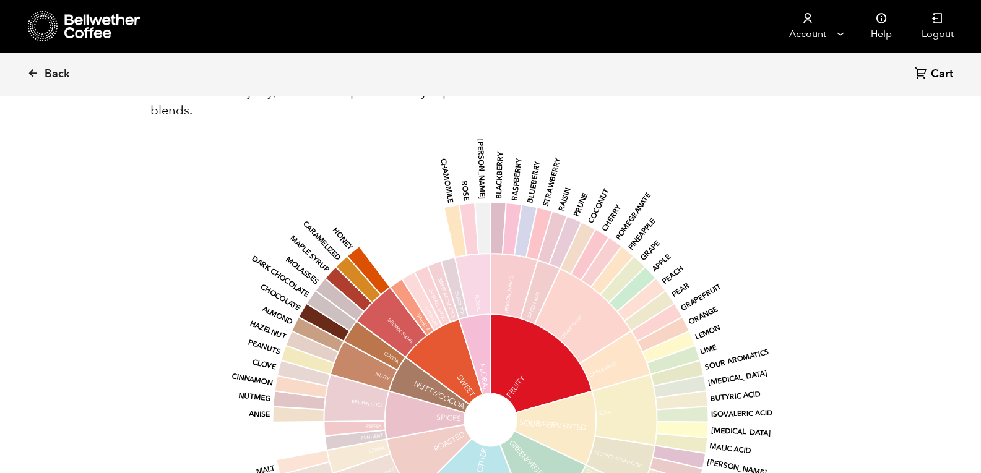
scroll to position [994, 0]
click at [49, 67] on span "Back" at bounding box center [57, 74] width 25 height 15
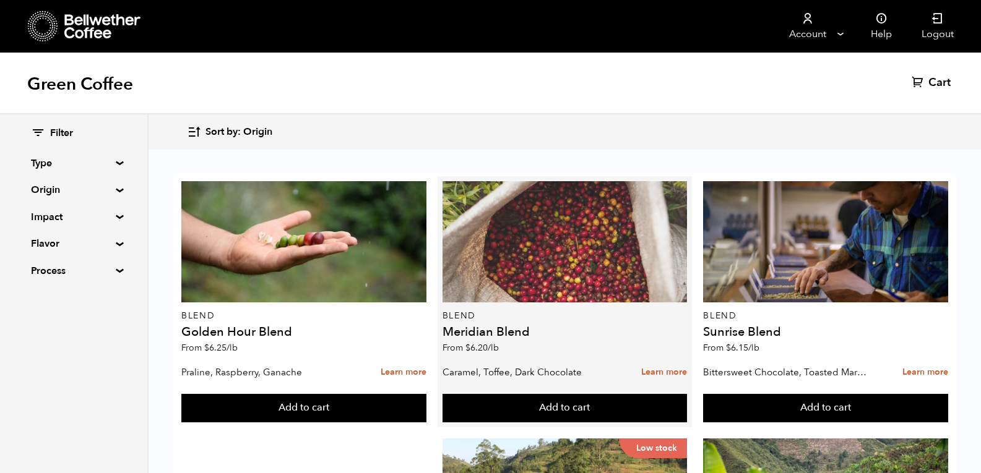
scroll to position [1267, 0]
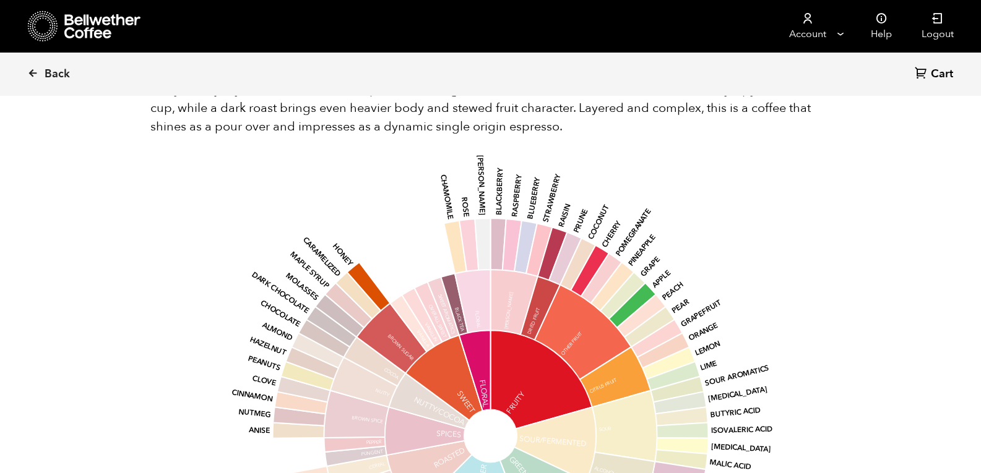
scroll to position [758, 0]
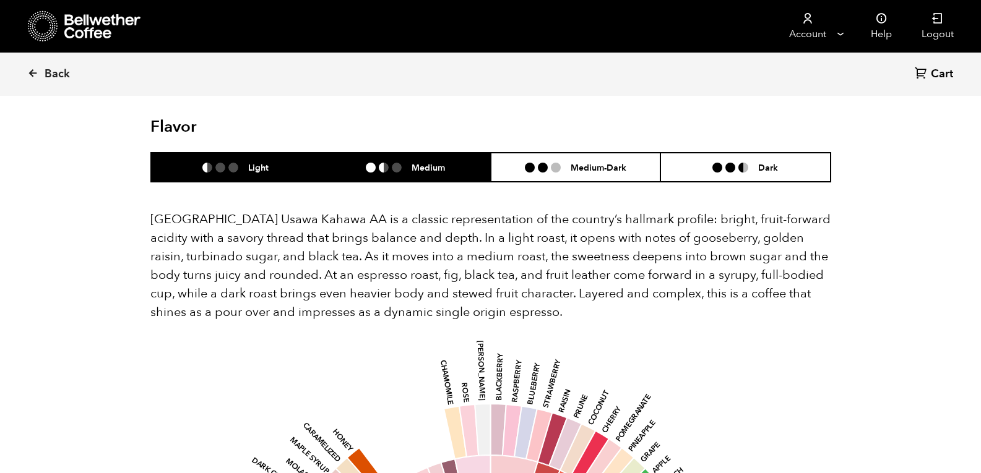
click at [421, 162] on h6 "Medium" at bounding box center [427, 167] width 33 height 11
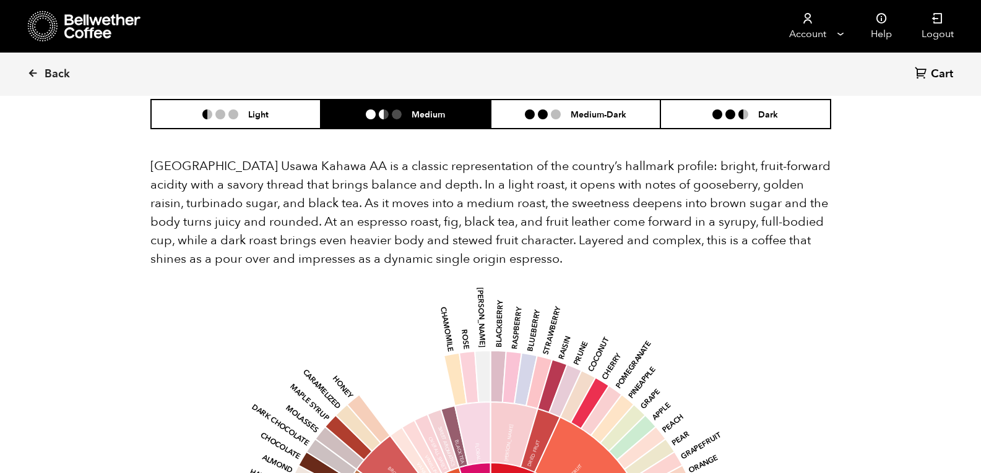
scroll to position [812, 0]
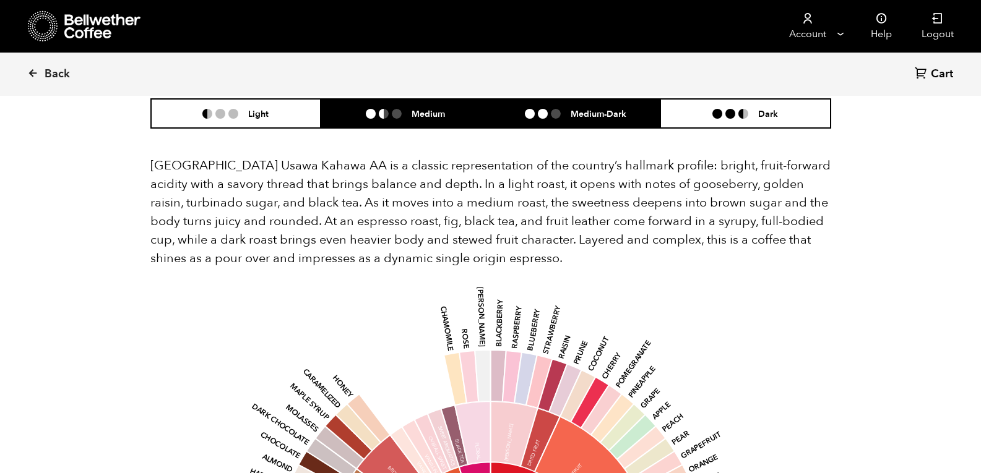
click at [572, 107] on li "Medium-Dark" at bounding box center [576, 113] width 170 height 29
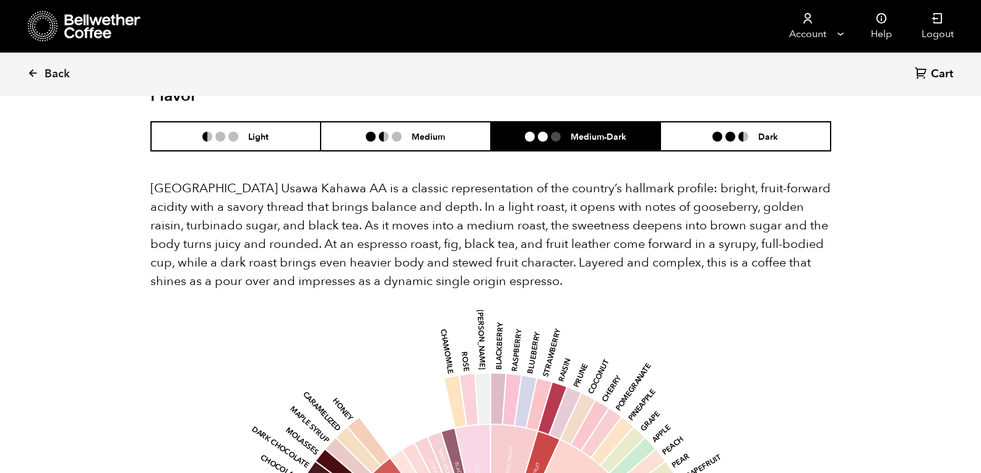
scroll to position [788, 0]
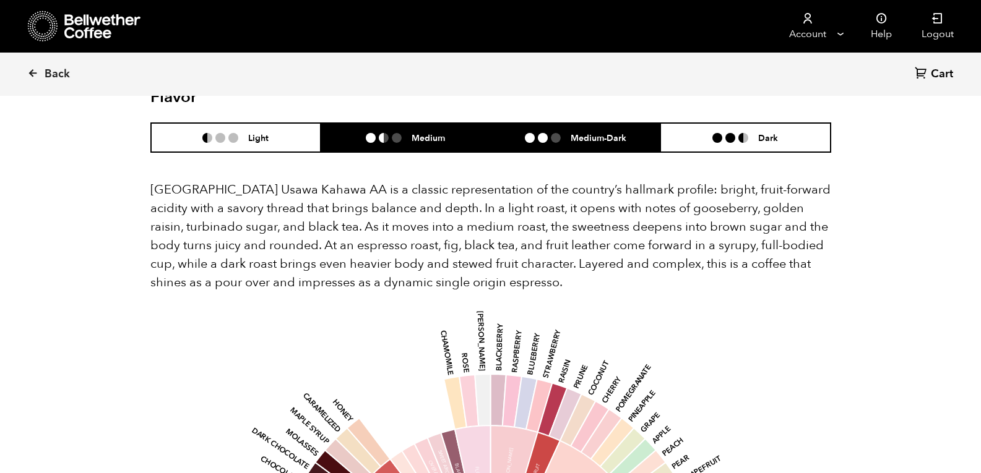
click at [423, 132] on h6 "Medium" at bounding box center [427, 137] width 33 height 11
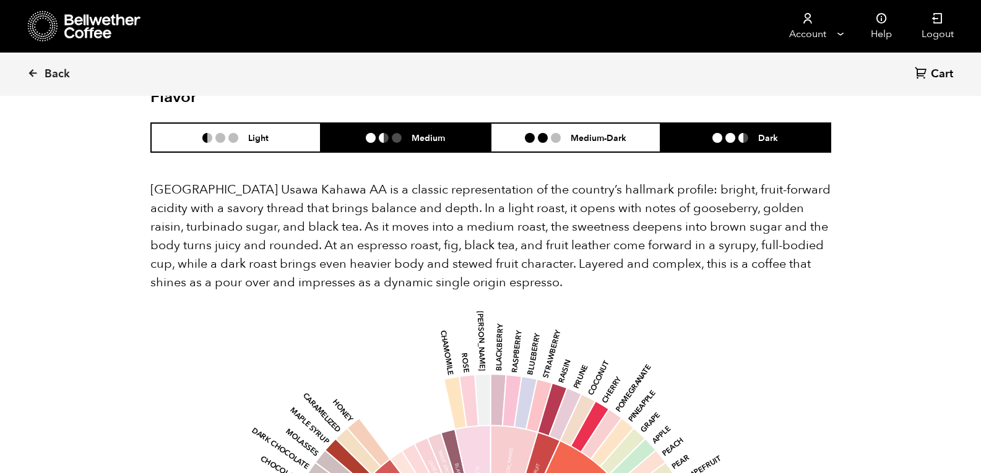
click at [778, 123] on li "Dark" at bounding box center [745, 137] width 170 height 29
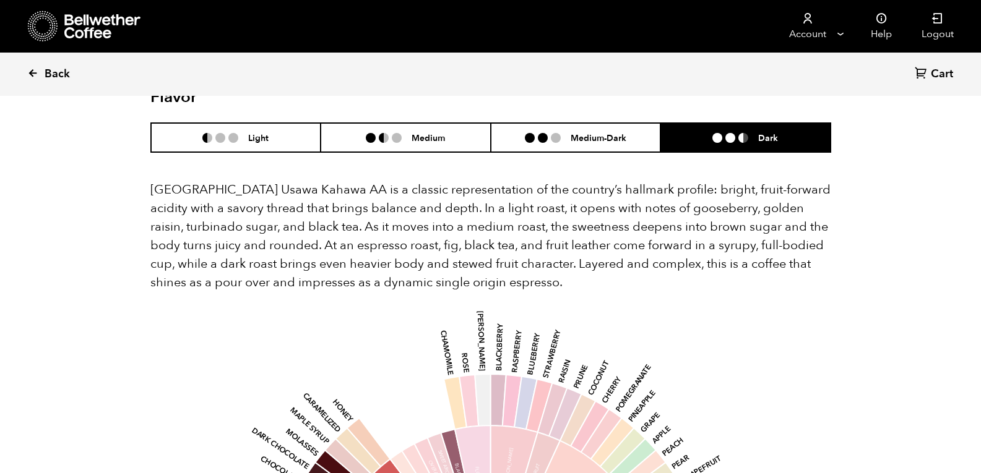
click at [49, 71] on span "Back" at bounding box center [57, 74] width 25 height 15
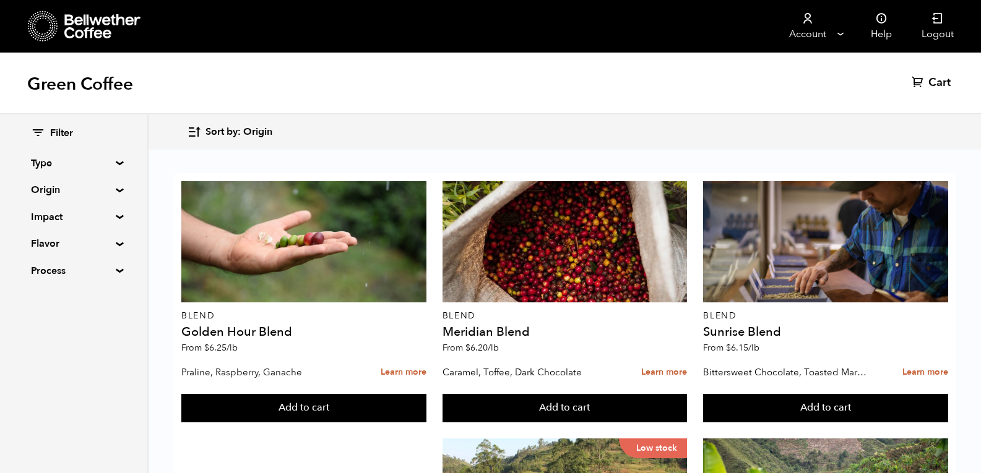
scroll to position [95, 0]
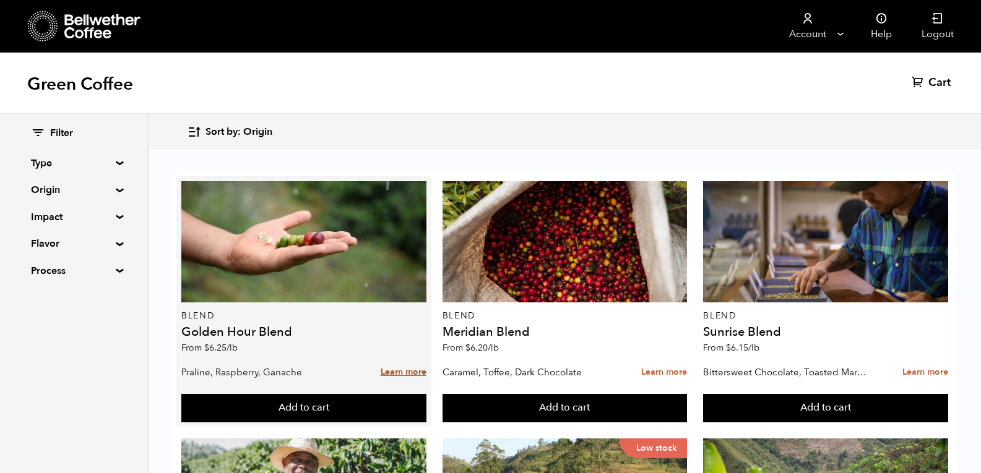
click at [403, 359] on link "Learn more" at bounding box center [404, 372] width 46 height 27
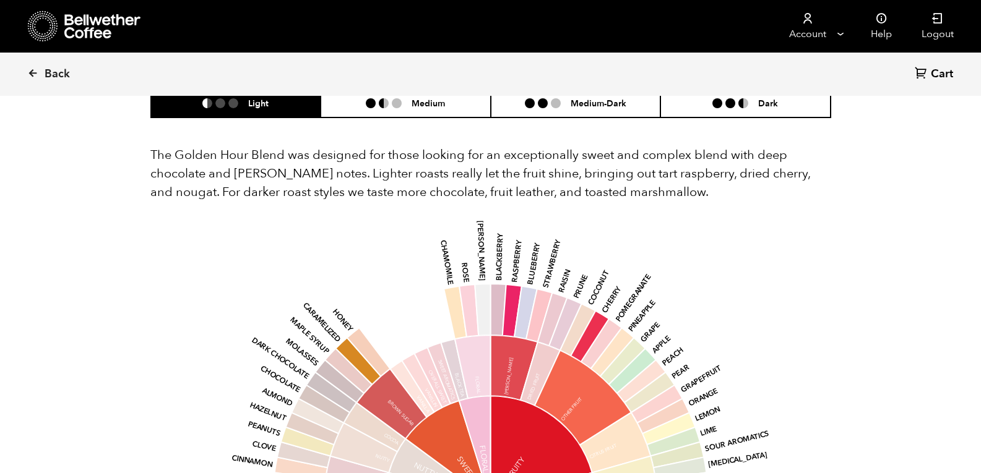
scroll to position [676, 0]
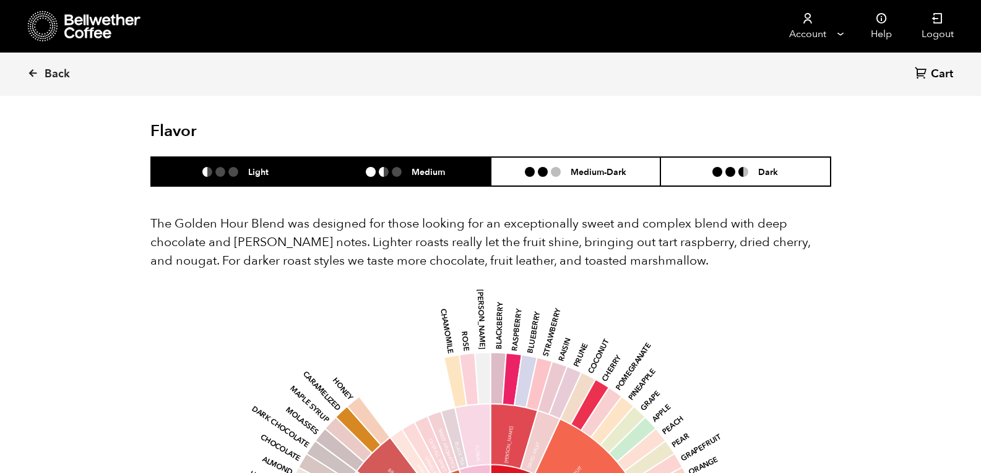
click at [460, 162] on li "Medium" at bounding box center [406, 171] width 170 height 29
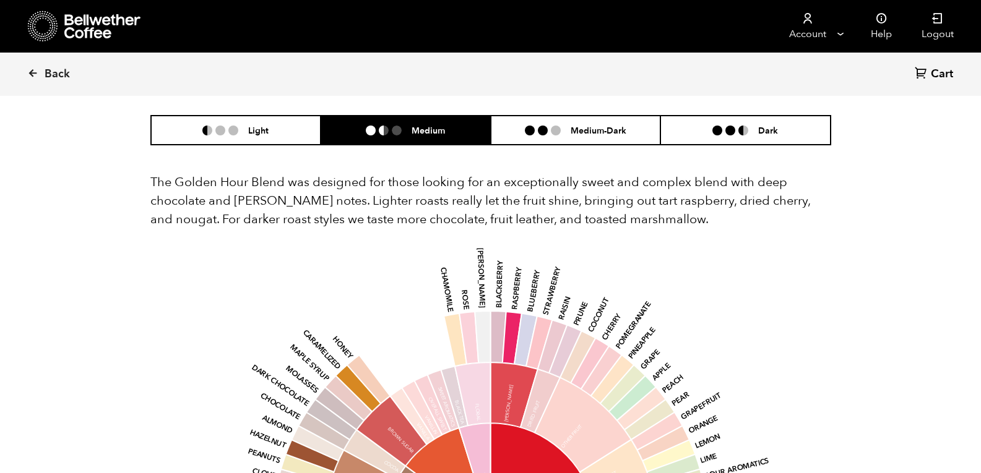
scroll to position [716, 0]
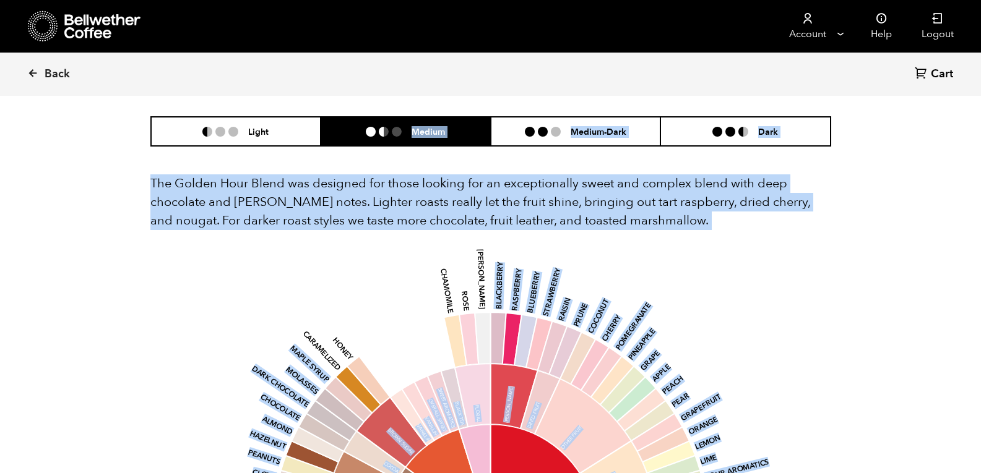
drag, startPoint x: 269, startPoint y: 140, endPoint x: 226, endPoint y: 261, distance: 128.2
click at [226, 261] on div "Flavor Light Medium Medium-Dark Dark The Golden Hour Blend was designed for tho…" at bounding box center [490, 438] width 681 height 712
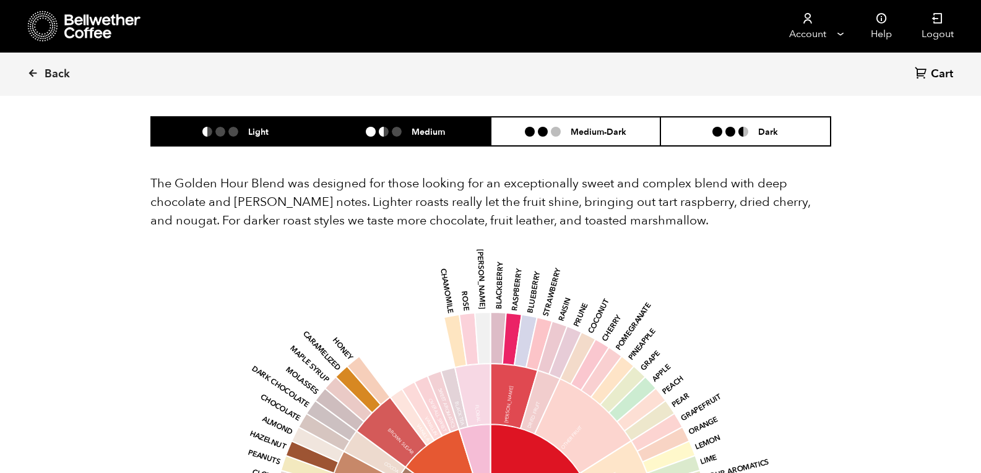
click at [257, 127] on h6 "Light" at bounding box center [258, 131] width 20 height 11
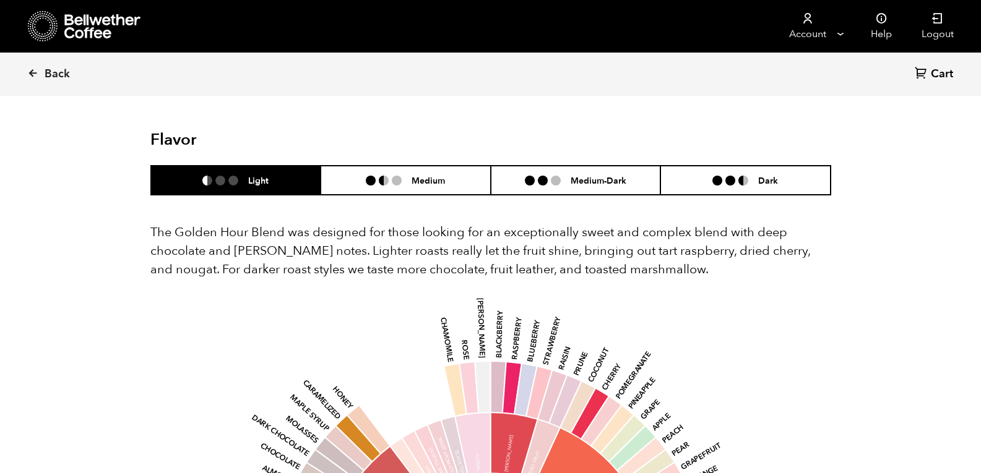
scroll to position [666, 0]
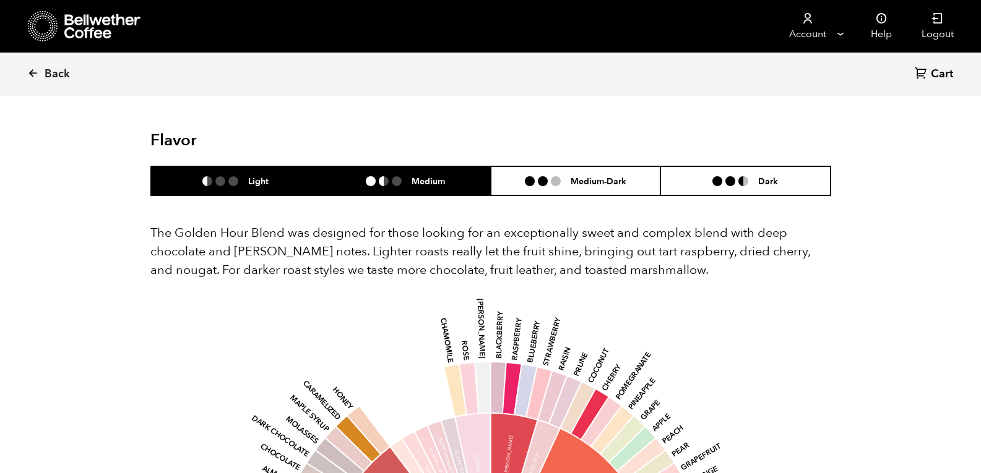
click at [437, 184] on h6 "Medium" at bounding box center [427, 181] width 33 height 11
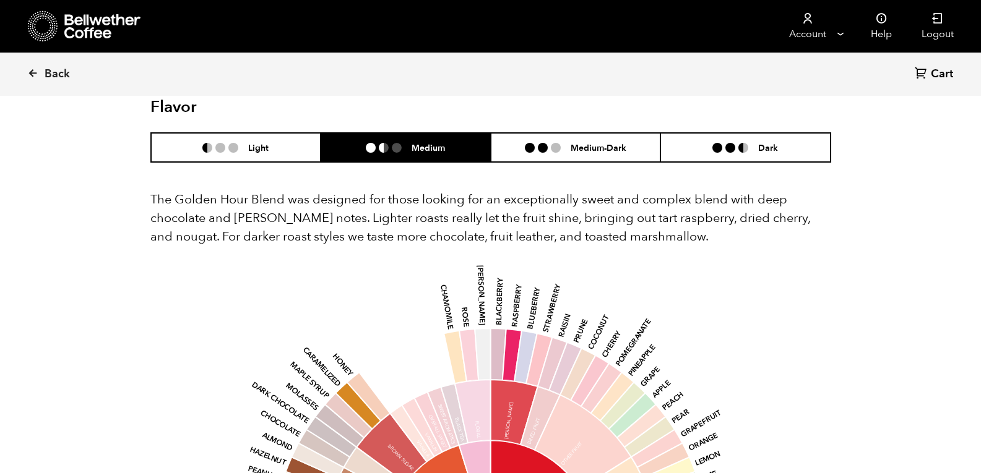
scroll to position [699, 0]
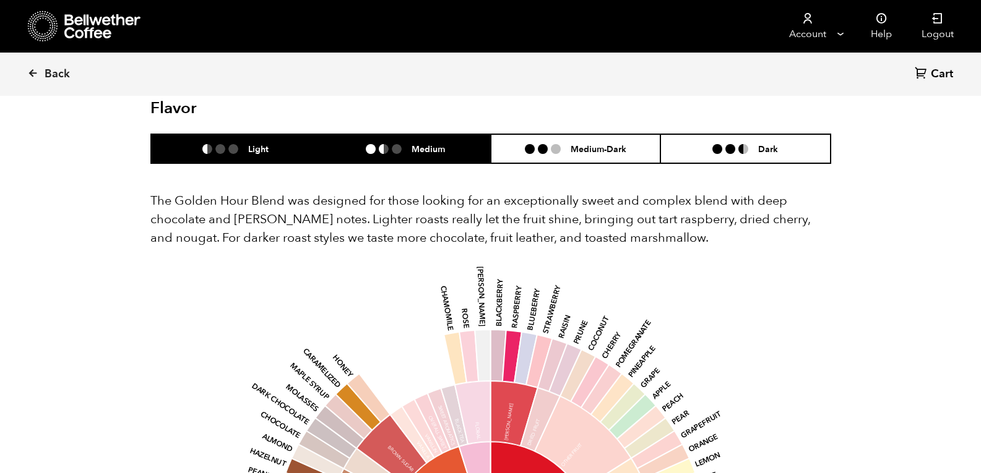
click at [263, 153] on h6 "Light" at bounding box center [258, 149] width 20 height 11
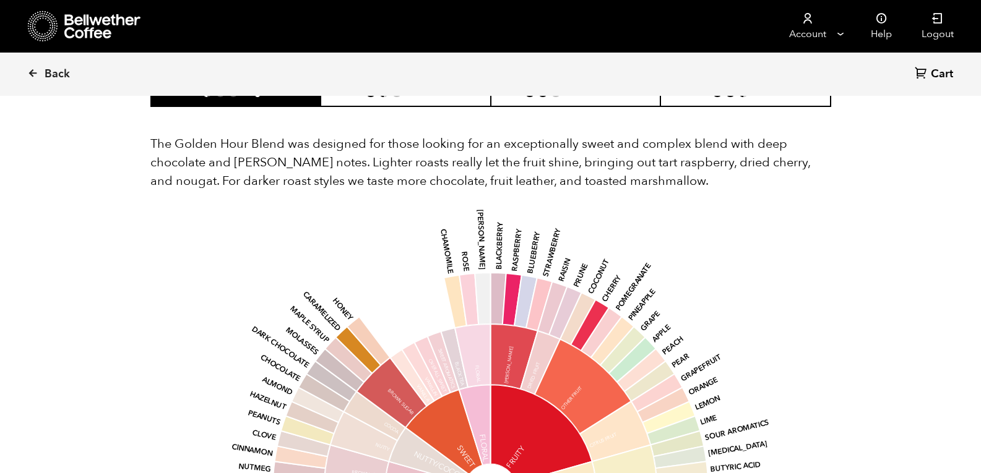
scroll to position [756, 0]
click at [58, 74] on span "Back" at bounding box center [57, 74] width 25 height 15
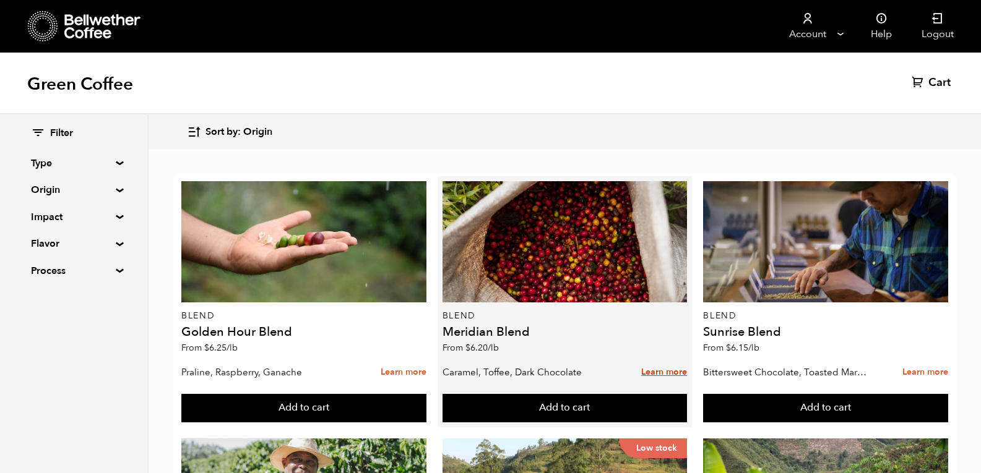
click at [653, 370] on link "Learn more" at bounding box center [664, 372] width 46 height 27
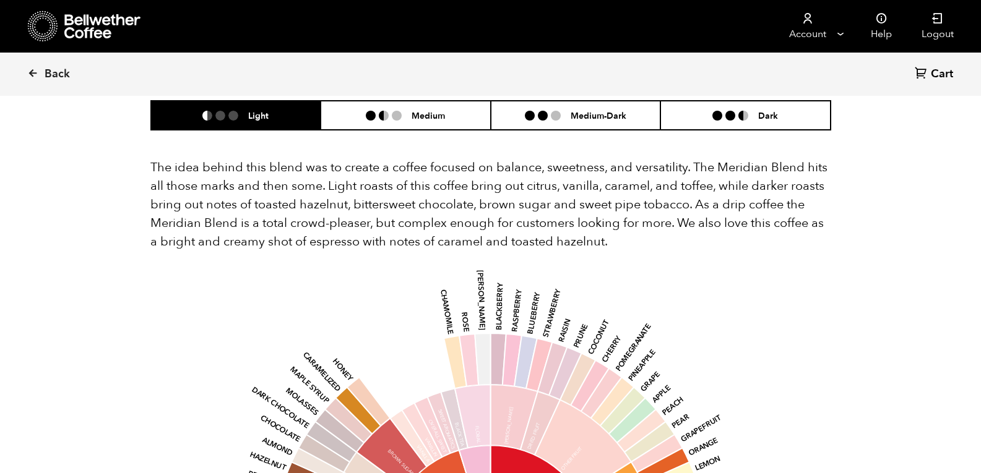
scroll to position [742, 0]
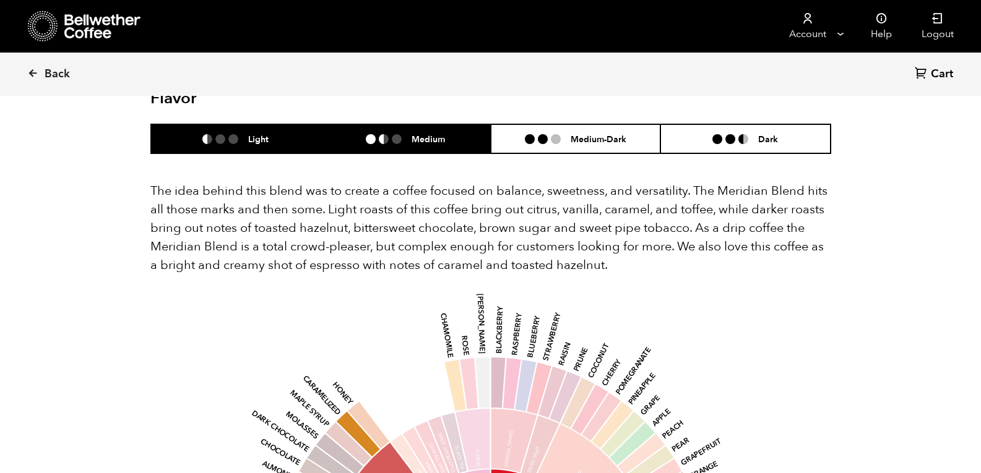
click at [449, 124] on li "Medium" at bounding box center [406, 138] width 170 height 29
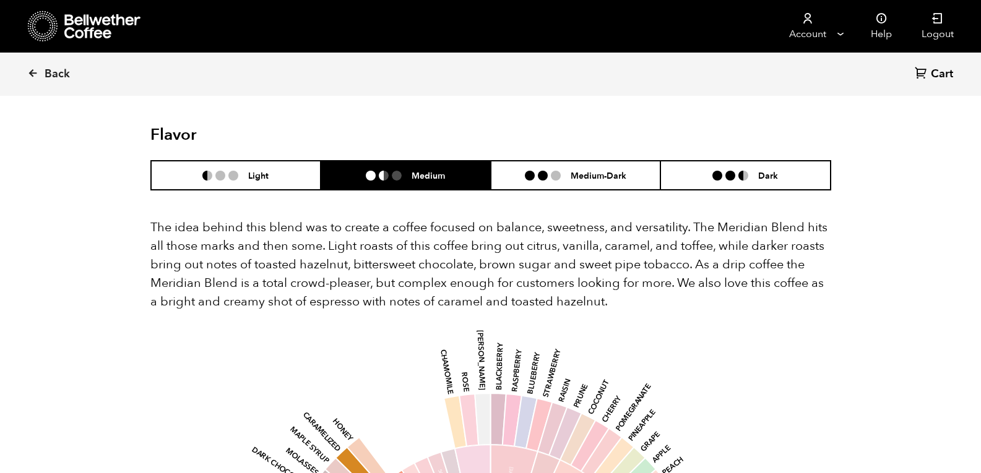
scroll to position [691, 0]
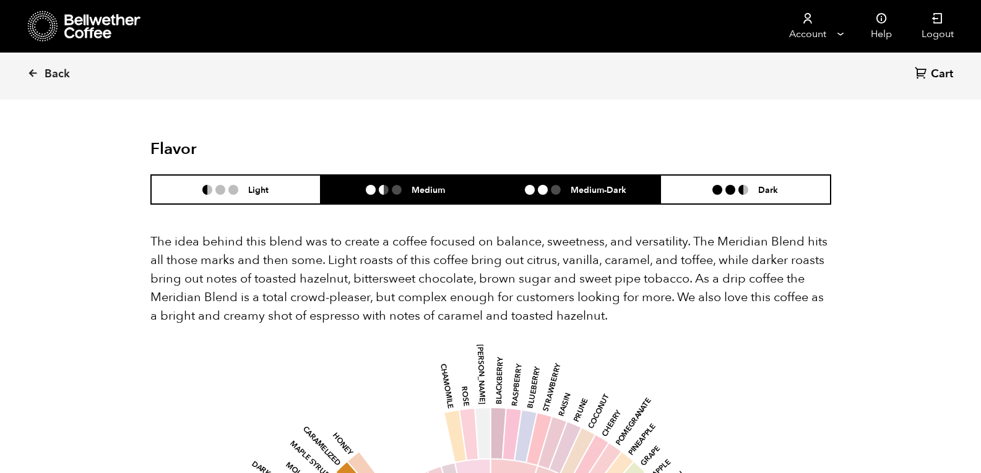
click at [566, 185] on ul at bounding box center [548, 190] width 46 height 10
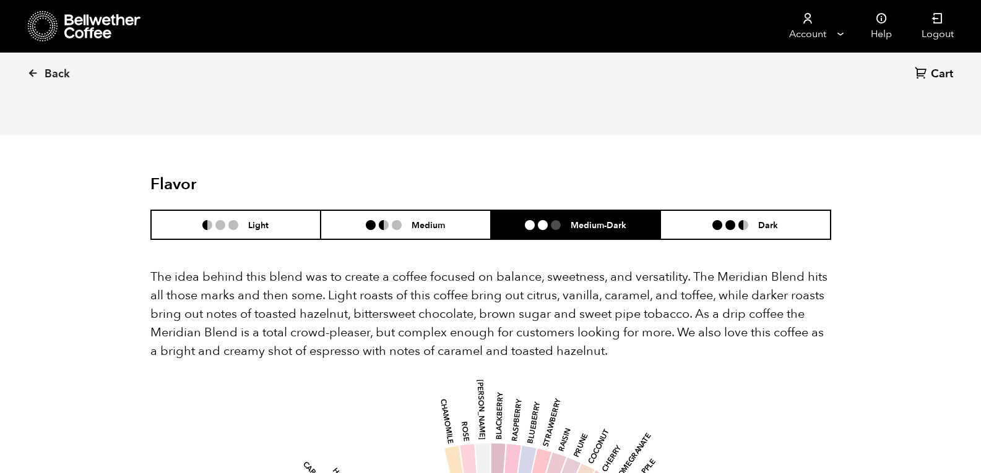
scroll to position [895, 0]
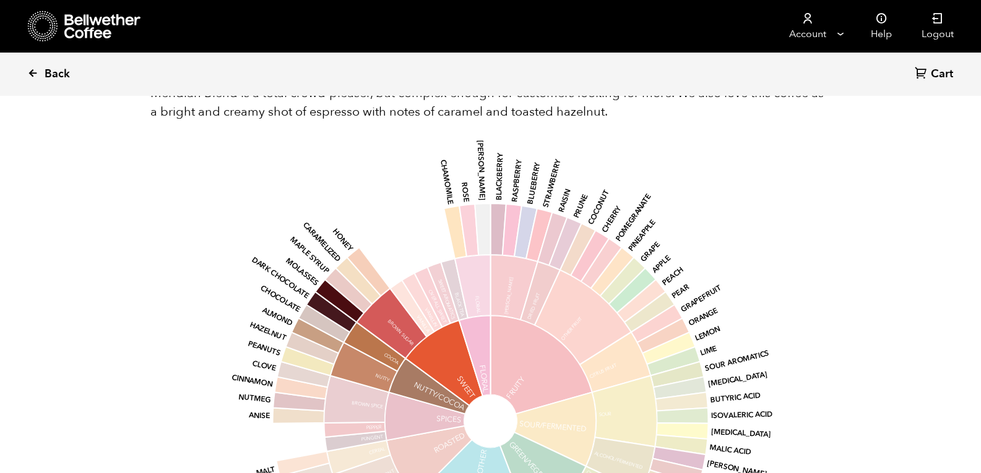
click at [53, 72] on span "Back" at bounding box center [57, 74] width 25 height 15
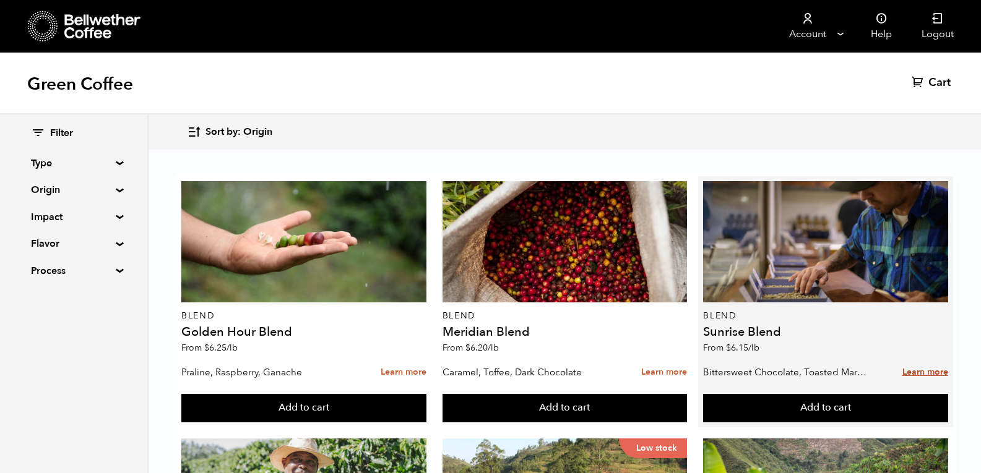
click at [918, 372] on link "Learn more" at bounding box center [925, 372] width 46 height 27
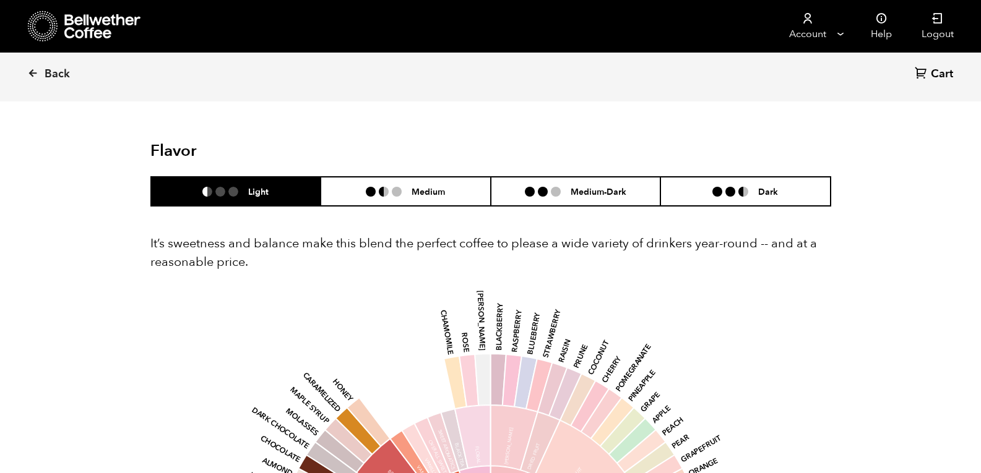
scroll to position [736, 0]
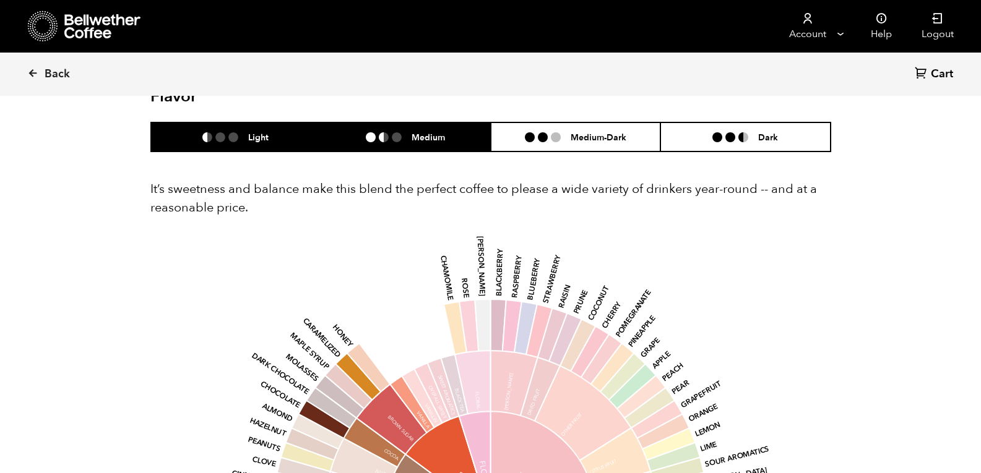
click at [451, 133] on li "Medium" at bounding box center [406, 137] width 170 height 29
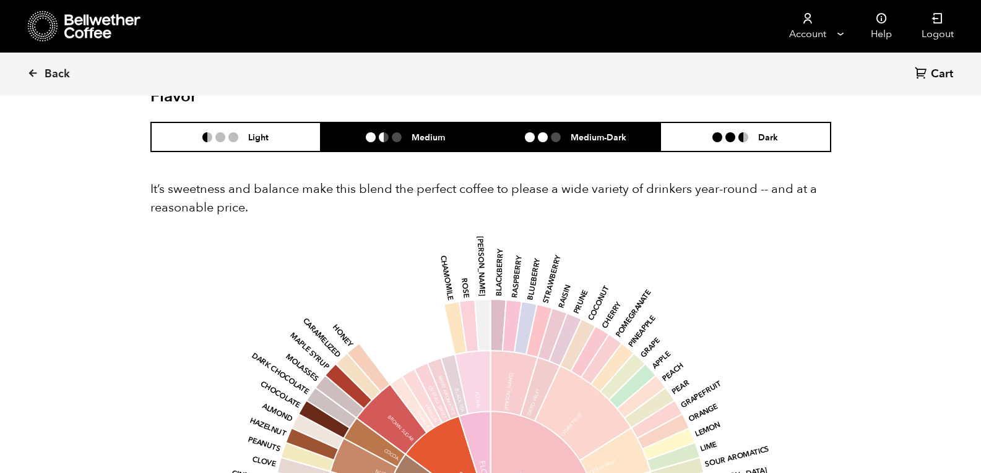
click at [566, 142] on div "Medium-Dark" at bounding box center [575, 137] width 101 height 11
click at [478, 132] on li "Medium" at bounding box center [406, 137] width 170 height 29
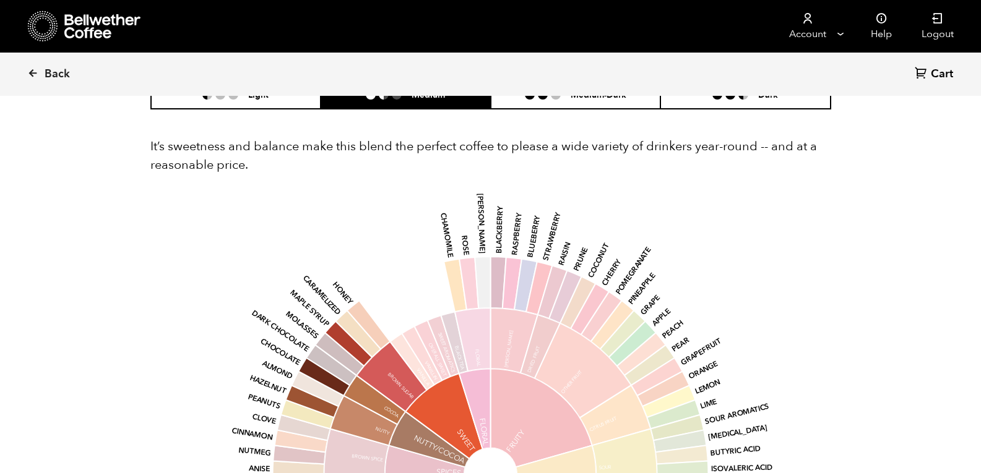
scroll to position [779, 0]
click at [567, 101] on li "Medium-Dark" at bounding box center [576, 93] width 170 height 29
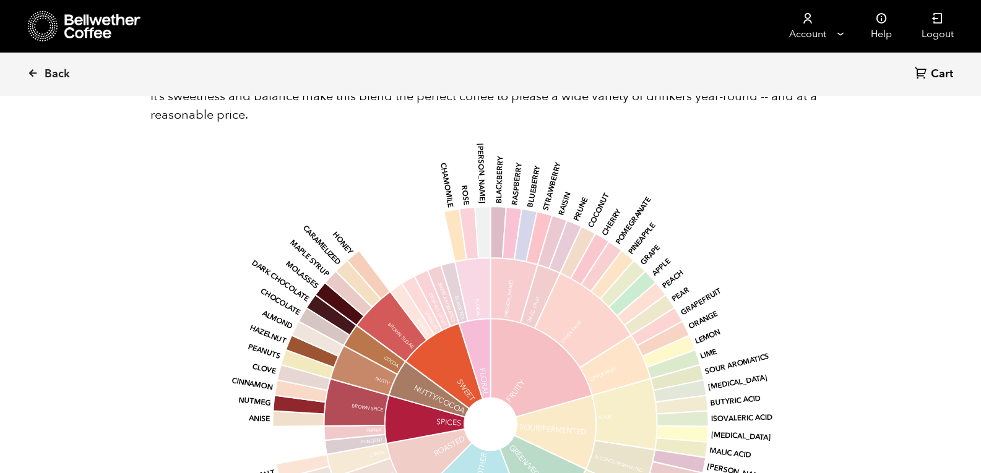
scroll to position [829, 0]
click at [41, 72] on link "Back" at bounding box center [65, 74] width 77 height 42
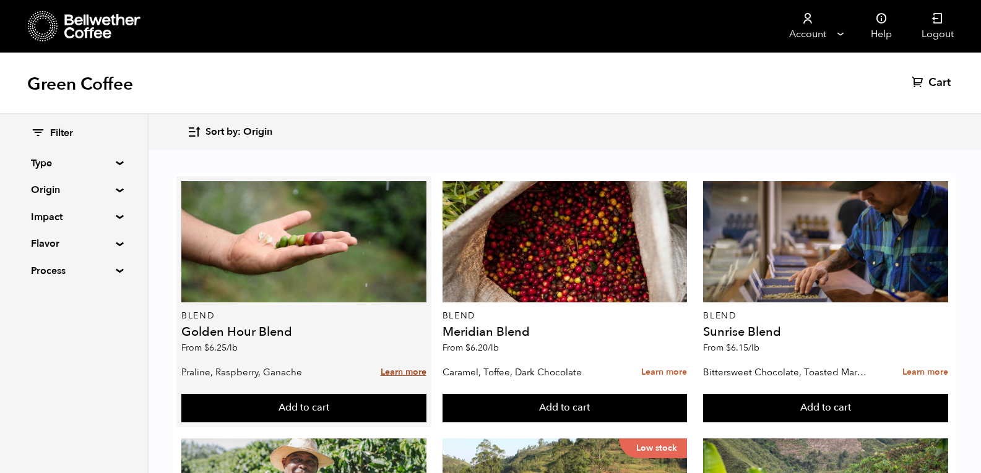
click at [410, 375] on link "Learn more" at bounding box center [404, 372] width 46 height 27
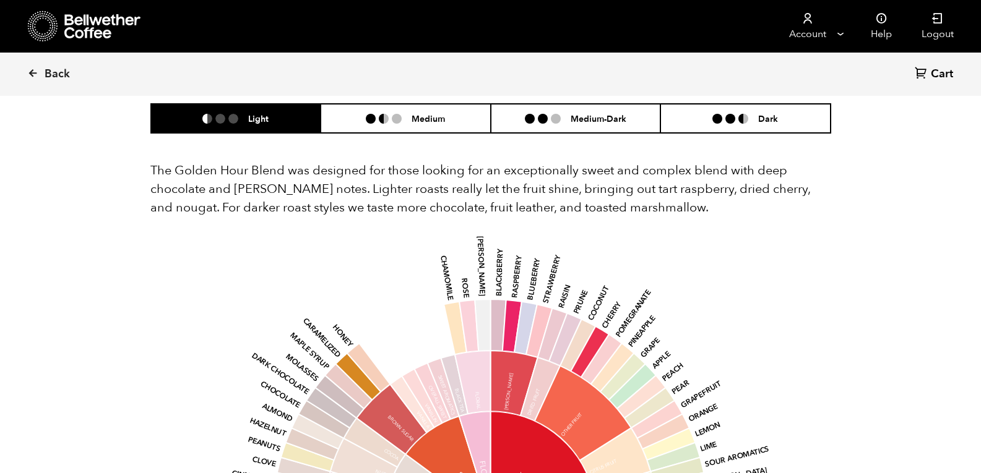
scroll to position [728, 0]
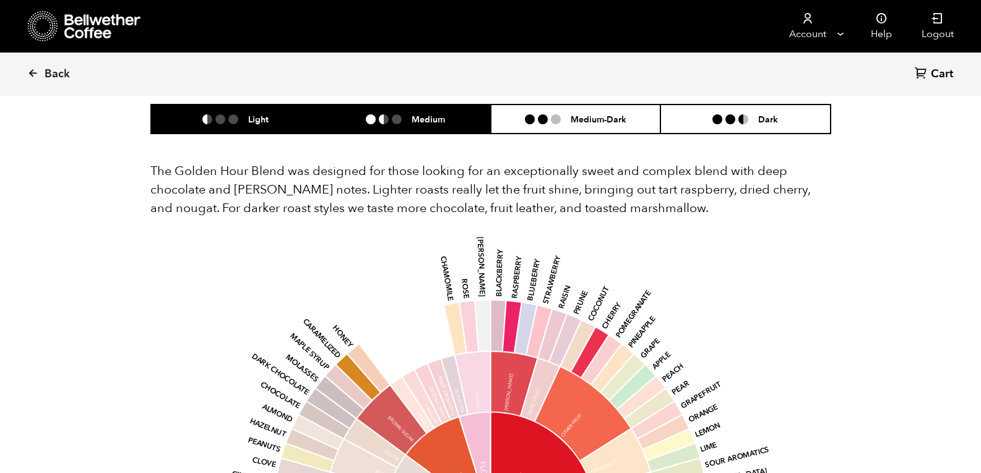
click at [419, 120] on h6 "Medium" at bounding box center [427, 119] width 33 height 11
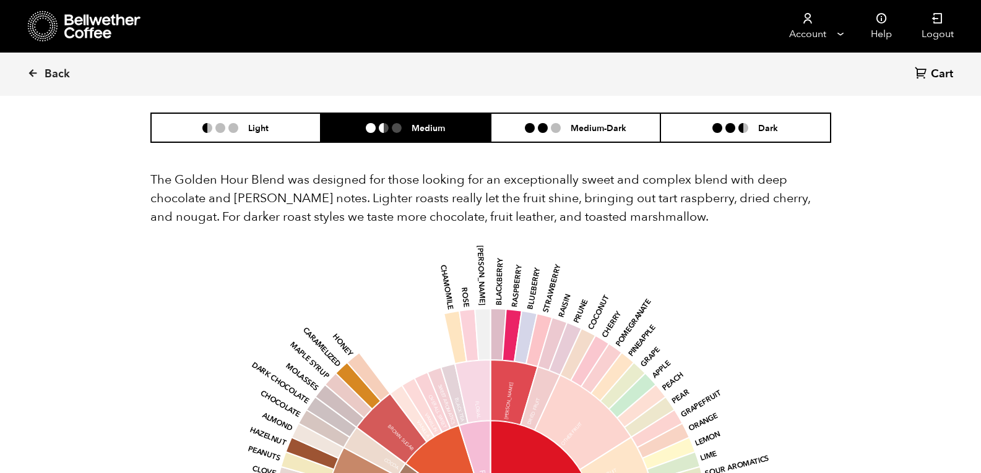
scroll to position [719, 0]
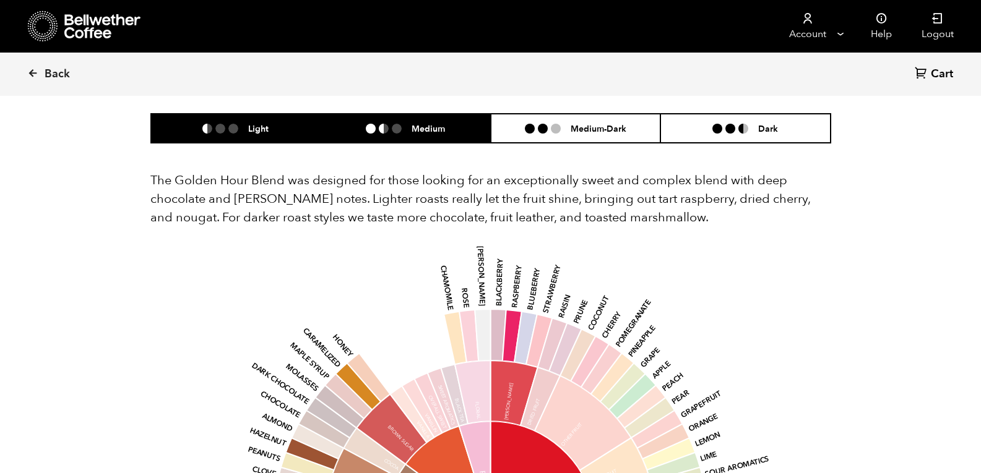
click at [252, 136] on li "Light" at bounding box center [236, 128] width 170 height 29
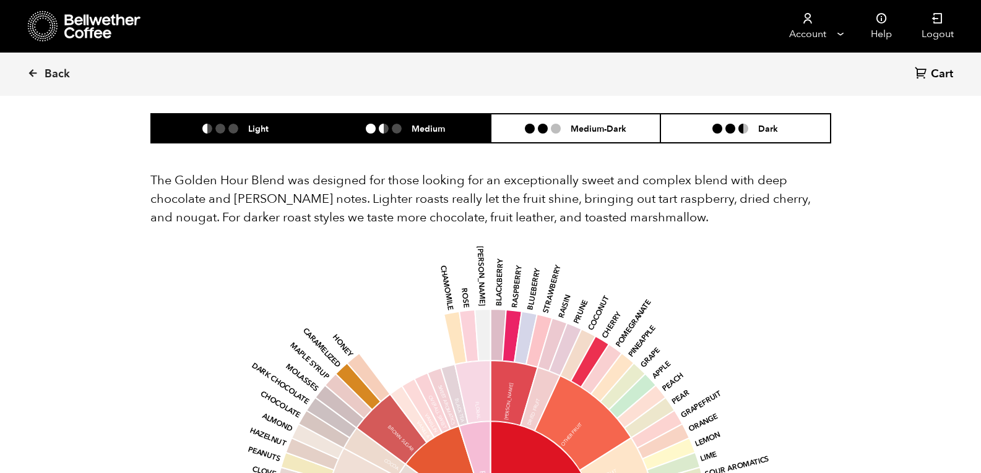
click at [379, 123] on li "Medium" at bounding box center [406, 128] width 170 height 29
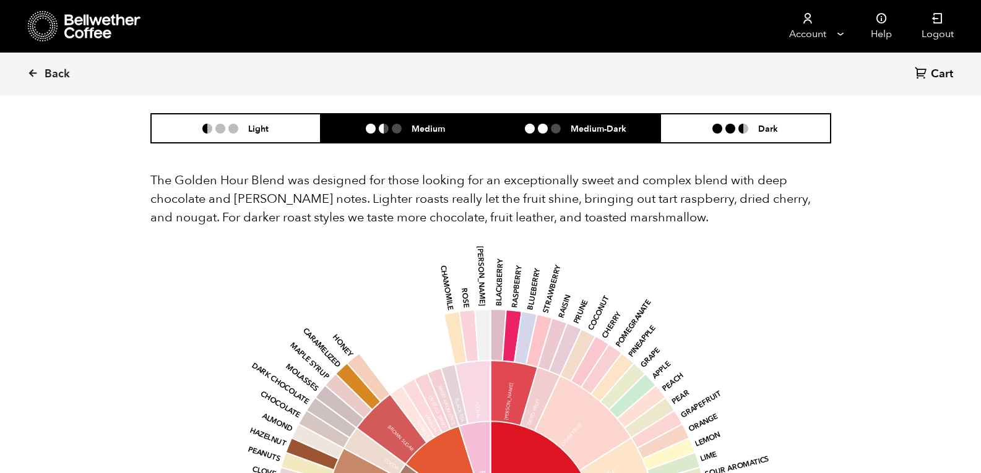
click at [544, 126] on li at bounding box center [543, 129] width 10 height 10
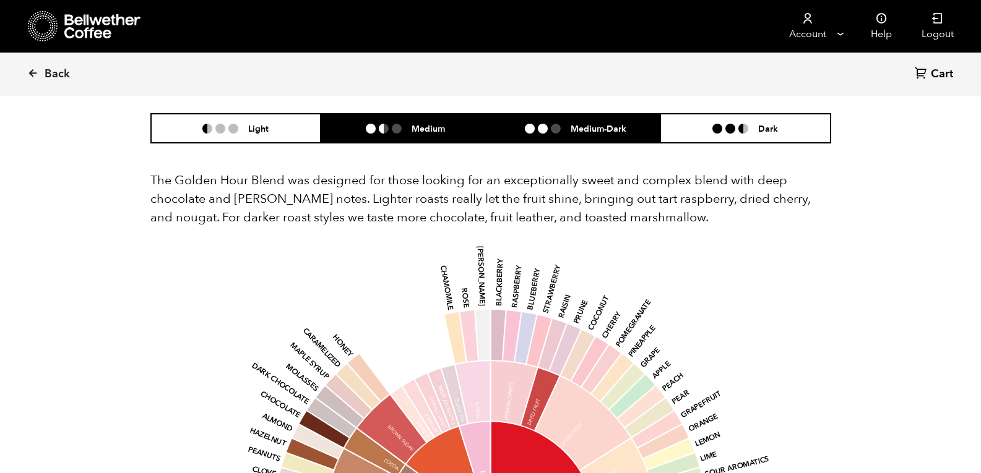
click at [444, 126] on h6 "Medium" at bounding box center [427, 128] width 33 height 11
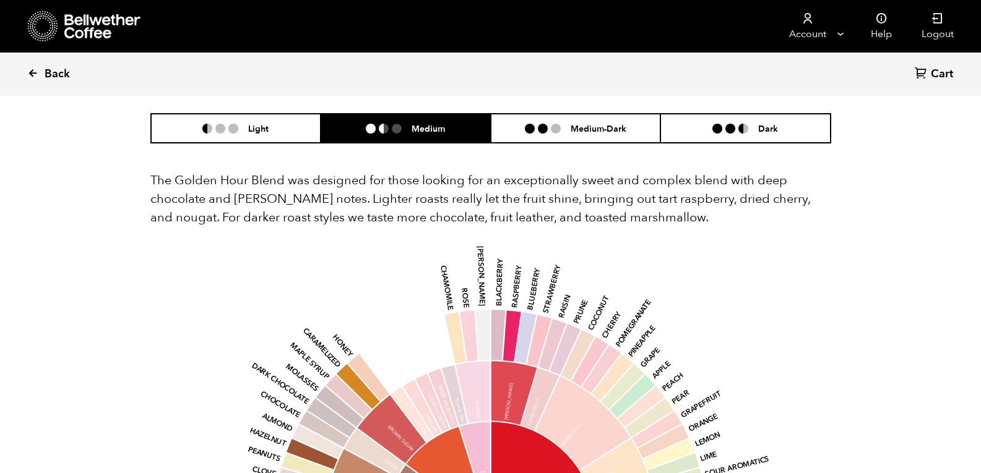
click at [42, 68] on link "Back" at bounding box center [65, 74] width 77 height 42
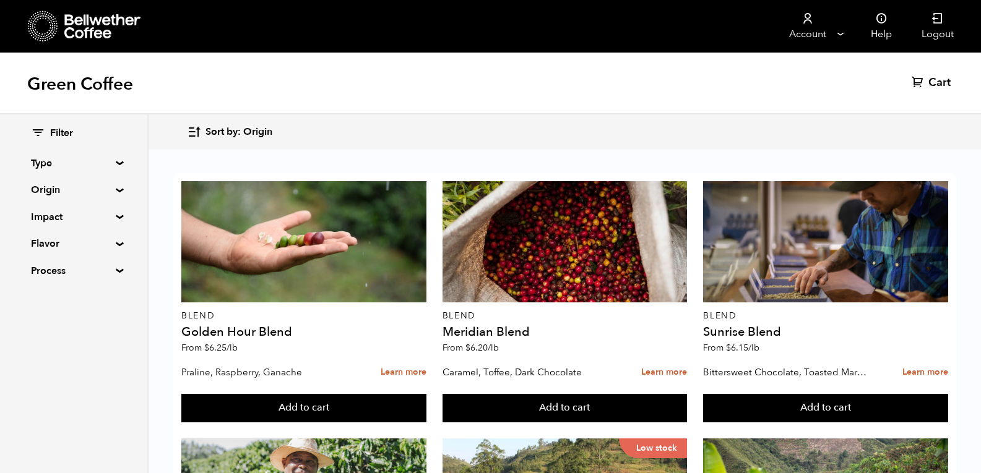
click at [116, 191] on summary "Origin" at bounding box center [73, 190] width 85 height 15
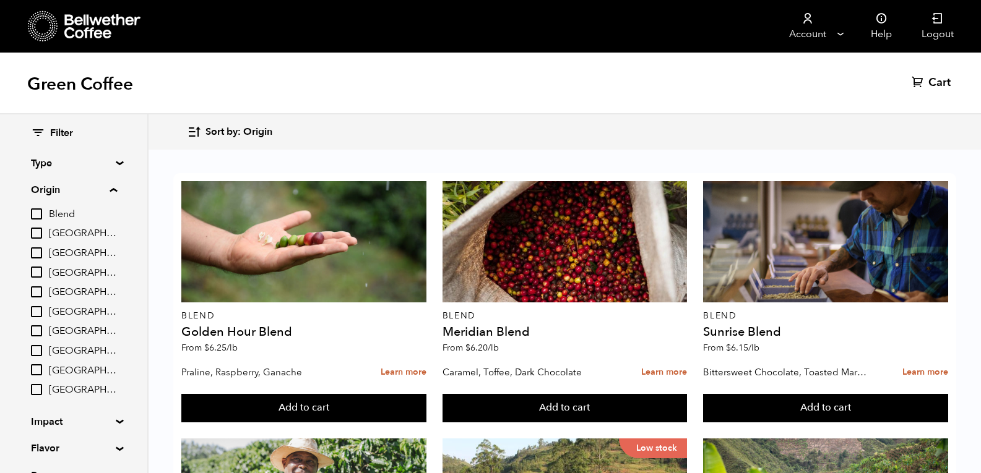
click at [113, 164] on summary "Type" at bounding box center [73, 163] width 85 height 15
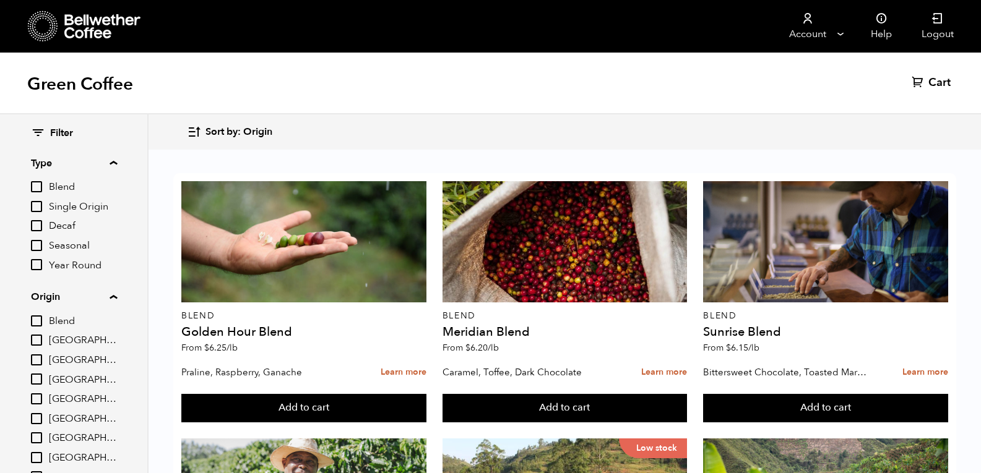
click at [35, 226] on input "Decaf" at bounding box center [36, 225] width 11 height 11
checkbox input "true"
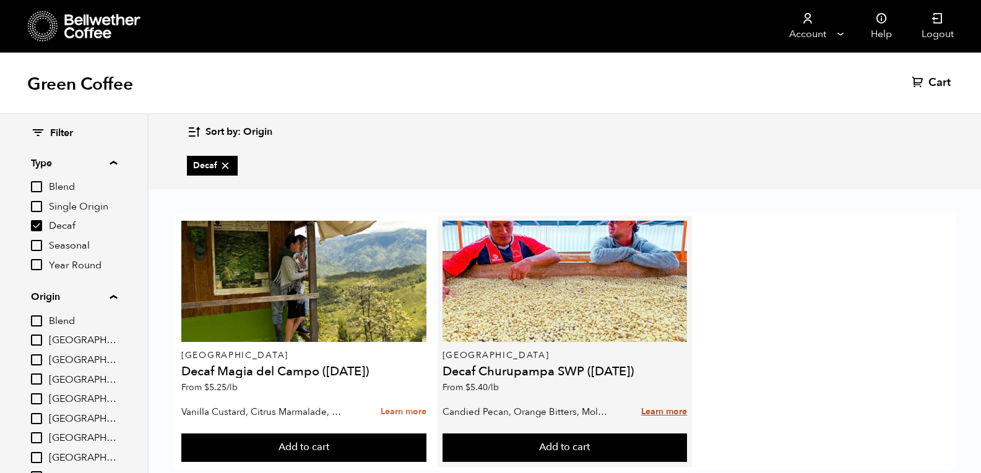
click at [664, 412] on link "Learn more" at bounding box center [664, 412] width 46 height 27
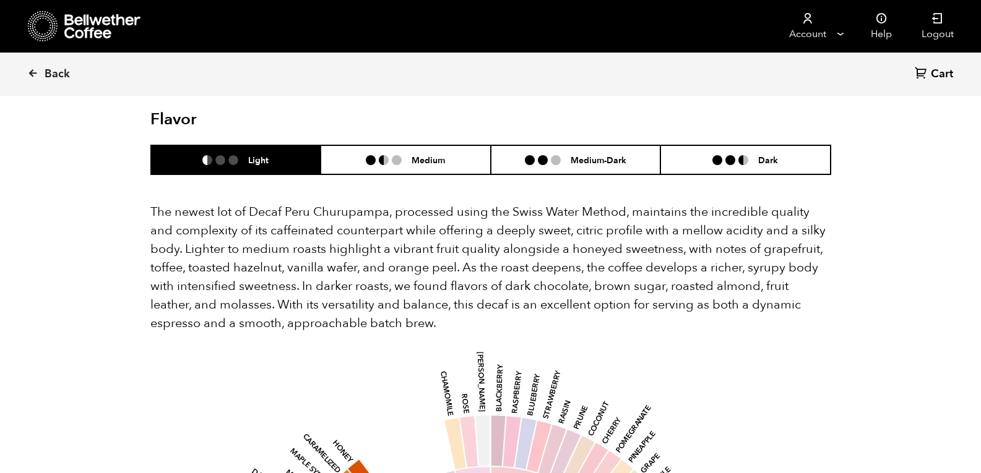
scroll to position [1192, 0]
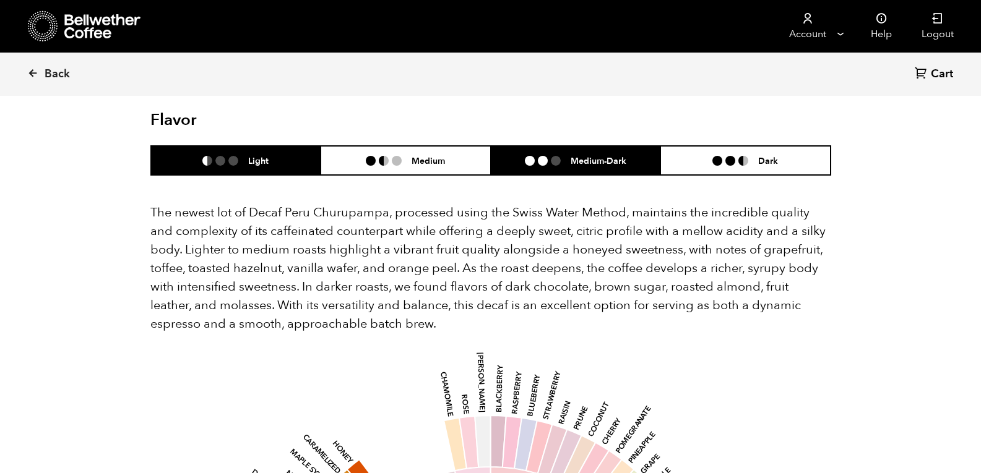
click at [610, 155] on h6 "Medium-Dark" at bounding box center [598, 160] width 56 height 11
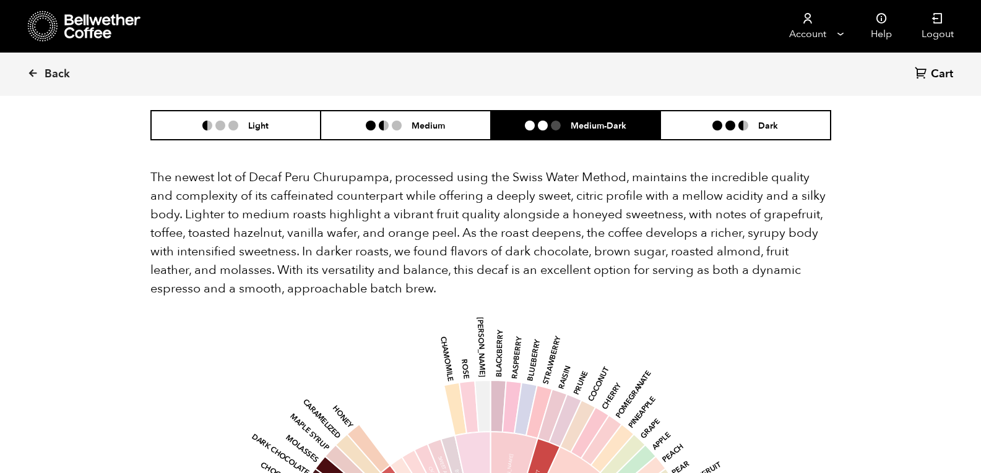
scroll to position [1226, 0]
click at [750, 118] on li "Dark" at bounding box center [745, 126] width 170 height 29
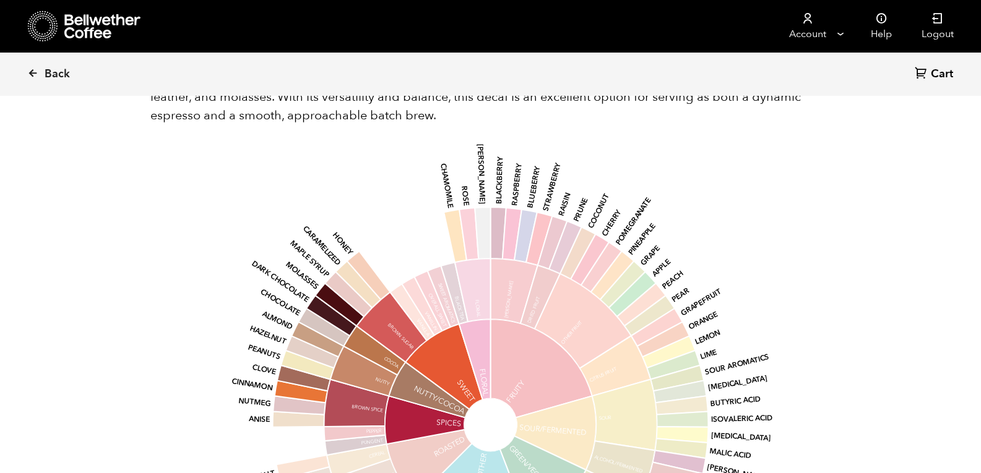
scroll to position [1400, 0]
click at [52, 69] on span "Back" at bounding box center [57, 74] width 25 height 15
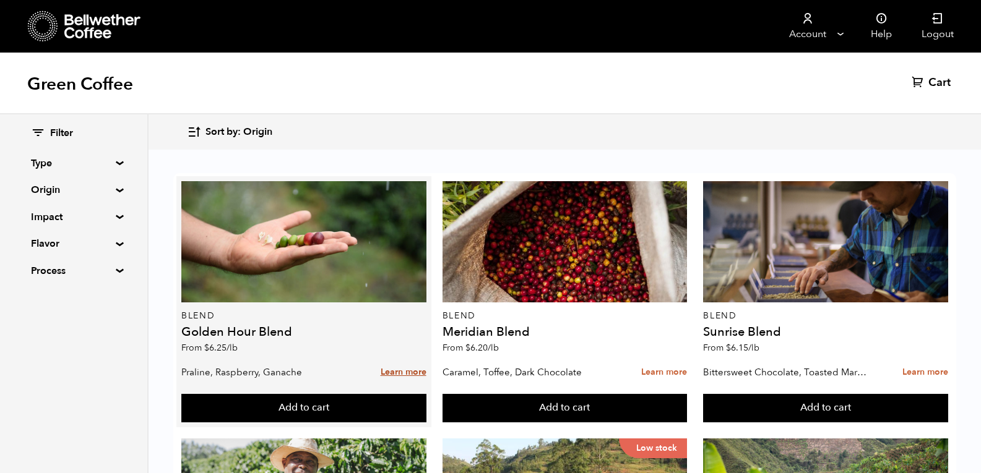
click at [405, 369] on link "Learn more" at bounding box center [404, 372] width 46 height 27
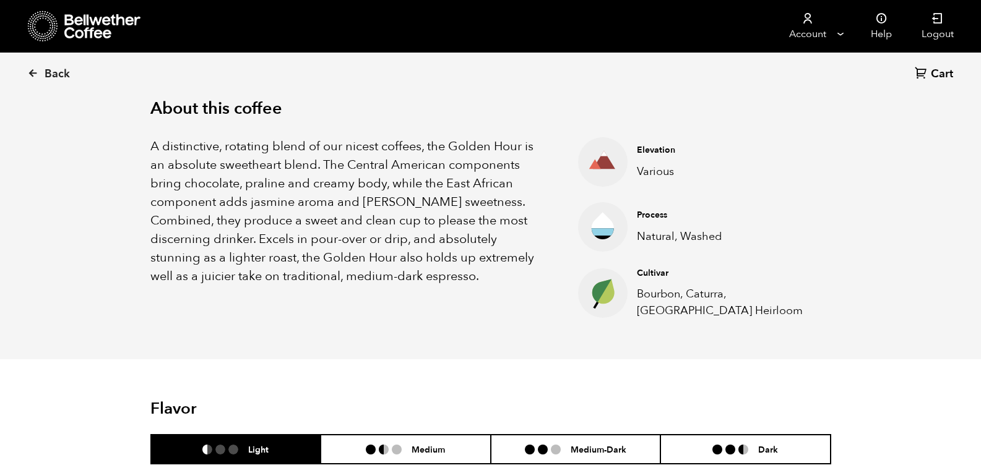
scroll to position [398, 0]
click at [48, 71] on span "Back" at bounding box center [57, 74] width 25 height 15
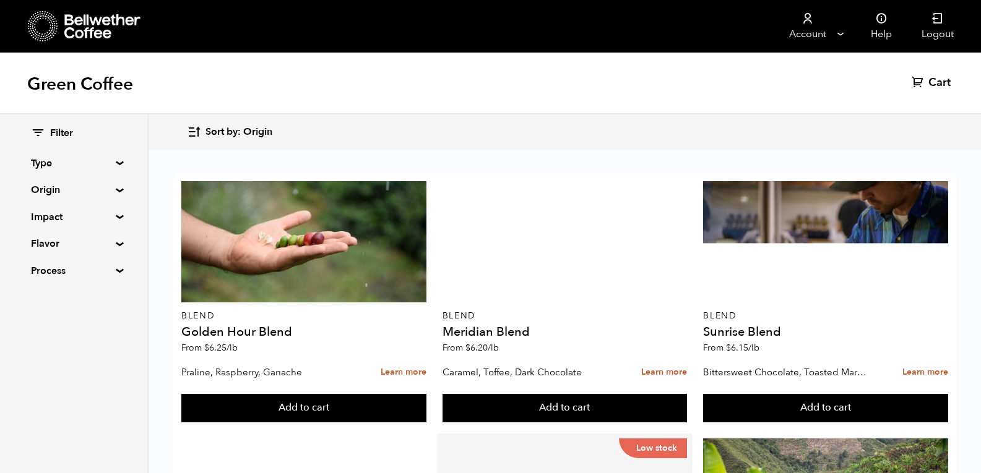
scroll to position [742, 0]
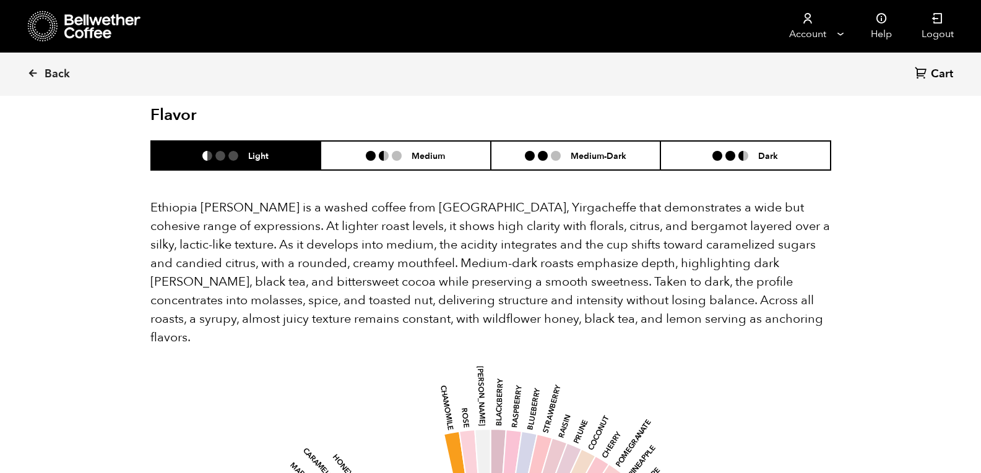
scroll to position [769, 0]
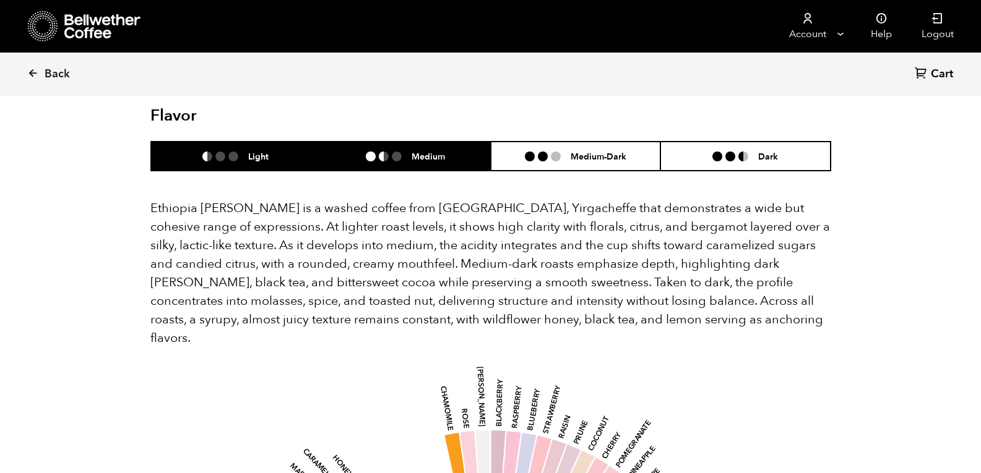
click at [452, 142] on li "Medium" at bounding box center [406, 156] width 170 height 29
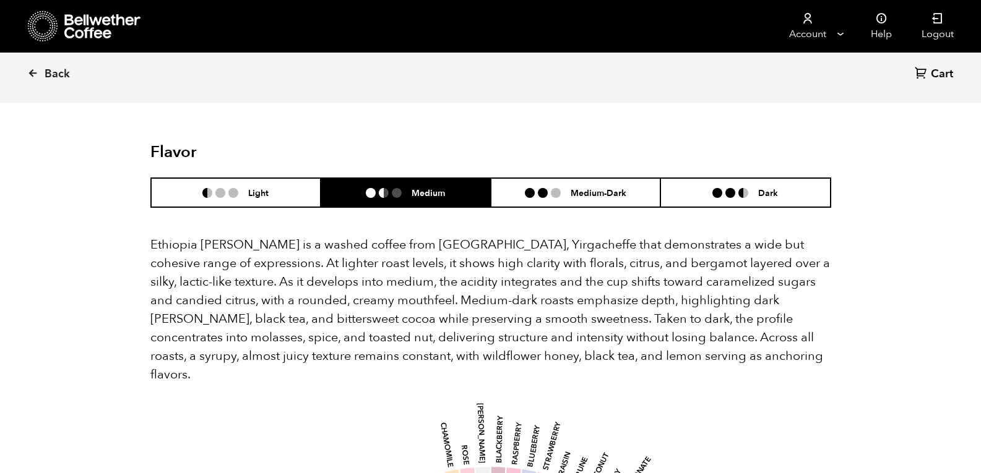
scroll to position [732, 0]
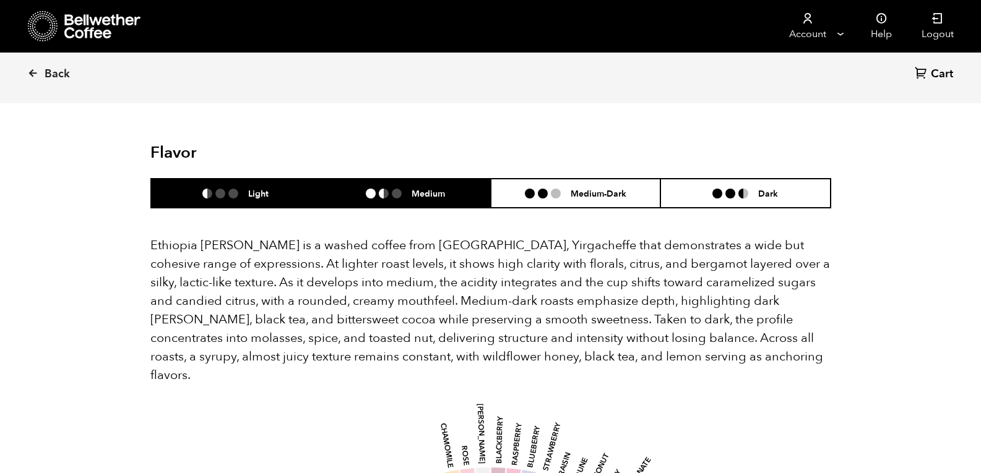
click at [273, 179] on li "Light" at bounding box center [236, 193] width 170 height 29
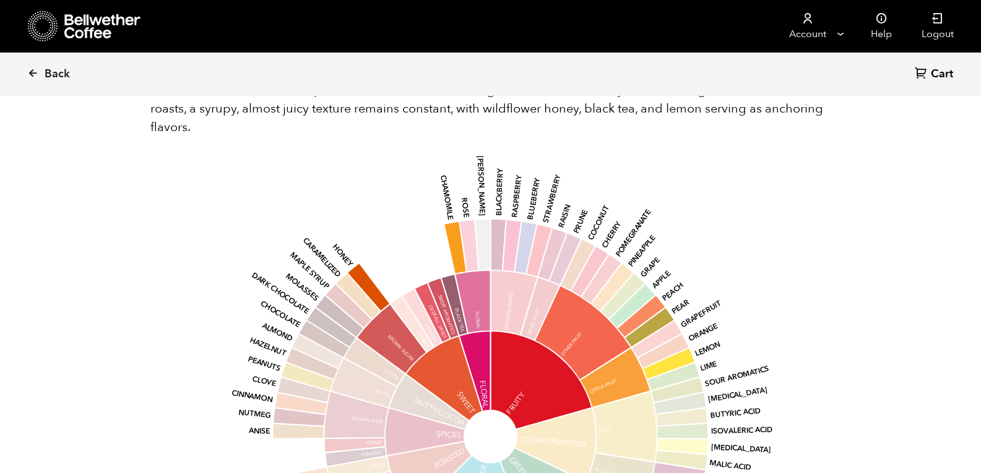
scroll to position [981, 0]
click at [66, 82] on span "Back" at bounding box center [57, 74] width 25 height 15
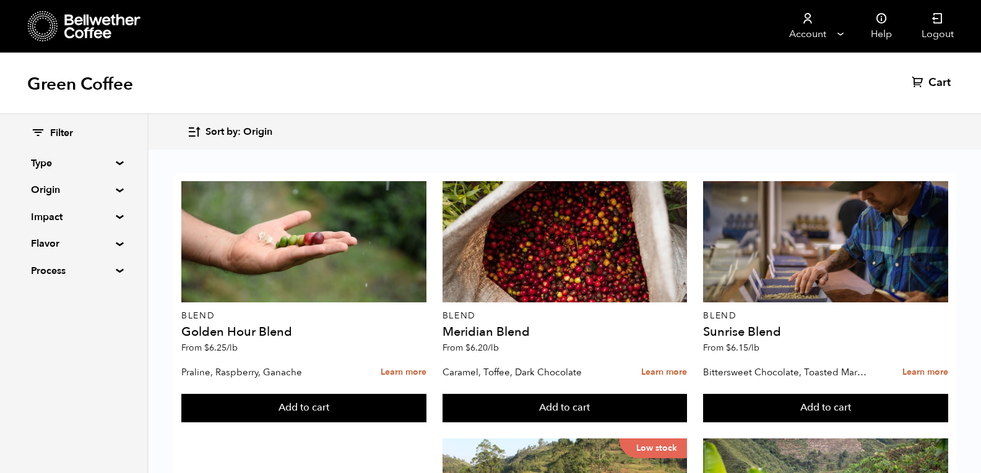
scroll to position [785, 0]
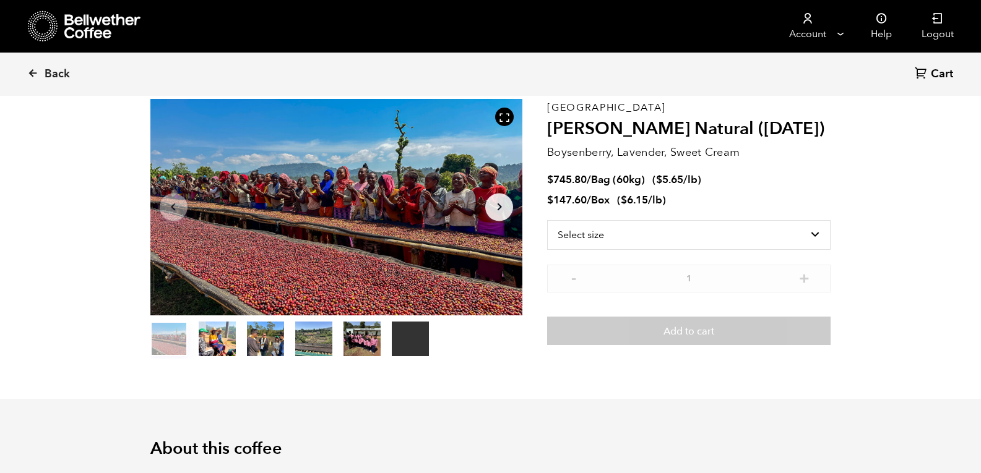
scroll to position [48, 0]
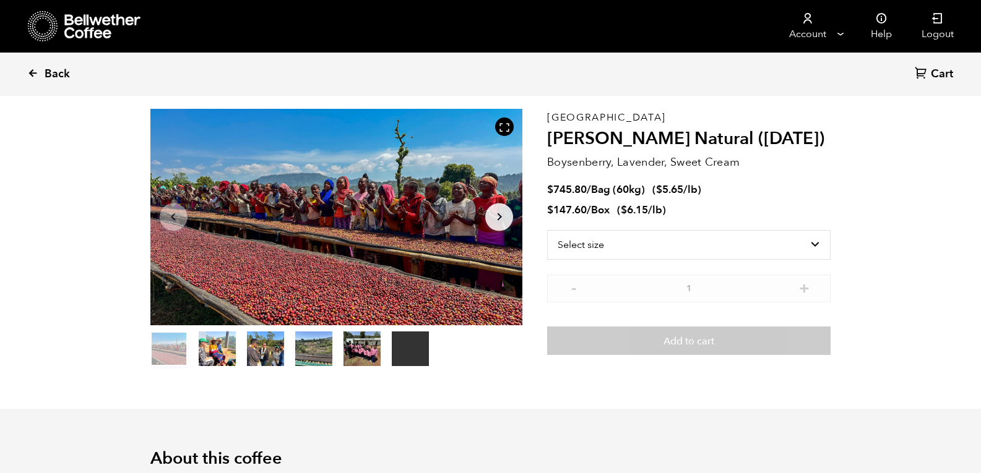
click at [50, 73] on span "Back" at bounding box center [57, 74] width 25 height 15
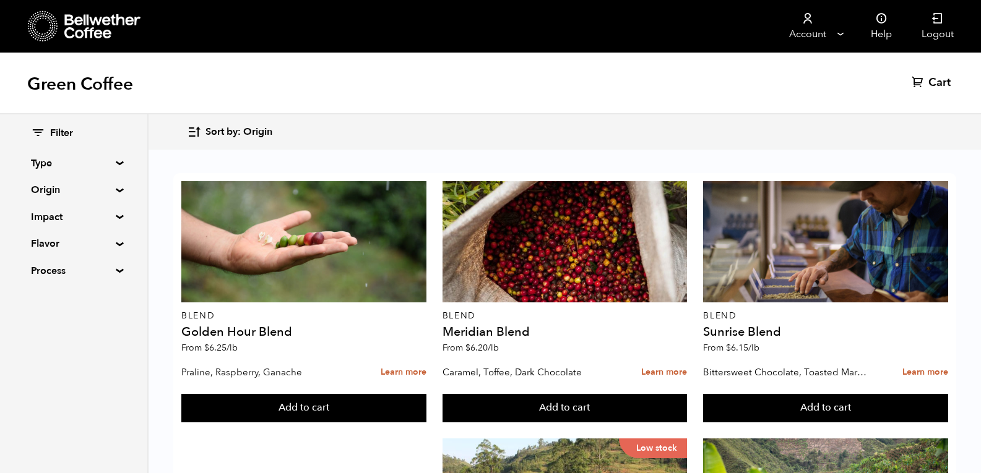
scroll to position [558, 0]
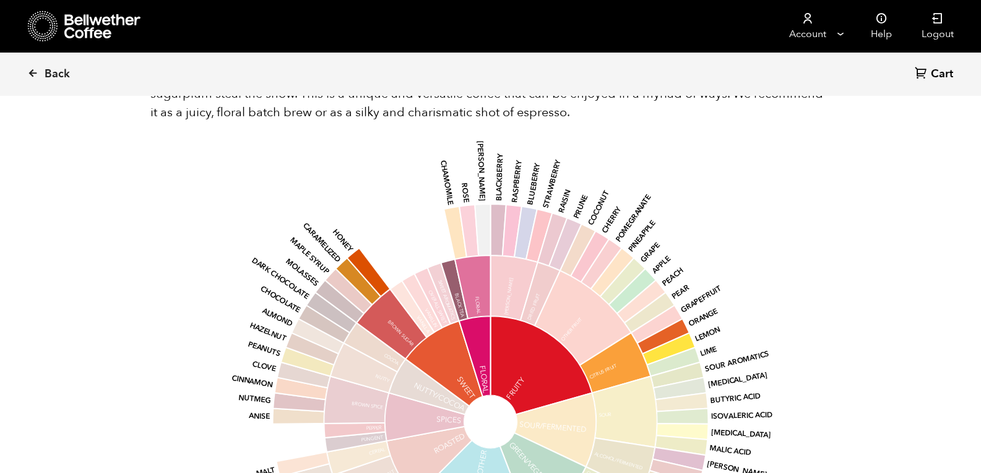
scroll to position [1163, 0]
click at [50, 69] on span "Back" at bounding box center [57, 74] width 25 height 15
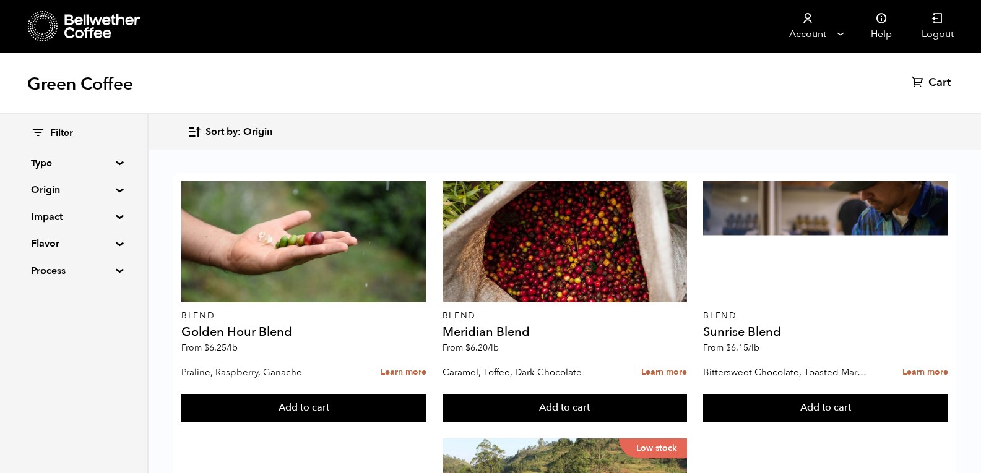
scroll to position [843, 0]
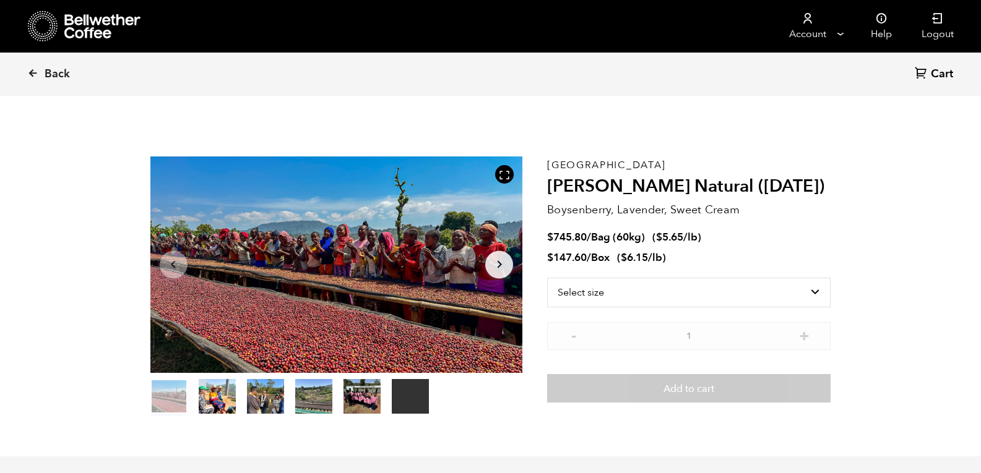
scroll to position [538, 659]
click at [62, 72] on span "Back" at bounding box center [57, 74] width 25 height 15
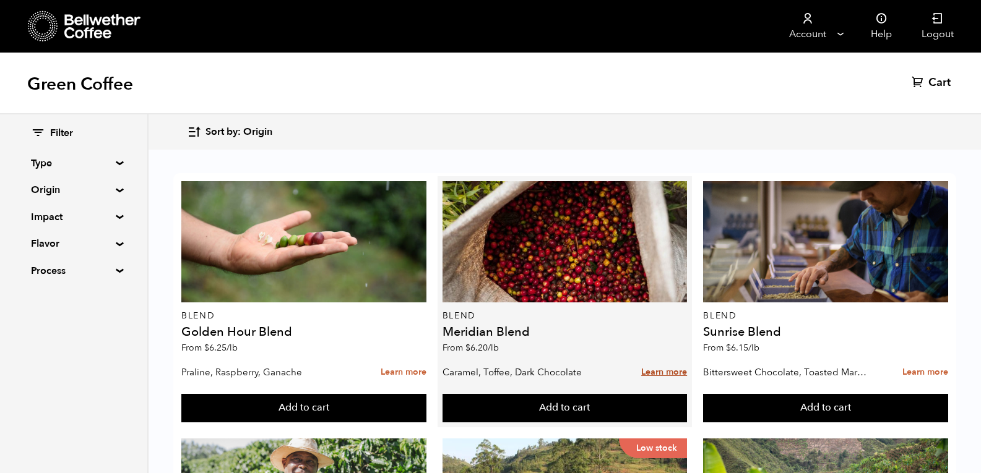
click at [678, 379] on link "Learn more" at bounding box center [664, 372] width 46 height 27
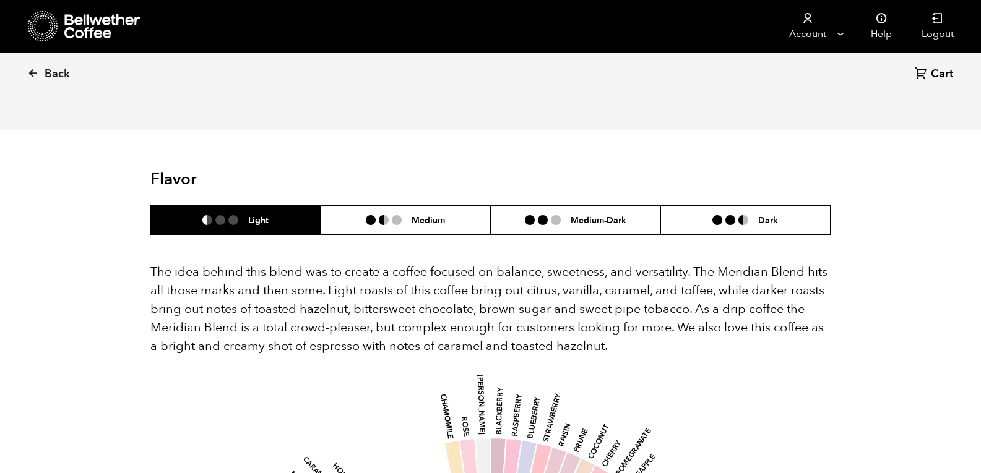
scroll to position [661, 0]
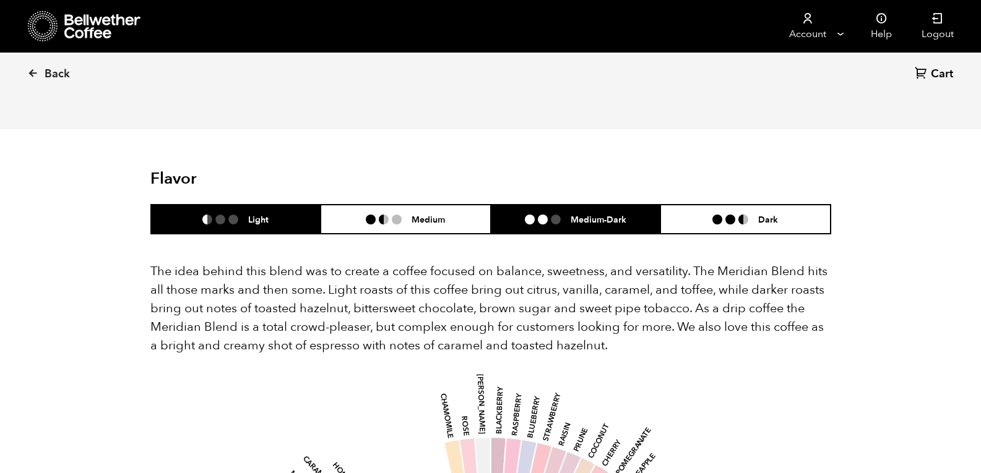
click at [602, 214] on h6 "Medium-Dark" at bounding box center [598, 219] width 56 height 11
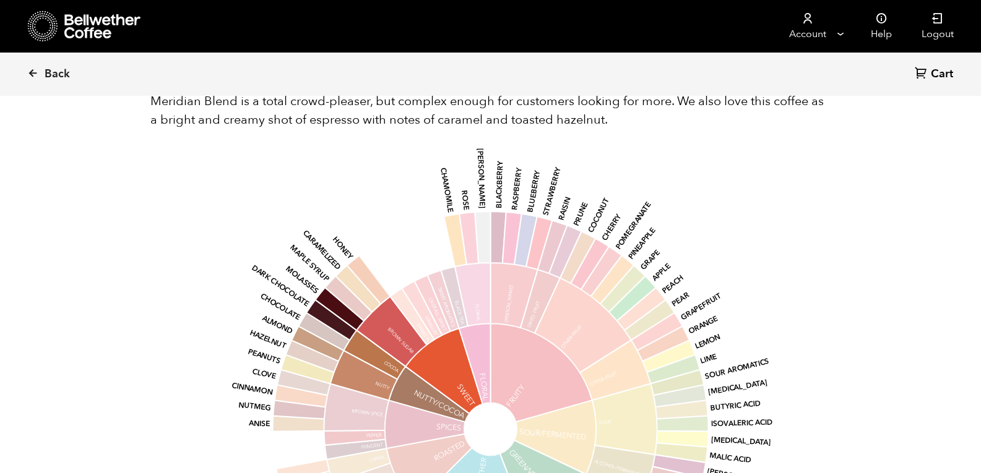
scroll to position [888, 0]
click at [60, 74] on span "Back" at bounding box center [57, 74] width 25 height 15
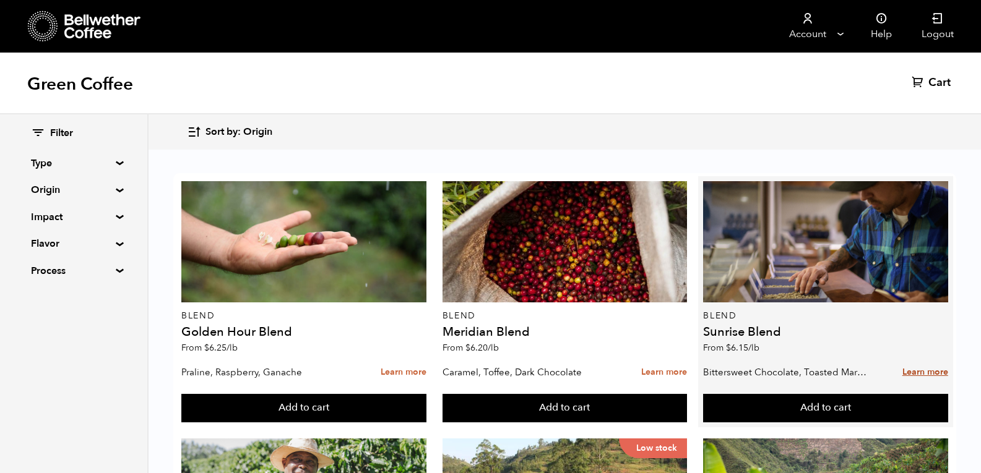
click at [928, 372] on link "Learn more" at bounding box center [925, 372] width 46 height 27
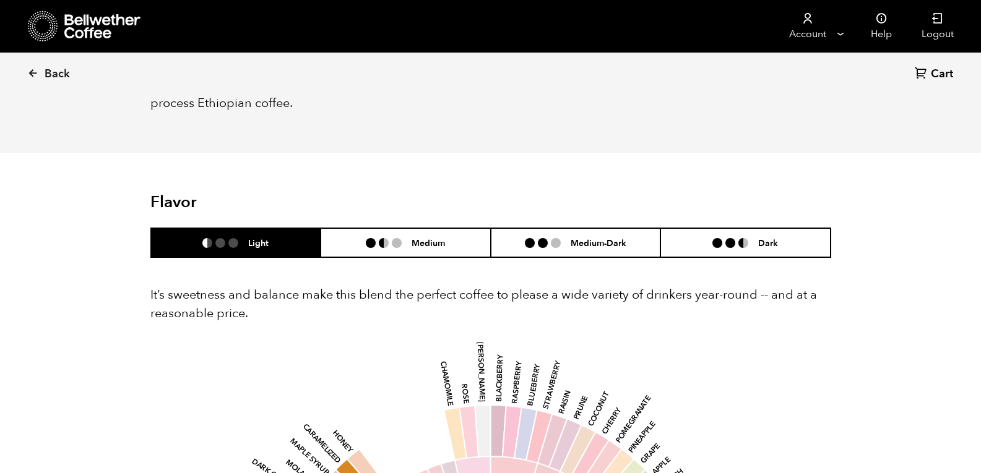
scroll to position [696, 0]
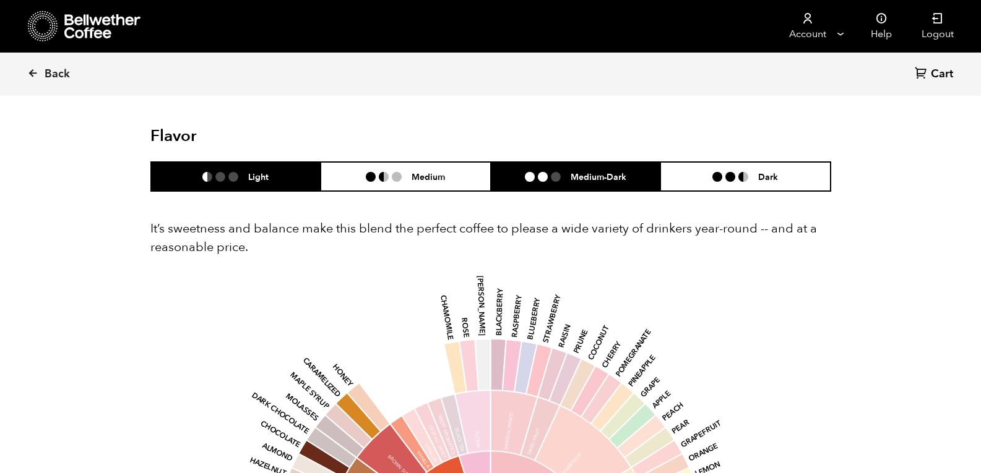
click at [611, 185] on li "Medium-Dark" at bounding box center [576, 176] width 170 height 29
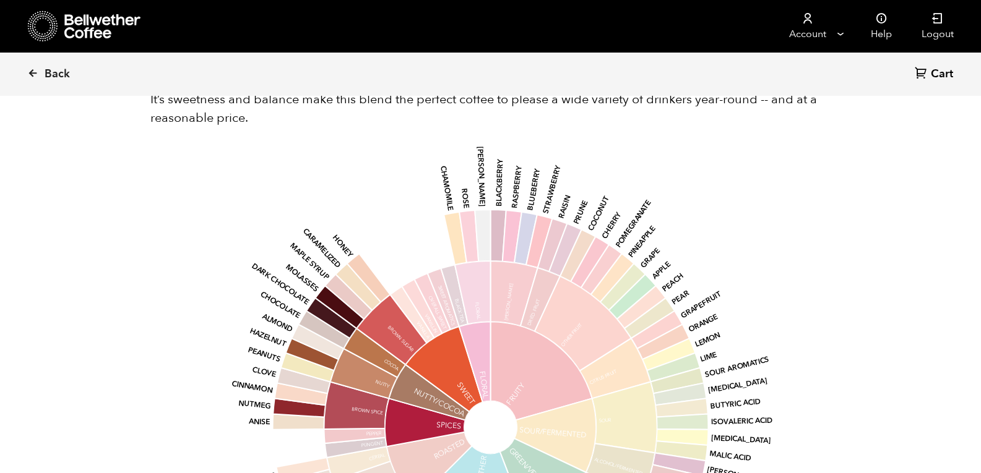
scroll to position [826, 0]
click at [41, 78] on link "Back" at bounding box center [65, 74] width 77 height 42
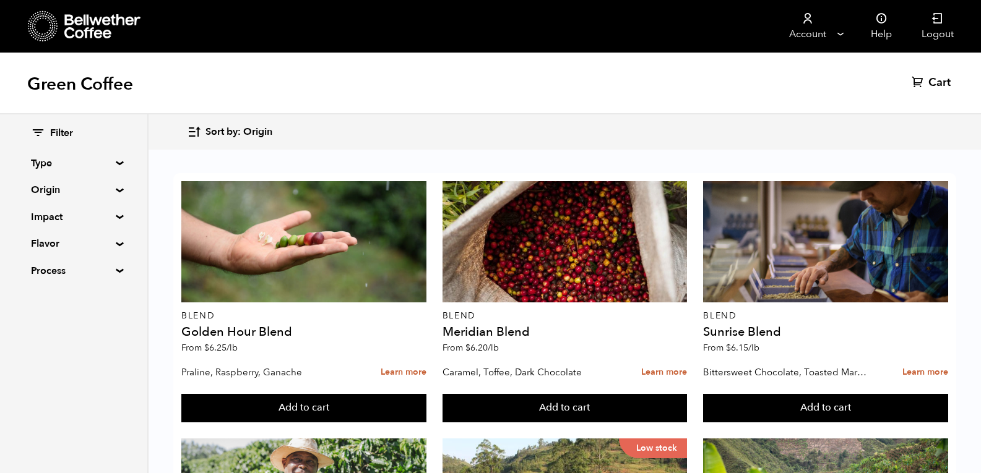
click at [116, 241] on summary "Flavor" at bounding box center [73, 243] width 85 height 15
click at [117, 241] on summary "Flavor" at bounding box center [74, 243] width 86 height 15
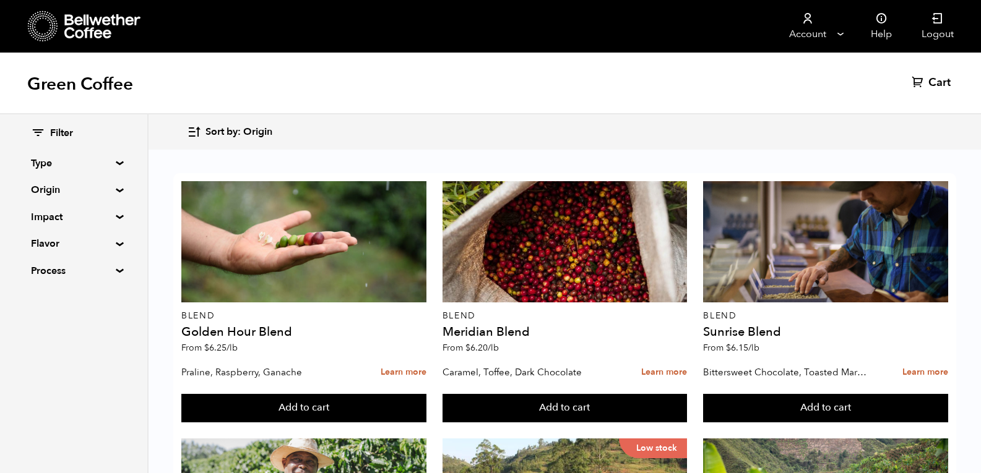
scroll to position [343, 0]
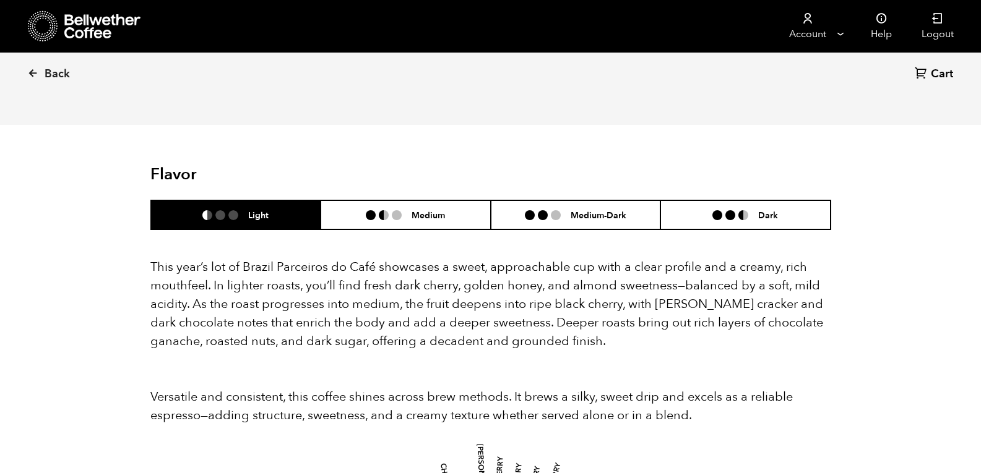
scroll to position [1041, 0]
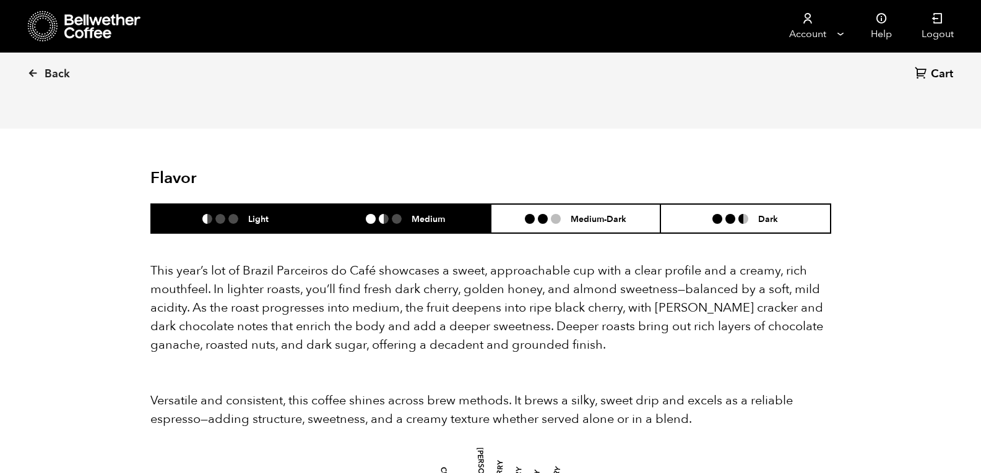
click at [437, 213] on h6 "Medium" at bounding box center [427, 218] width 33 height 11
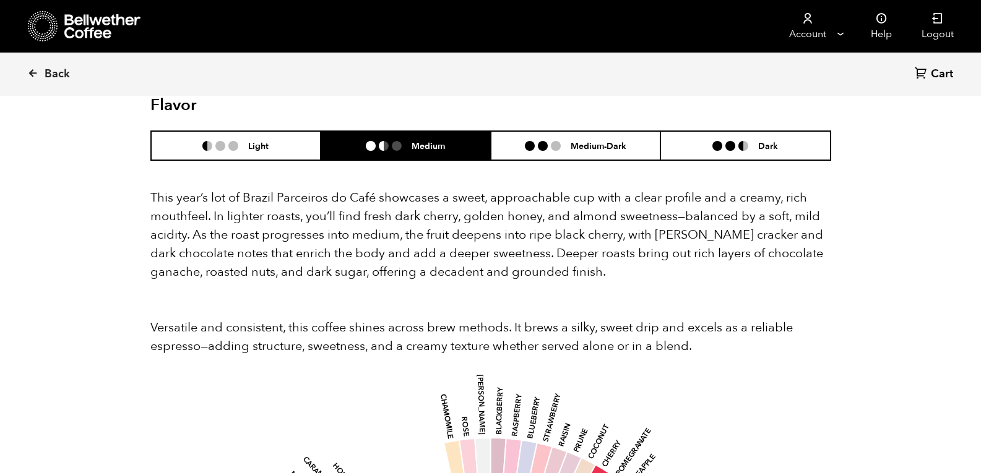
scroll to position [1111, 0]
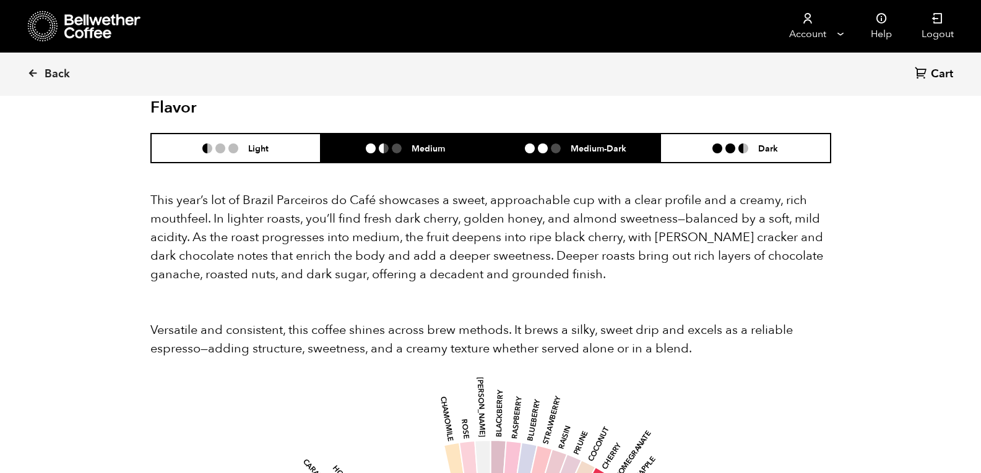
click at [583, 143] on h6 "Medium-Dark" at bounding box center [598, 148] width 56 height 11
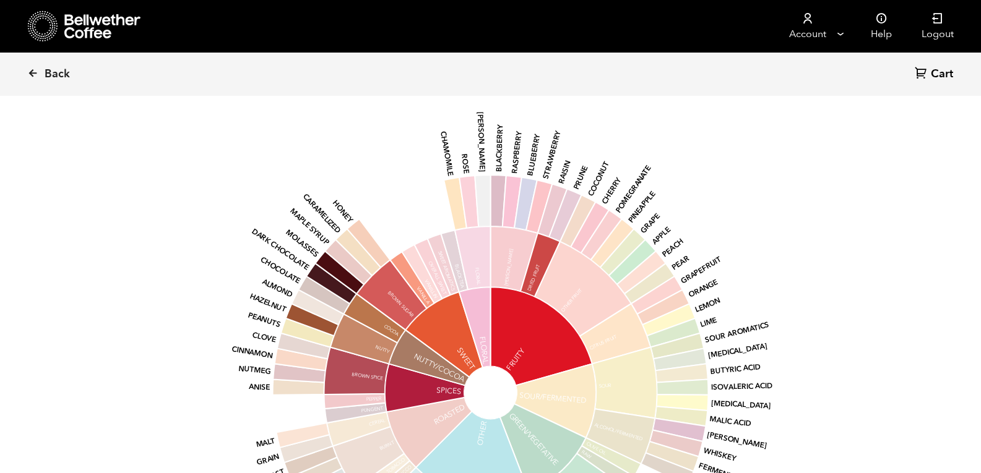
scroll to position [1377, 0]
click at [58, 82] on span "Back" at bounding box center [57, 74] width 25 height 15
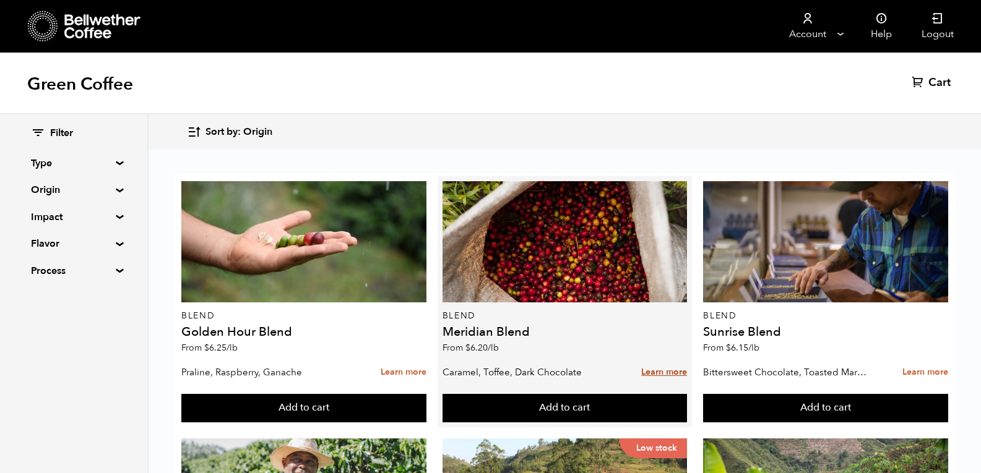
click at [642, 366] on link "Learn more" at bounding box center [664, 372] width 46 height 27
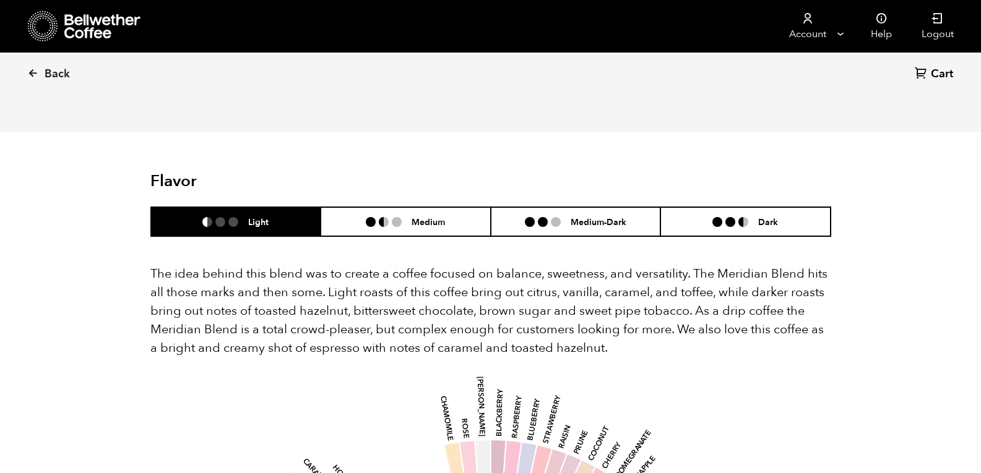
scroll to position [658, 0]
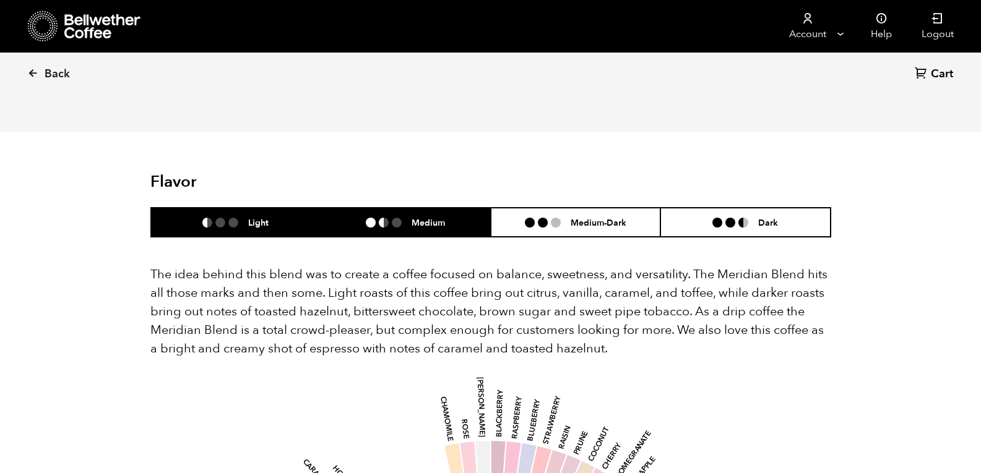
click at [419, 217] on h6 "Medium" at bounding box center [427, 222] width 33 height 11
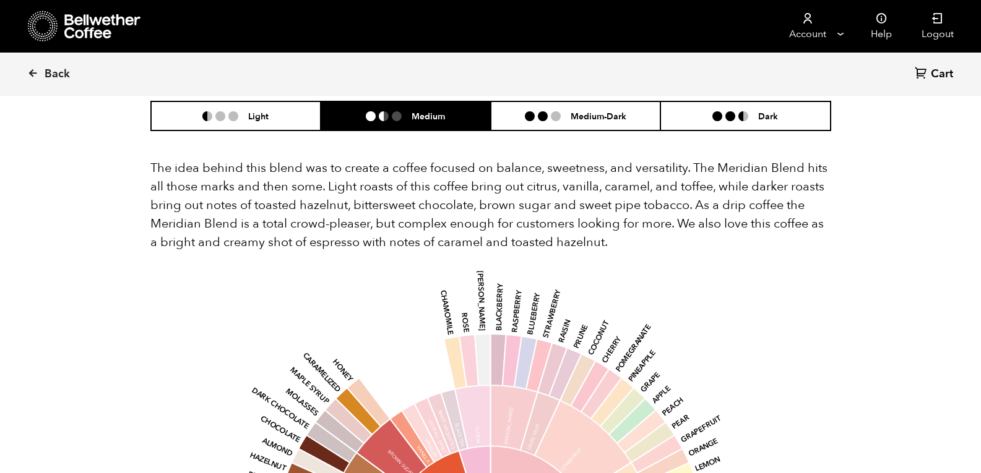
scroll to position [662, 0]
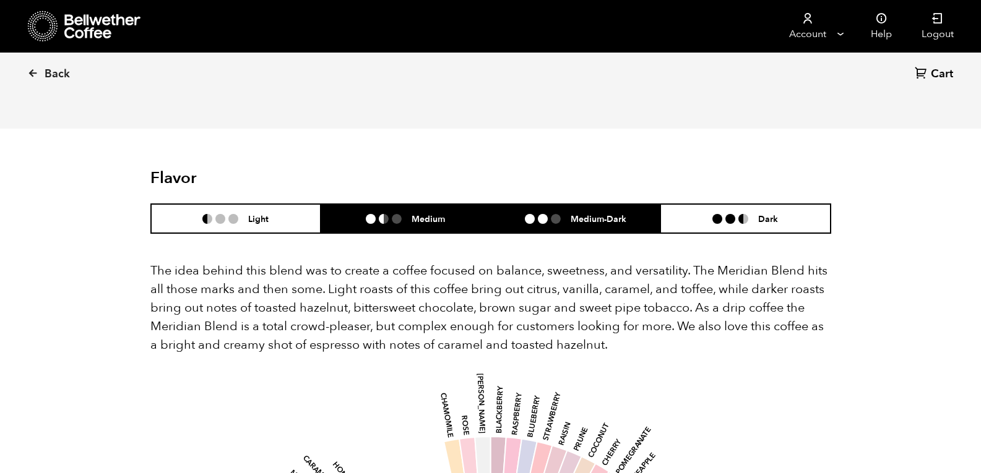
click at [610, 204] on li "Medium-Dark" at bounding box center [576, 218] width 170 height 29
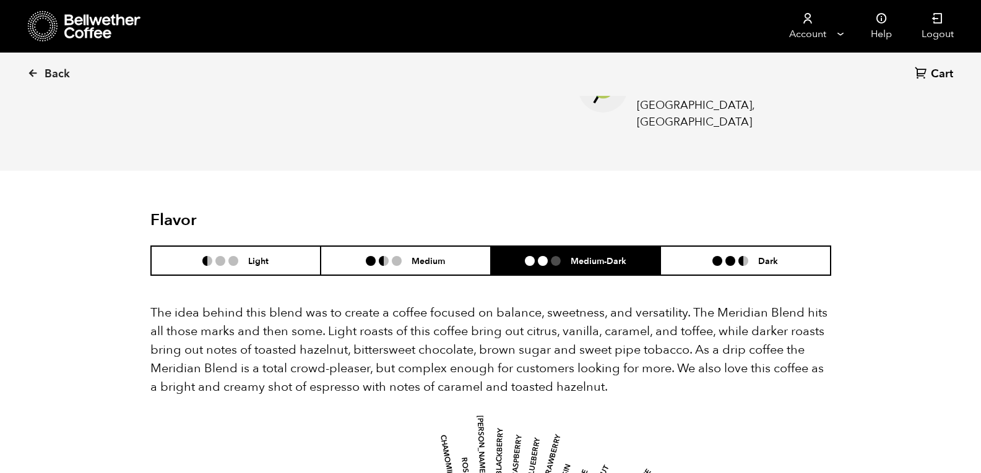
scroll to position [619, 0]
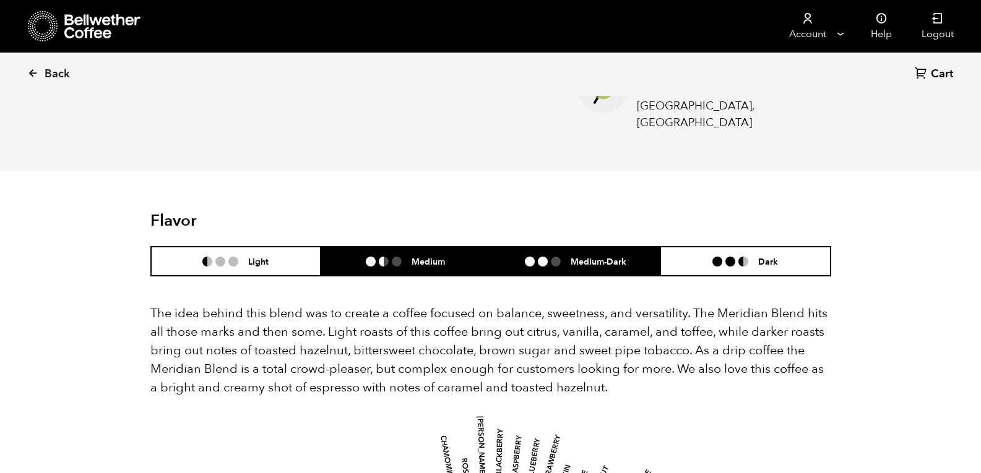
click at [434, 256] on h6 "Medium" at bounding box center [427, 261] width 33 height 11
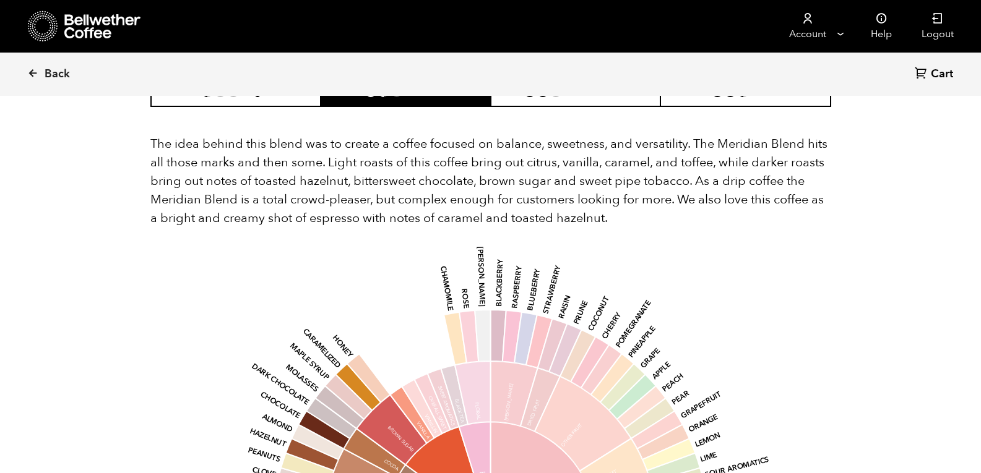
scroll to position [788, 0]
click at [67, 79] on span "Back" at bounding box center [57, 74] width 25 height 15
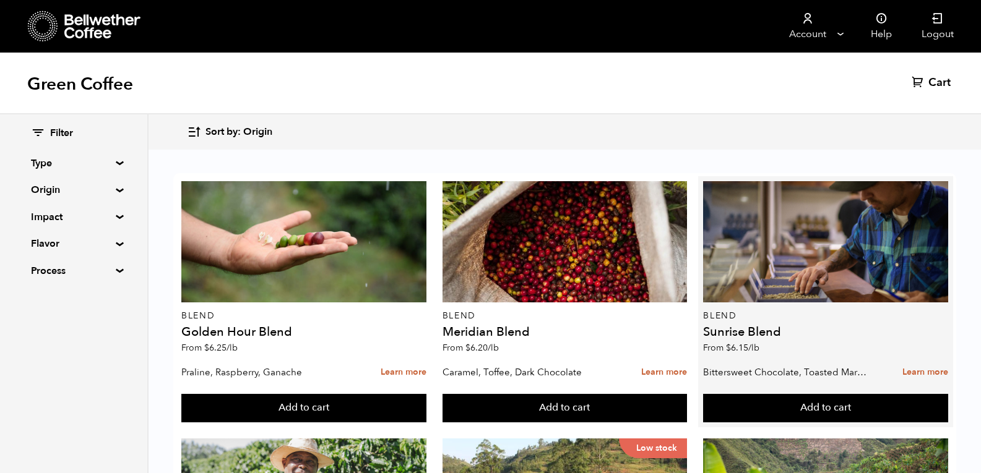
drag, startPoint x: 926, startPoint y: 370, endPoint x: 764, endPoint y: 353, distance: 163.0
click at [764, 353] on p "From $ 6.15 /lb" at bounding box center [825, 348] width 245 height 9
drag, startPoint x: 932, startPoint y: 377, endPoint x: 940, endPoint y: 369, distance: 11.8
click at [940, 369] on article "Blend Sunrise Blend From $ 6.15 /lb Bittersweet Chocolate, Toasted Marshmallow,…" at bounding box center [825, 301] width 255 height 251
click at [940, 369] on link "Learn more" at bounding box center [925, 372] width 46 height 27
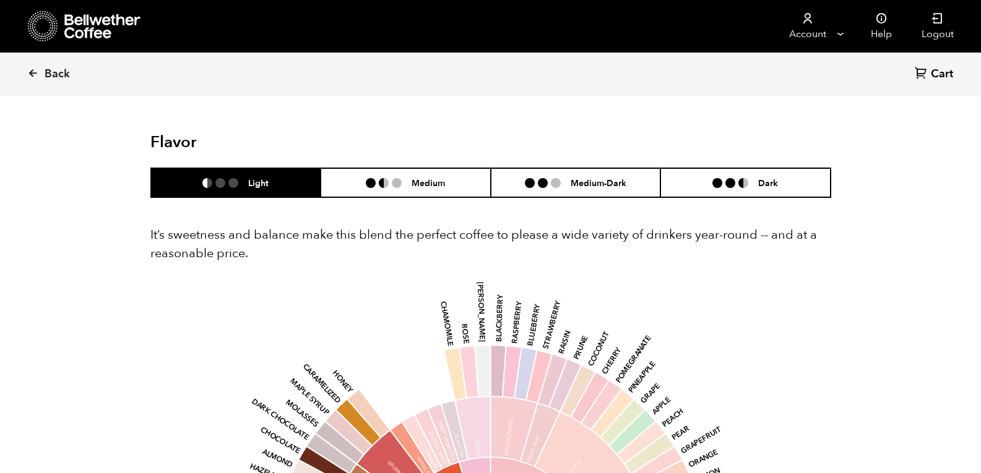
scroll to position [689, 0]
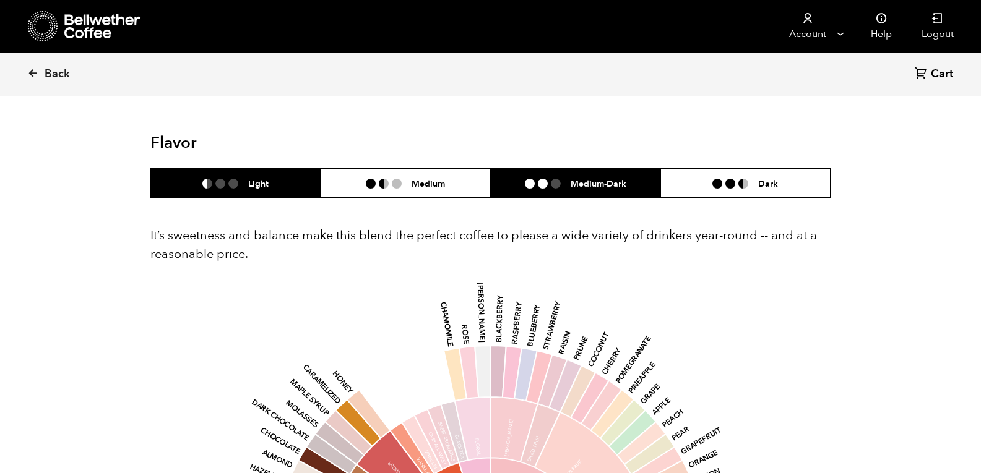
click at [606, 190] on li "Medium-Dark" at bounding box center [576, 183] width 170 height 29
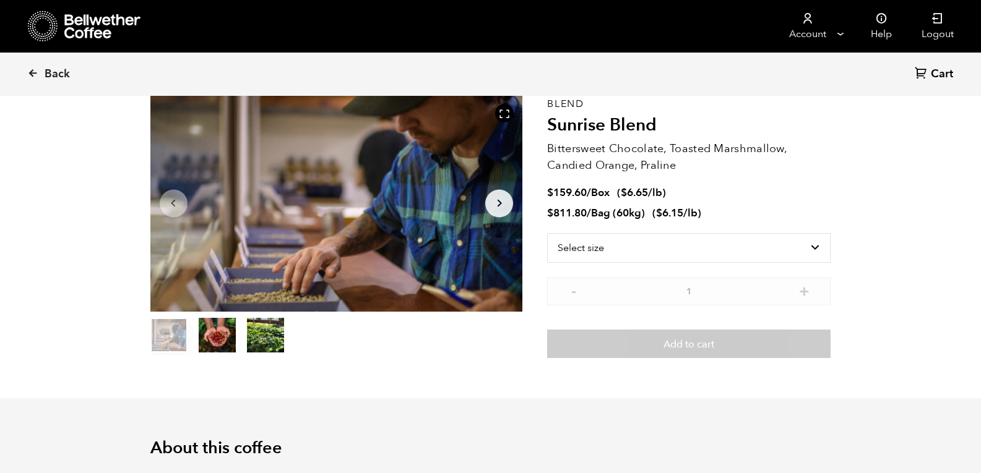
scroll to position [0, 0]
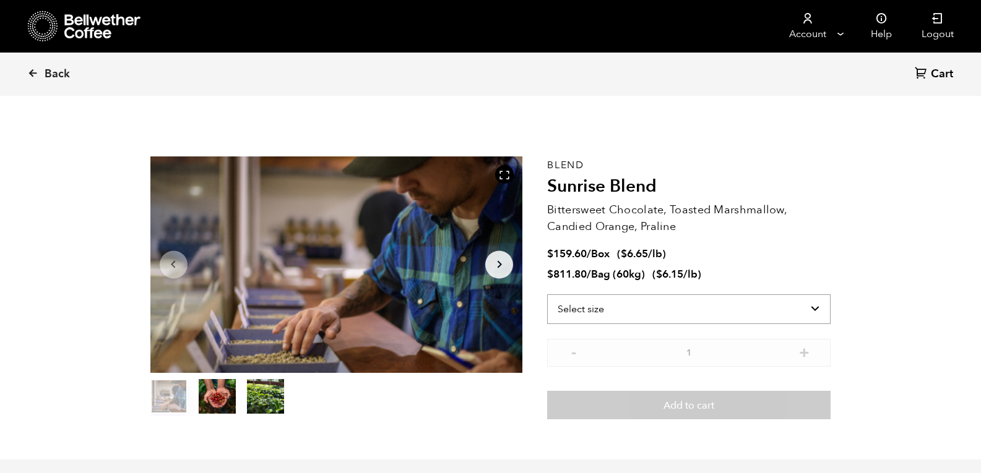
click at [816, 309] on select "Select size Bag (60kg) (132 lbs) Box (24 lbs)" at bounding box center [688, 310] width 283 height 30
select select "box"
click at [547, 295] on select "Select size Bag (60kg) (132 lbs) Box (24 lbs)" at bounding box center [688, 310] width 283 height 30
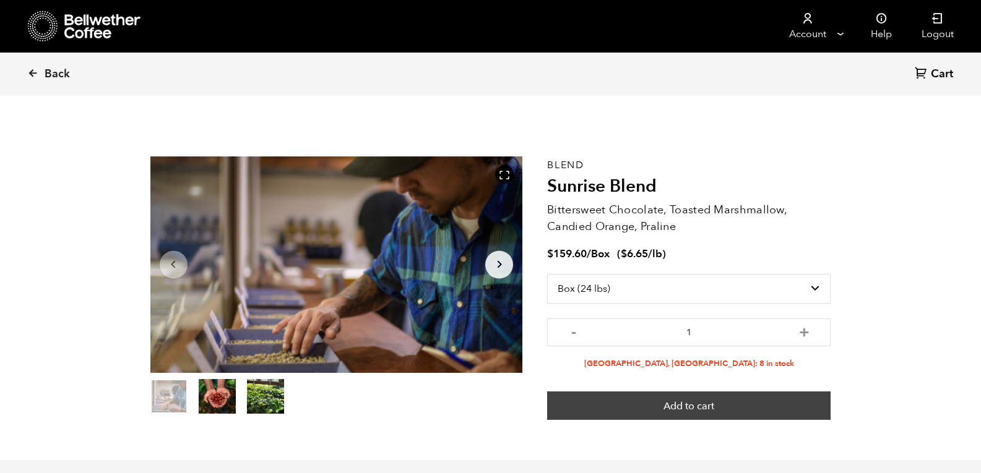
click at [767, 400] on button "Add to cart" at bounding box center [688, 406] width 283 height 28
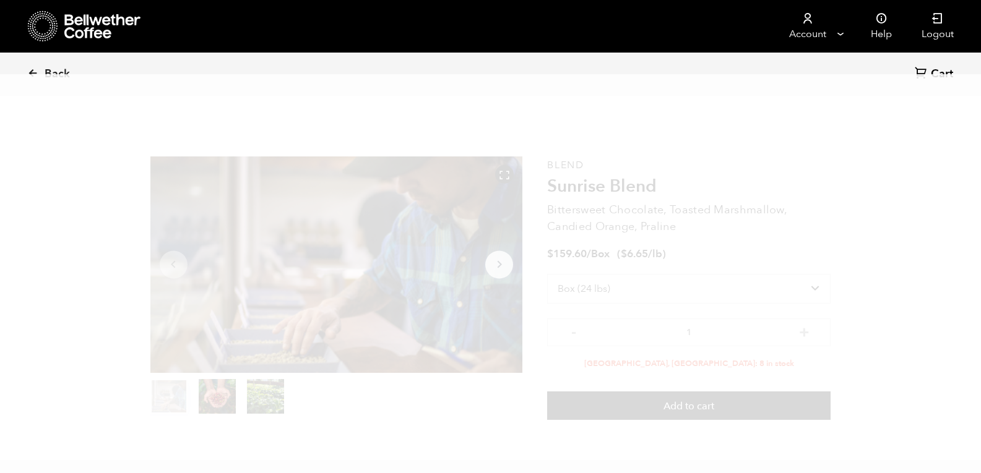
click at [937, 69] on span "Cart" at bounding box center [942, 74] width 22 height 15
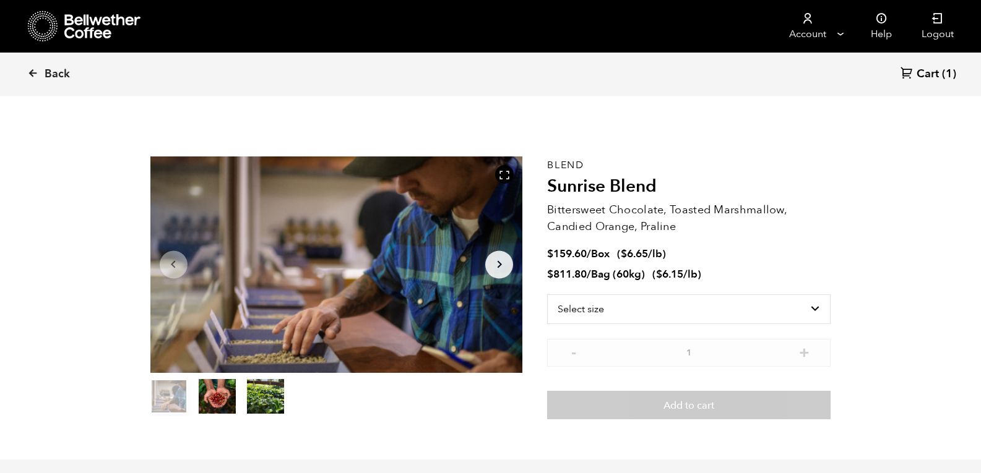
scroll to position [538, 659]
click at [936, 73] on span "Cart" at bounding box center [927, 74] width 22 height 15
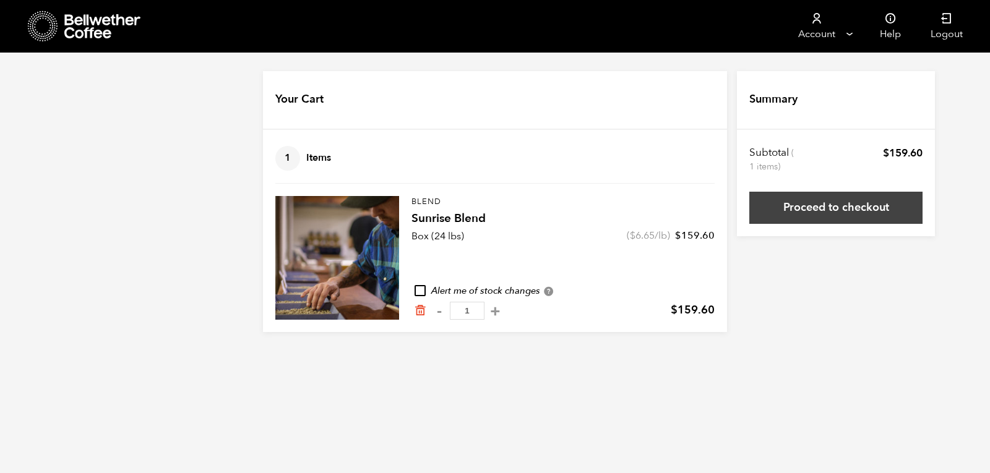
click at [869, 208] on link "Proceed to checkout" at bounding box center [835, 208] width 173 height 32
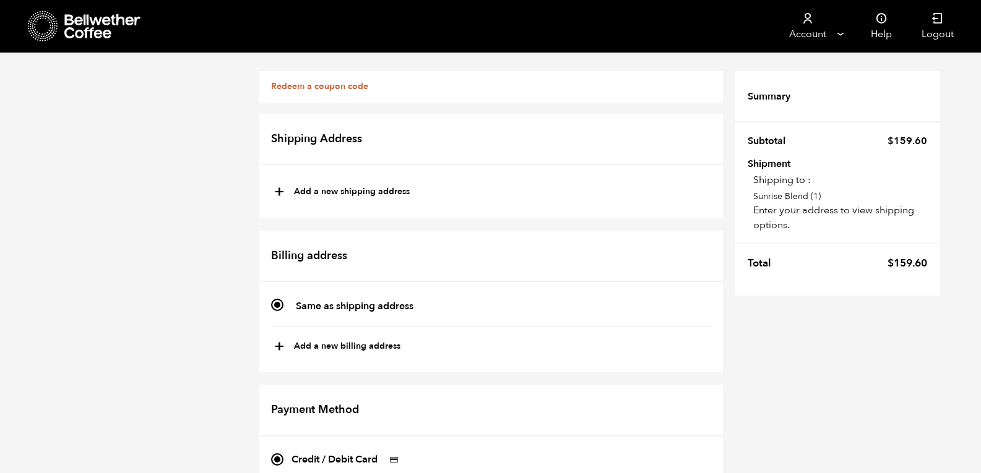
click at [372, 184] on button "+ Add a new shipping address" at bounding box center [342, 192] width 136 height 21
type input "New address"
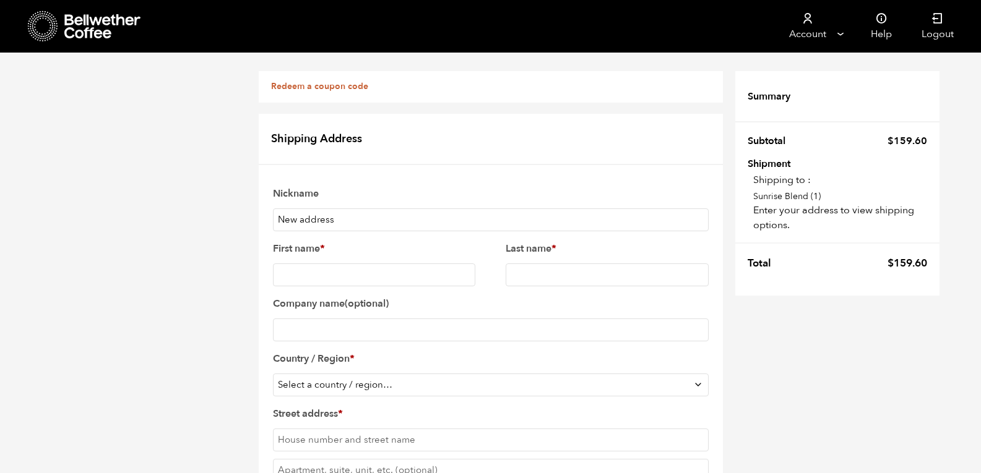
click at [338, 270] on input "First name *" at bounding box center [374, 275] width 203 height 23
type input "bianca"
click at [596, 283] on input "Last name *" at bounding box center [607, 275] width 203 height 23
type input "lupio"
click at [516, 321] on input "Company name (optional)" at bounding box center [491, 330] width 436 height 23
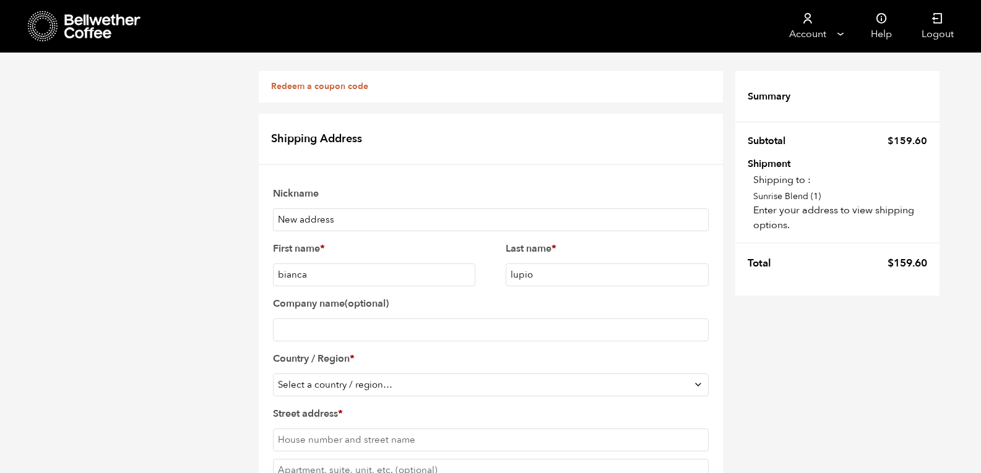
scroll to position [98, 0]
click at [439, 429] on input "Street address *" at bounding box center [491, 440] width 436 height 23
type input "22 East St"
select select "US"
type input "Suite 3"
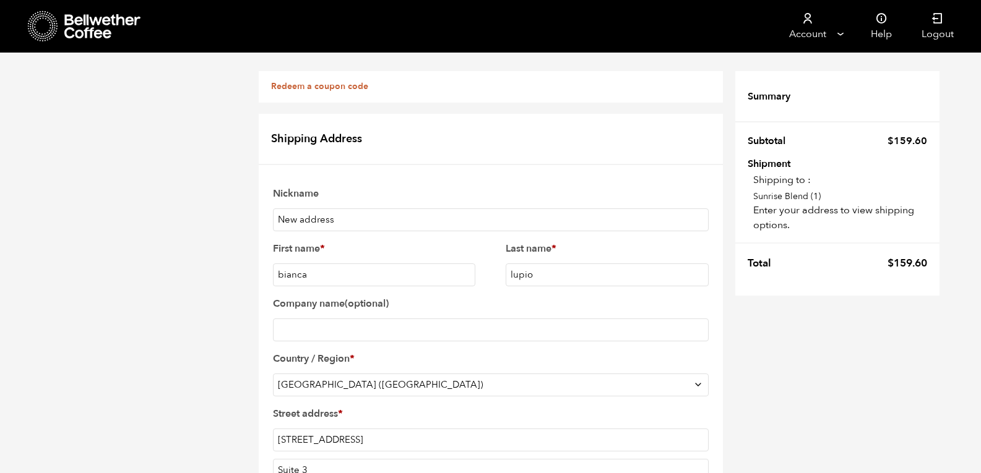
type input "pittston"
type input "18640"
type input "5705406627"
select select "PA"
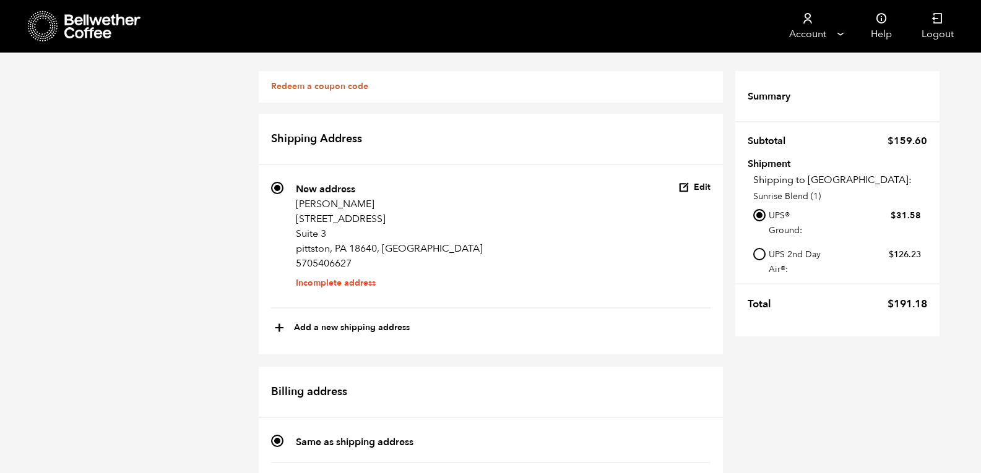
scroll to position [0, 0]
